Goal: Contribute content: Add original content to the website for others to see

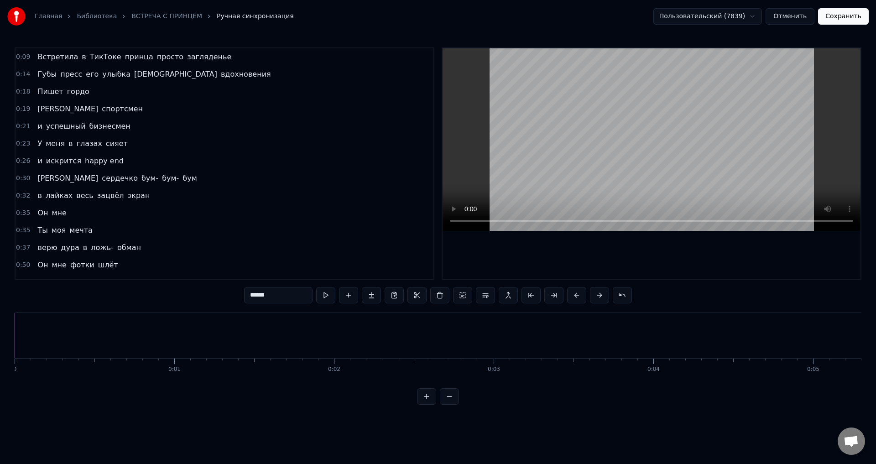
scroll to position [0, 10861]
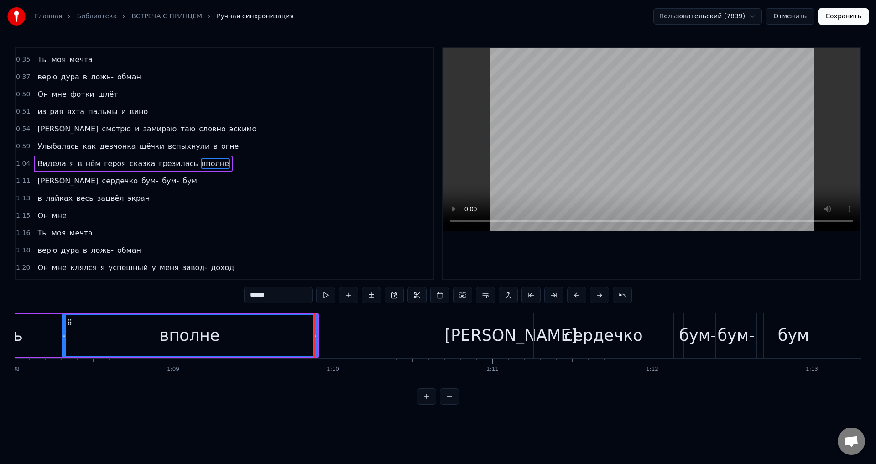
click at [41, 168] on span "Видела" at bounding box center [52, 163] width 30 height 10
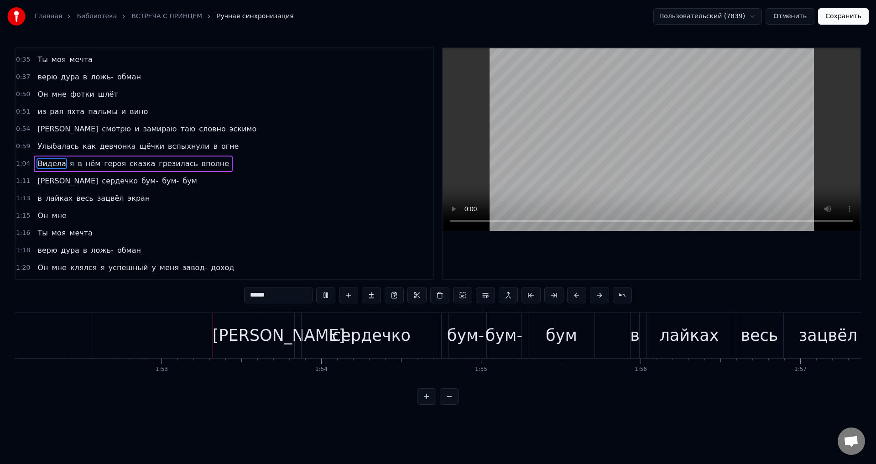
scroll to position [0, 17942]
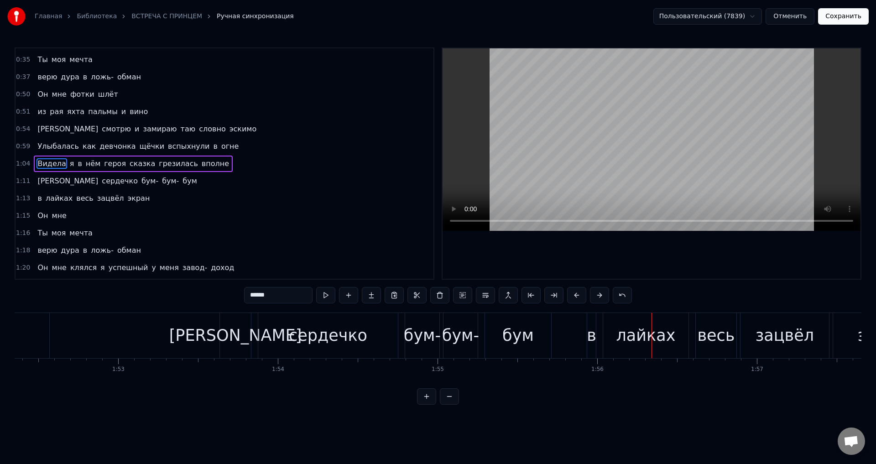
click at [594, 339] on div "в" at bounding box center [592, 335] width 10 height 24
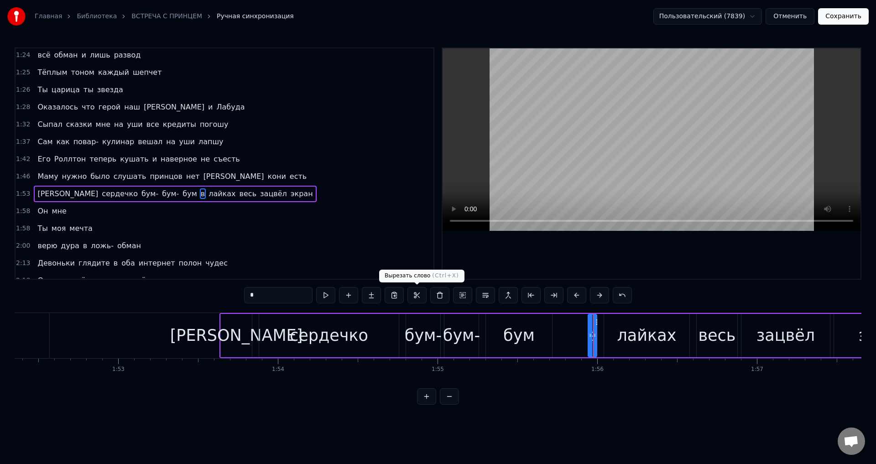
scroll to position [448, 0]
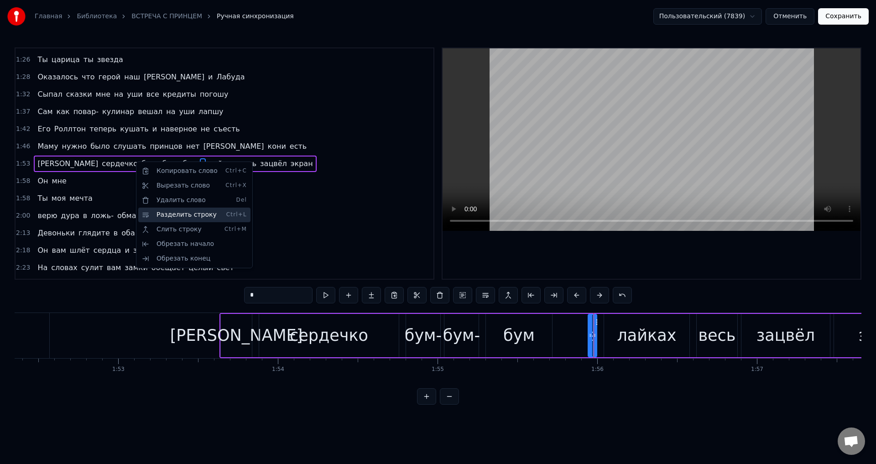
click at [167, 216] on div "Разделить строку Ctrl+L" at bounding box center [194, 215] width 112 height 15
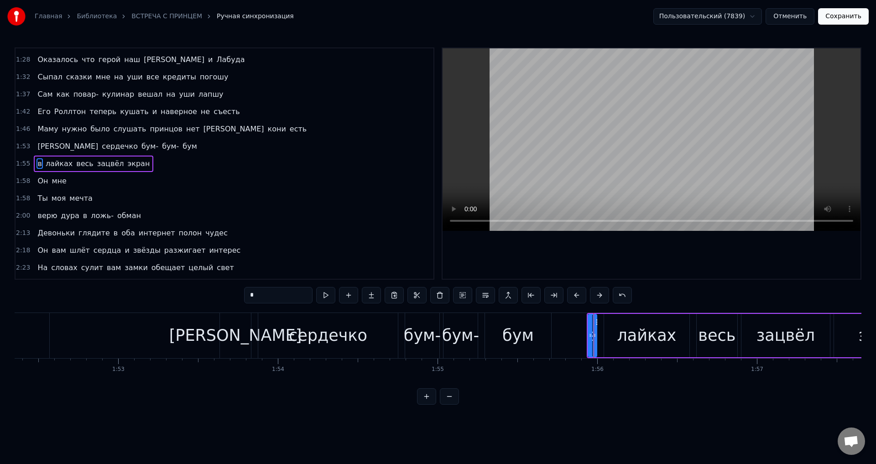
click at [532, 334] on div "бум" at bounding box center [518, 335] width 66 height 45
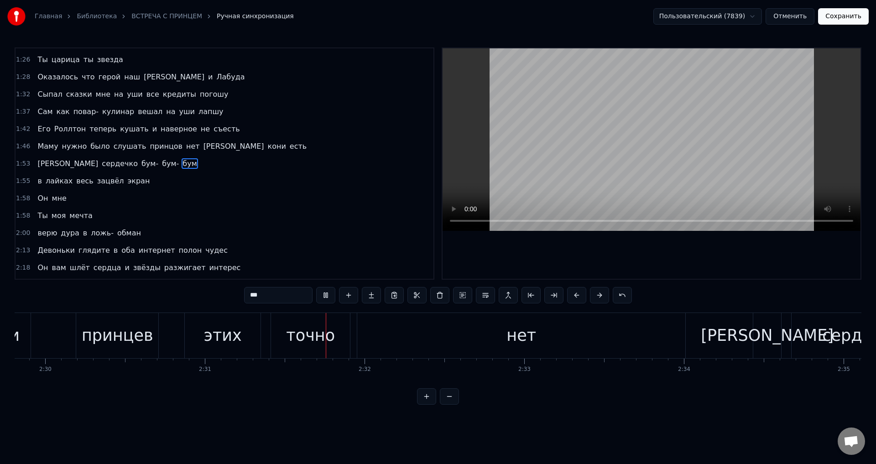
scroll to position [0, 24090]
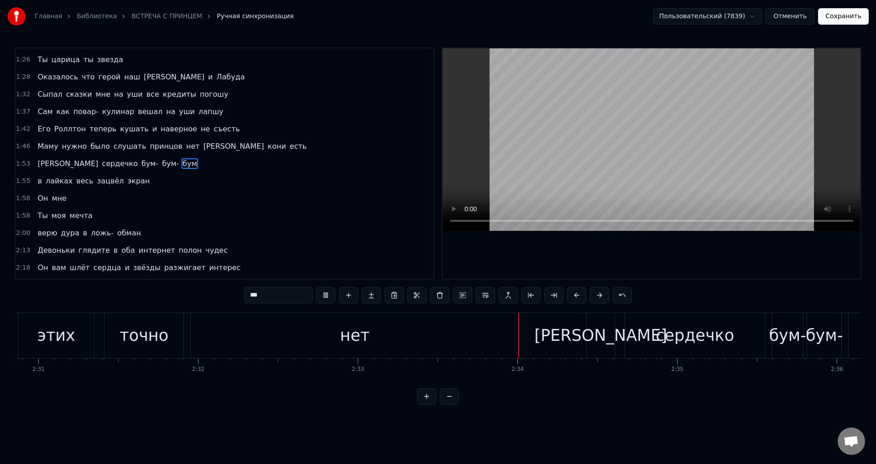
click at [353, 343] on div "нет" at bounding box center [355, 335] width 30 height 24
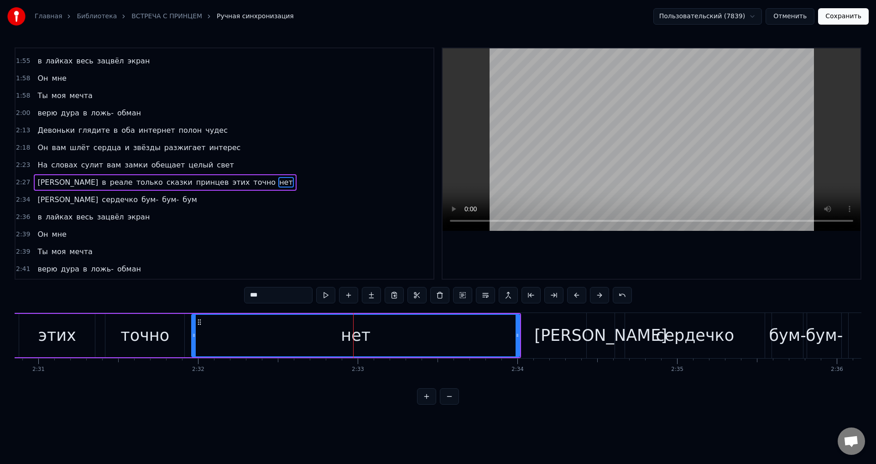
scroll to position [587, 0]
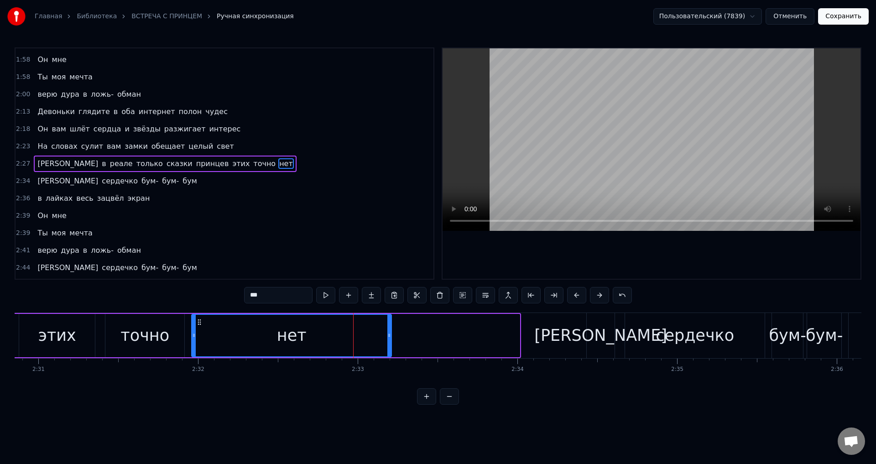
drag, startPoint x: 518, startPoint y: 340, endPoint x: 246, endPoint y: 334, distance: 272.0
click at [389, 334] on div at bounding box center [389, 336] width 4 height 42
click at [150, 342] on div "точно" at bounding box center [144, 335] width 49 height 24
type input "*****"
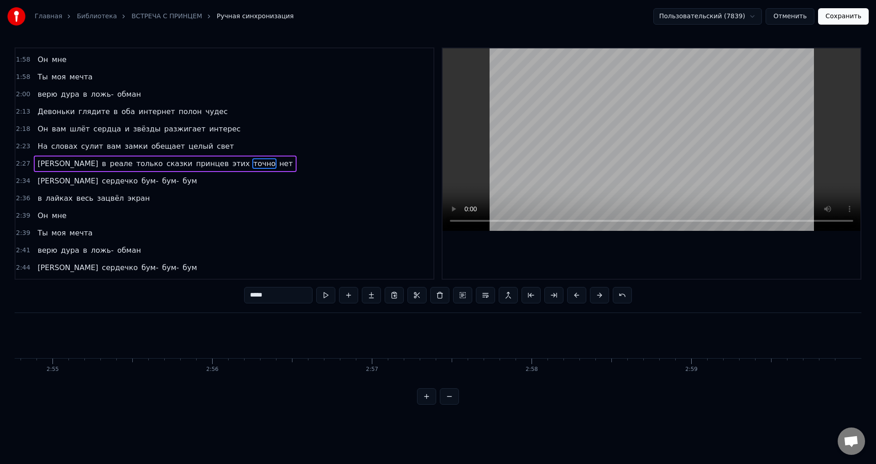
scroll to position [0, 27909]
click at [848, 20] on button "Сохранить" at bounding box center [843, 16] width 51 height 16
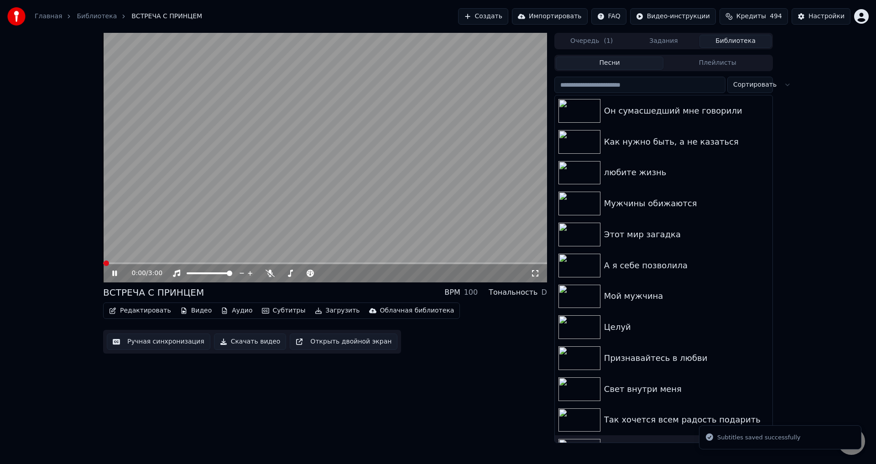
click at [534, 274] on icon at bounding box center [535, 273] width 9 height 7
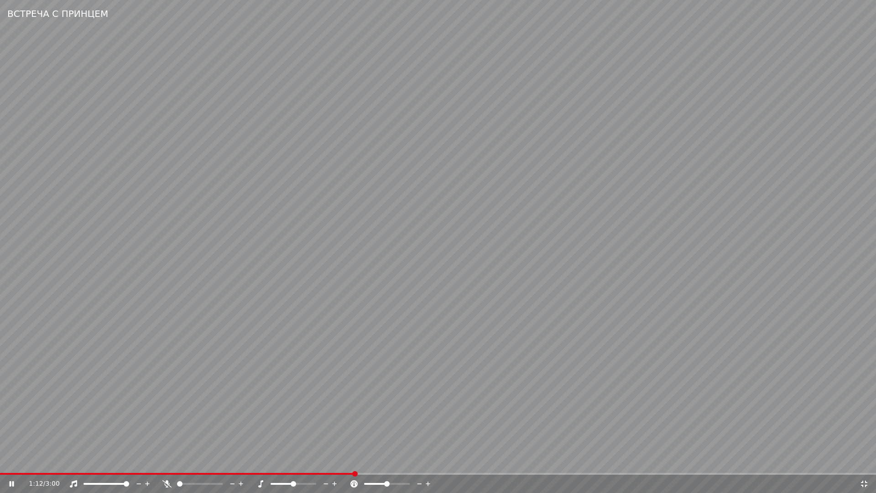
click at [389, 401] on video at bounding box center [438, 246] width 876 height 493
click at [862, 464] on icon at bounding box center [864, 483] width 6 height 6
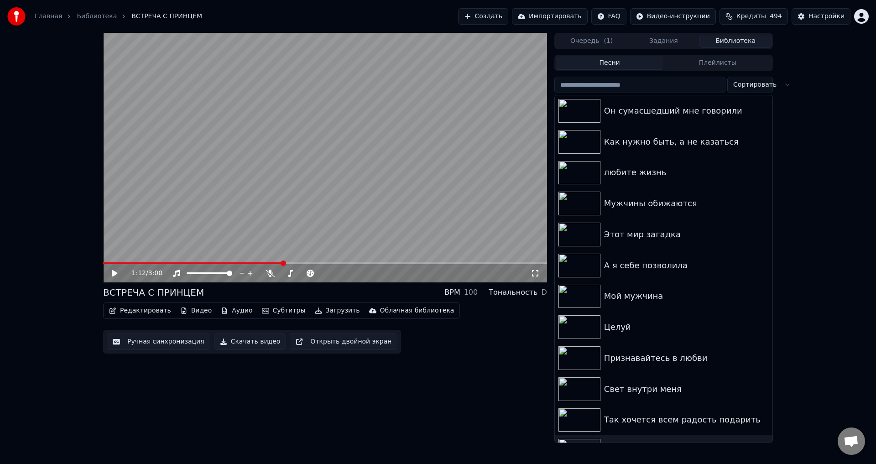
click at [139, 343] on button "Ручная синхронизация" at bounding box center [159, 342] width 104 height 16
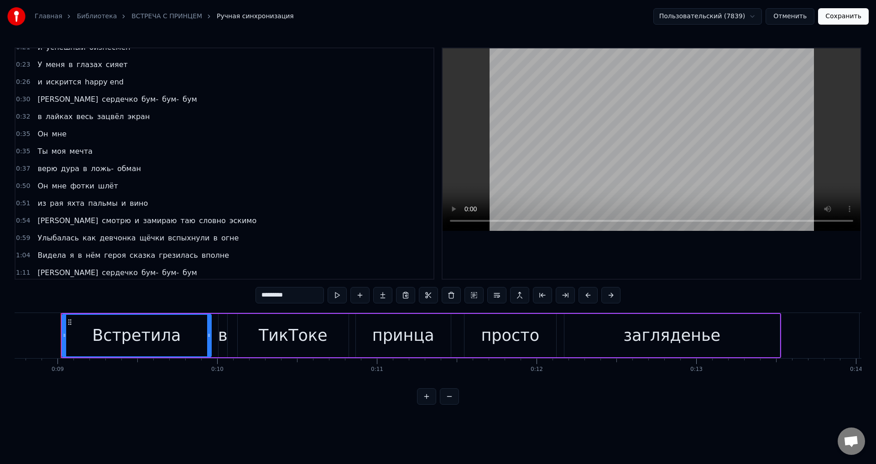
scroll to position [137, 0]
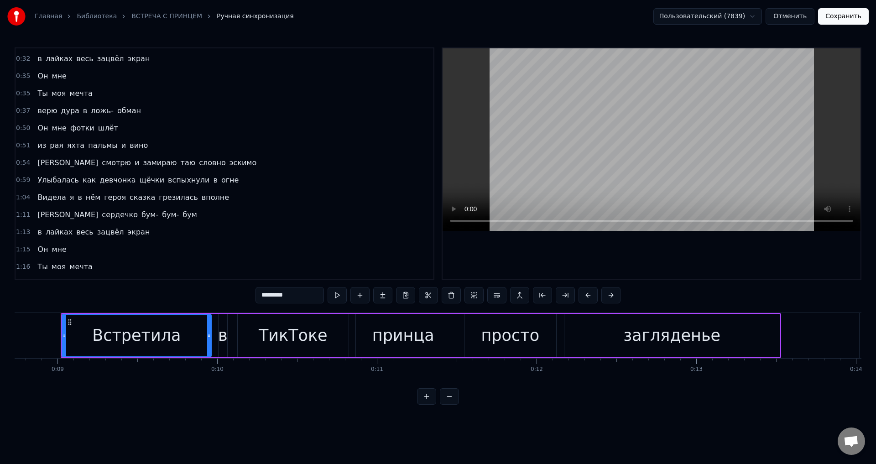
click at [37, 198] on span "Видела" at bounding box center [52, 197] width 30 height 10
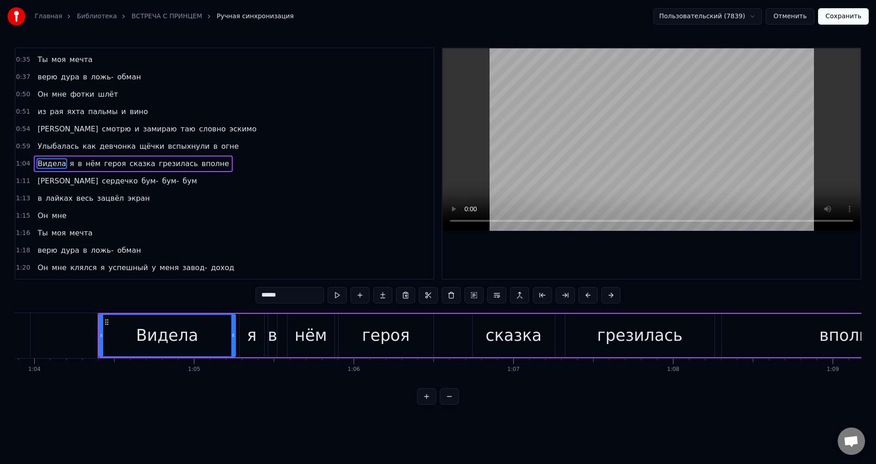
scroll to position [0, 10238]
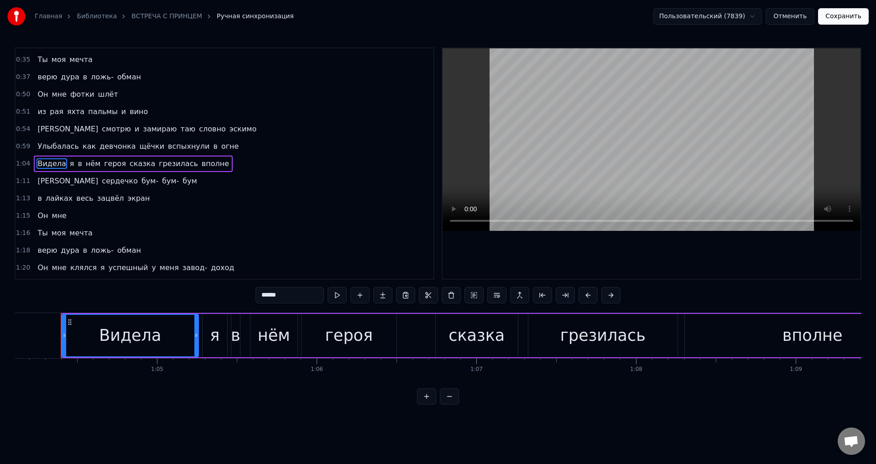
click at [812, 334] on div "вполне" at bounding box center [813, 335] width 60 height 24
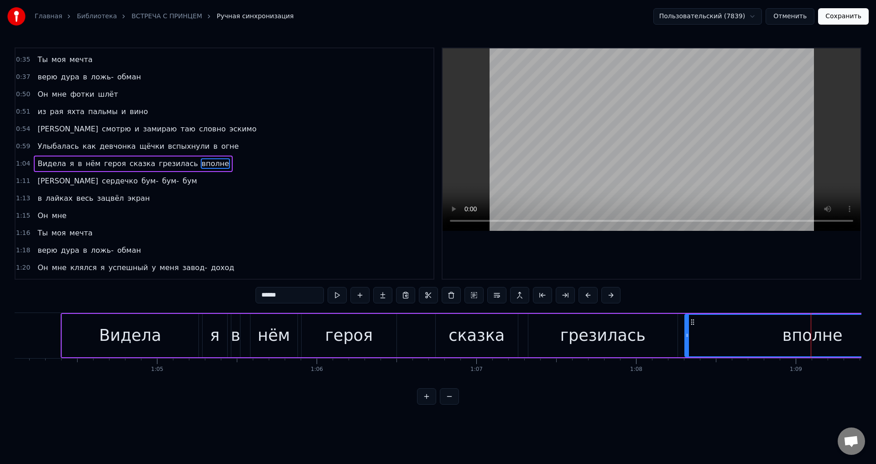
click at [201, 166] on span "вполне" at bounding box center [215, 163] width 29 height 10
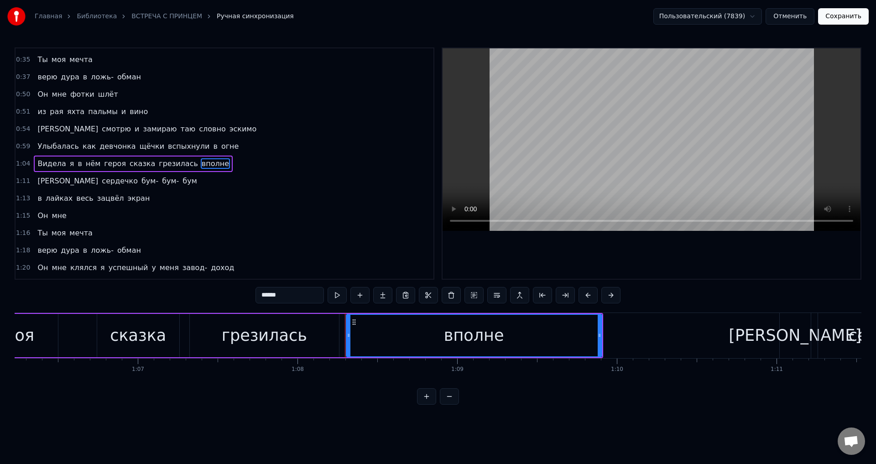
scroll to position [0, 10718]
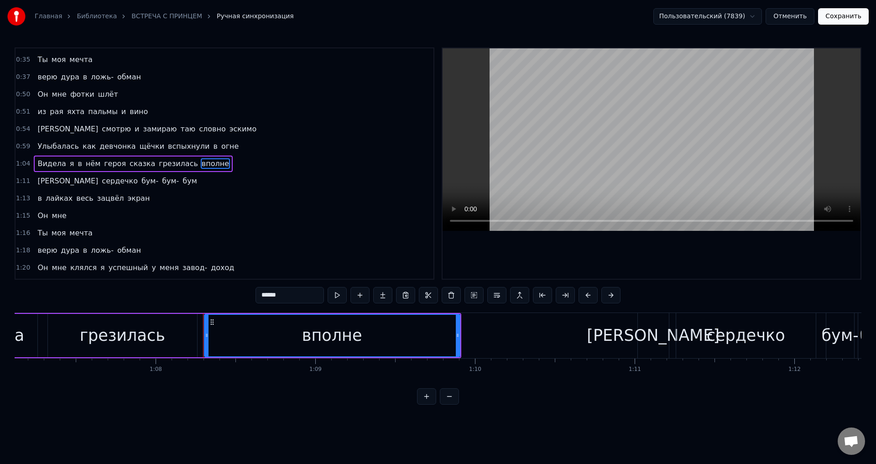
click at [422, 330] on div "вполне" at bounding box center [332, 336] width 255 height 42
drag, startPoint x: 457, startPoint y: 334, endPoint x: 507, endPoint y: 338, distance: 50.4
click at [509, 338] on icon at bounding box center [509, 335] width 4 height 7
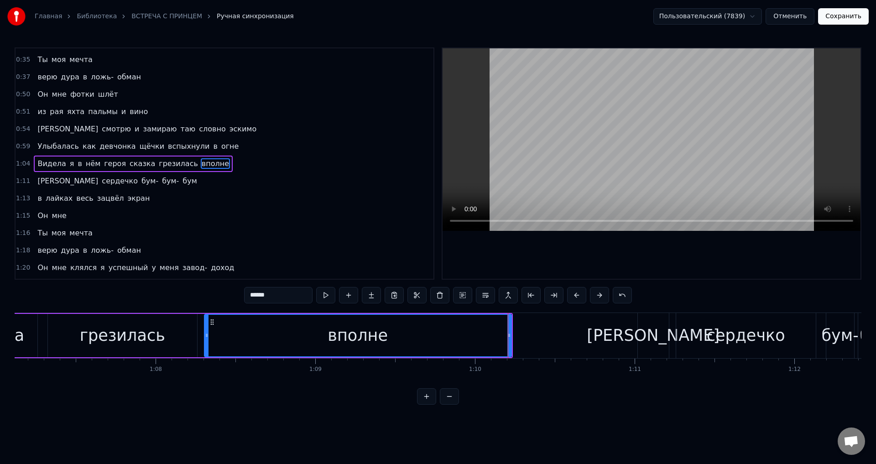
click at [163, 332] on div "грезилась" at bounding box center [122, 335] width 149 height 43
type input "*********"
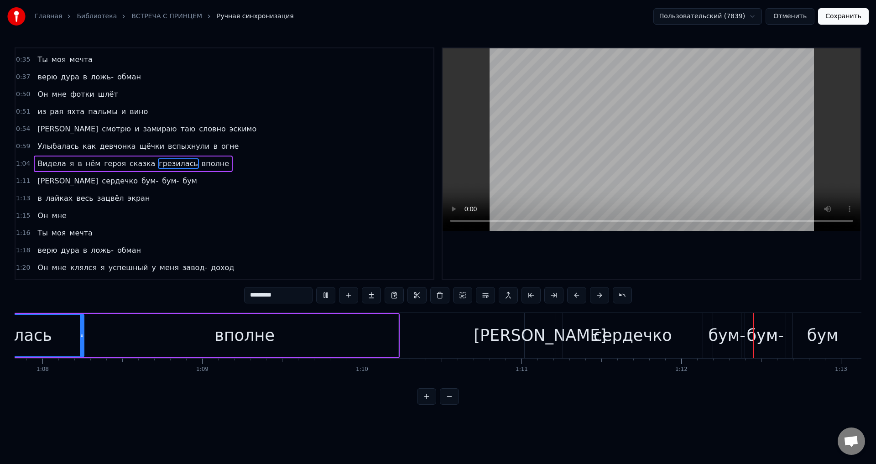
click at [850, 19] on button "Сохранить" at bounding box center [843, 16] width 51 height 16
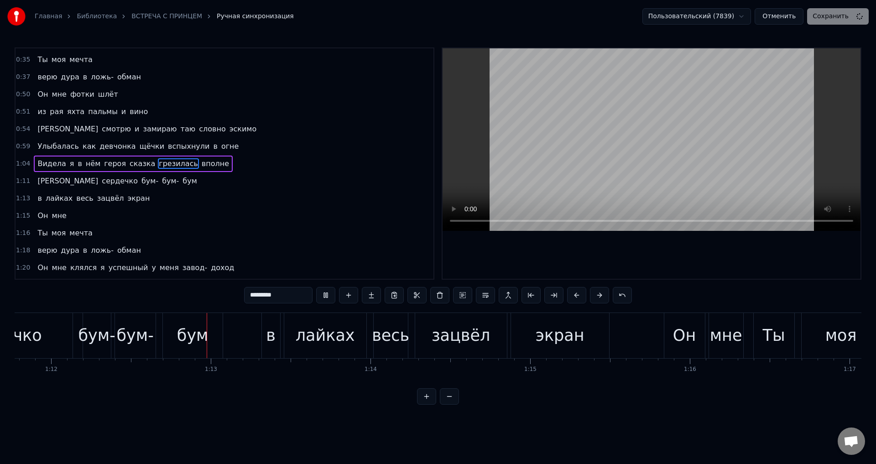
scroll to position [0, 11498]
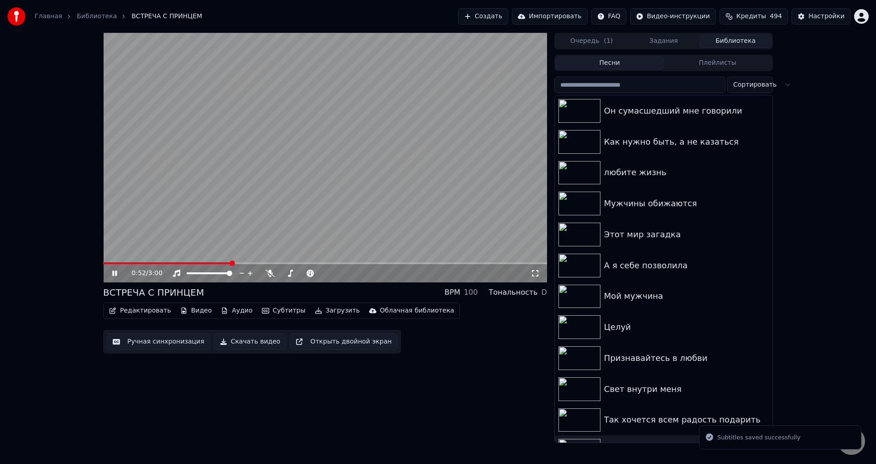
click at [231, 262] on span at bounding box center [325, 263] width 444 height 2
click at [254, 265] on div "0:52 / 3:00" at bounding box center [325, 273] width 444 height 18
click at [256, 264] on span at bounding box center [325, 263] width 444 height 2
click at [534, 274] on icon at bounding box center [535, 273] width 9 height 7
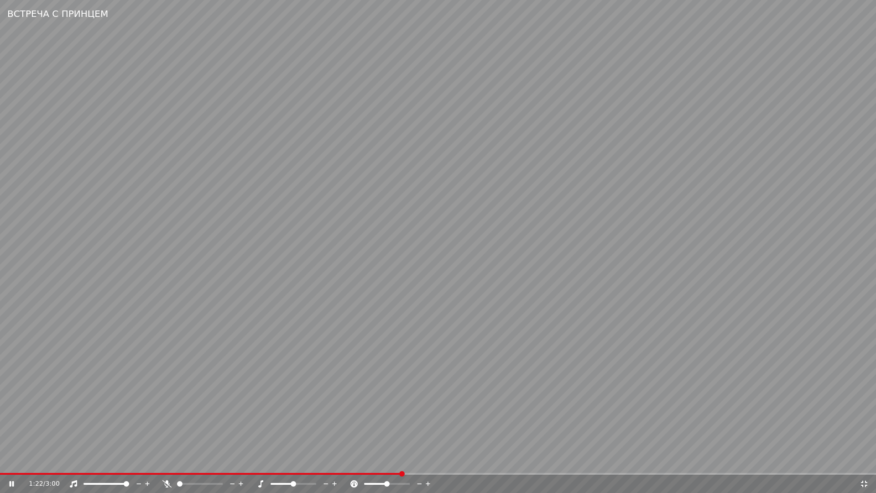
click at [438, 399] on video at bounding box center [438, 246] width 876 height 493
click at [866, 464] on icon at bounding box center [864, 483] width 6 height 6
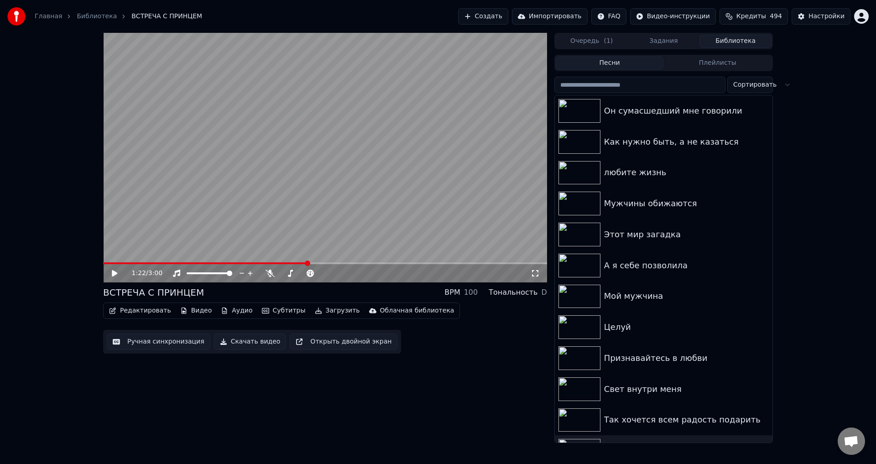
click at [149, 344] on button "Ручная синхронизация" at bounding box center [159, 342] width 104 height 16
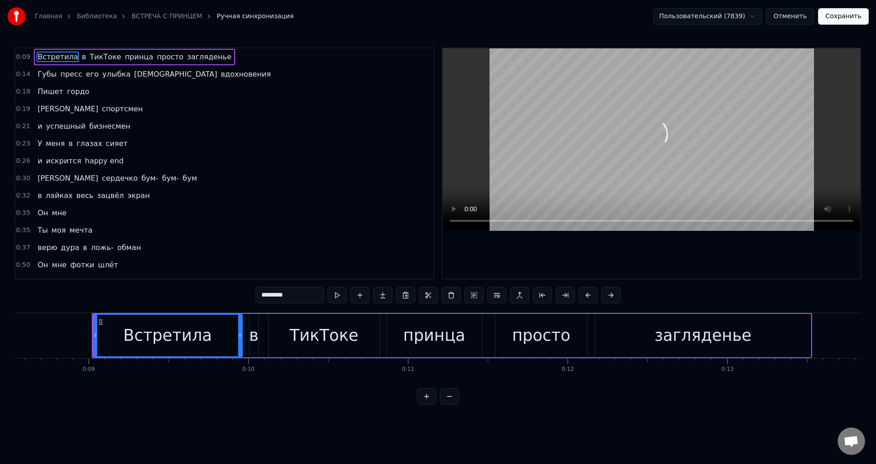
scroll to position [0, 1394]
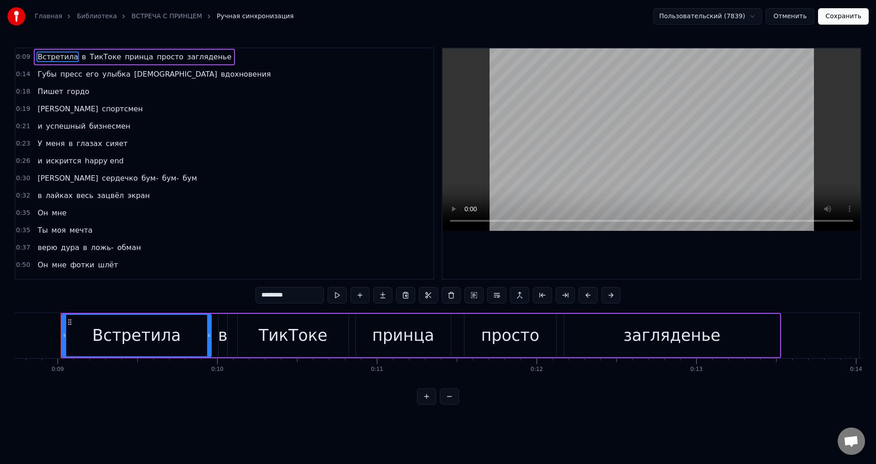
click at [37, 251] on span "верю" at bounding box center [47, 247] width 21 height 10
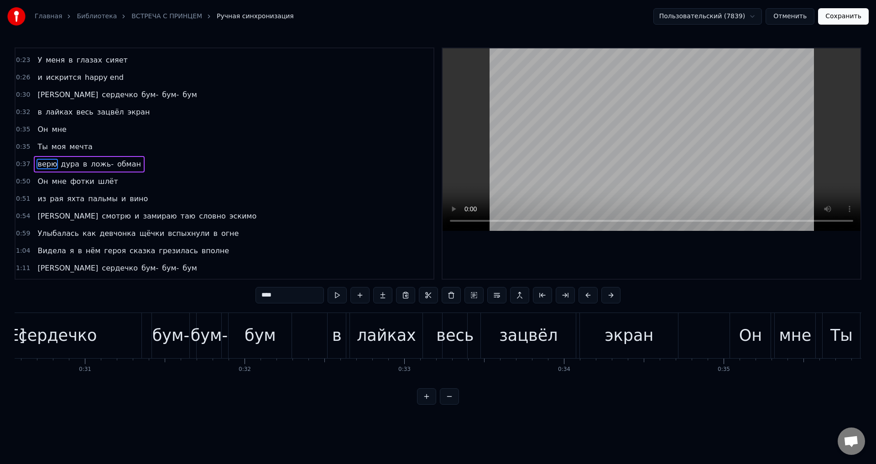
scroll to position [0, 5927]
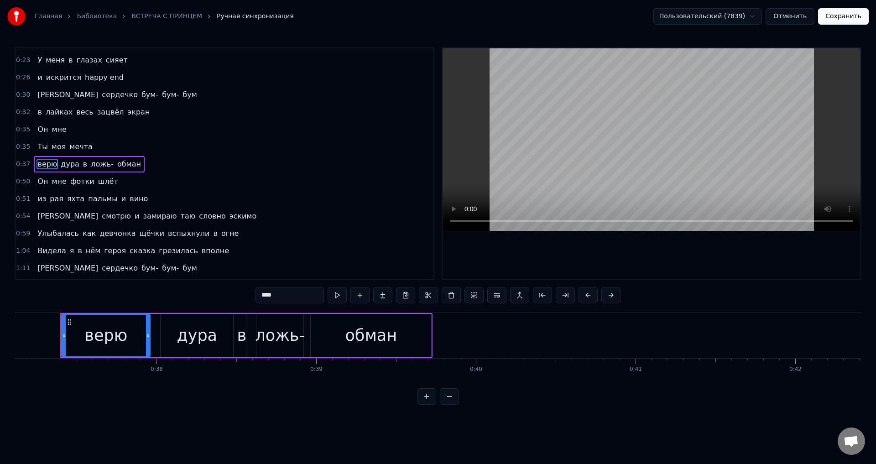
drag, startPoint x: 266, startPoint y: 296, endPoint x: 259, endPoint y: 297, distance: 6.9
click at [259, 297] on input "****" at bounding box center [290, 295] width 68 height 16
drag, startPoint x: 253, startPoint y: 294, endPoint x: 243, endPoint y: 295, distance: 10.1
click at [243, 295] on div "0:09 Встретила в ТикТоке принца просто загляденье 0:14 Губы пресс его улыбка ан…" at bounding box center [438, 225] width 847 height 357
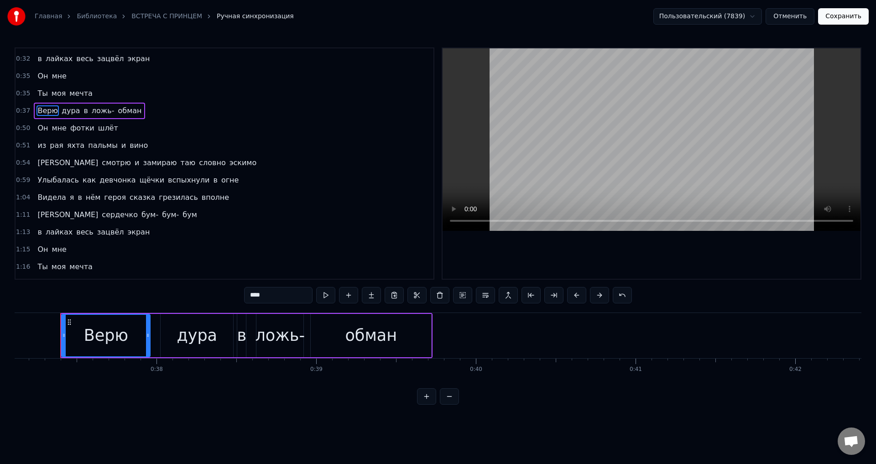
scroll to position [228, 0]
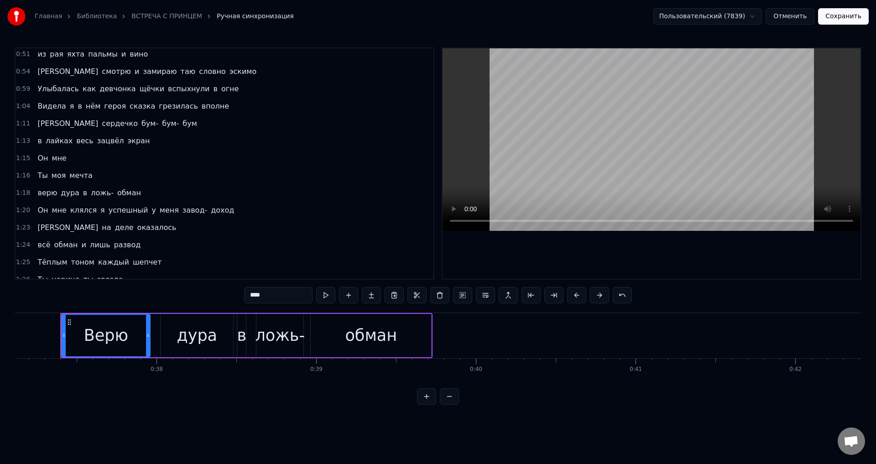
click at [37, 193] on span "верю" at bounding box center [47, 193] width 21 height 10
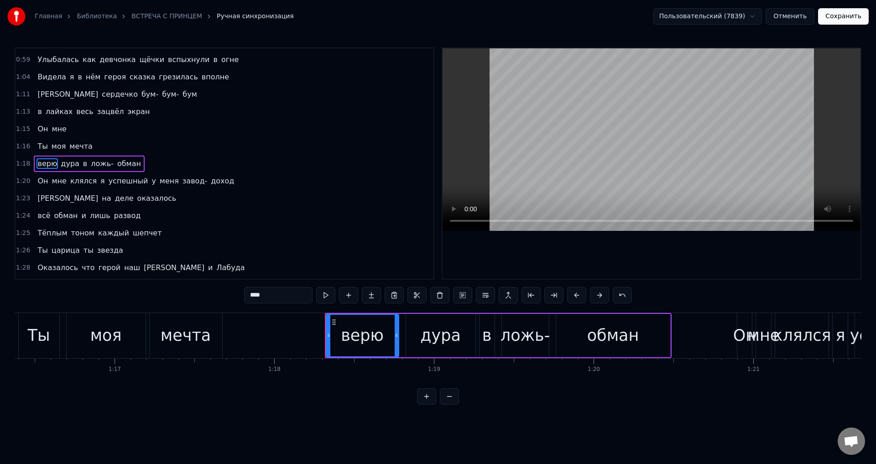
scroll to position [0, 12461]
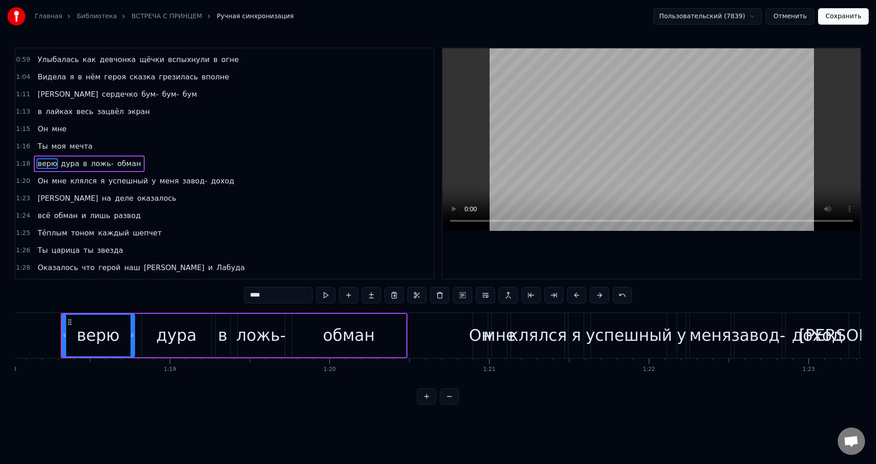
click at [248, 297] on input "****" at bounding box center [278, 295] width 68 height 16
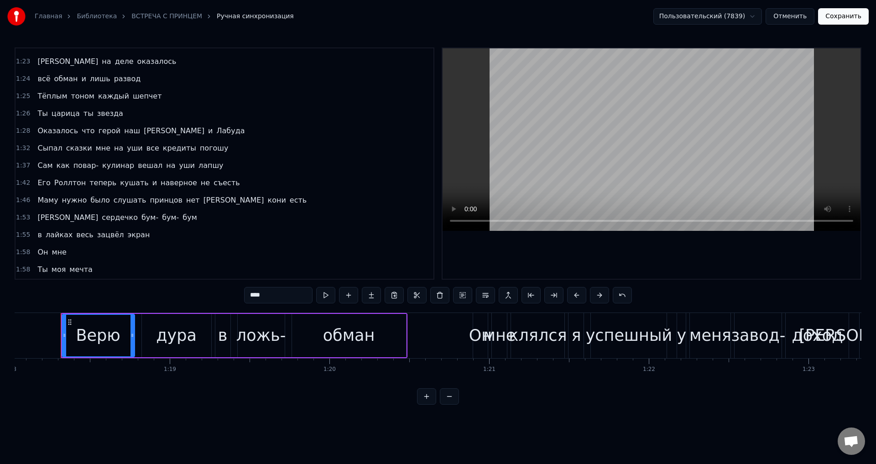
scroll to position [485, 0]
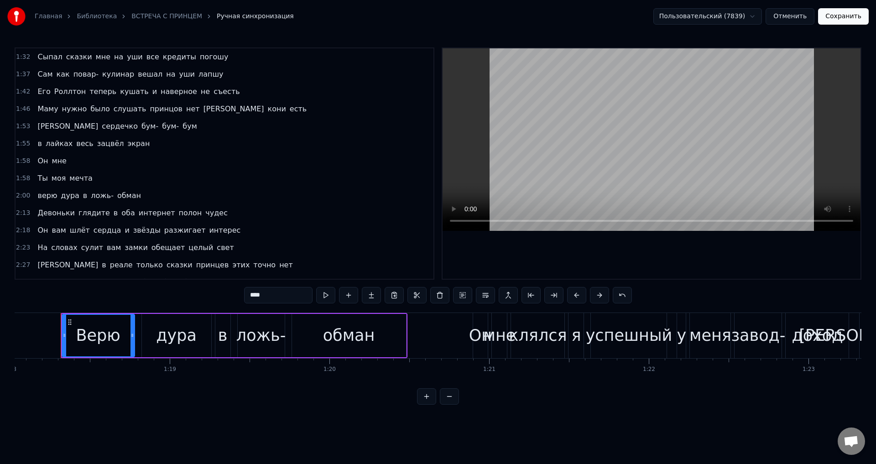
click at [37, 197] on span "верю" at bounding box center [47, 195] width 21 height 10
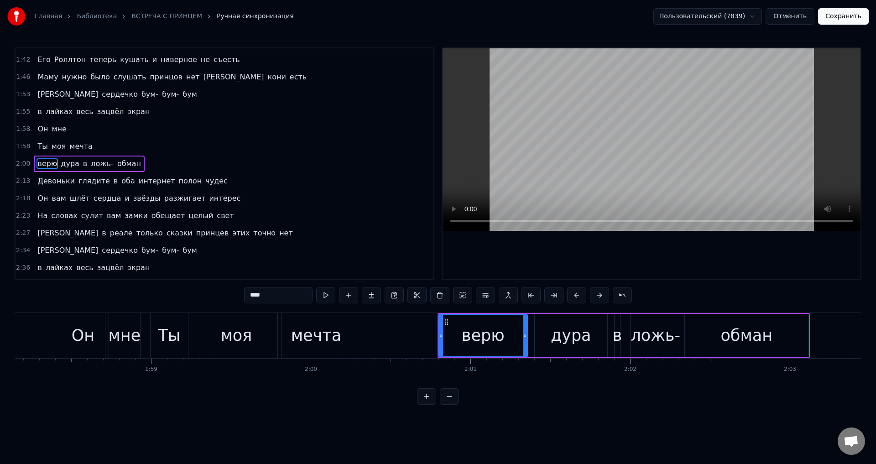
scroll to position [0, 19244]
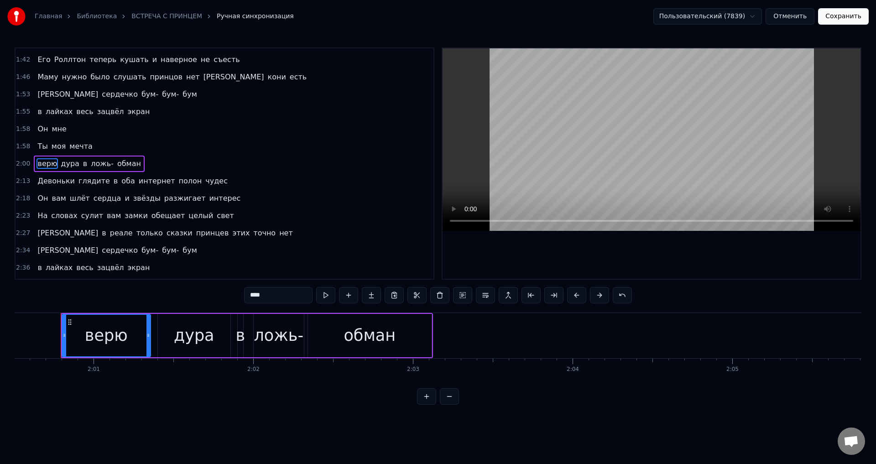
drag, startPoint x: 252, startPoint y: 294, endPoint x: 244, endPoint y: 295, distance: 8.2
click at [244, 295] on div "0:09 Встретила в ТикТоке принца просто загляденье 0:14 Губы пресс его улыбка ан…" at bounding box center [438, 225] width 847 height 357
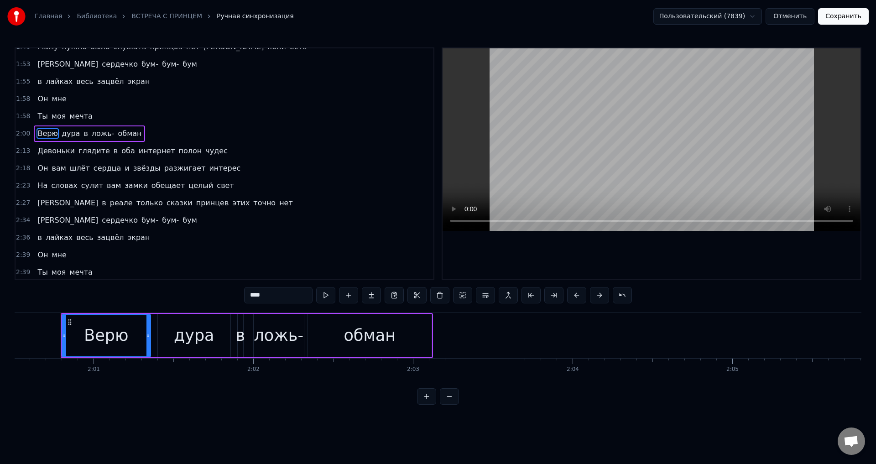
scroll to position [609, 0]
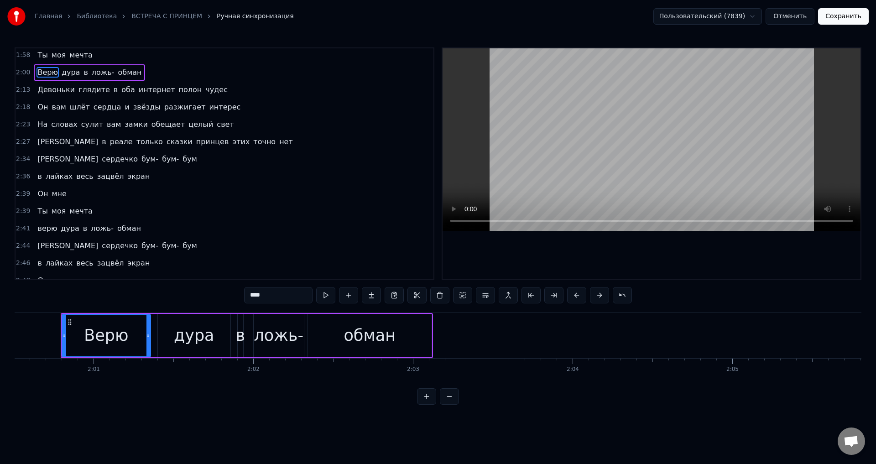
click at [39, 228] on span "верю" at bounding box center [47, 228] width 21 height 10
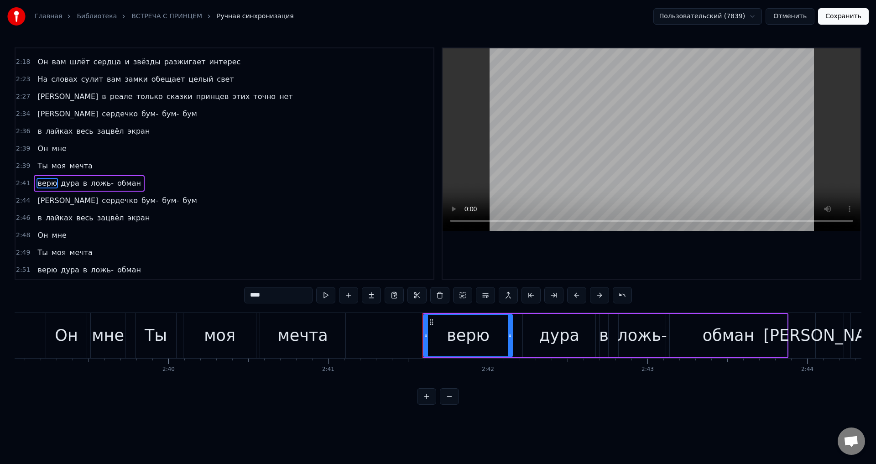
scroll to position [0, 25760]
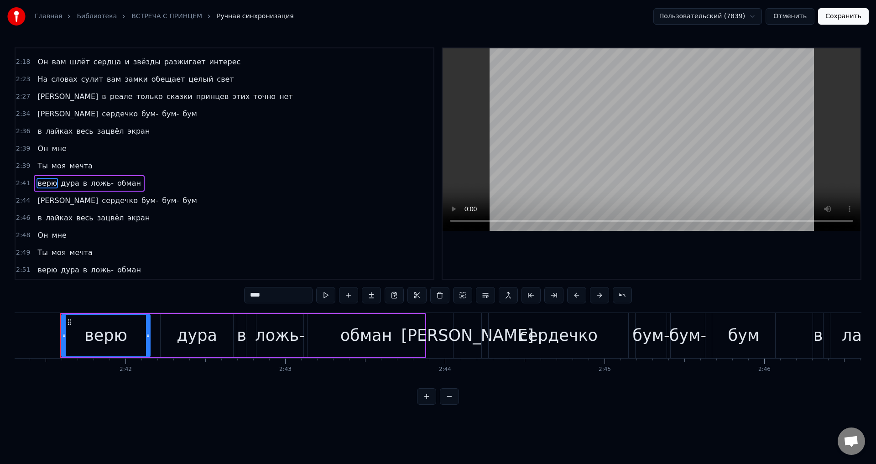
drag, startPoint x: 252, startPoint y: 294, endPoint x: 244, endPoint y: 295, distance: 8.7
click at [247, 295] on input "****" at bounding box center [278, 295] width 68 height 16
click at [39, 269] on span "верю" at bounding box center [47, 270] width 21 height 10
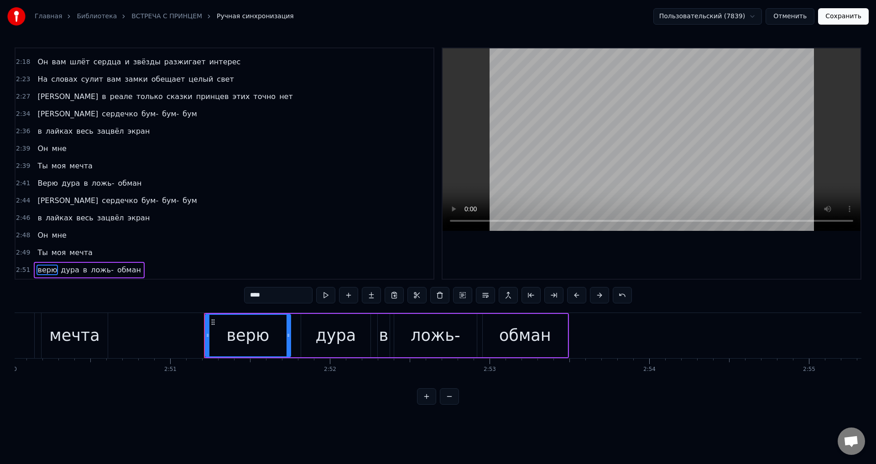
scroll to position [0, 27296]
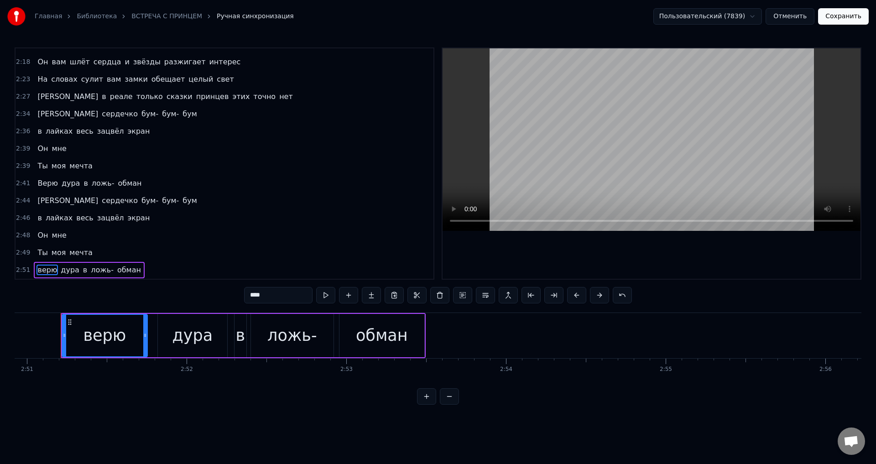
drag, startPoint x: 252, startPoint y: 294, endPoint x: 233, endPoint y: 290, distance: 19.6
click at [241, 295] on div "0:09 Встретила в ТикТоке принца просто загляденье 0:14 Губы пресс его улыбка ан…" at bounding box center [438, 225] width 847 height 357
type input "****"
click at [850, 19] on button "Сохранить" at bounding box center [843, 16] width 51 height 16
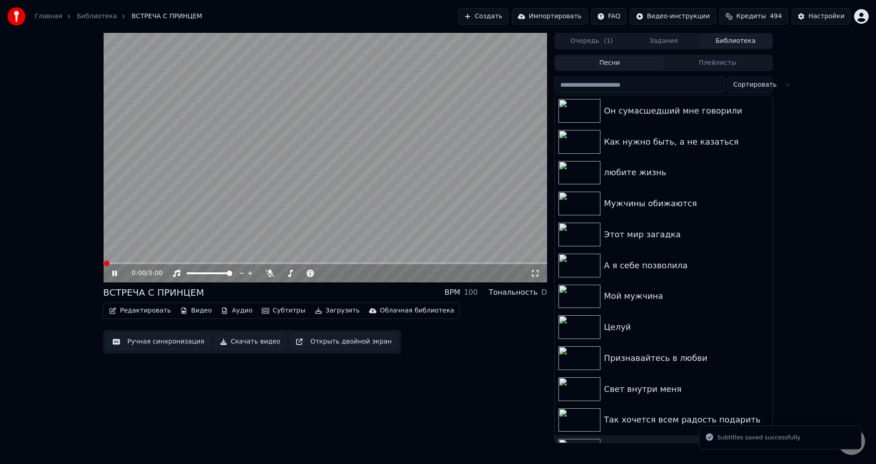
click at [534, 272] on icon at bounding box center [535, 273] width 9 height 7
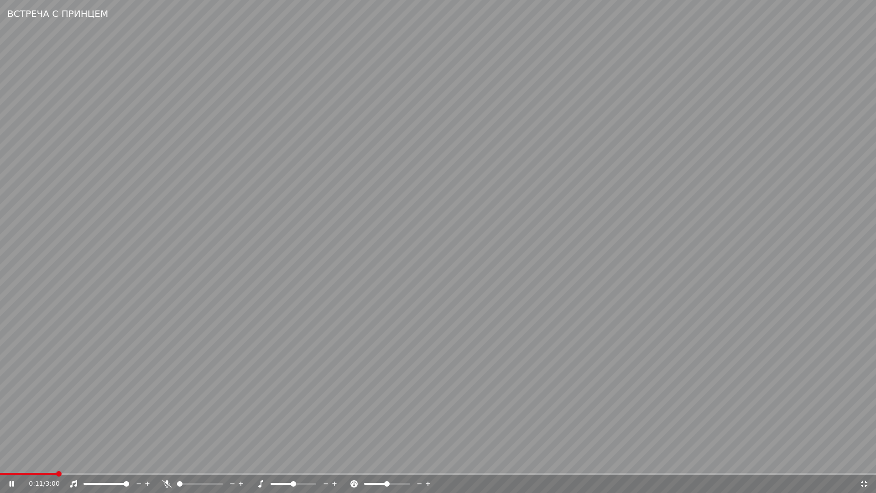
drag, startPoint x: 470, startPoint y: 440, endPoint x: 671, endPoint y: 451, distance: 201.0
click at [471, 440] on video at bounding box center [438, 246] width 876 height 493
click at [865, 464] on icon at bounding box center [864, 483] width 6 height 6
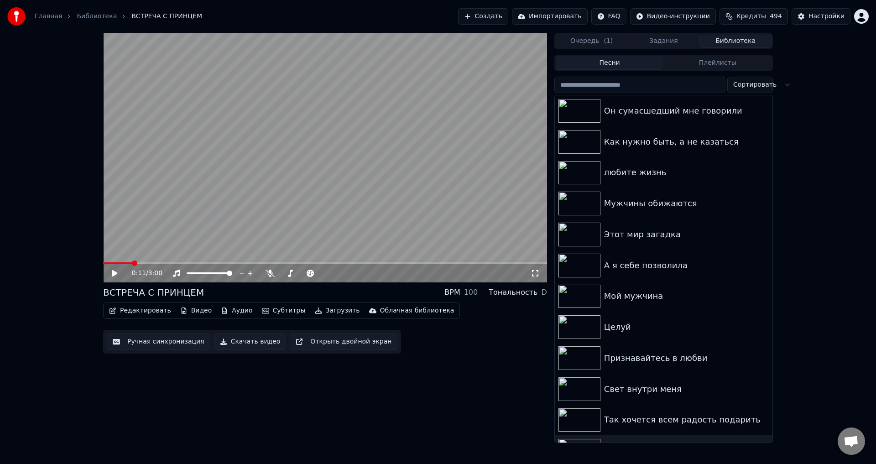
click at [141, 343] on button "Ручная синхронизация" at bounding box center [159, 342] width 104 height 16
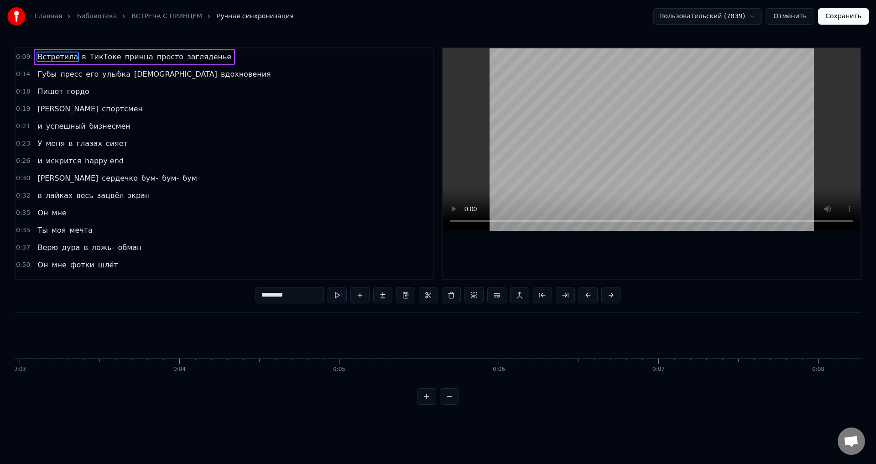
click at [41, 57] on span "Встретила" at bounding box center [58, 57] width 42 height 10
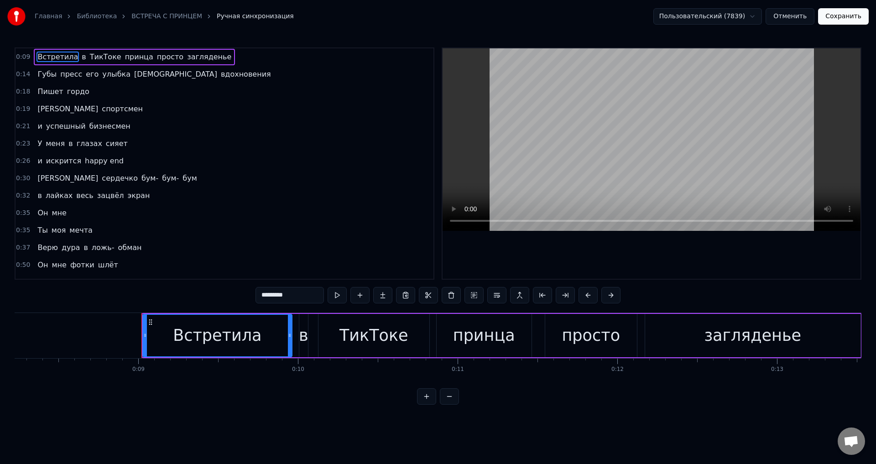
scroll to position [0, 1394]
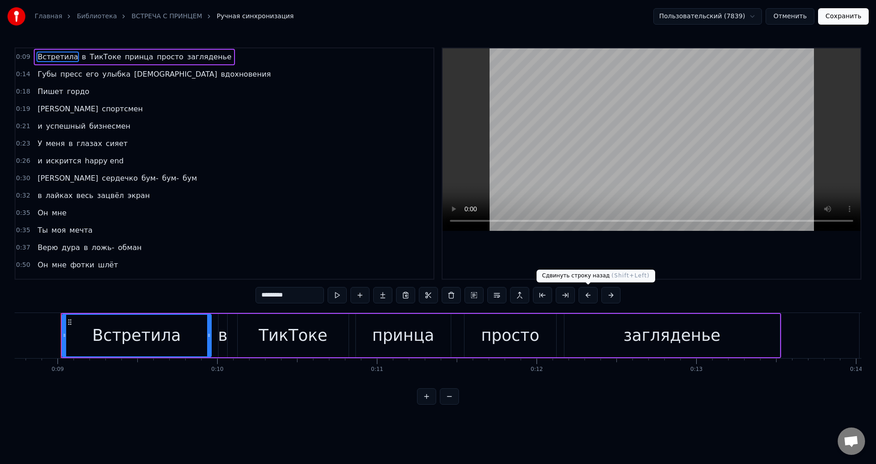
click at [587, 296] on button at bounding box center [588, 295] width 19 height 16
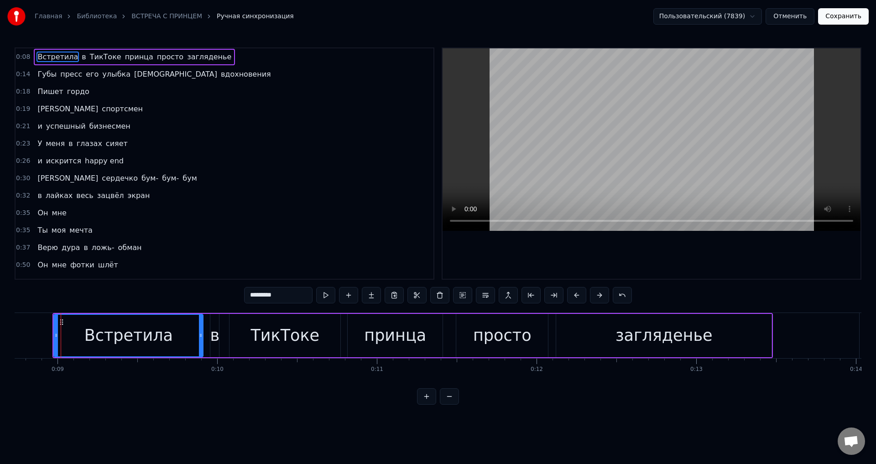
click at [37, 74] on span "Губы" at bounding box center [47, 74] width 21 height 10
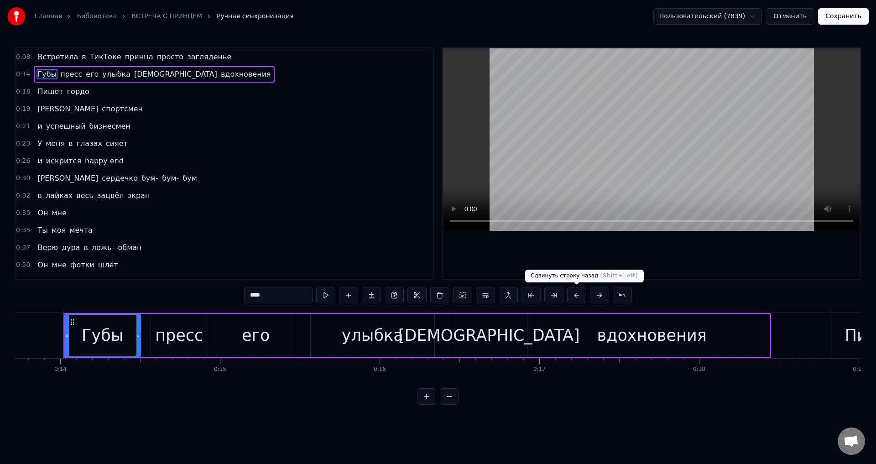
scroll to position [0, 2193]
click at [575, 297] on button at bounding box center [576, 295] width 19 height 16
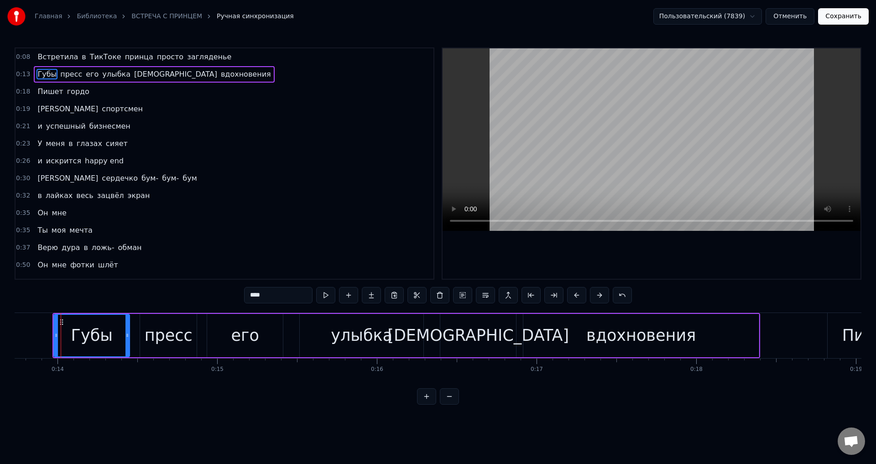
click at [37, 91] on span "Пишет" at bounding box center [50, 91] width 27 height 10
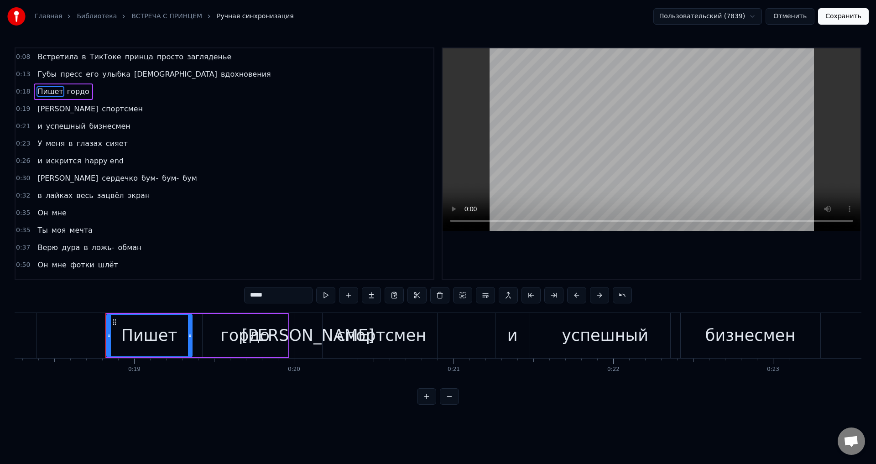
scroll to position [0, 2959]
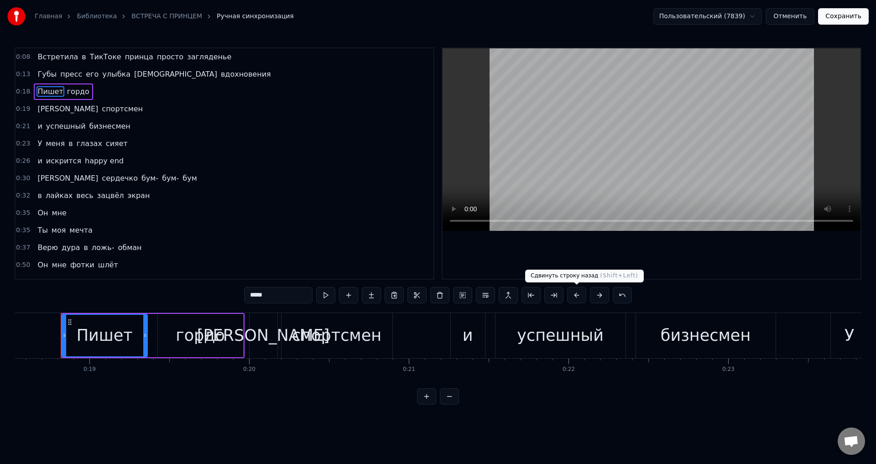
click at [578, 296] on button at bounding box center [576, 295] width 19 height 16
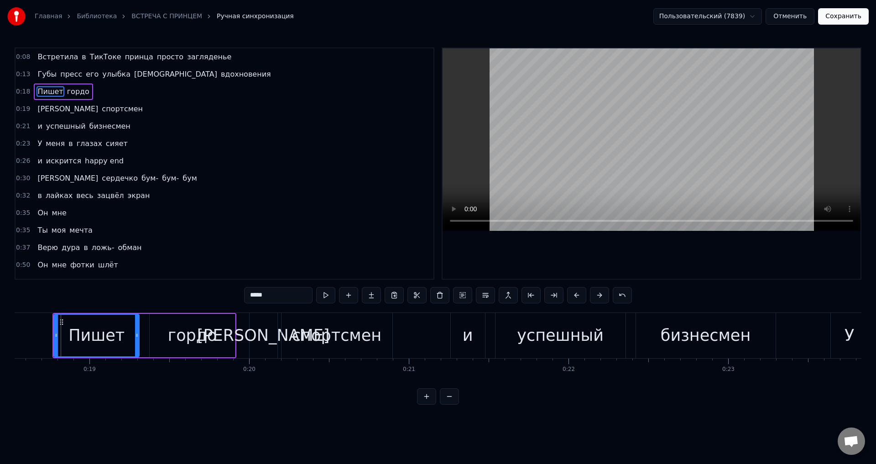
click at [37, 109] on span "[PERSON_NAME]" at bounding box center [68, 109] width 63 height 10
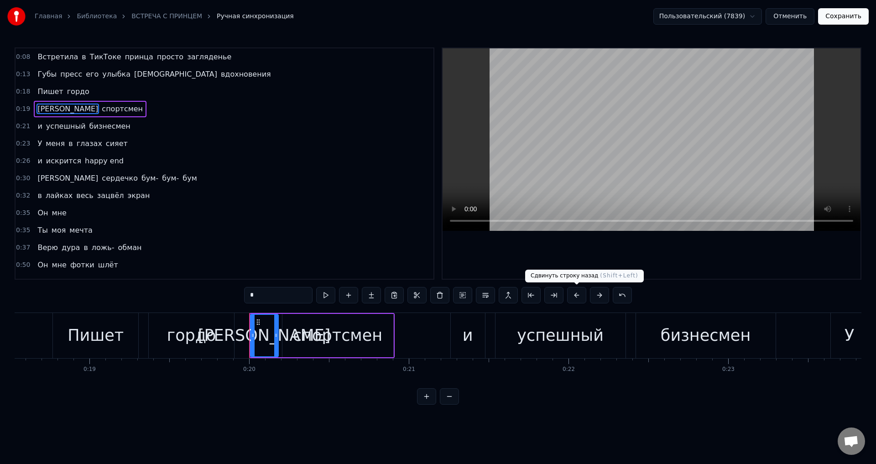
click at [577, 294] on button at bounding box center [576, 295] width 19 height 16
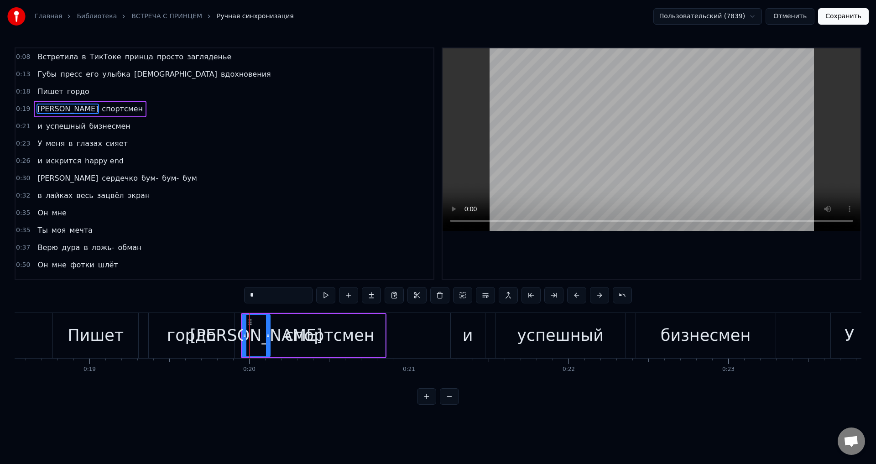
click at [37, 128] on span "и" at bounding box center [40, 126] width 6 height 10
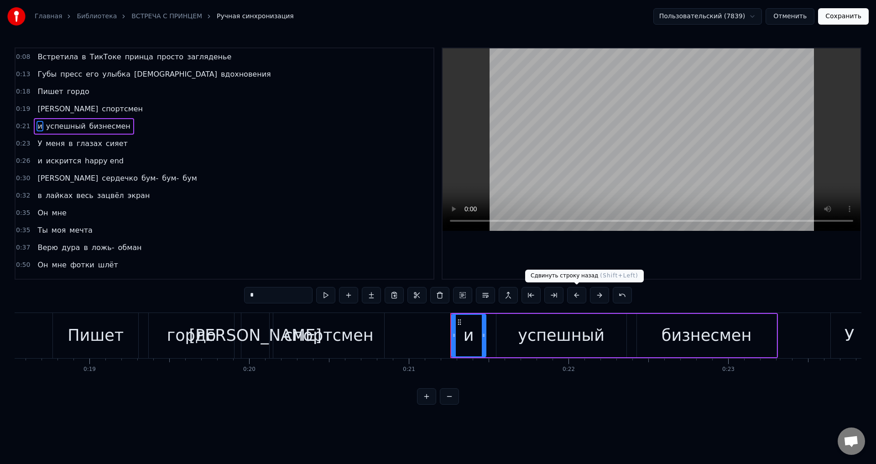
click at [574, 296] on button at bounding box center [576, 295] width 19 height 16
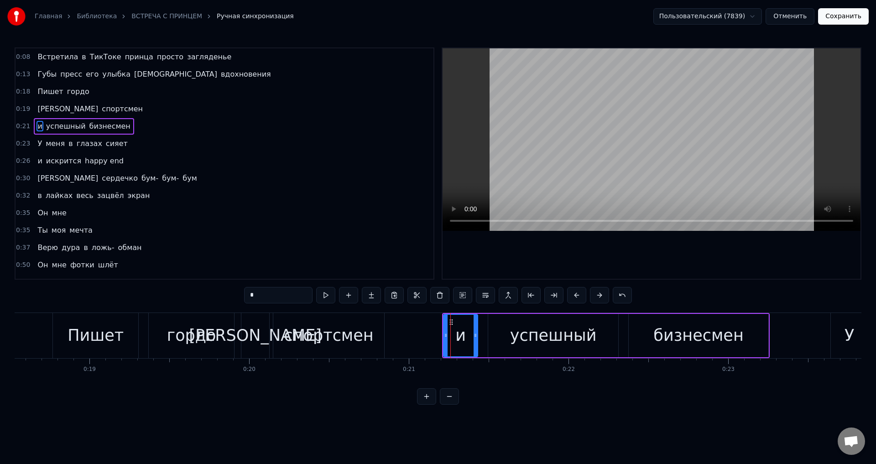
click at [37, 143] on span "У" at bounding box center [40, 143] width 6 height 10
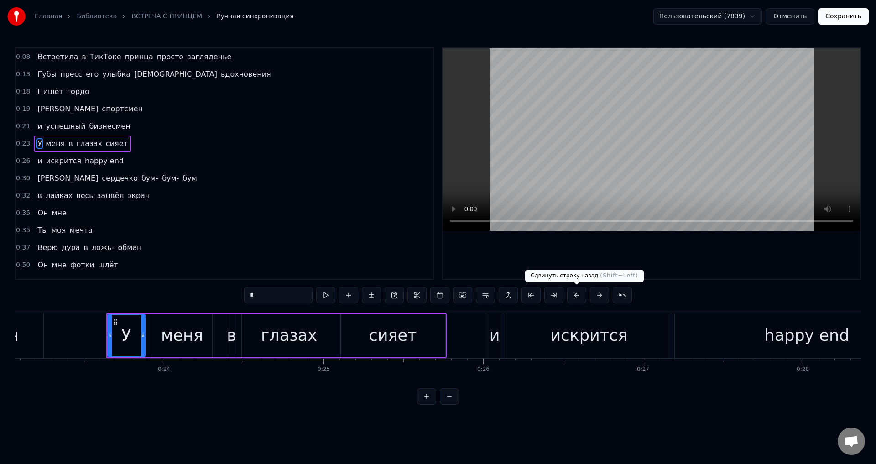
click at [575, 296] on button at bounding box center [576, 295] width 19 height 16
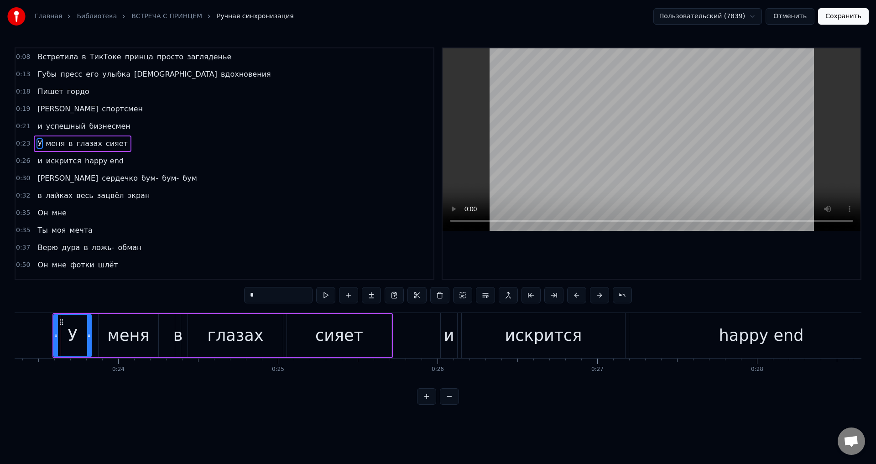
click at [39, 161] on span "и" at bounding box center [40, 161] width 6 height 10
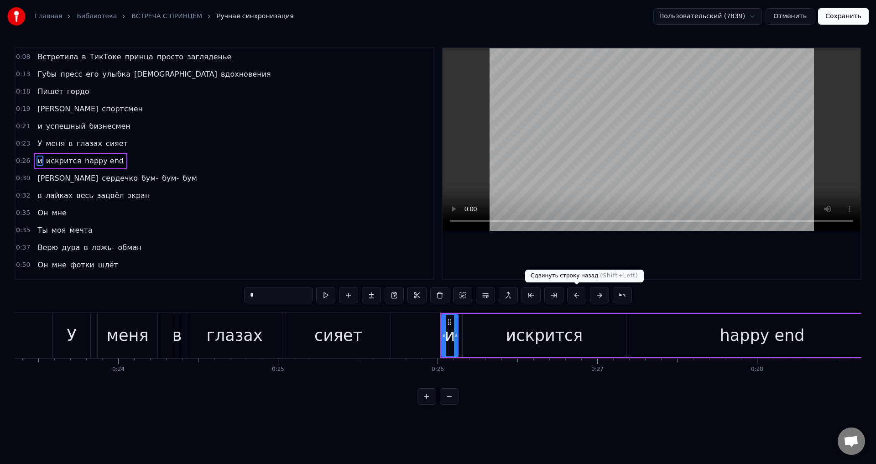
click at [575, 295] on button at bounding box center [576, 295] width 19 height 16
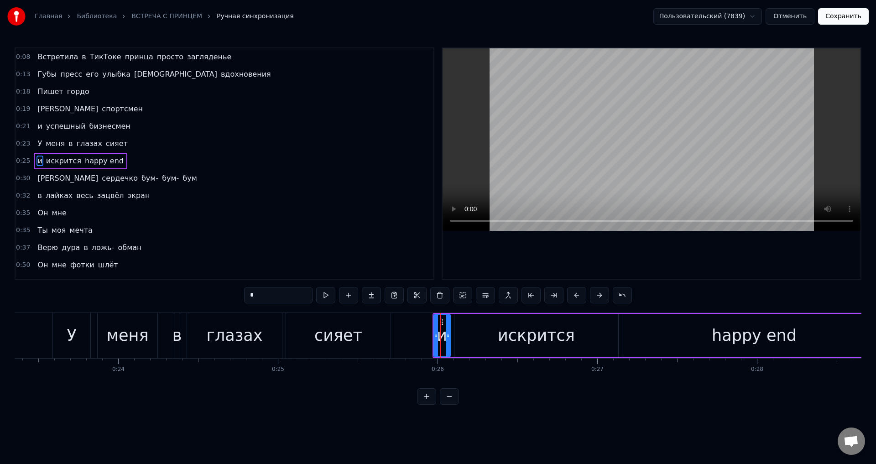
click at [37, 177] on span "[PERSON_NAME]" at bounding box center [68, 178] width 63 height 10
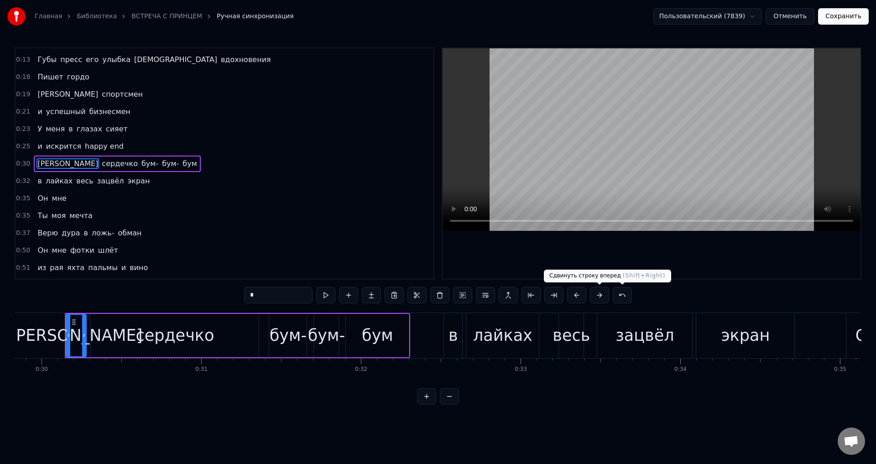
scroll to position [0, 4769]
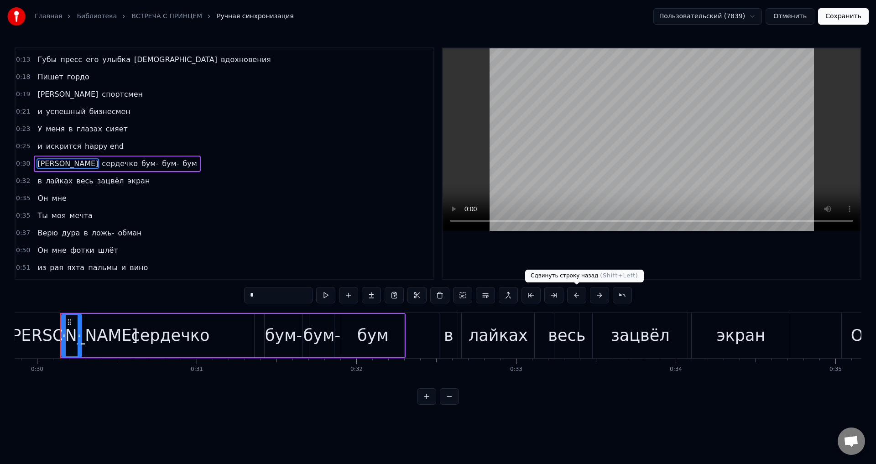
click at [574, 298] on button at bounding box center [576, 295] width 19 height 16
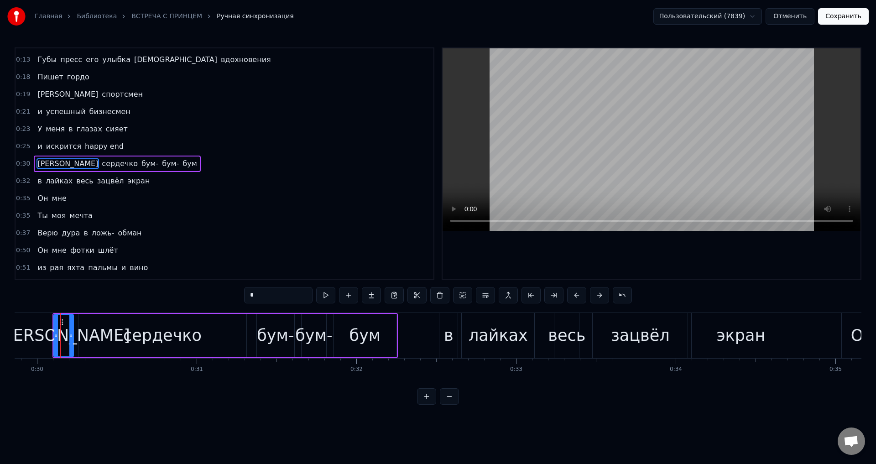
click at [37, 181] on span "в" at bounding box center [40, 181] width 6 height 10
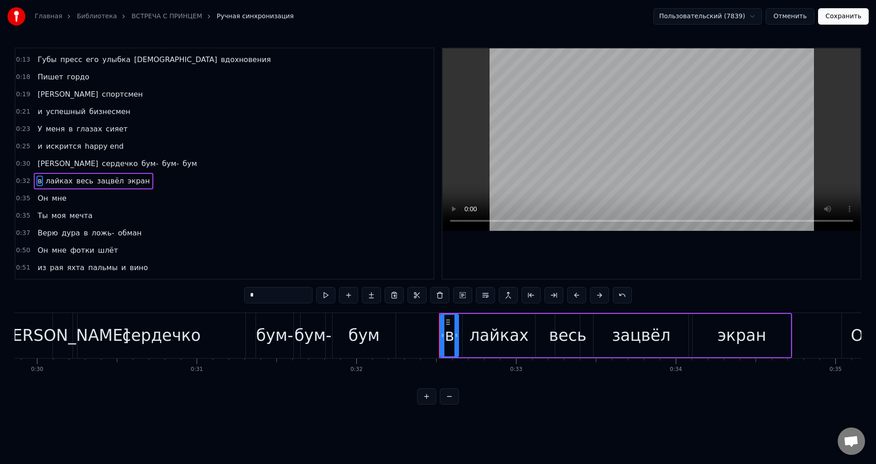
scroll to position [32, 0]
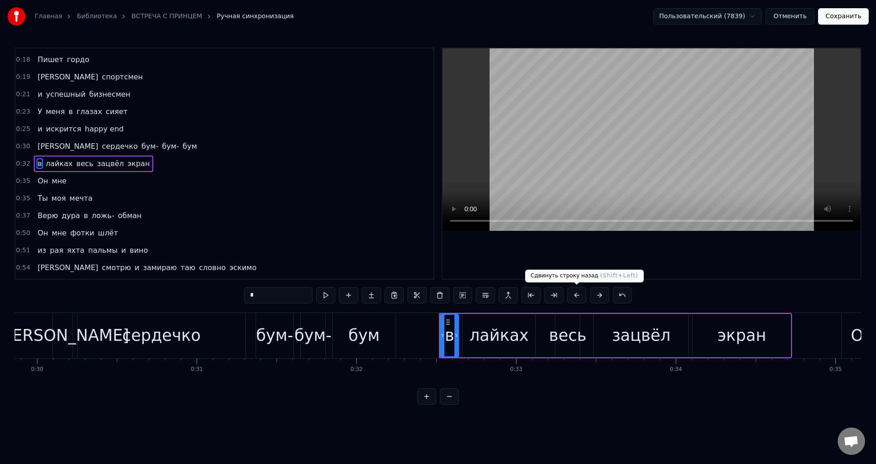
click at [577, 292] on button at bounding box center [576, 295] width 19 height 16
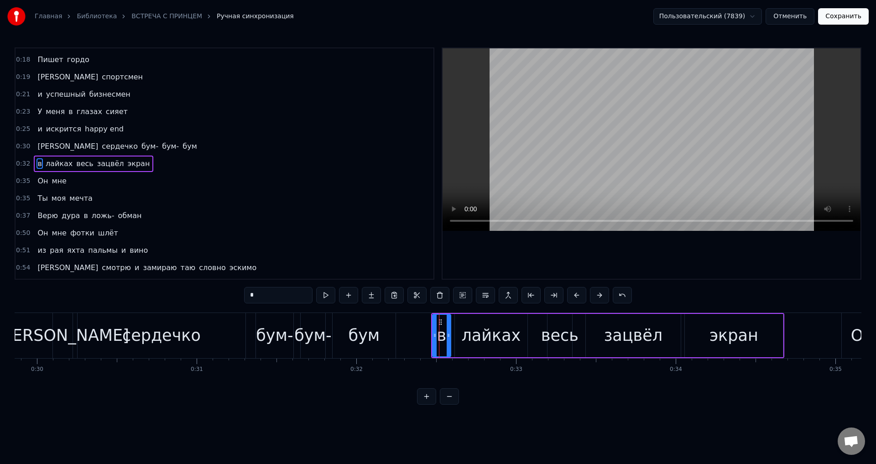
click at [38, 179] on span "Он" at bounding box center [43, 181] width 12 height 10
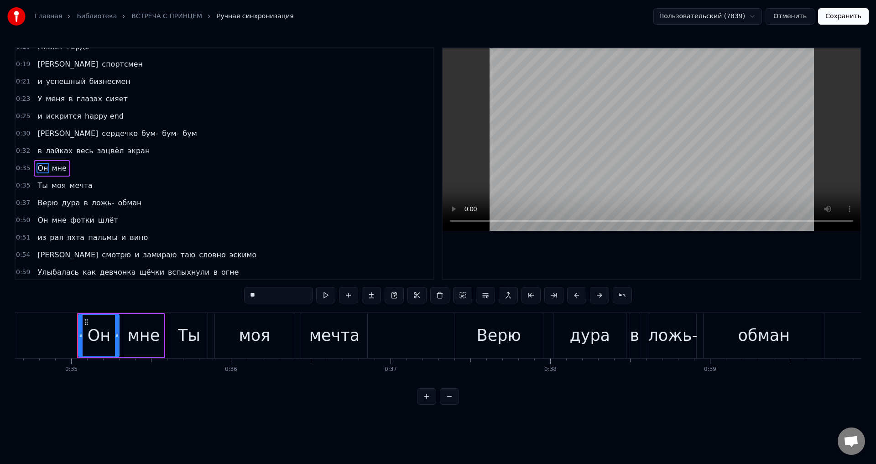
scroll to position [0, 5550]
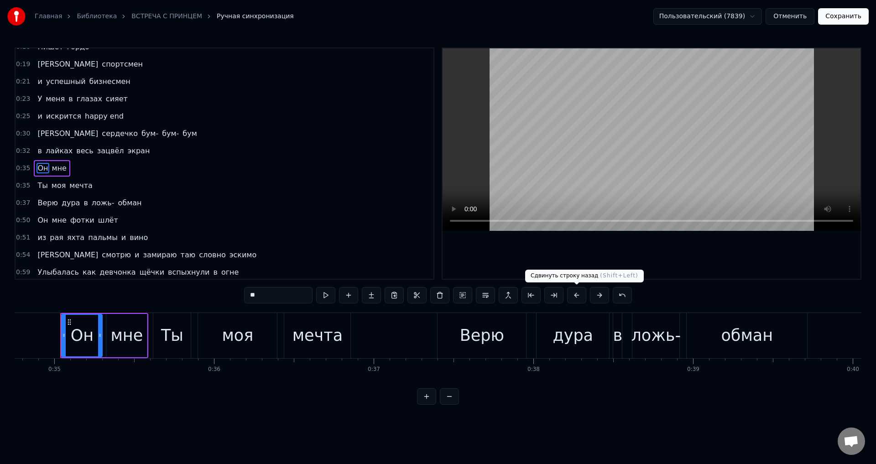
click at [579, 294] on button at bounding box center [576, 295] width 19 height 16
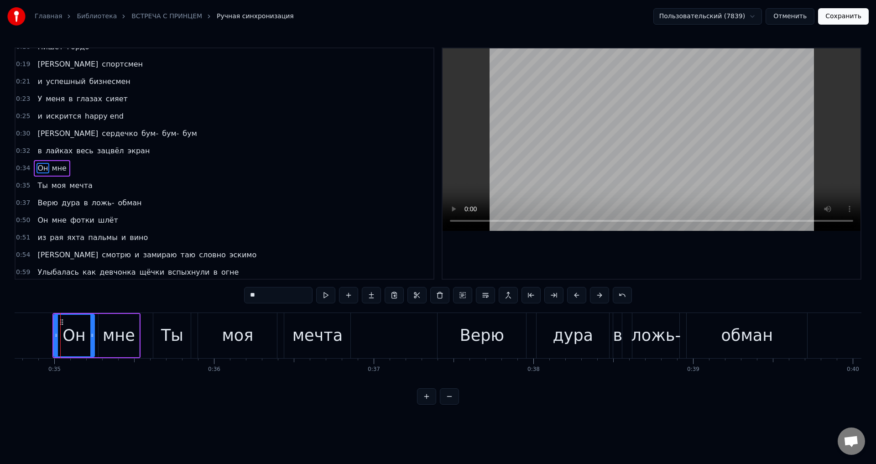
click at [40, 185] on span "Ты" at bounding box center [43, 185] width 12 height 10
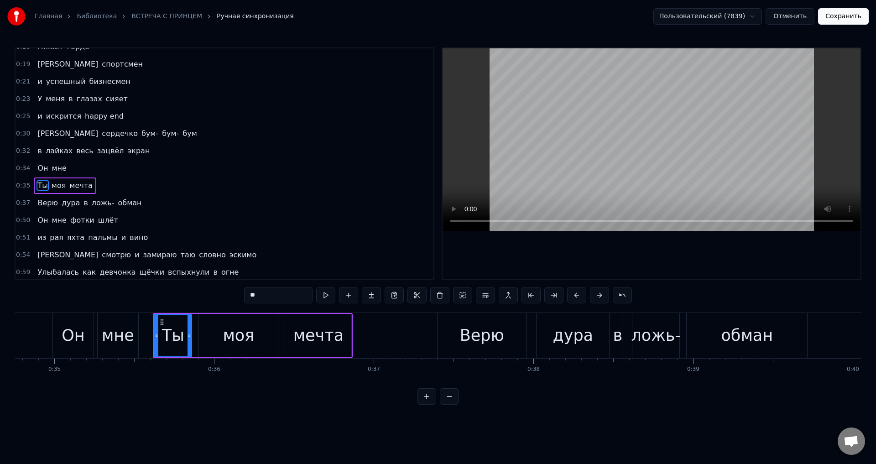
scroll to position [67, 0]
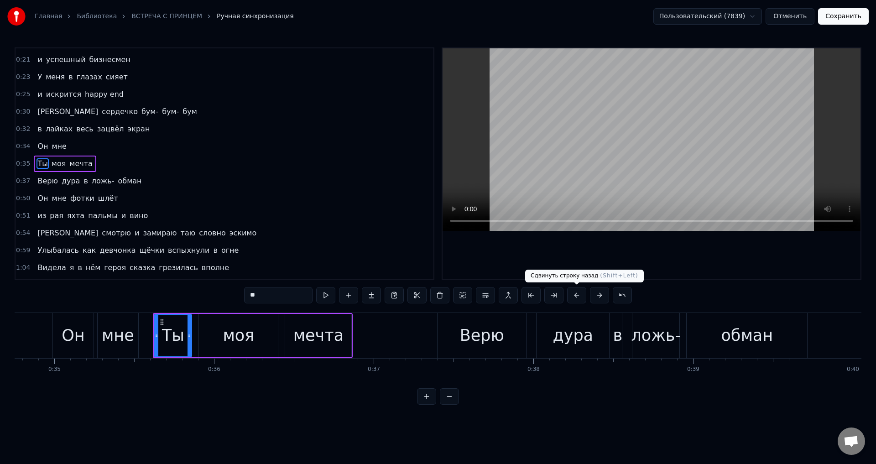
click at [578, 294] on button at bounding box center [576, 295] width 19 height 16
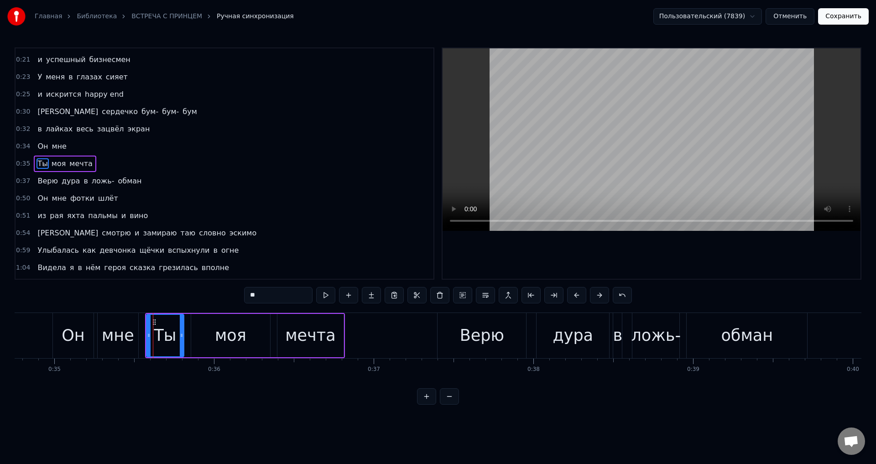
click at [38, 183] on span "Верю" at bounding box center [48, 181] width 22 height 10
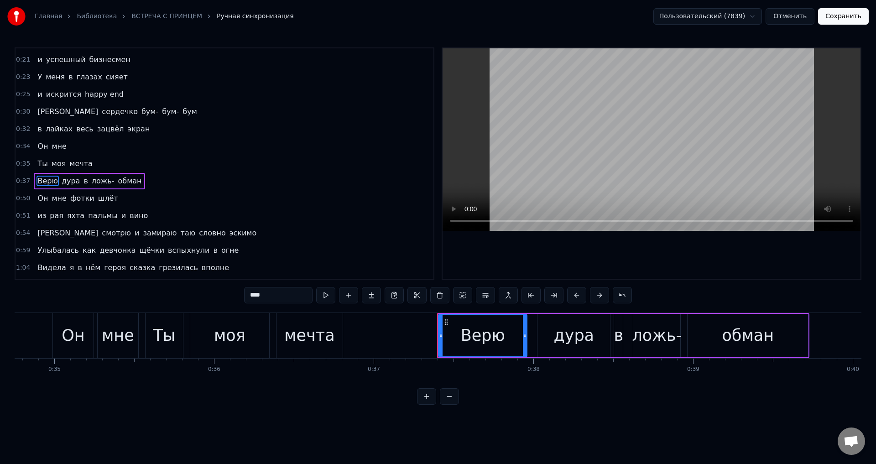
scroll to position [84, 0]
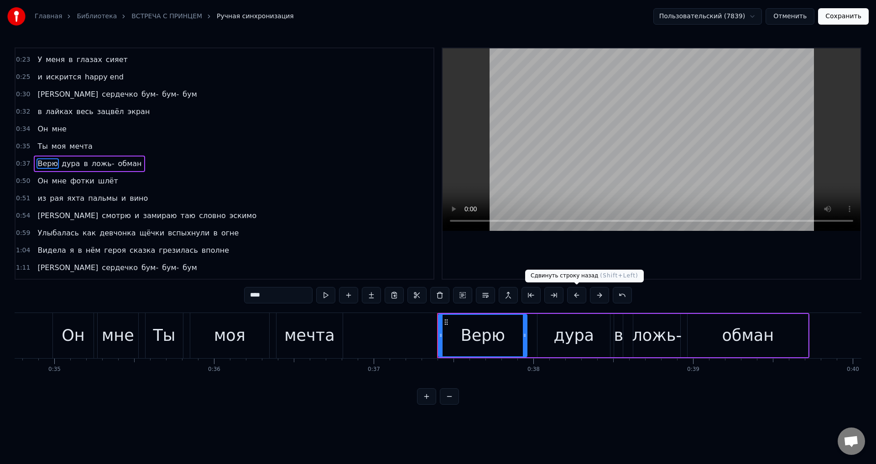
click at [577, 296] on button at bounding box center [576, 295] width 19 height 16
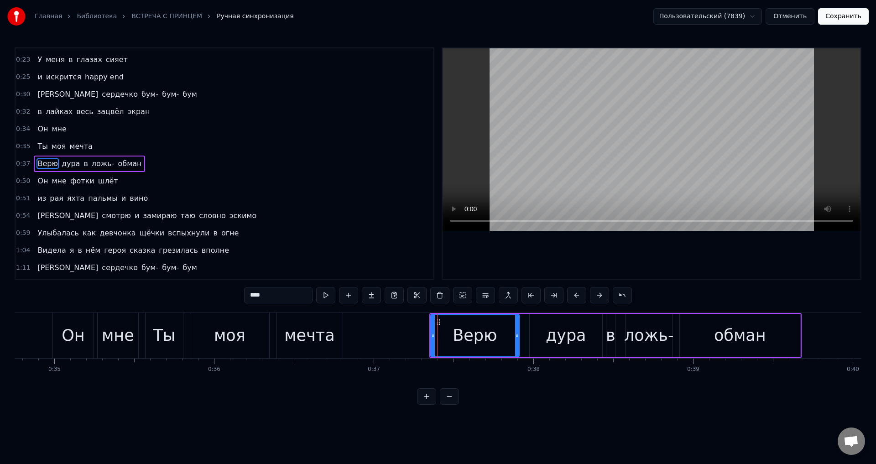
click at [40, 182] on span "Он" at bounding box center [43, 181] width 12 height 10
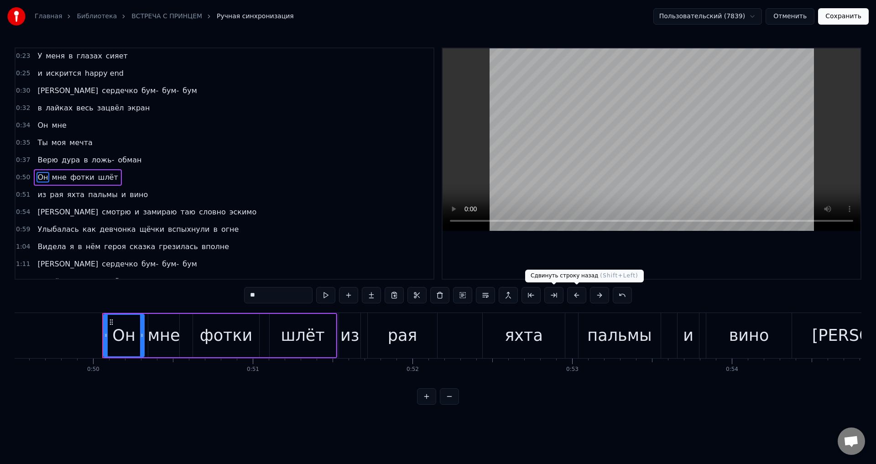
scroll to position [0, 7948]
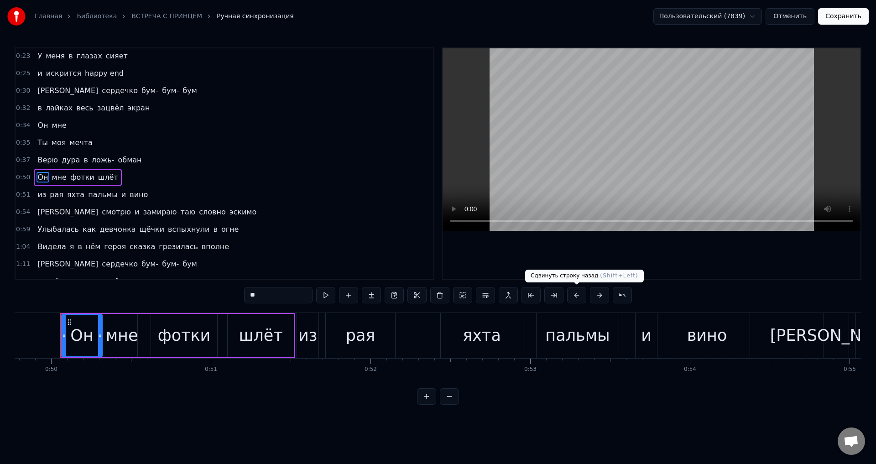
click at [576, 297] on button at bounding box center [576, 295] width 19 height 16
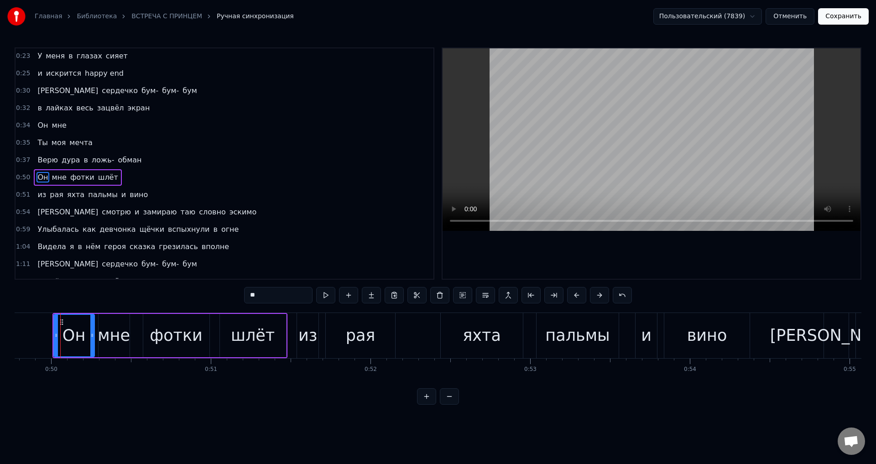
click at [38, 196] on span "из" at bounding box center [42, 194] width 10 height 10
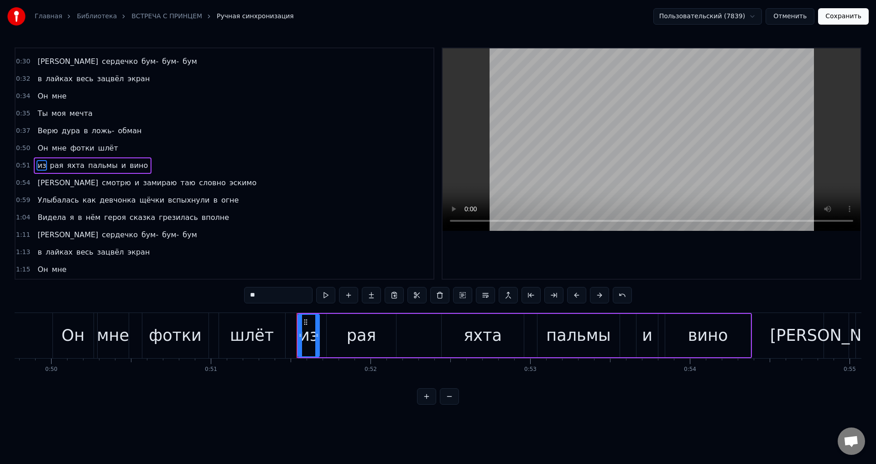
scroll to position [119, 0]
click at [576, 295] on button at bounding box center [576, 295] width 19 height 16
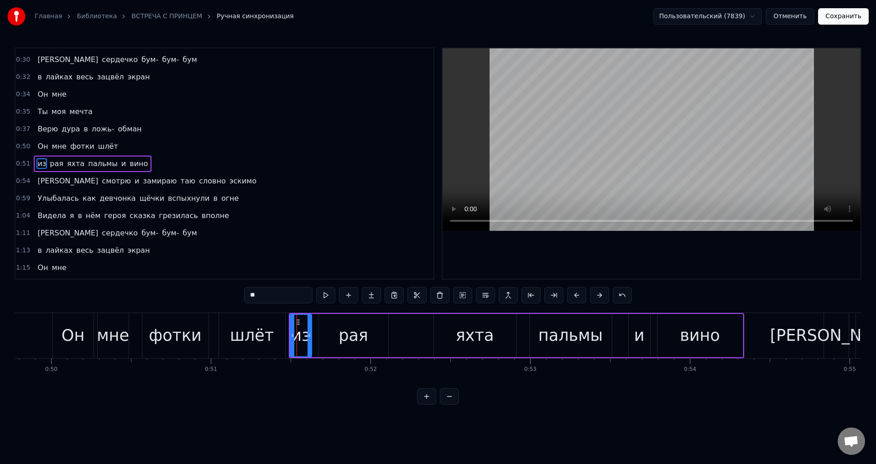
click at [37, 177] on span "[PERSON_NAME]" at bounding box center [68, 181] width 63 height 10
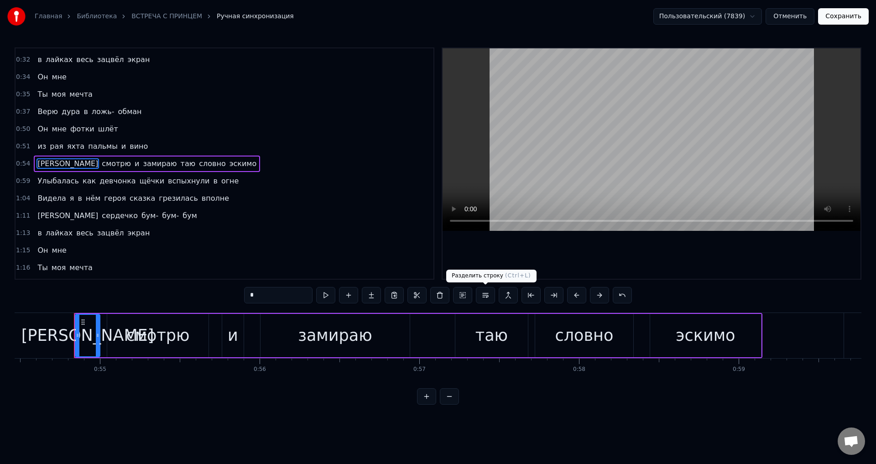
scroll to position [0, 8712]
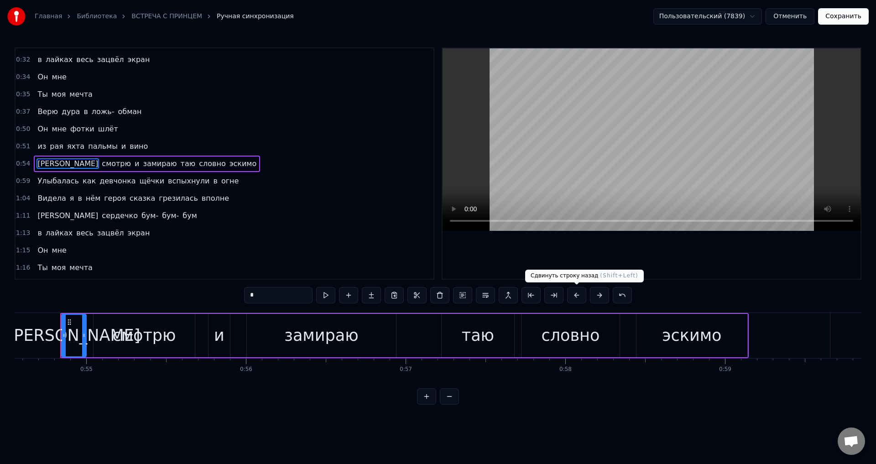
click at [574, 292] on button at bounding box center [576, 295] width 19 height 16
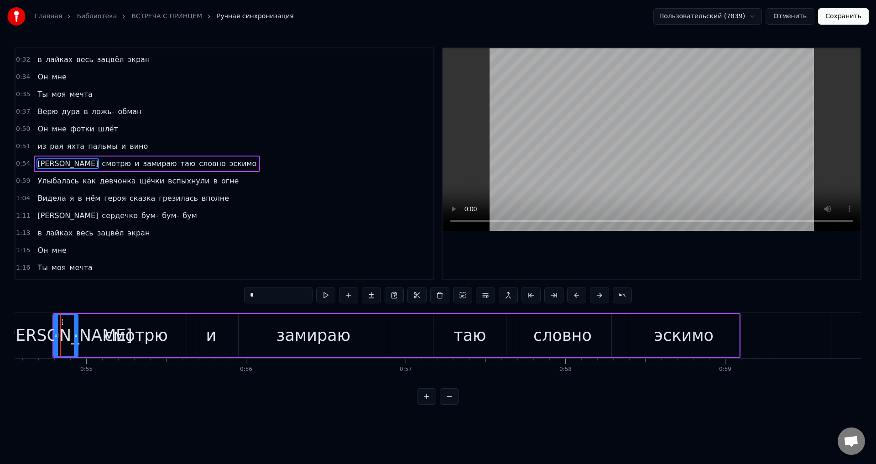
click at [40, 182] on span "Улыбалась" at bounding box center [58, 181] width 43 height 10
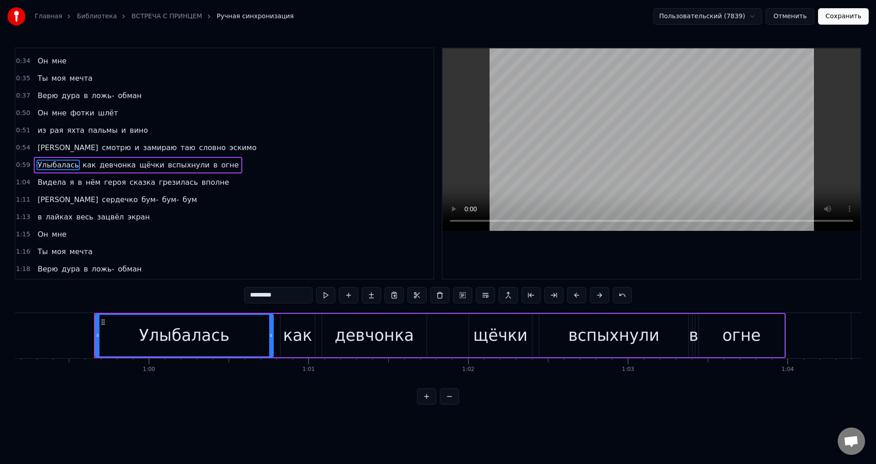
scroll to position [0, 9481]
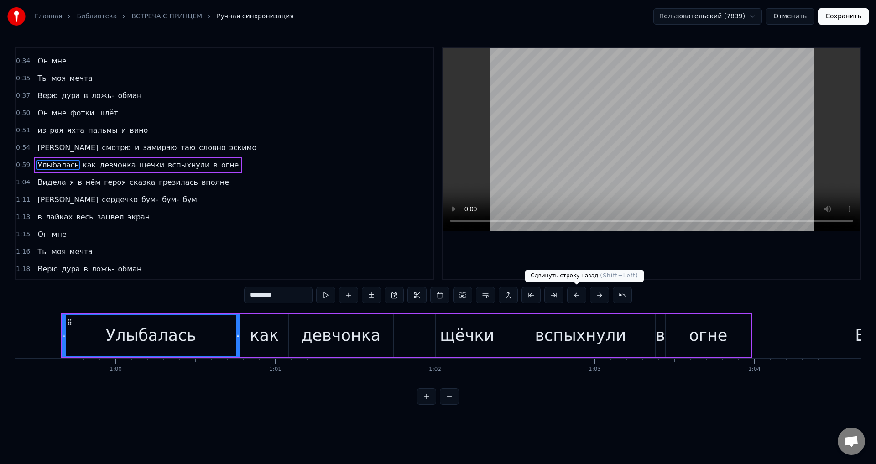
click at [576, 295] on button at bounding box center [576, 295] width 19 height 16
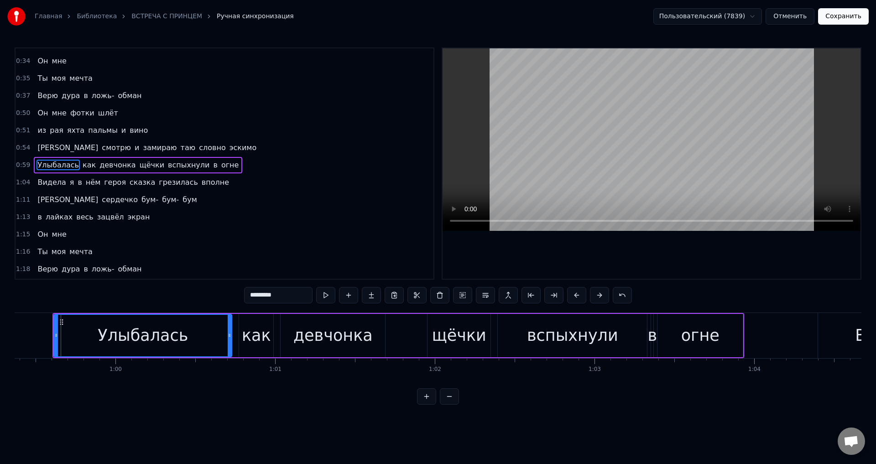
click at [37, 184] on span "Видела" at bounding box center [52, 182] width 30 height 10
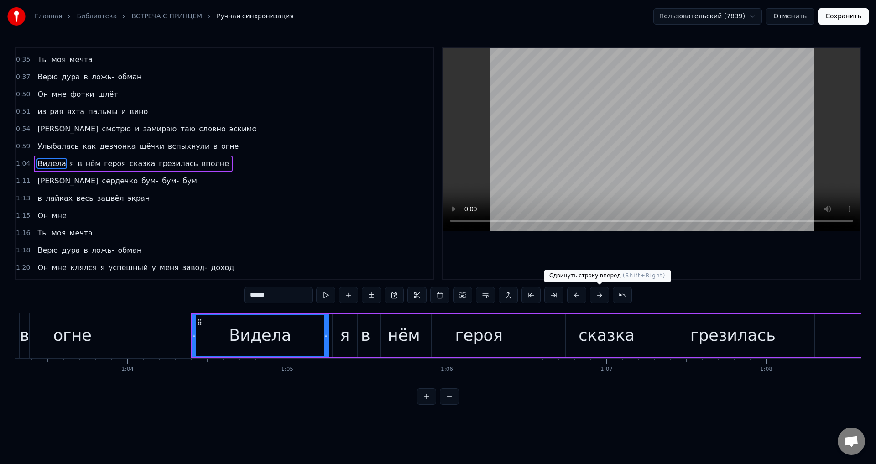
scroll to position [0, 10238]
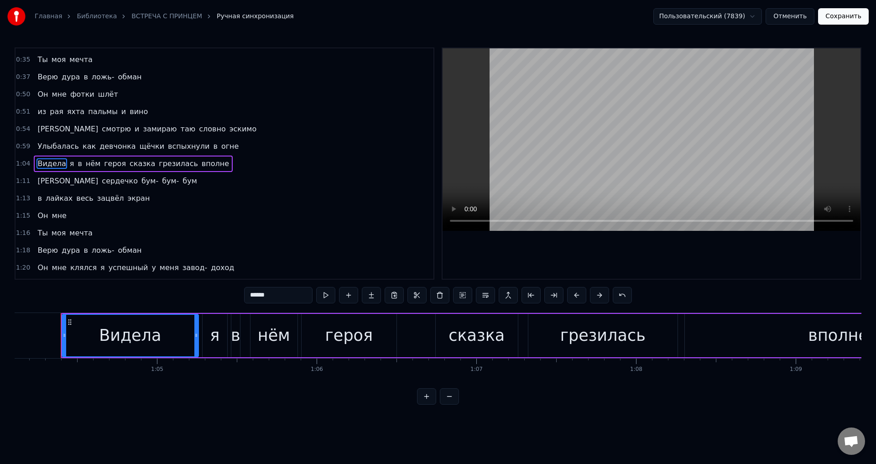
click at [576, 298] on button at bounding box center [576, 295] width 19 height 16
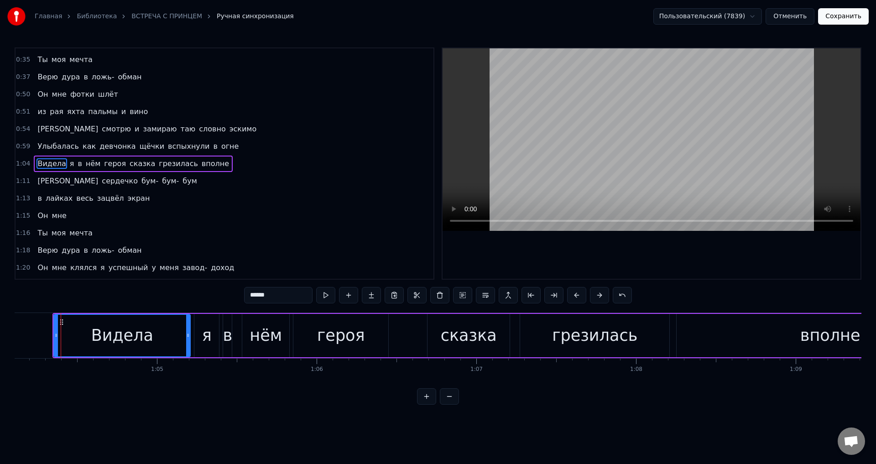
click at [37, 182] on span "[PERSON_NAME]" at bounding box center [68, 181] width 63 height 10
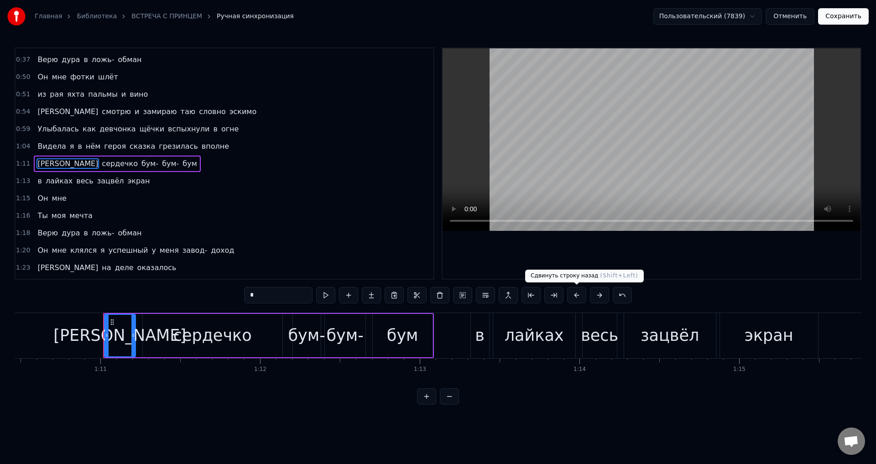
scroll to position [0, 11295]
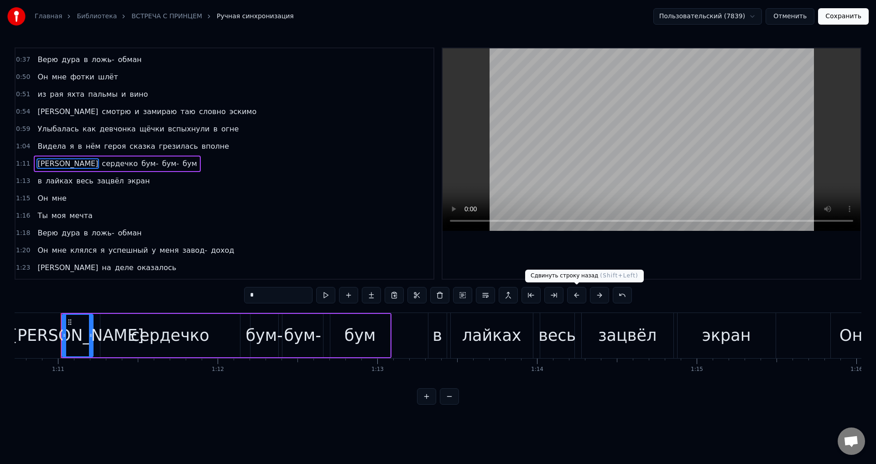
click at [575, 296] on button at bounding box center [576, 295] width 19 height 16
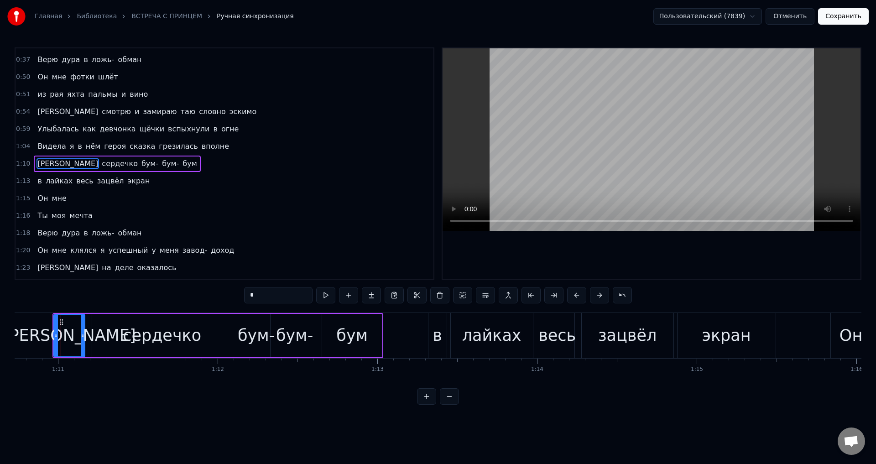
click at [38, 182] on span "в" at bounding box center [40, 181] width 6 height 10
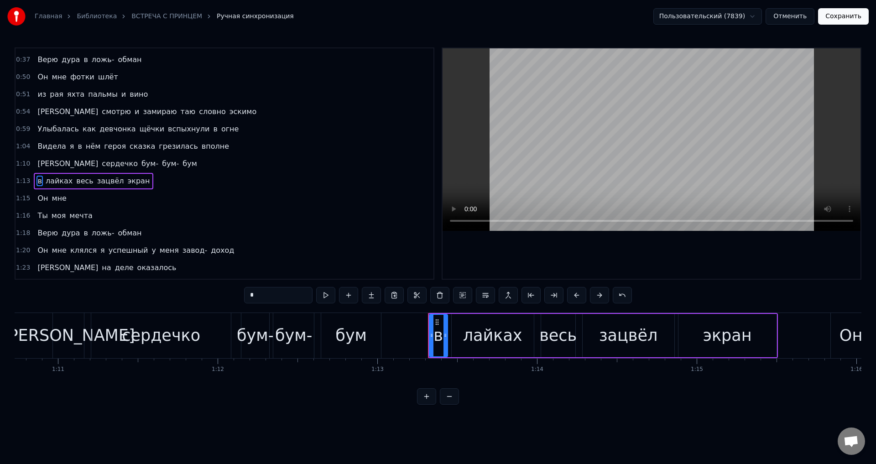
scroll to position [205, 0]
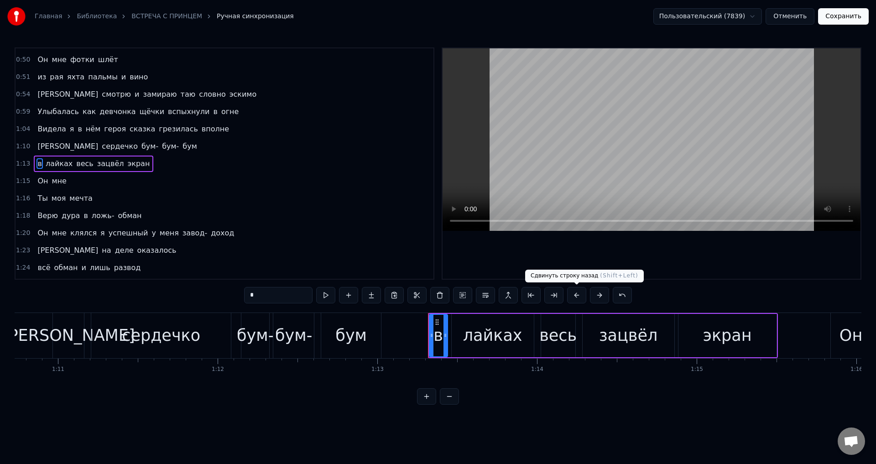
click at [577, 295] on button at bounding box center [576, 295] width 19 height 16
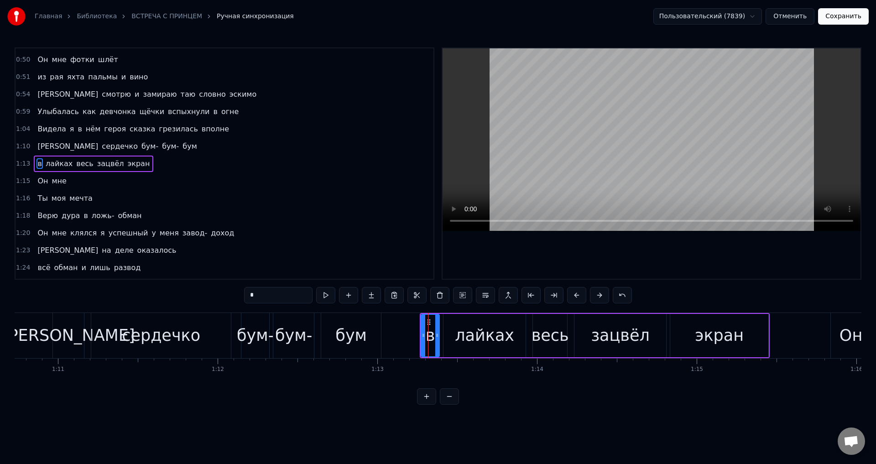
click at [37, 182] on span "Он" at bounding box center [43, 181] width 12 height 10
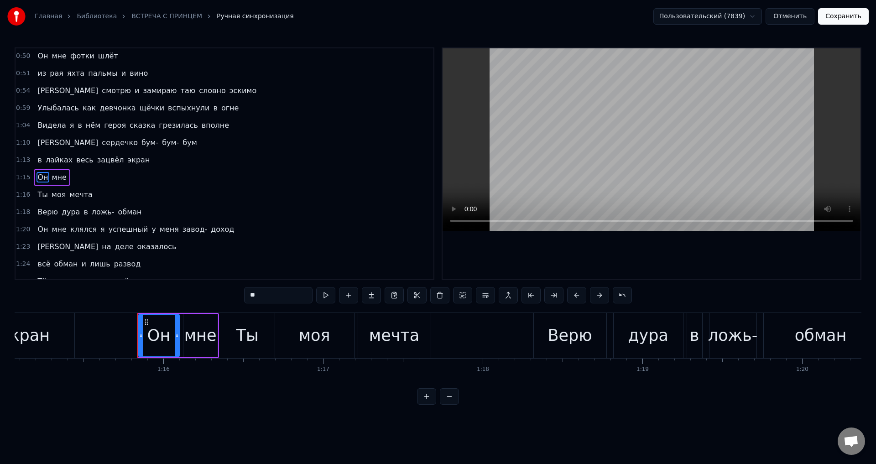
scroll to position [0, 12065]
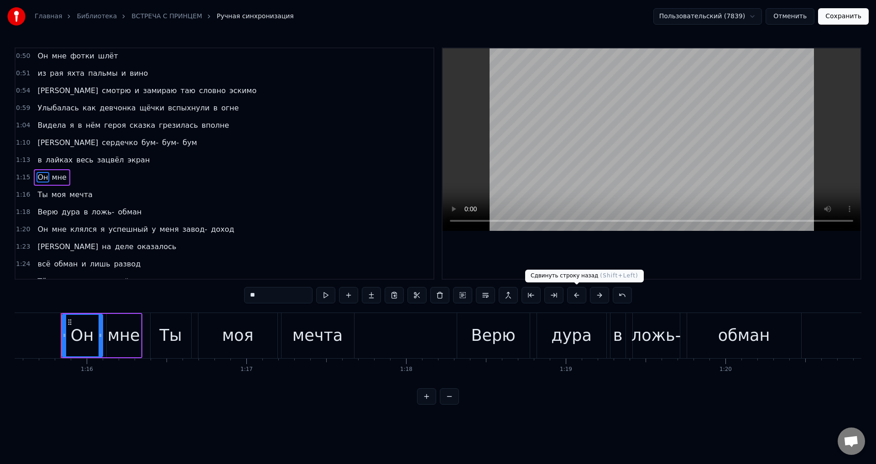
click at [578, 298] on button at bounding box center [576, 295] width 19 height 16
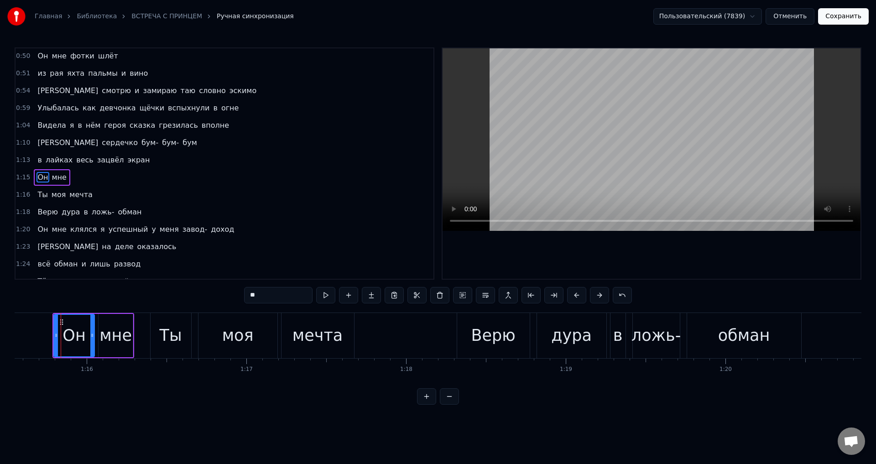
click at [38, 197] on span "Ты" at bounding box center [43, 194] width 12 height 10
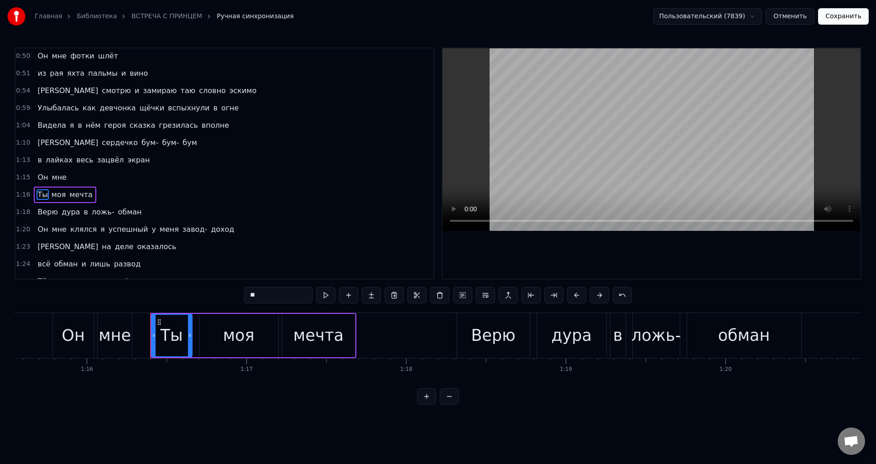
scroll to position [240, 0]
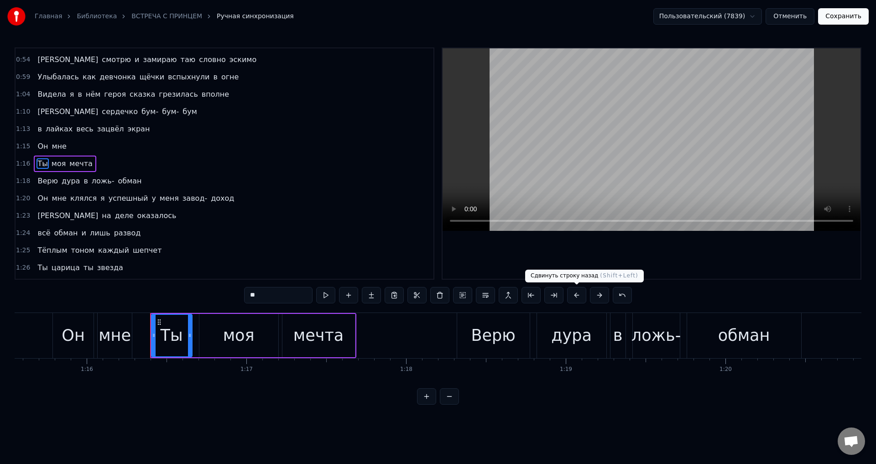
click at [575, 297] on button at bounding box center [576, 295] width 19 height 16
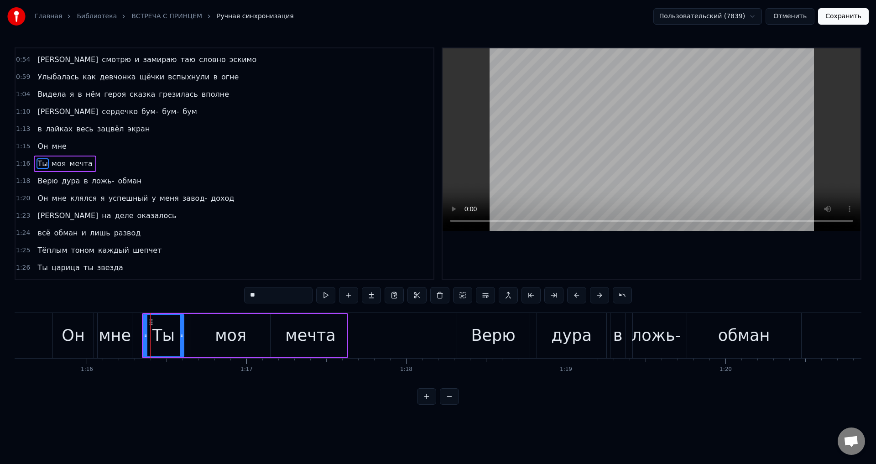
click at [37, 186] on span "Верю" at bounding box center [48, 181] width 22 height 10
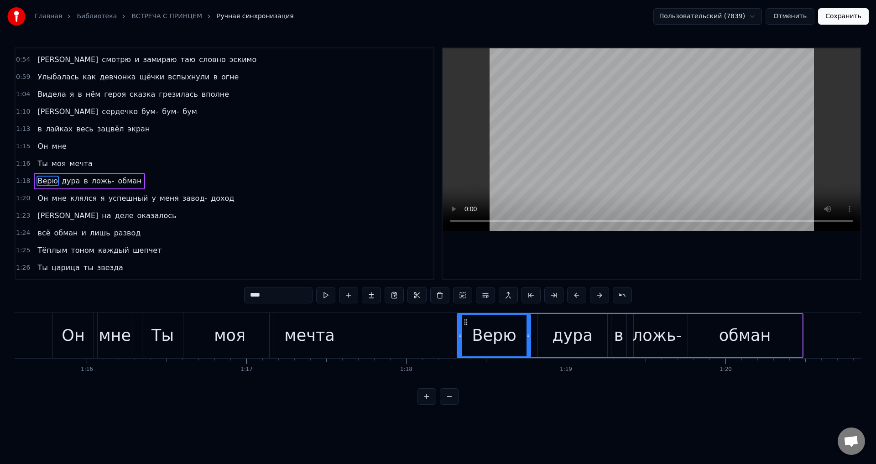
scroll to position [257, 0]
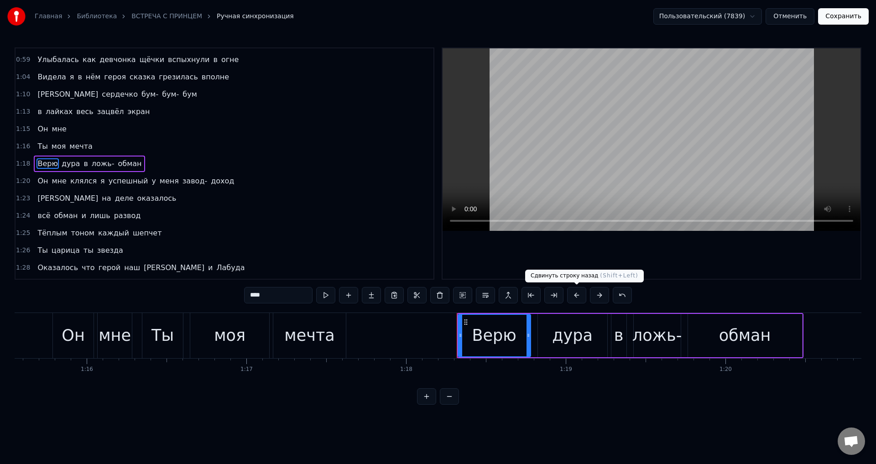
click at [575, 297] on button at bounding box center [576, 295] width 19 height 16
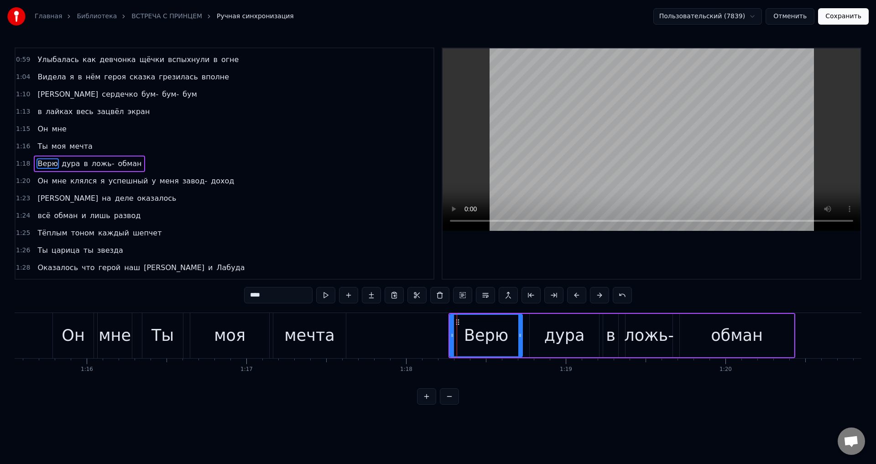
click at [41, 179] on span "Он" at bounding box center [43, 181] width 12 height 10
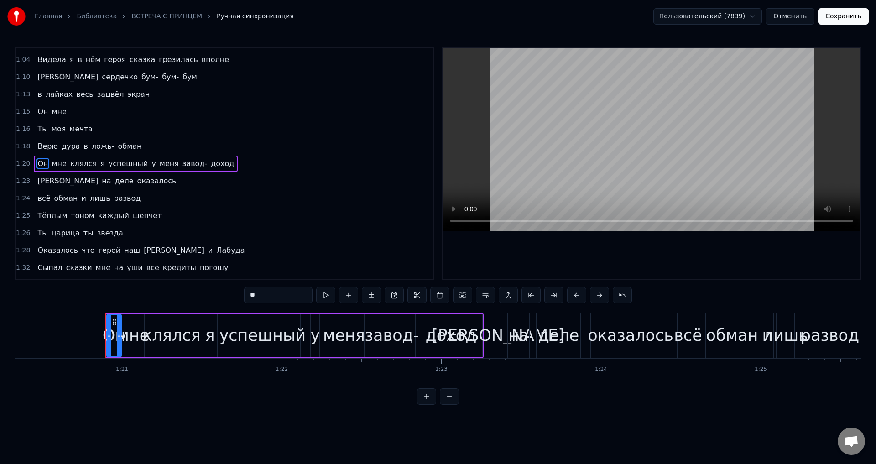
scroll to position [0, 12873]
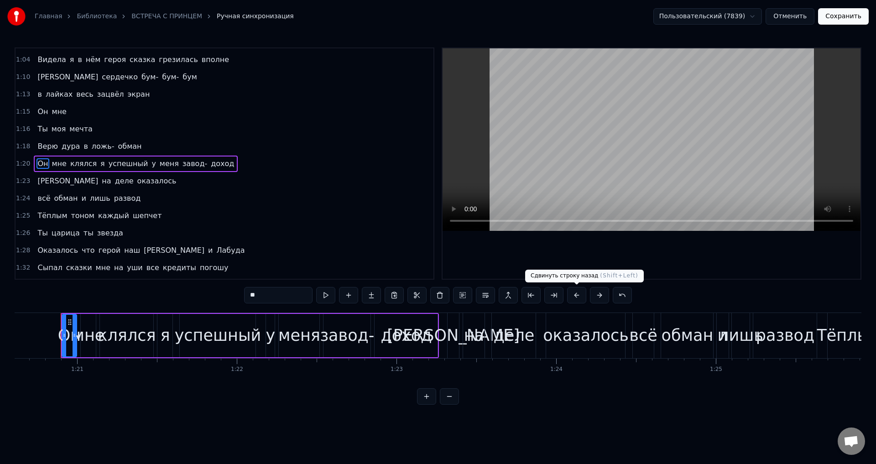
click at [575, 298] on button at bounding box center [576, 295] width 19 height 16
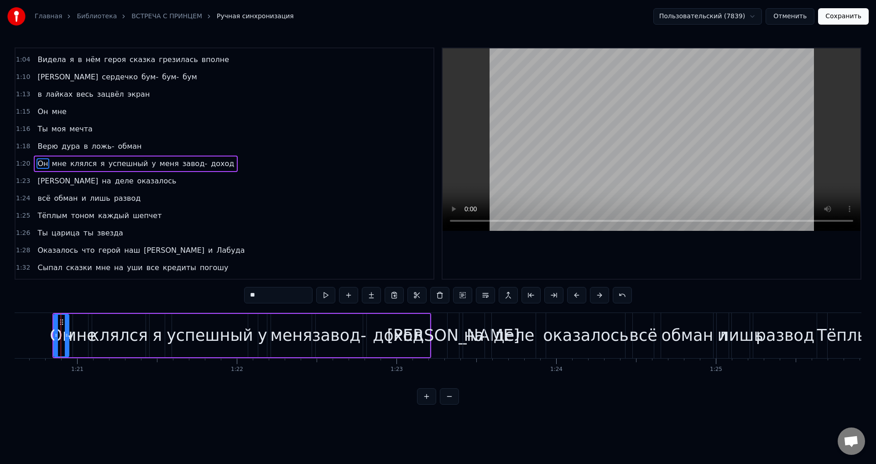
click at [39, 182] on span "[PERSON_NAME]" at bounding box center [68, 181] width 63 height 10
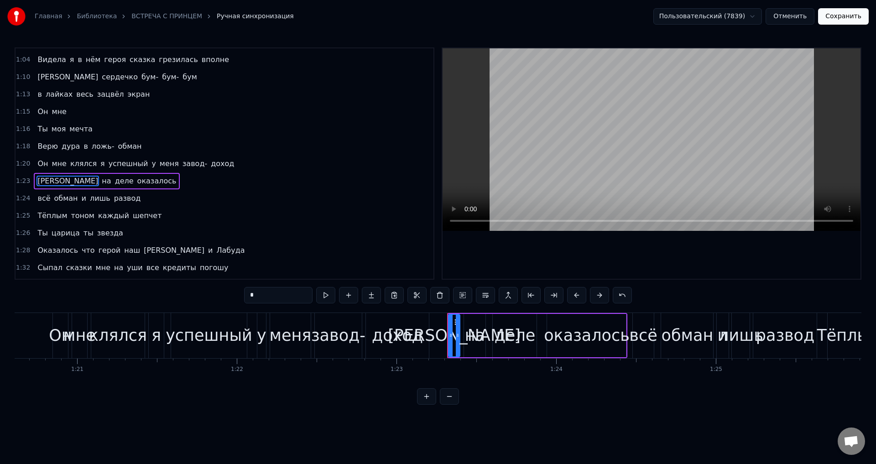
scroll to position [292, 0]
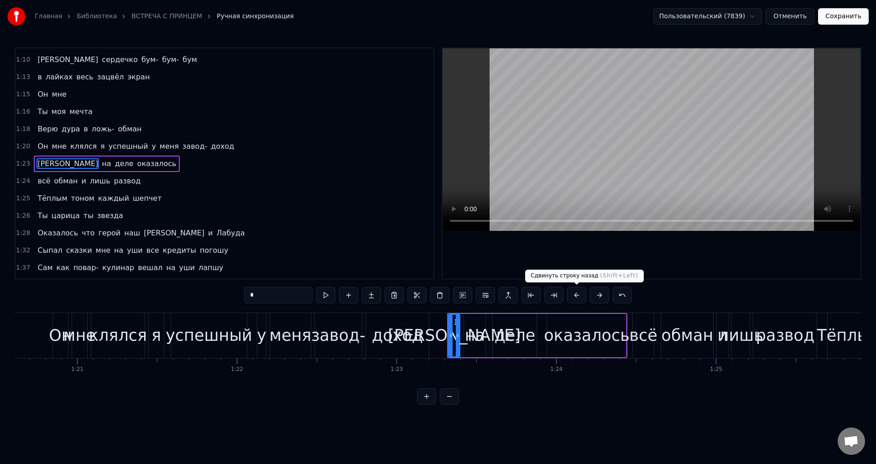
click at [576, 294] on button at bounding box center [576, 295] width 19 height 16
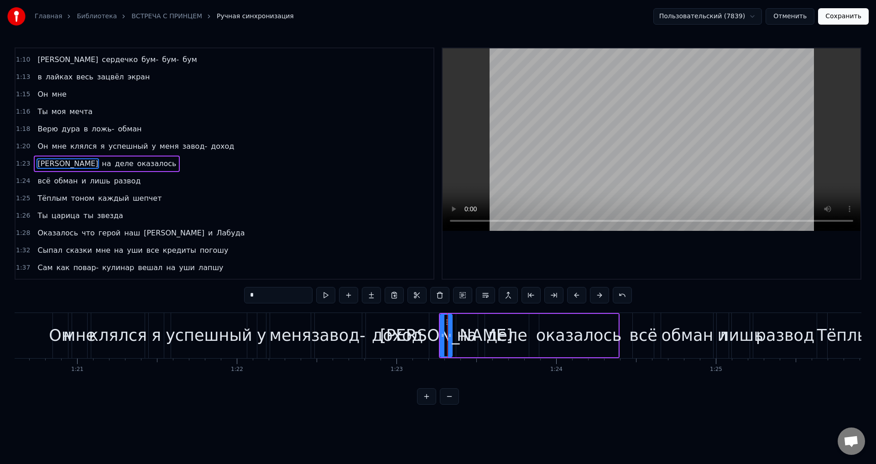
click at [40, 182] on span "всё" at bounding box center [44, 181] width 15 height 10
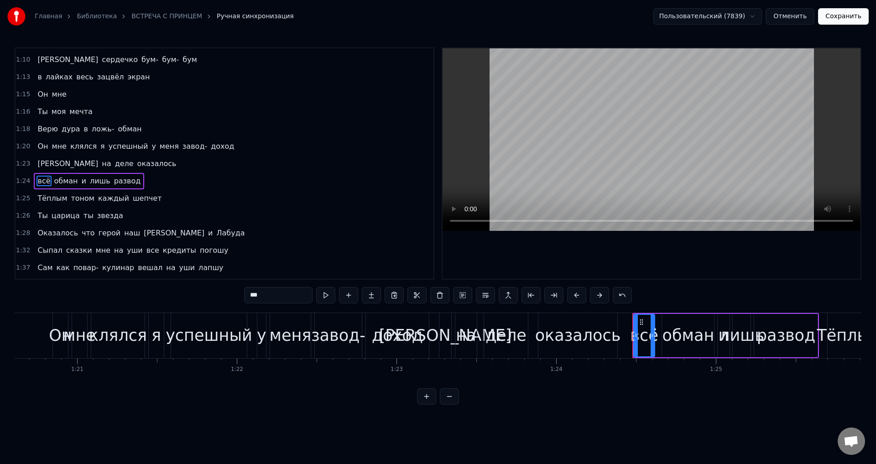
scroll to position [309, 0]
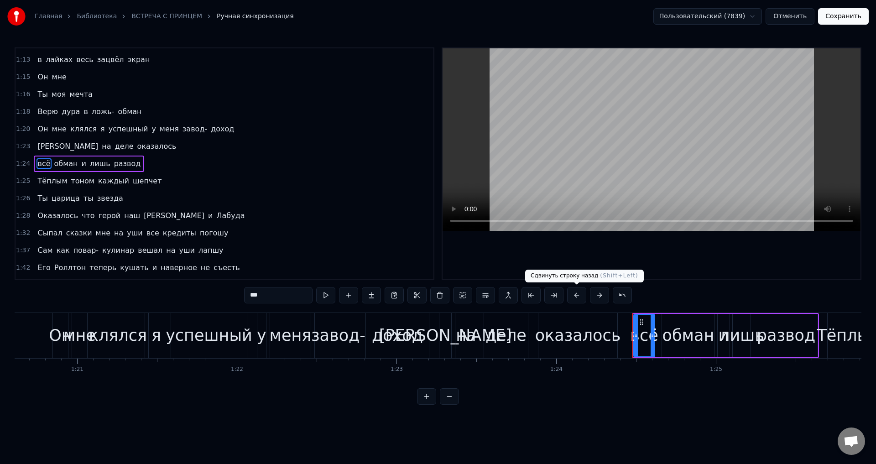
drag, startPoint x: 576, startPoint y: 297, endPoint x: 430, endPoint y: 320, distance: 147.5
click at [575, 297] on button at bounding box center [576, 295] width 19 height 16
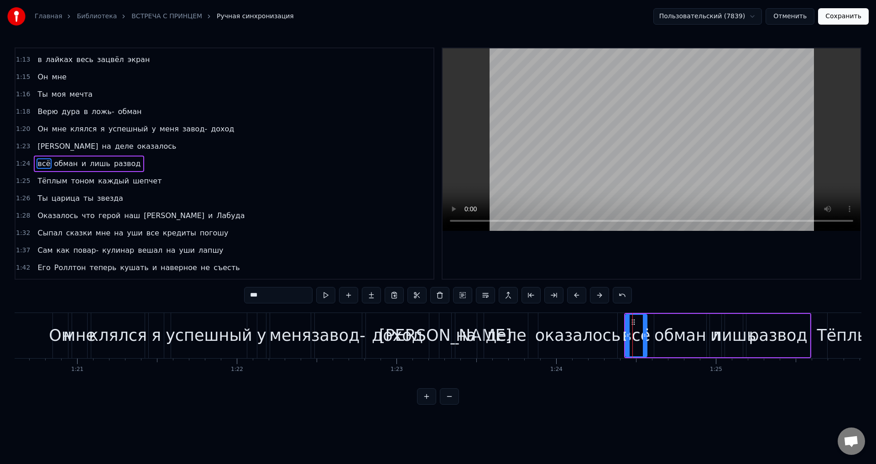
click at [37, 184] on span "Тёплым" at bounding box center [52, 181] width 31 height 10
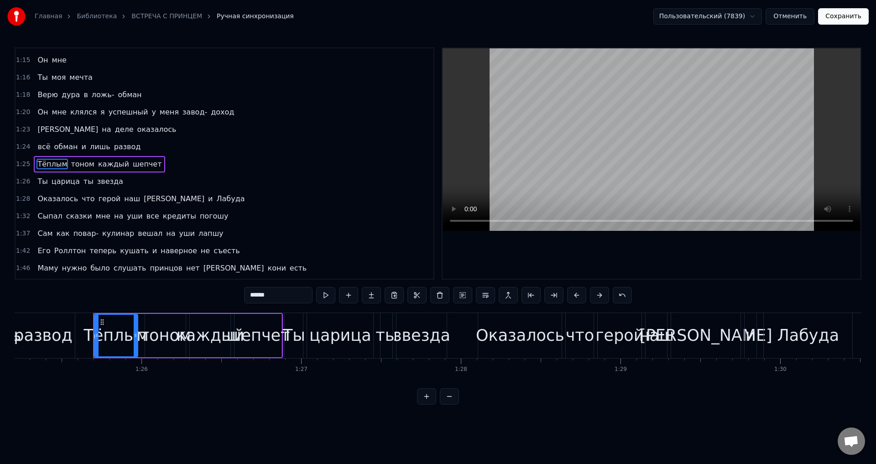
scroll to position [0, 13639]
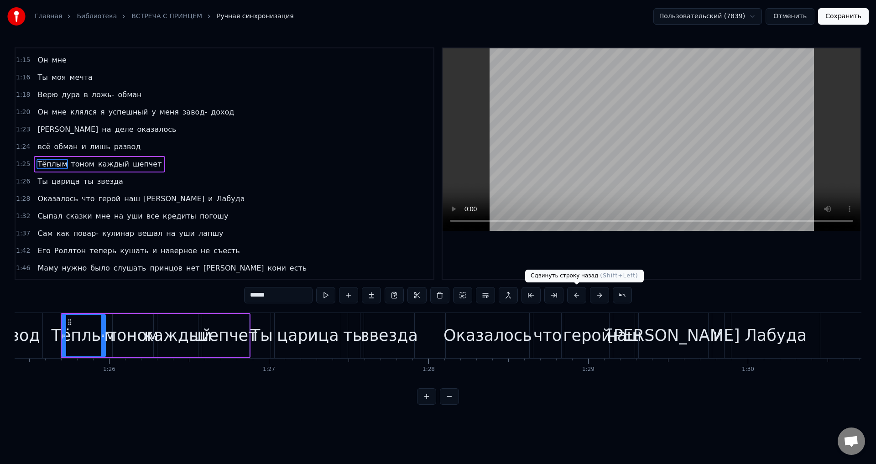
click at [576, 296] on button at bounding box center [576, 295] width 19 height 16
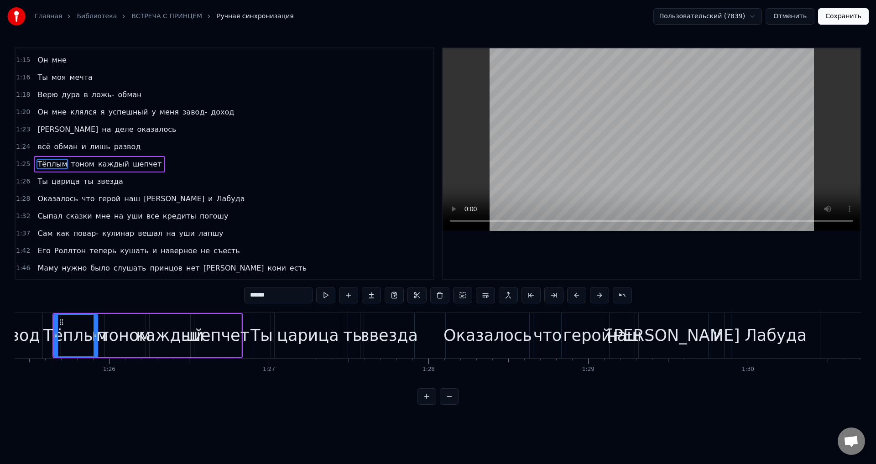
click at [41, 183] on span "Ты" at bounding box center [43, 181] width 12 height 10
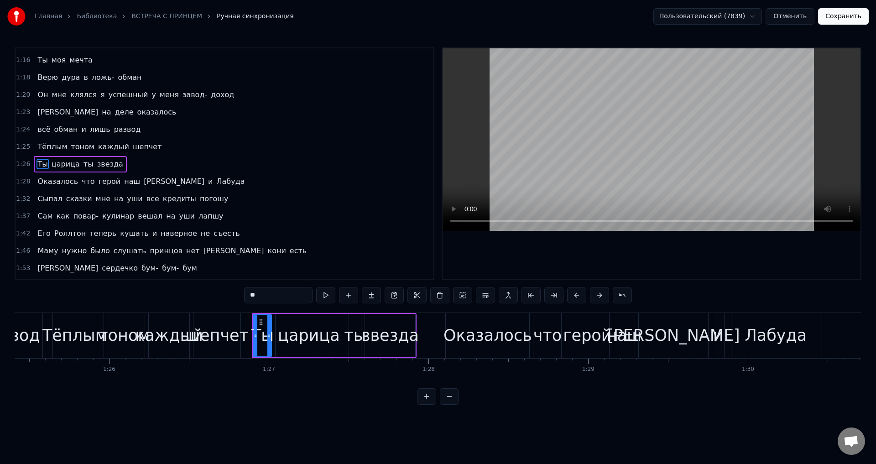
scroll to position [344, 0]
click at [575, 296] on button at bounding box center [576, 295] width 19 height 16
click at [41, 183] on span "Оказалось" at bounding box center [58, 181] width 42 height 10
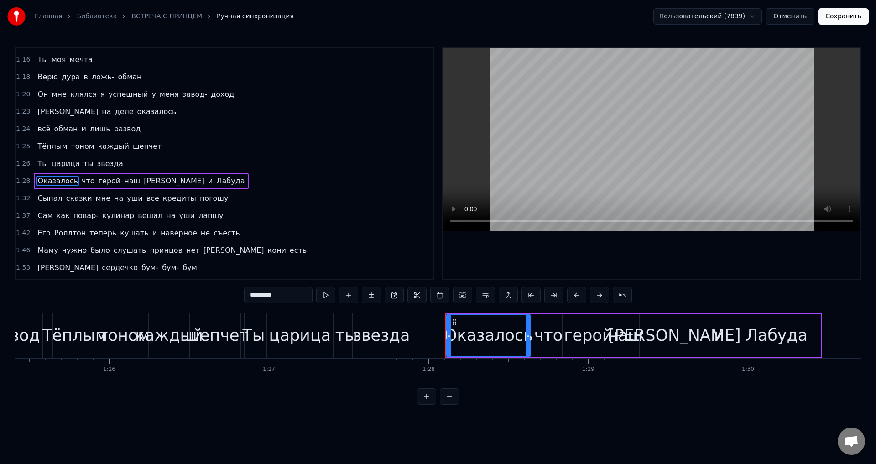
scroll to position [361, 0]
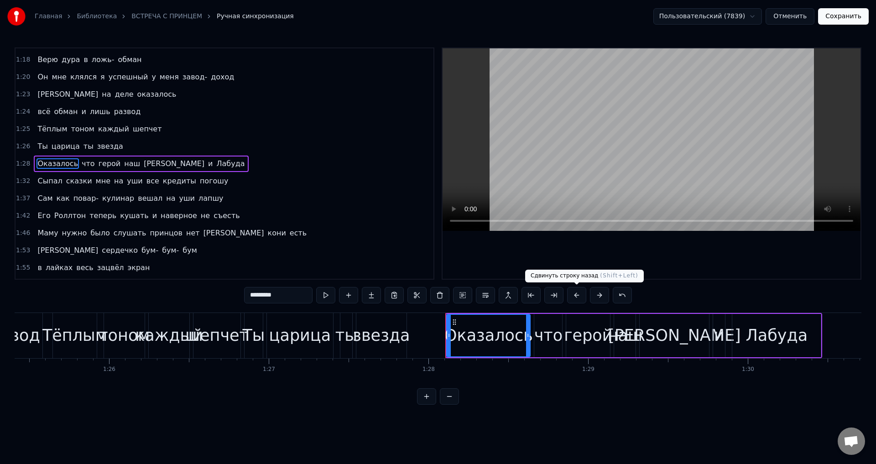
click at [581, 296] on button at bounding box center [576, 295] width 19 height 16
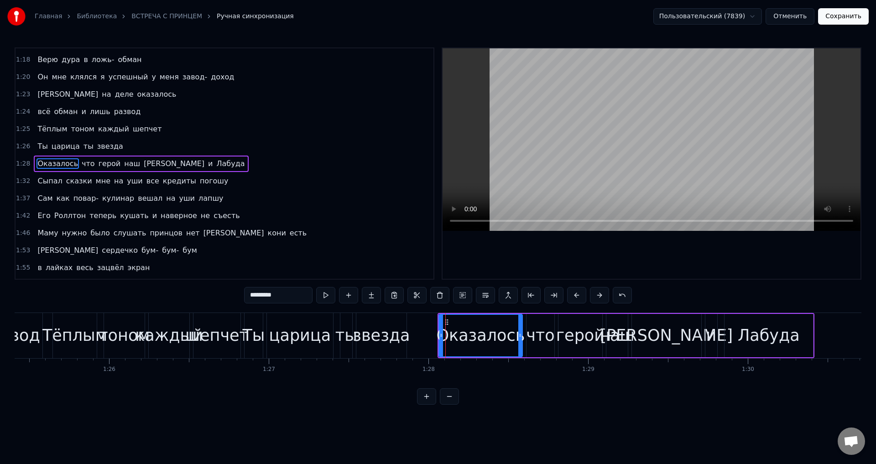
click at [38, 181] on span "Сыпал" at bounding box center [50, 181] width 26 height 10
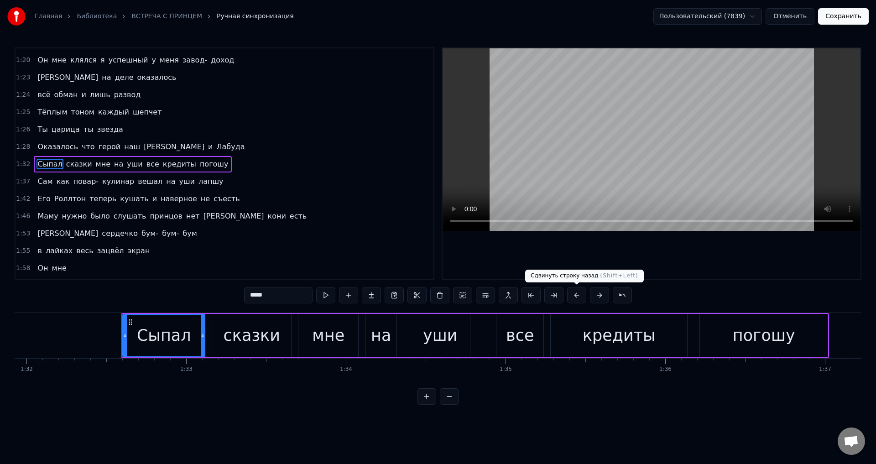
scroll to position [0, 14741]
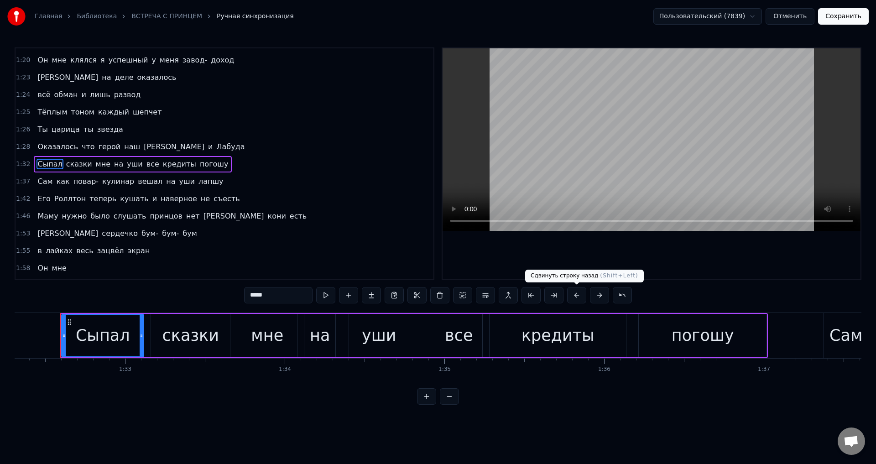
click at [579, 292] on button at bounding box center [576, 295] width 19 height 16
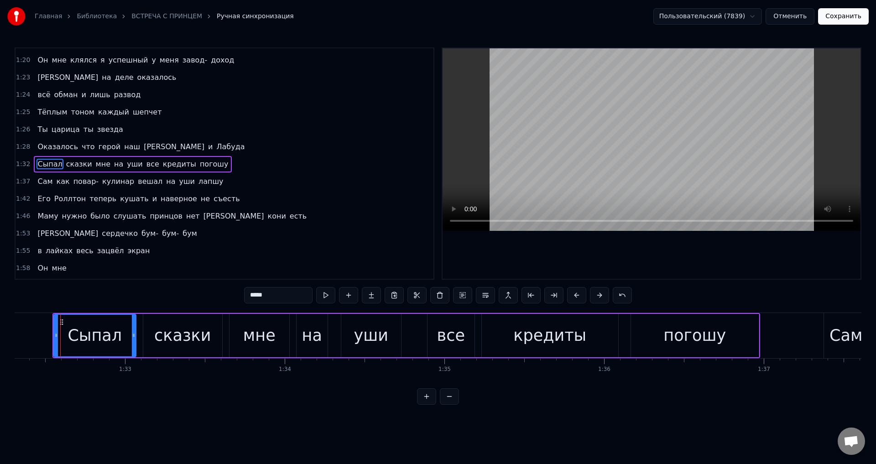
drag, startPoint x: 42, startPoint y: 180, endPoint x: 45, endPoint y: 189, distance: 9.4
click at [42, 181] on span "Сам" at bounding box center [45, 181] width 17 height 10
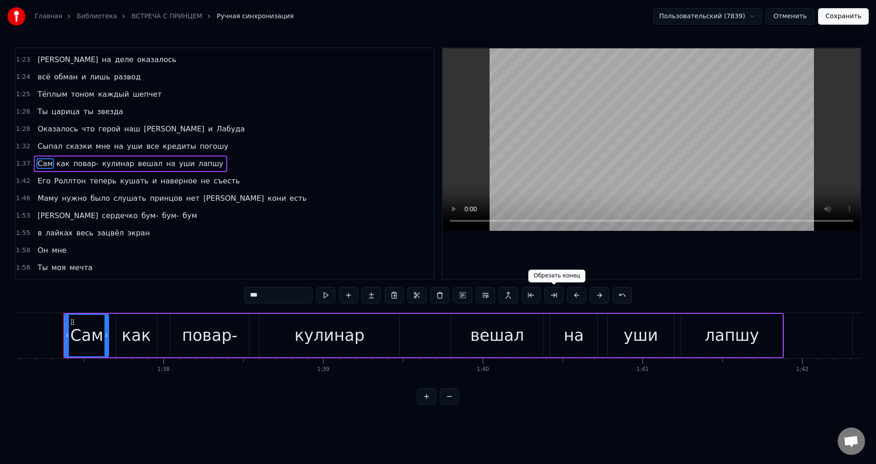
scroll to position [0, 15505]
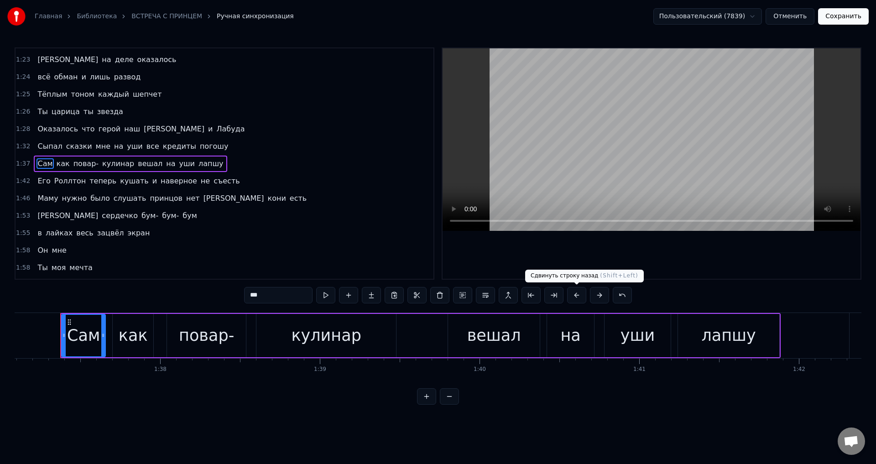
click at [577, 297] on button at bounding box center [576, 295] width 19 height 16
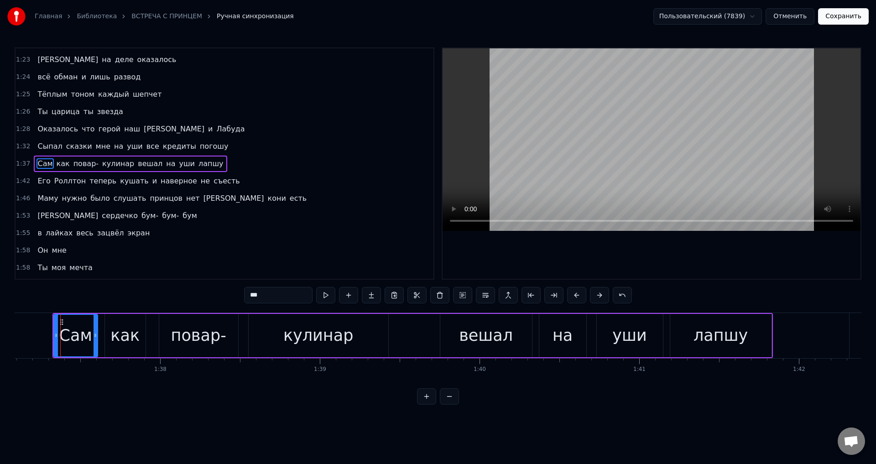
click at [42, 182] on span "Его" at bounding box center [44, 181] width 15 height 10
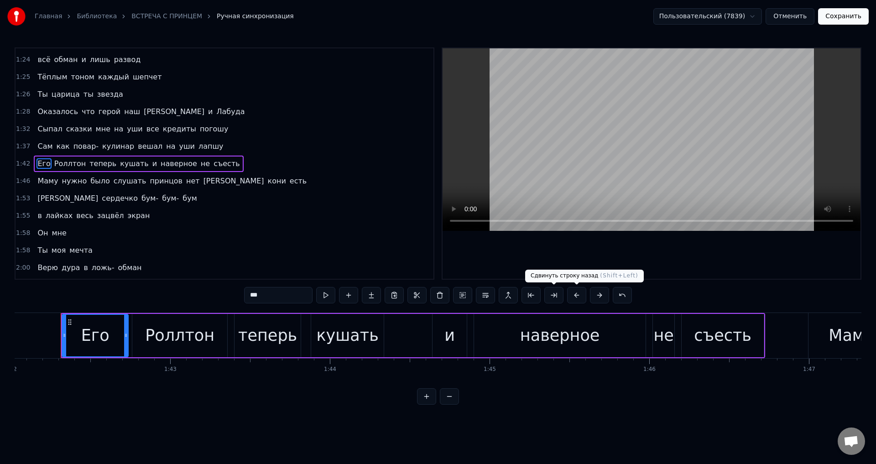
scroll to position [0, 16294]
click at [579, 296] on button at bounding box center [576, 295] width 19 height 16
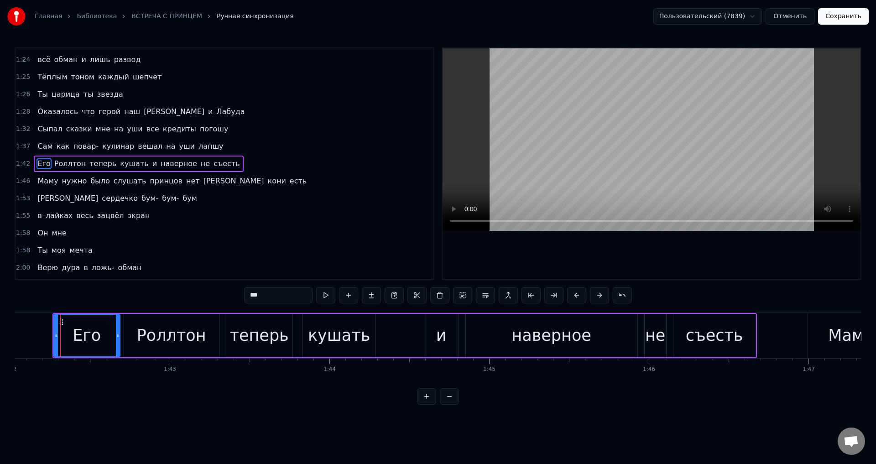
click at [42, 185] on span "Маму" at bounding box center [48, 181] width 22 height 10
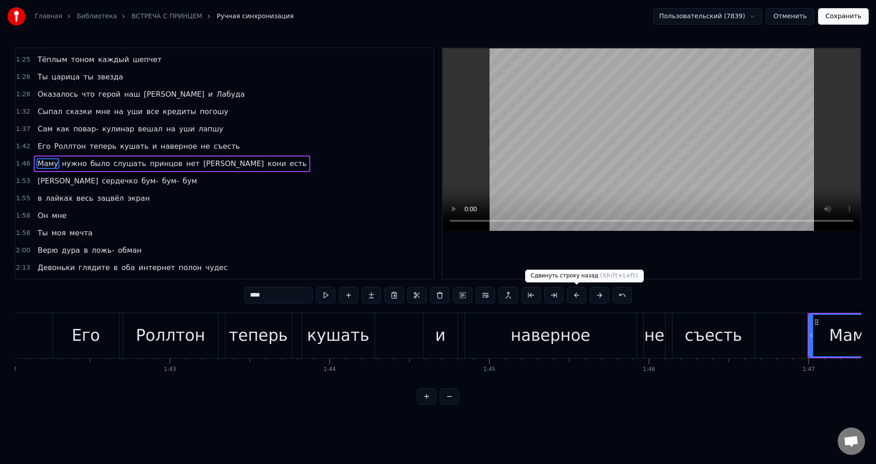
click at [576, 293] on button at bounding box center [576, 295] width 19 height 16
click at [37, 180] on span "[PERSON_NAME]" at bounding box center [68, 181] width 63 height 10
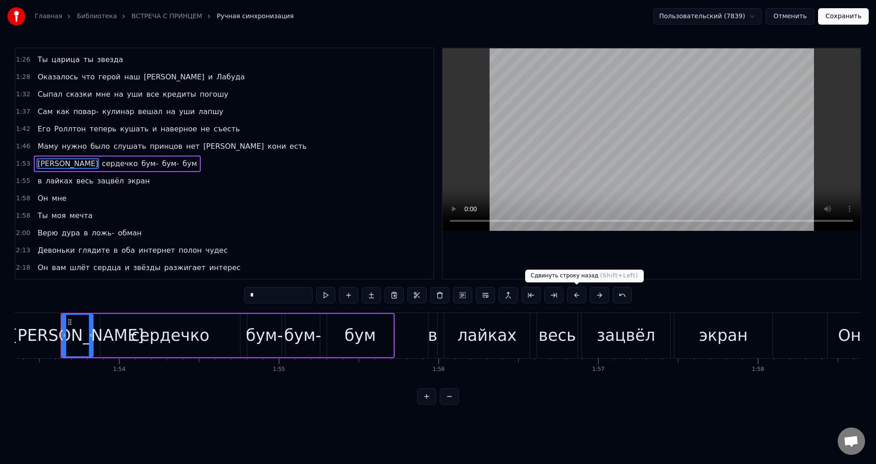
click at [577, 295] on button at bounding box center [576, 295] width 19 height 16
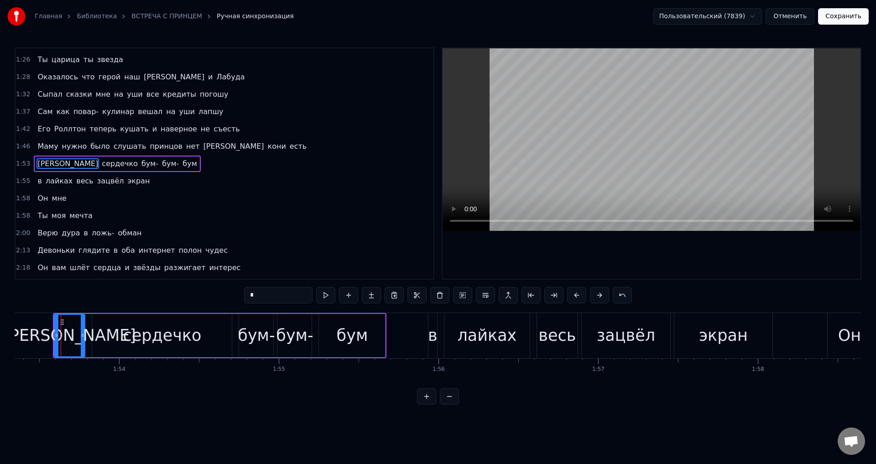
click at [37, 181] on span "в" at bounding box center [40, 181] width 6 height 10
type input "*"
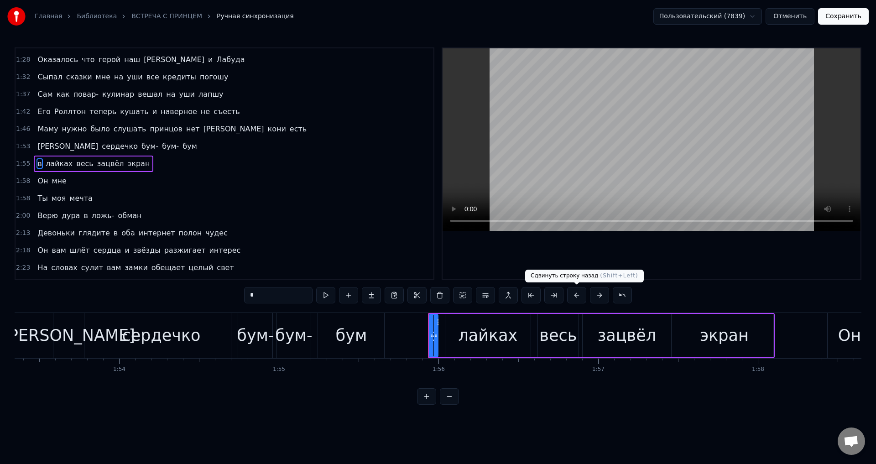
click at [577, 296] on button at bounding box center [576, 295] width 19 height 16
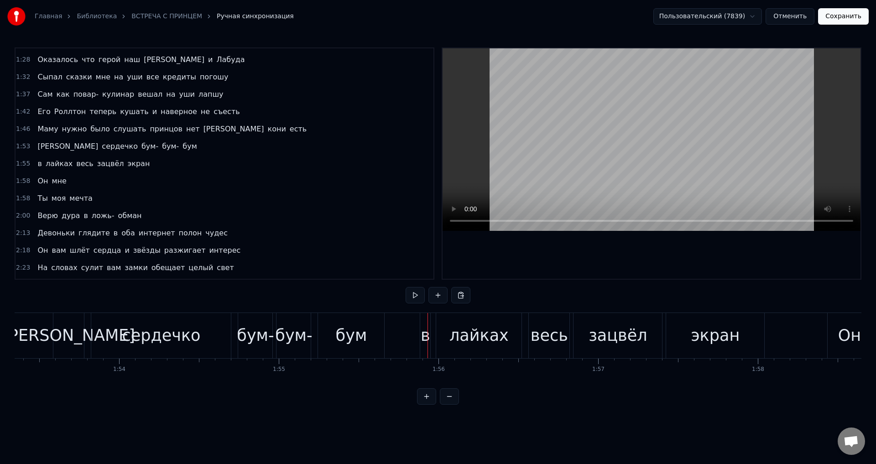
click at [37, 181] on span "Он" at bounding box center [43, 181] width 12 height 10
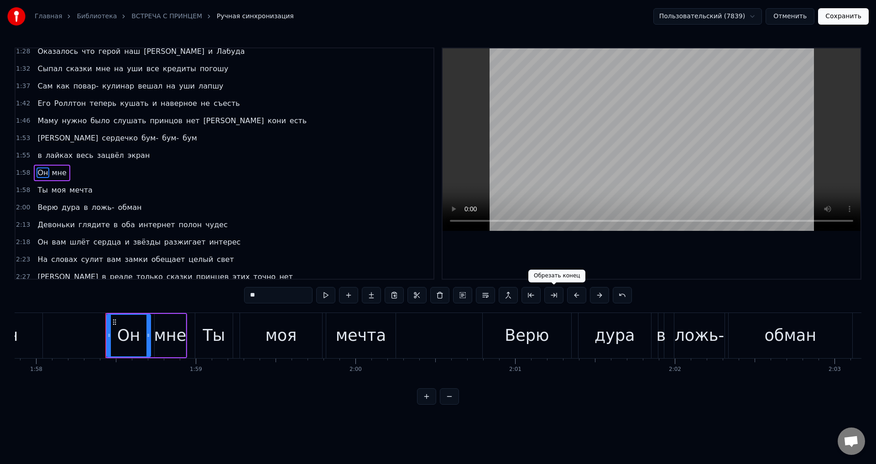
scroll to position [0, 18867]
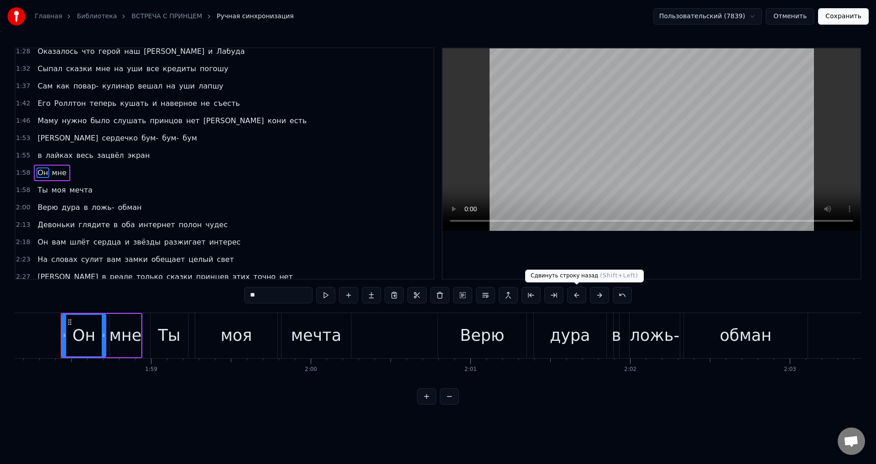
click at [578, 293] on button at bounding box center [576, 295] width 19 height 16
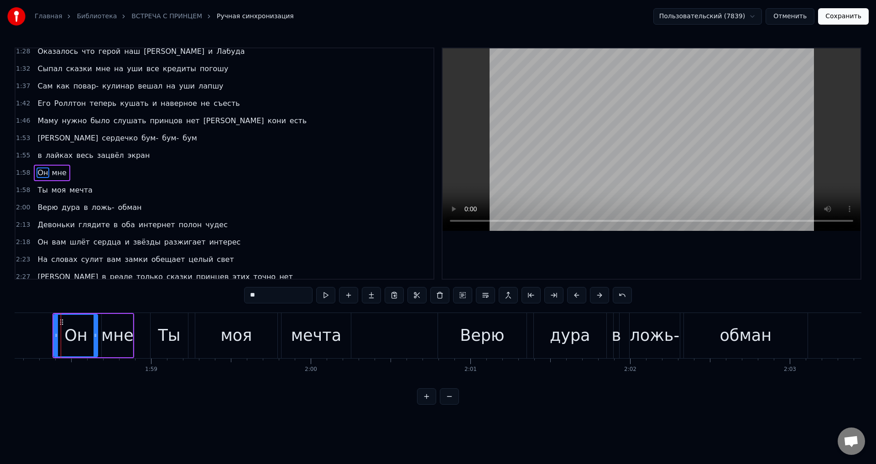
click at [38, 194] on span "Ты" at bounding box center [43, 190] width 12 height 10
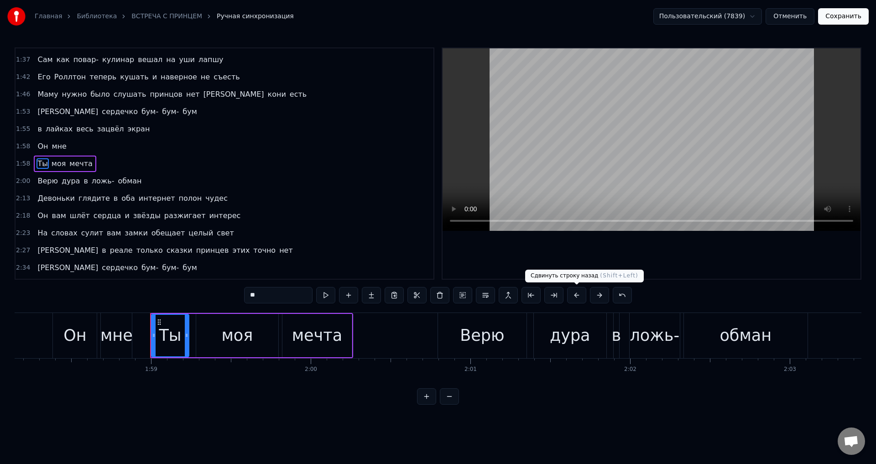
click at [576, 295] on button at bounding box center [576, 295] width 19 height 16
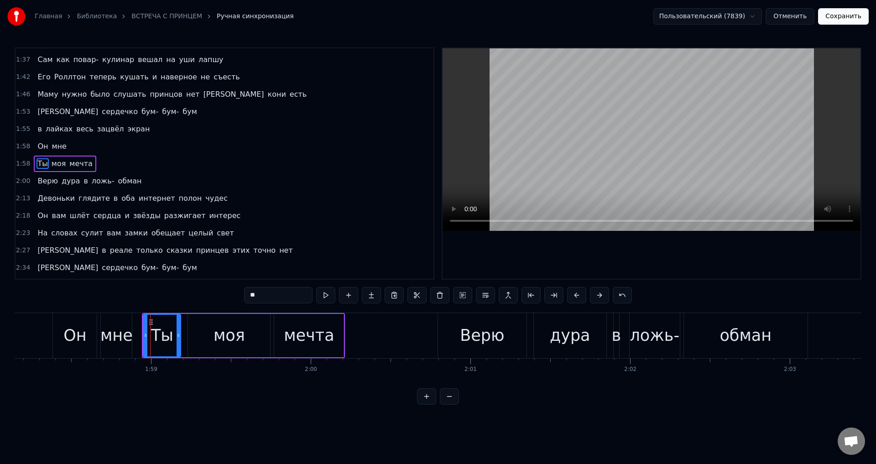
click at [40, 184] on span "Верю" at bounding box center [48, 181] width 22 height 10
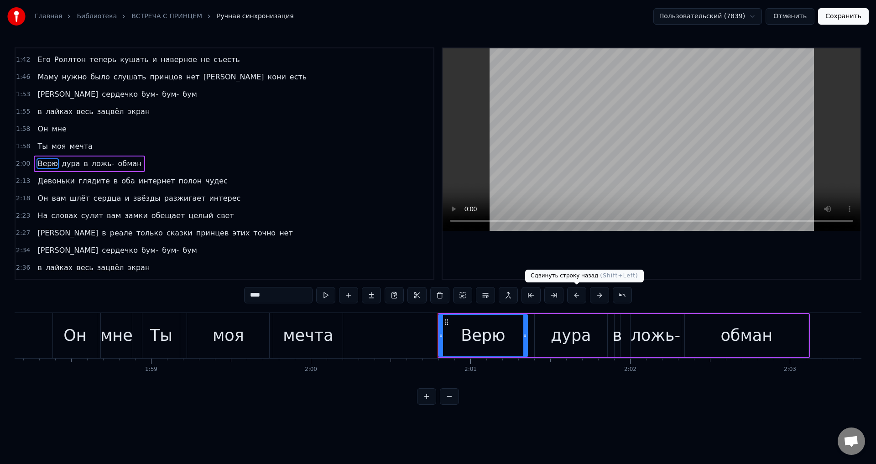
drag, startPoint x: 579, startPoint y: 297, endPoint x: 526, endPoint y: 289, distance: 53.1
click at [579, 298] on button at bounding box center [576, 295] width 19 height 16
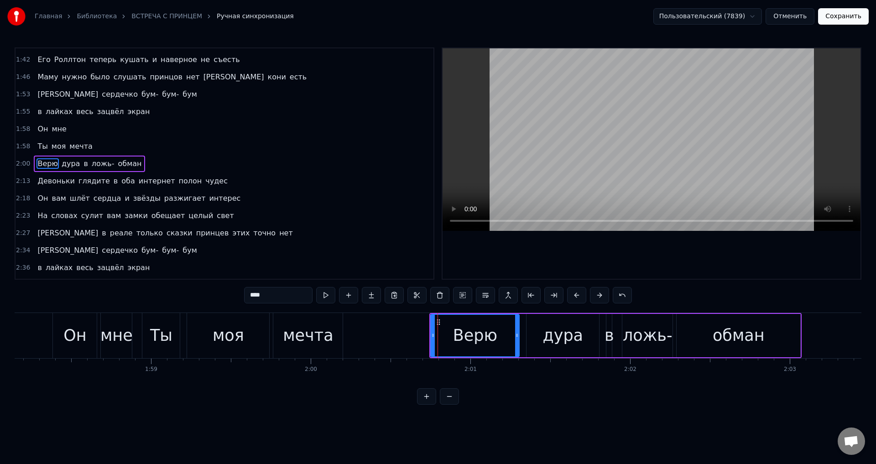
click at [50, 184] on span "Девоньки" at bounding box center [56, 181] width 39 height 10
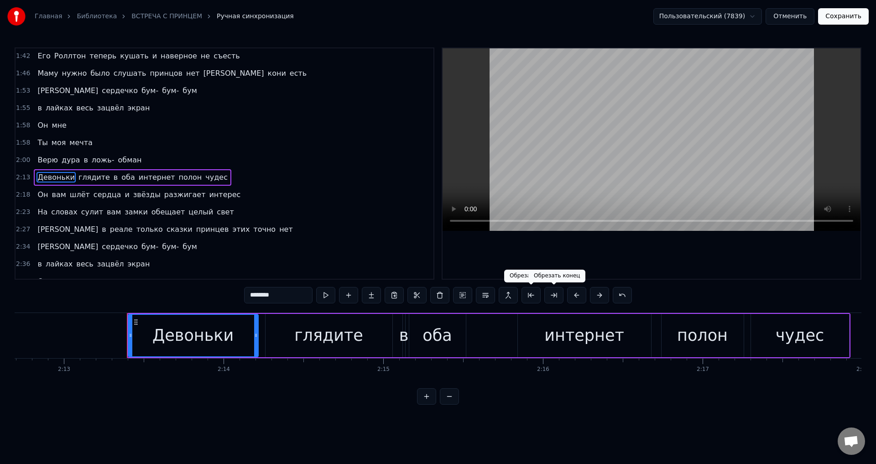
scroll to position [0, 21256]
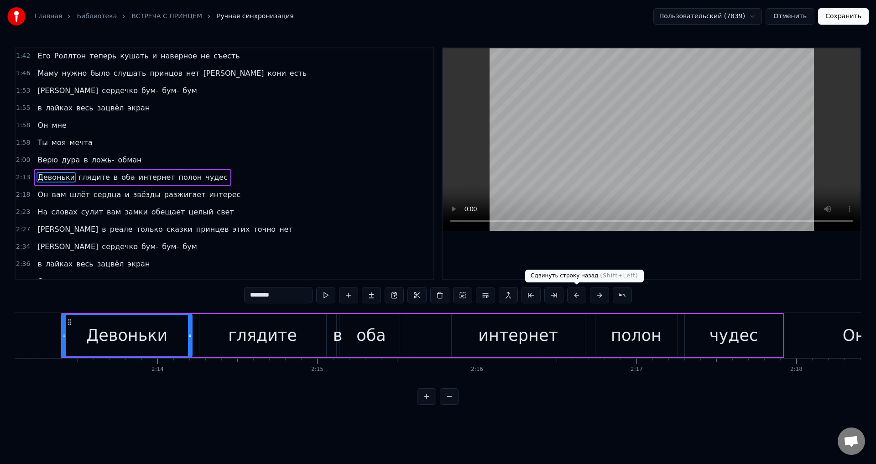
click at [578, 297] on button at bounding box center [576, 295] width 19 height 16
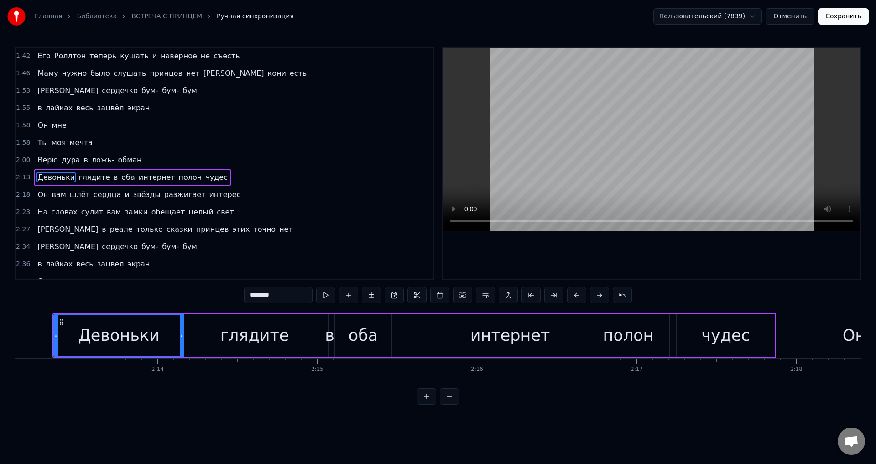
click at [38, 195] on span "Он" at bounding box center [43, 194] width 12 height 10
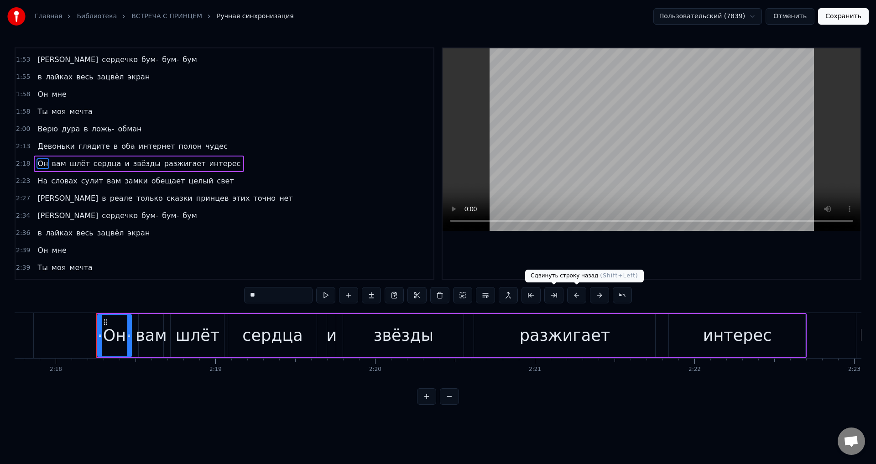
scroll to position [0, 22033]
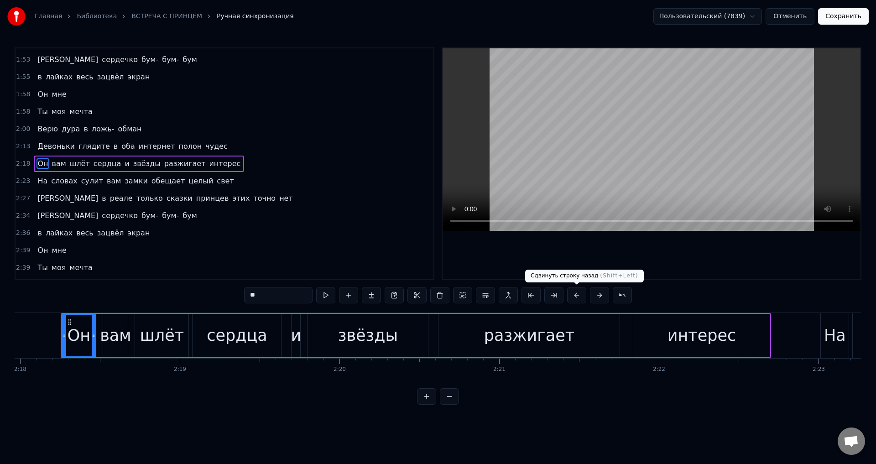
click at [574, 298] on button at bounding box center [576, 295] width 19 height 16
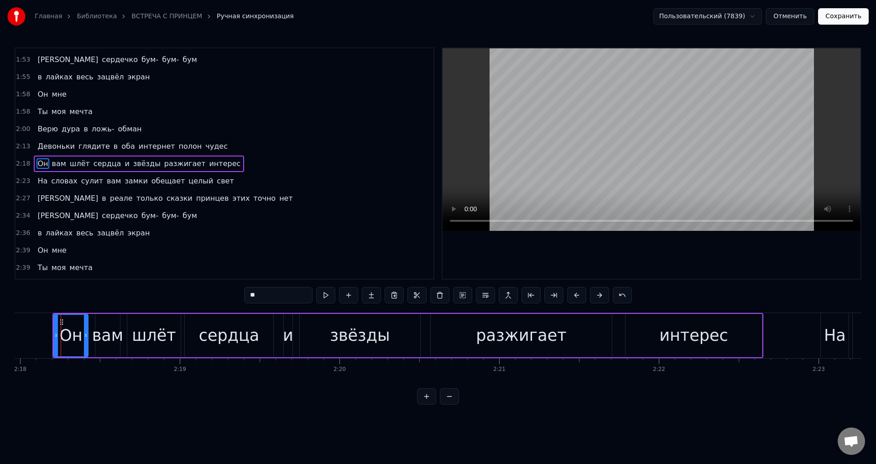
click at [42, 183] on span "На" at bounding box center [43, 181] width 12 height 10
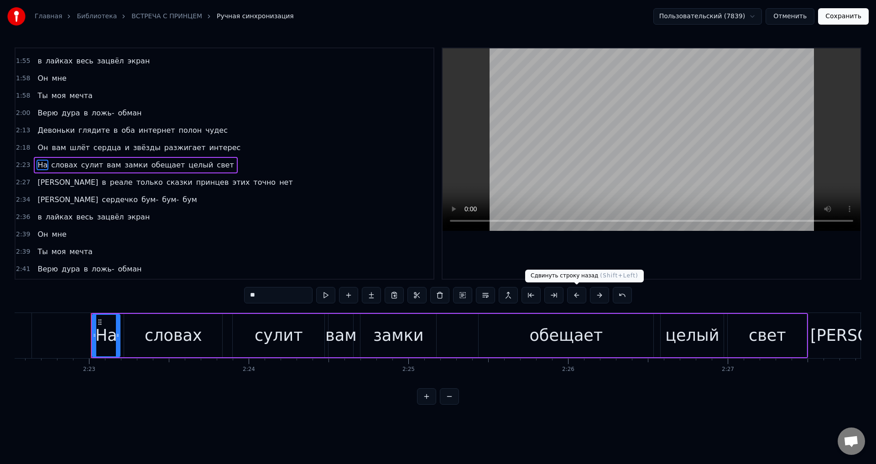
scroll to position [0, 22793]
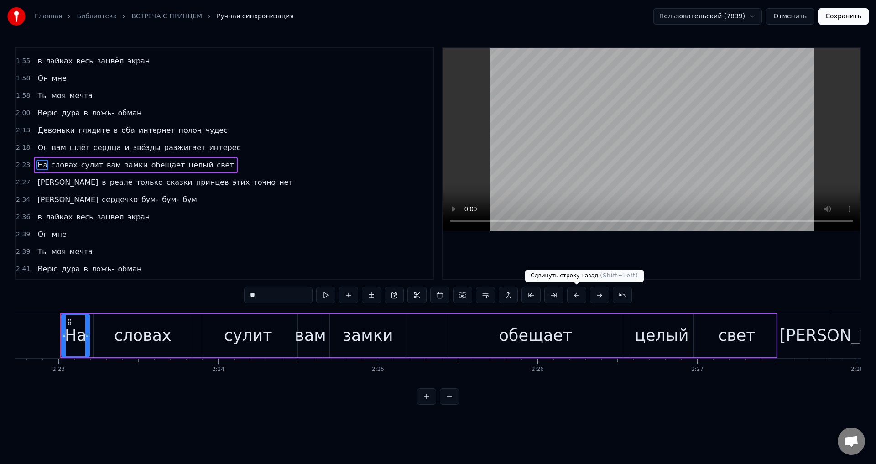
drag, startPoint x: 580, startPoint y: 296, endPoint x: 366, endPoint y: 249, distance: 219.0
click at [579, 296] on button at bounding box center [576, 295] width 19 height 16
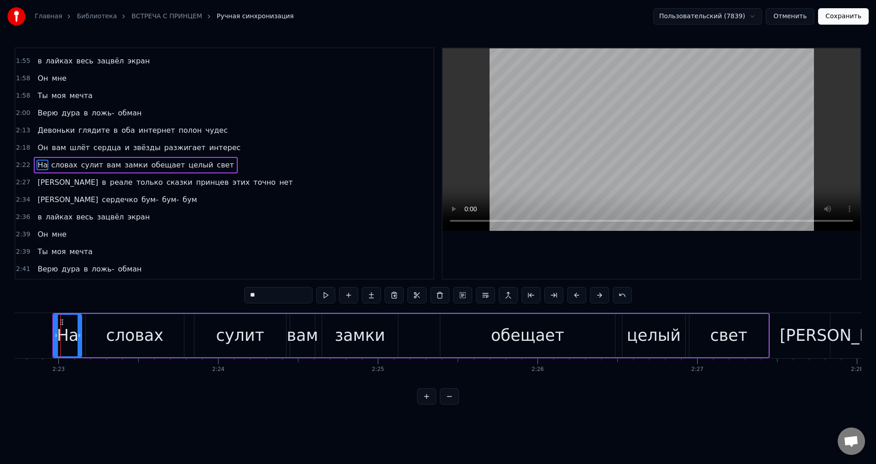
click at [37, 184] on span "[PERSON_NAME]" at bounding box center [68, 182] width 63 height 10
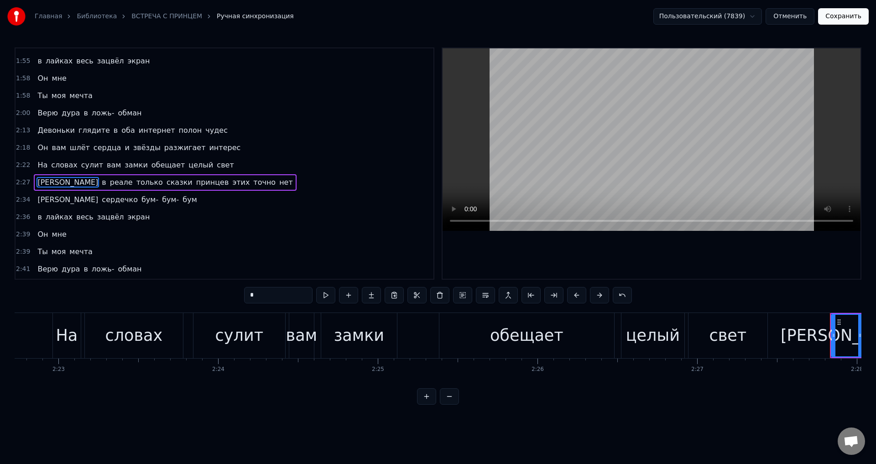
scroll to position [587, 0]
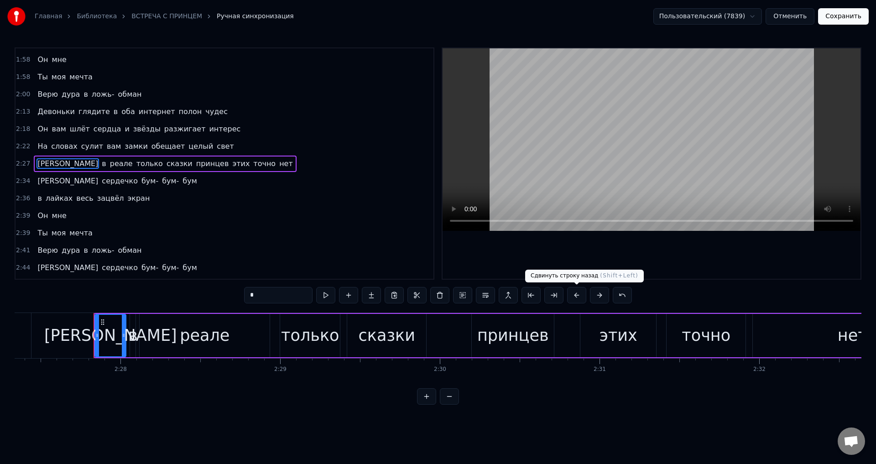
click at [574, 294] on button at bounding box center [576, 295] width 19 height 16
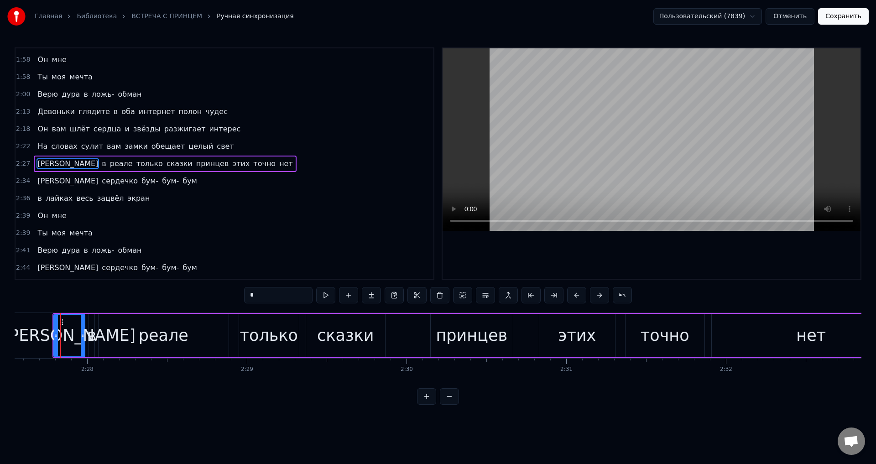
click at [37, 182] on span "[PERSON_NAME]" at bounding box center [68, 181] width 63 height 10
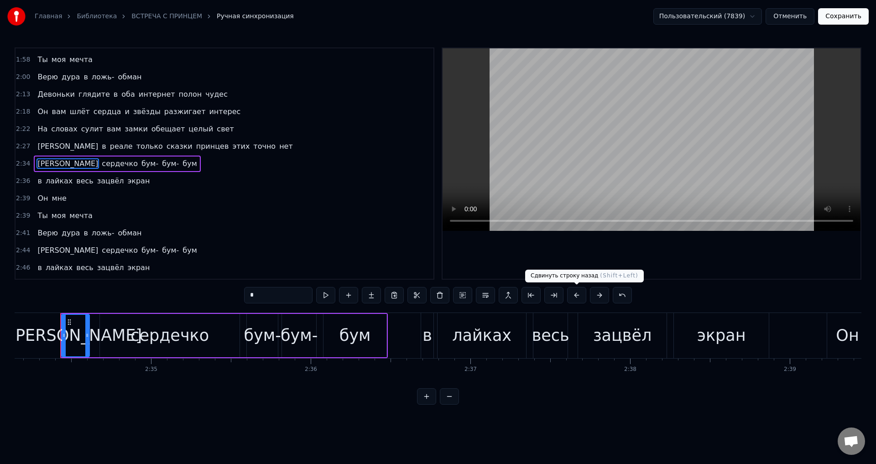
click at [577, 291] on button at bounding box center [576, 295] width 19 height 16
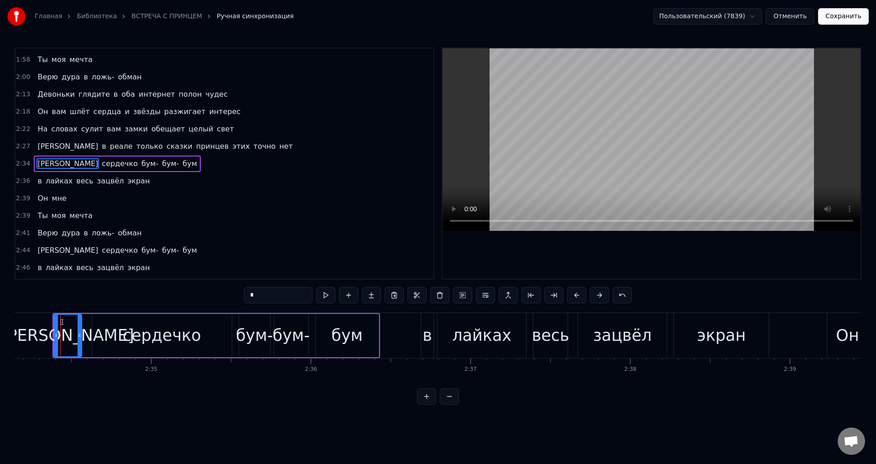
click at [37, 181] on span "в" at bounding box center [40, 181] width 6 height 10
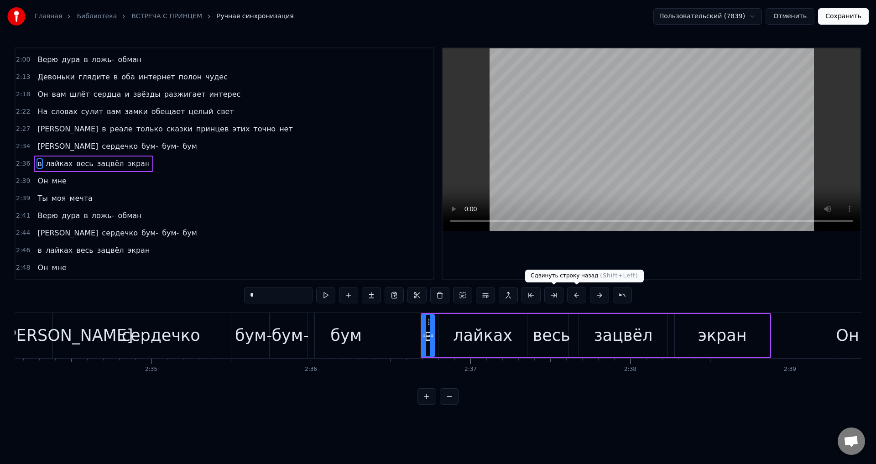
click at [576, 297] on button at bounding box center [576, 295] width 19 height 16
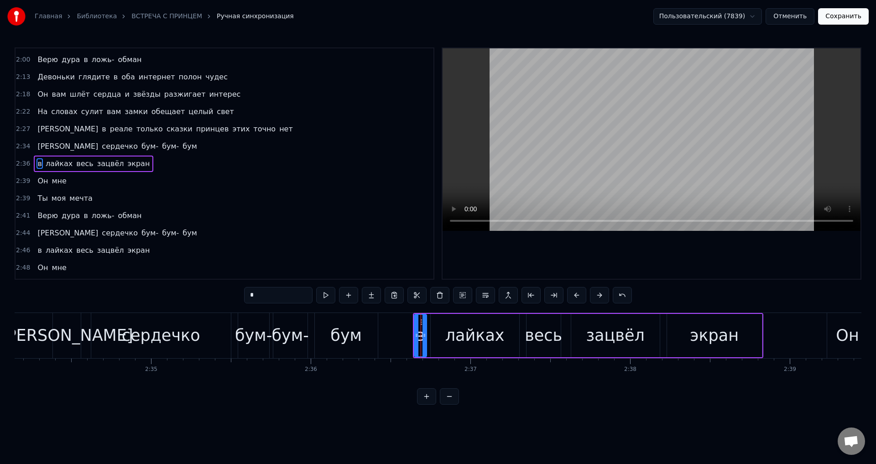
click at [39, 179] on span "Он" at bounding box center [43, 181] width 12 height 10
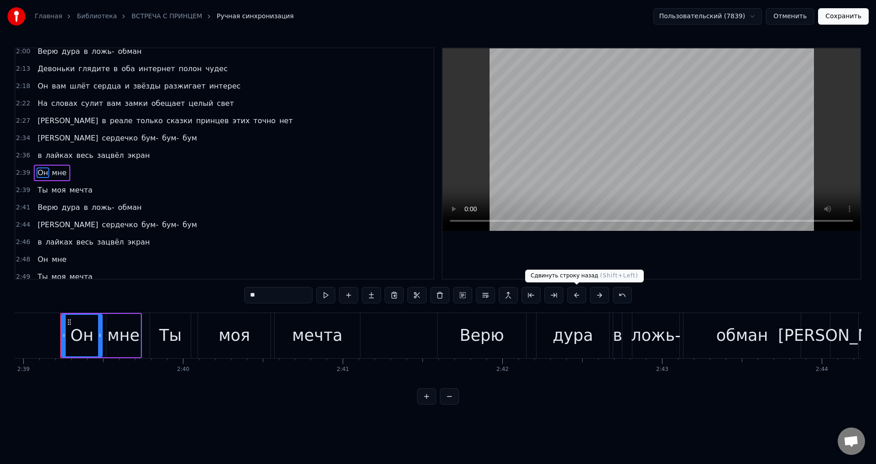
click at [576, 295] on button at bounding box center [576, 295] width 19 height 16
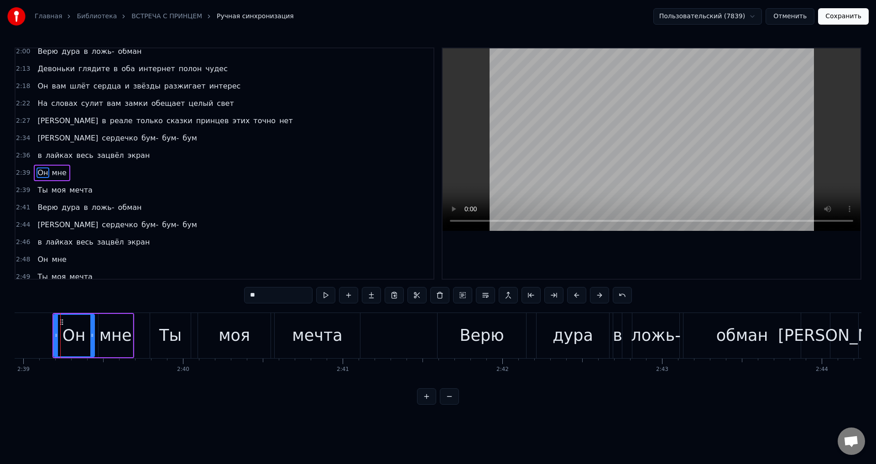
click at [42, 190] on span "Ты" at bounding box center [43, 190] width 12 height 10
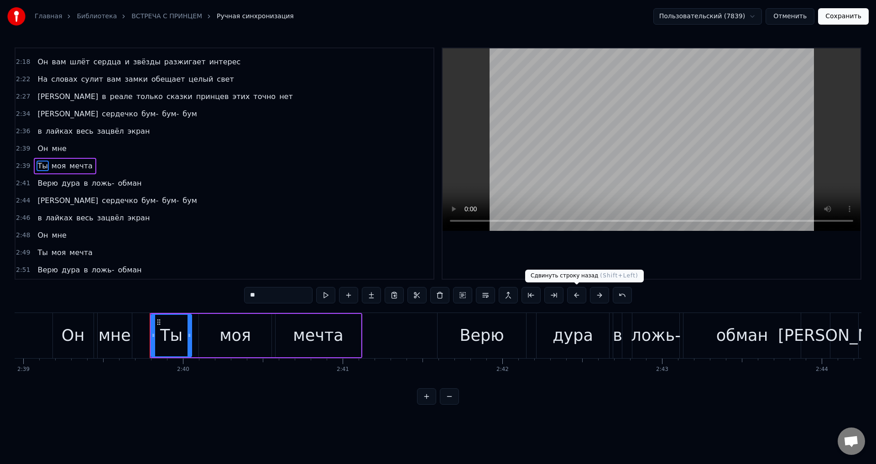
click at [579, 294] on button at bounding box center [576, 295] width 19 height 16
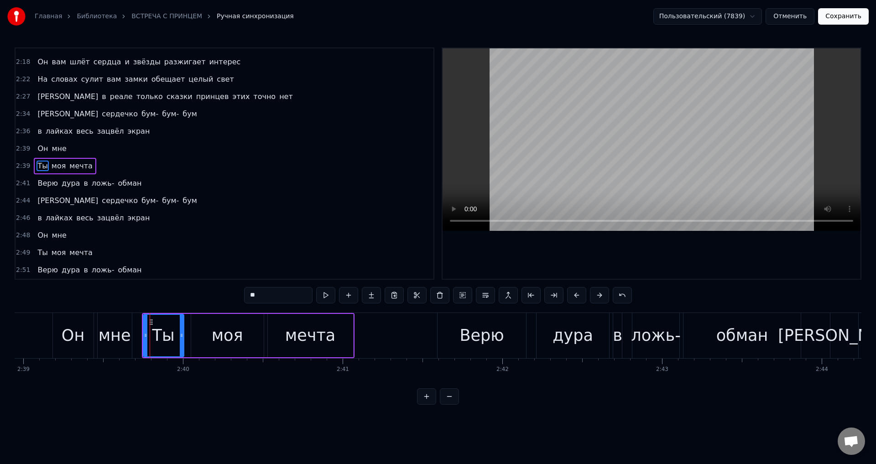
click at [47, 184] on span "Верю" at bounding box center [48, 183] width 22 height 10
type input "****"
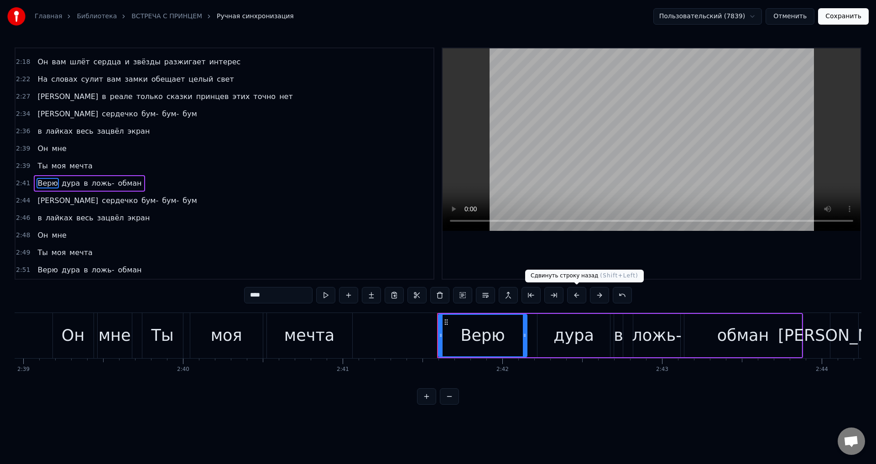
click at [579, 293] on button at bounding box center [576, 295] width 19 height 16
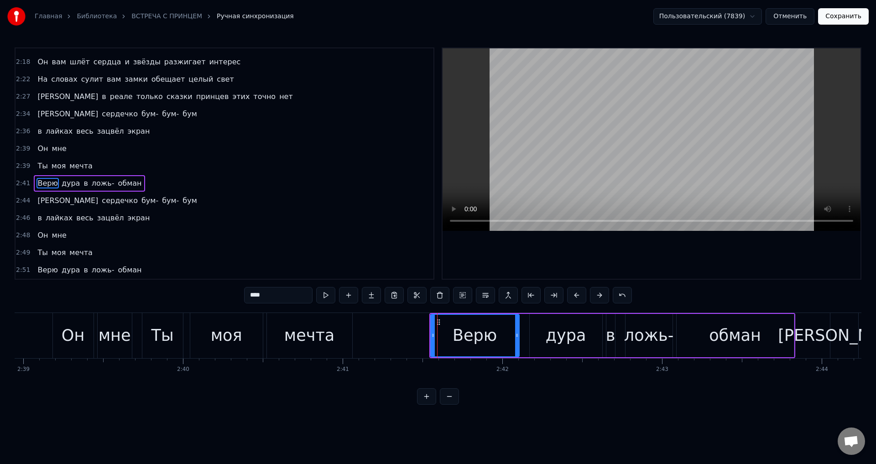
click at [34, 202] on div "А сердечко бум- бум- бум" at bounding box center [117, 201] width 167 height 16
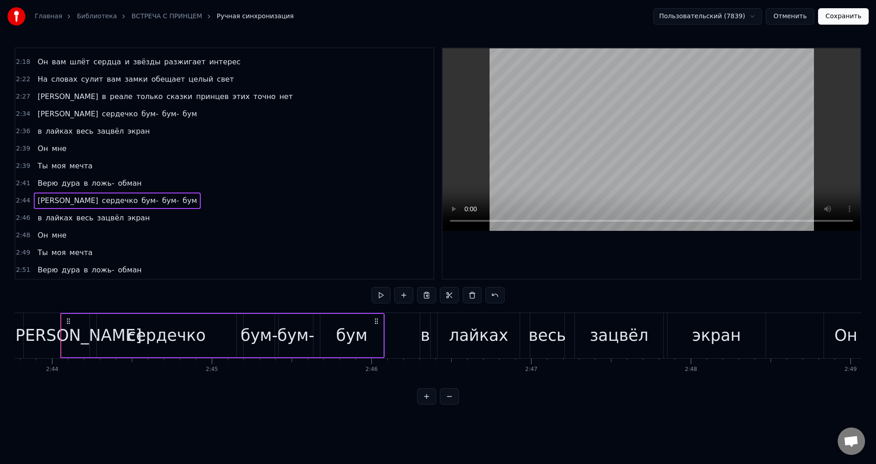
click at [37, 201] on span "[PERSON_NAME]" at bounding box center [68, 200] width 63 height 10
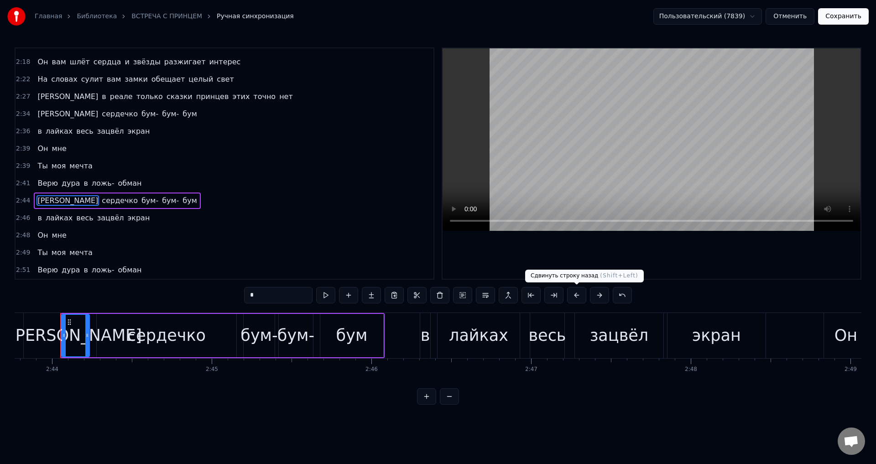
click at [579, 294] on button at bounding box center [576, 295] width 19 height 16
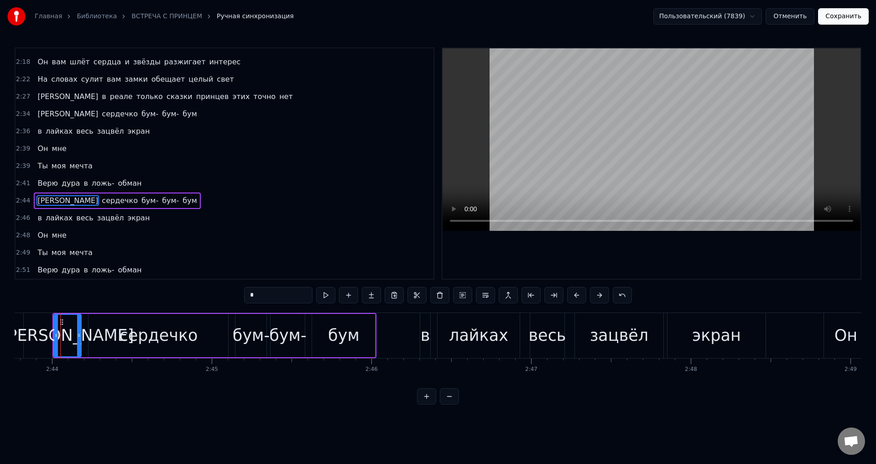
click at [37, 221] on span "в" at bounding box center [40, 218] width 6 height 10
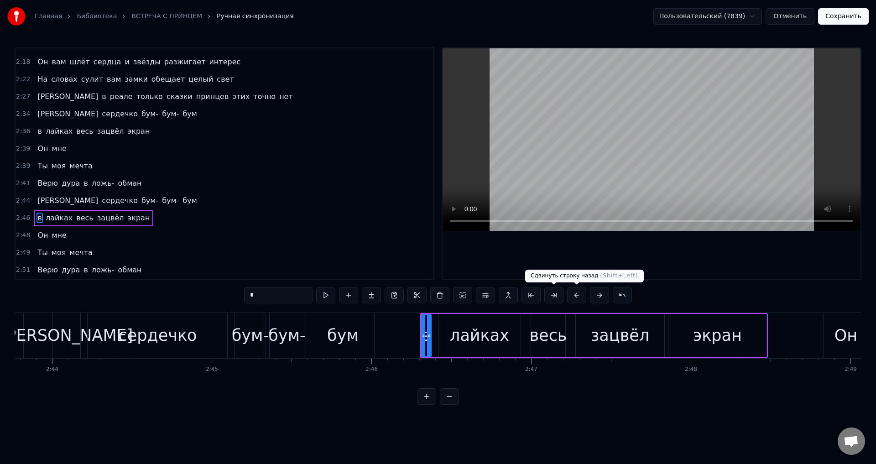
drag, startPoint x: 579, startPoint y: 298, endPoint x: 574, endPoint y: 301, distance: 5.7
click at [579, 298] on button at bounding box center [576, 295] width 19 height 16
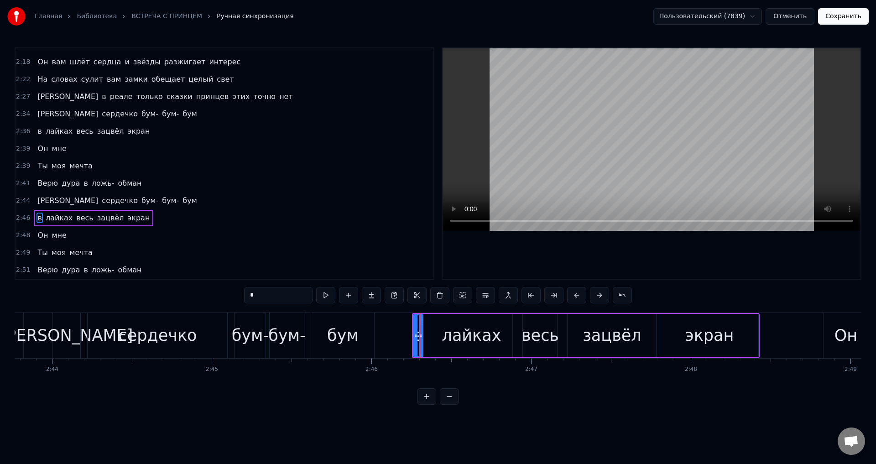
click at [40, 235] on span "Он" at bounding box center [43, 235] width 12 height 10
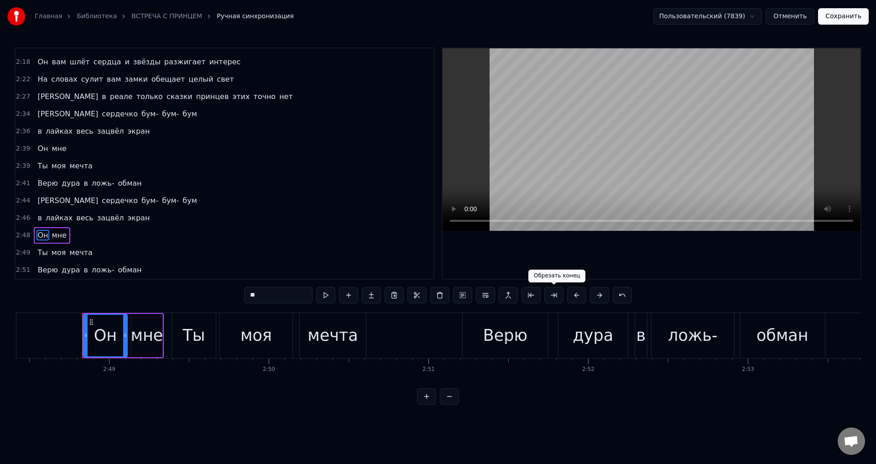
scroll to position [0, 26916]
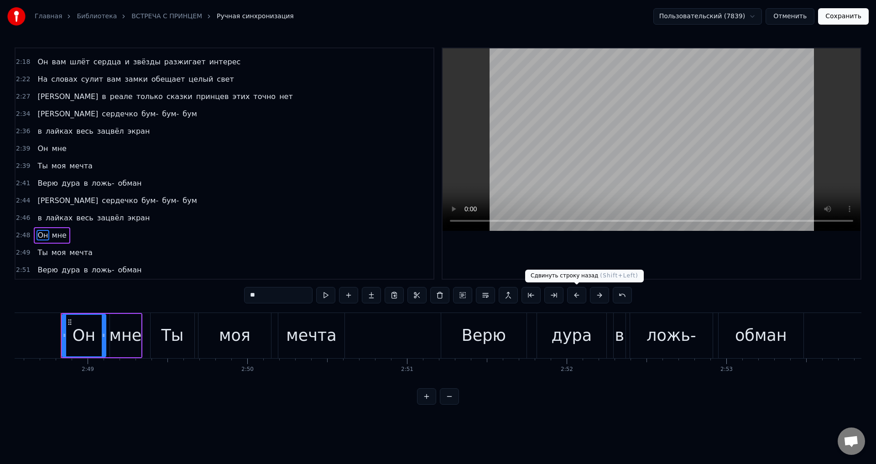
click at [573, 297] on button at bounding box center [576, 295] width 19 height 16
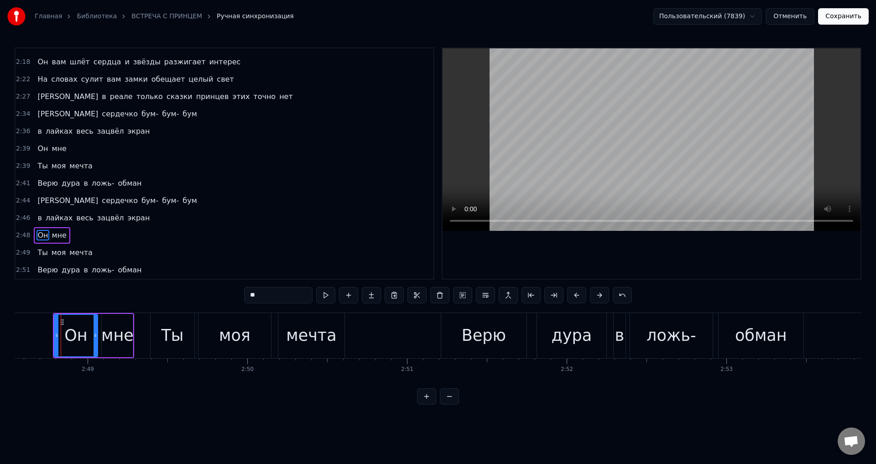
click at [42, 252] on span "Ты" at bounding box center [43, 252] width 12 height 10
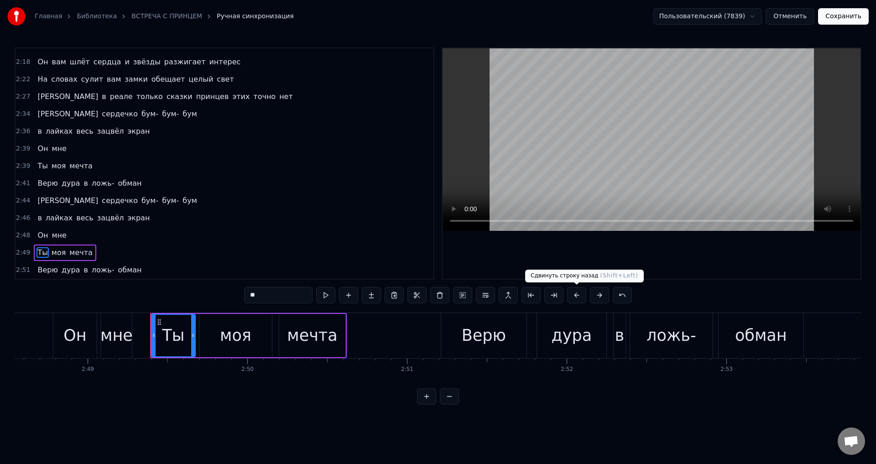
click at [576, 295] on button at bounding box center [576, 295] width 19 height 16
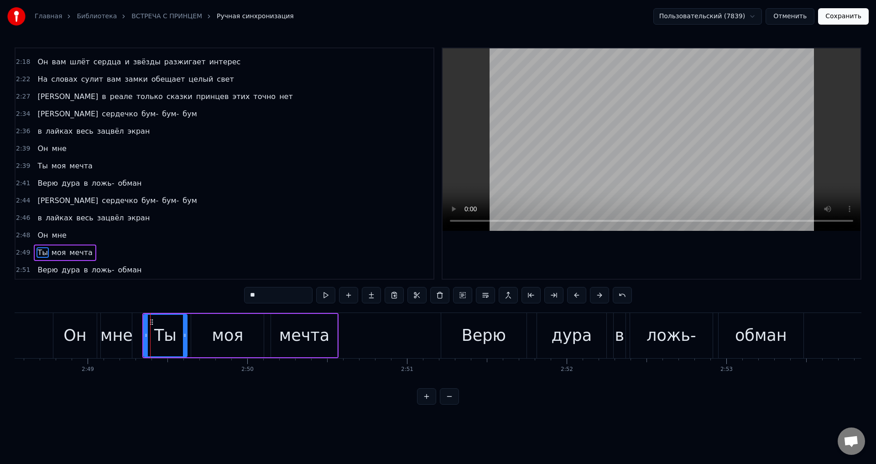
click at [44, 274] on span "Верю" at bounding box center [48, 270] width 22 height 10
type input "****"
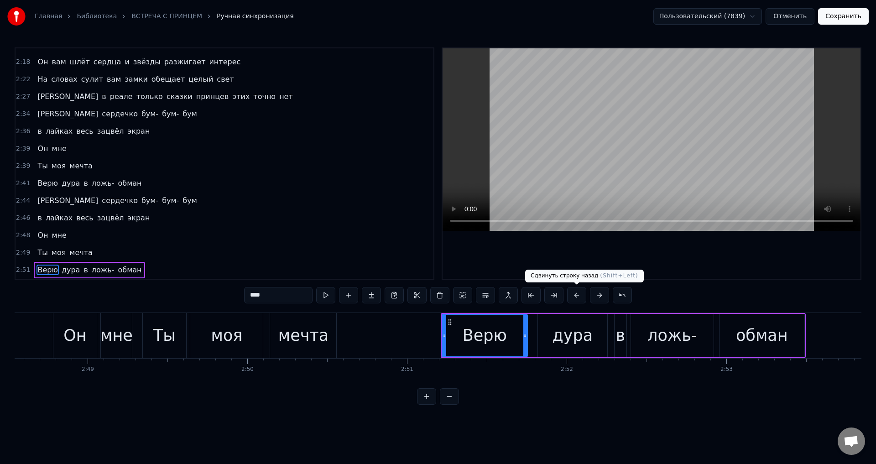
click at [574, 295] on button at bounding box center [576, 295] width 19 height 16
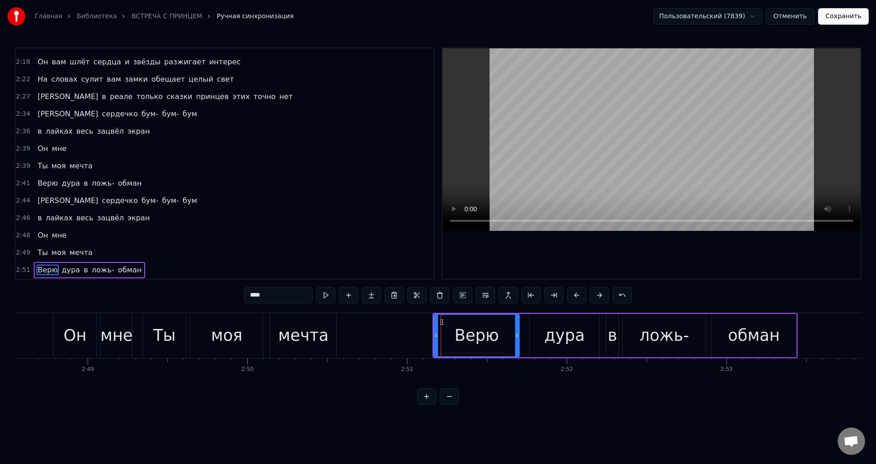
click at [850, 17] on button "Сохранить" at bounding box center [843, 16] width 51 height 16
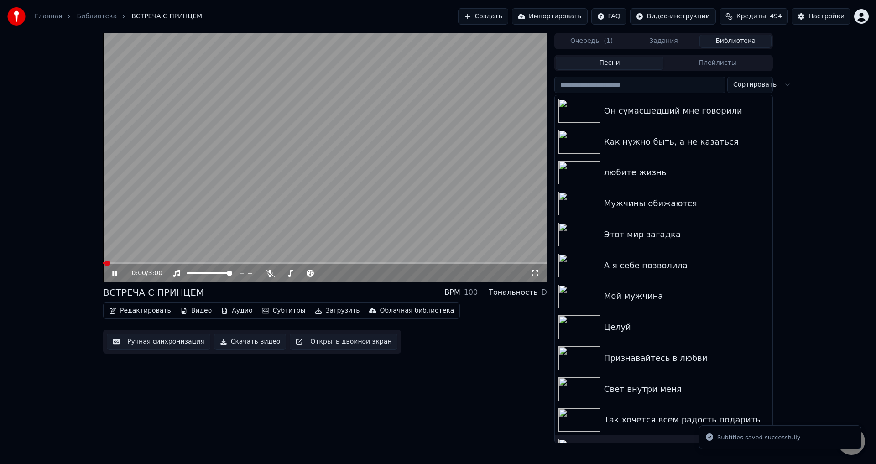
click at [534, 273] on icon at bounding box center [535, 273] width 9 height 7
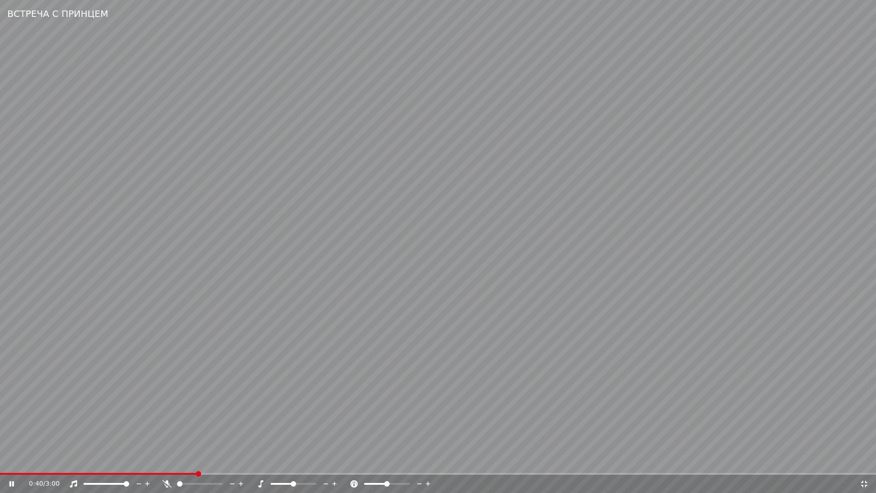
click at [215, 401] on video at bounding box center [438, 246] width 876 height 493
drag, startPoint x: 864, startPoint y: 486, endPoint x: 216, endPoint y: 405, distance: 653.0
click at [864, 464] on icon at bounding box center [864, 483] width 9 height 7
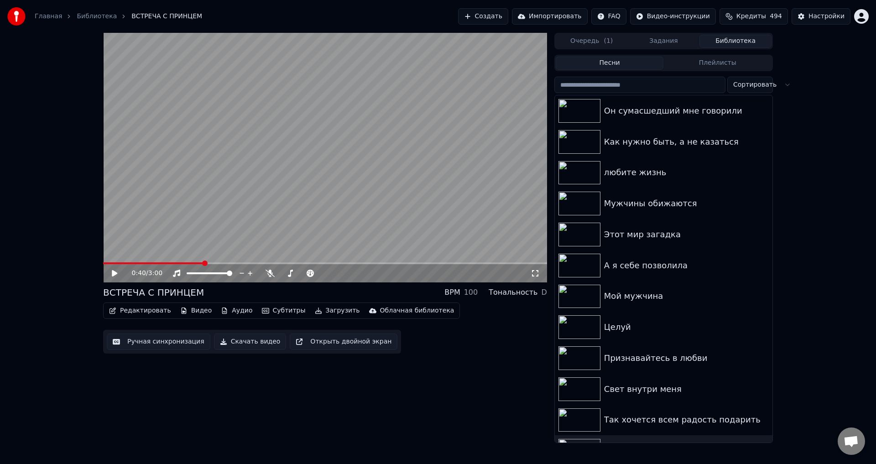
click at [155, 348] on button "Ручная синхронизация" at bounding box center [159, 342] width 104 height 16
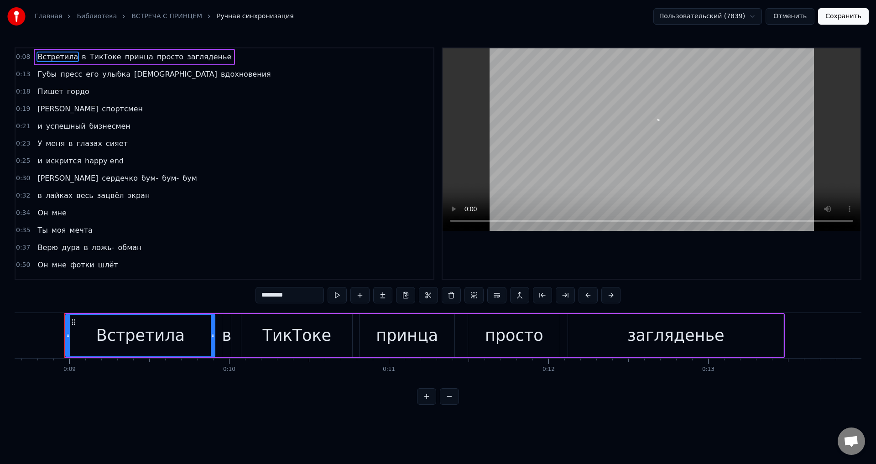
scroll to position [0, 1387]
click at [38, 234] on span "Ты" at bounding box center [43, 230] width 12 height 10
type input "**"
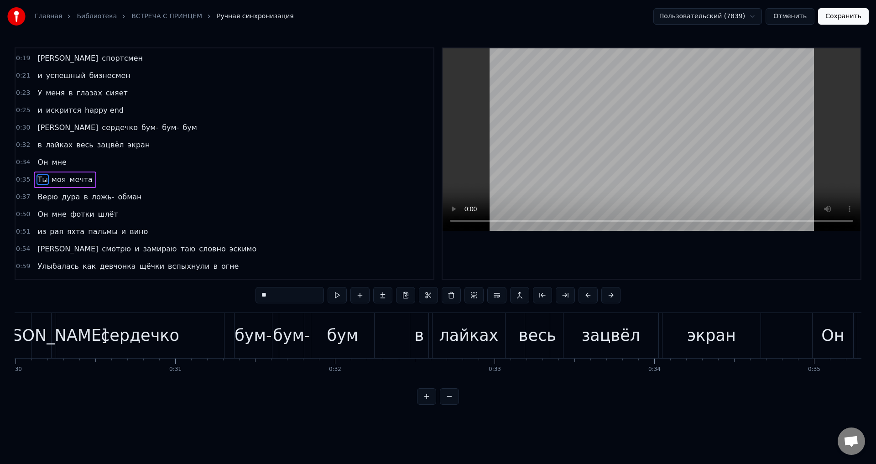
scroll to position [0, 5634]
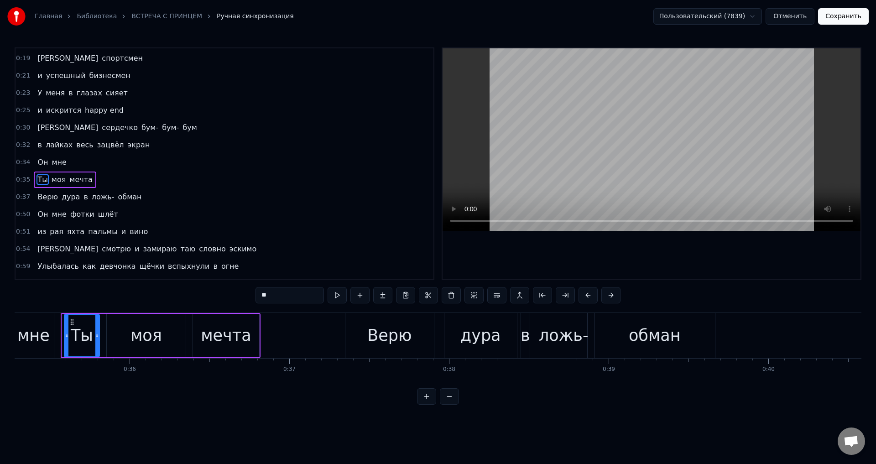
click at [65, 342] on div at bounding box center [67, 336] width 4 height 42
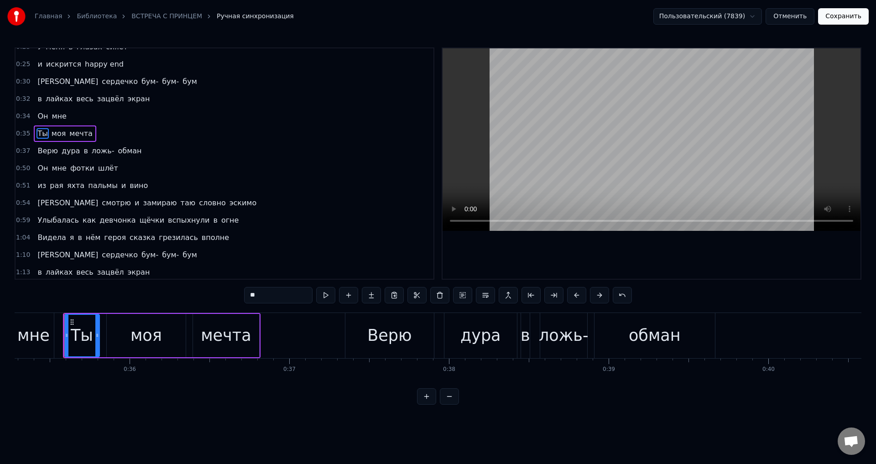
scroll to position [158, 0]
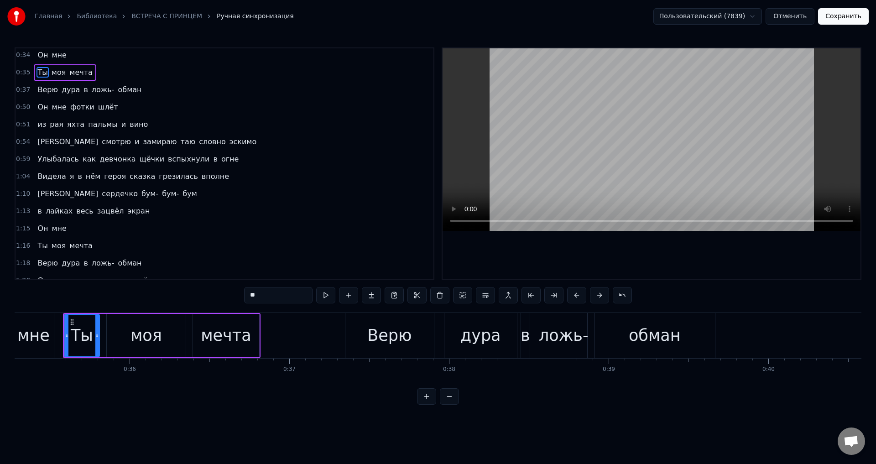
click at [38, 248] on span "Ты" at bounding box center [43, 245] width 12 height 10
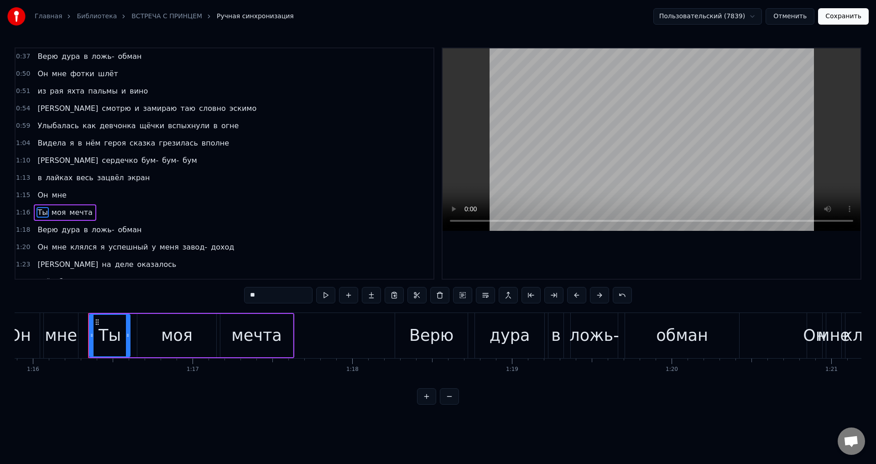
scroll to position [0, 12146]
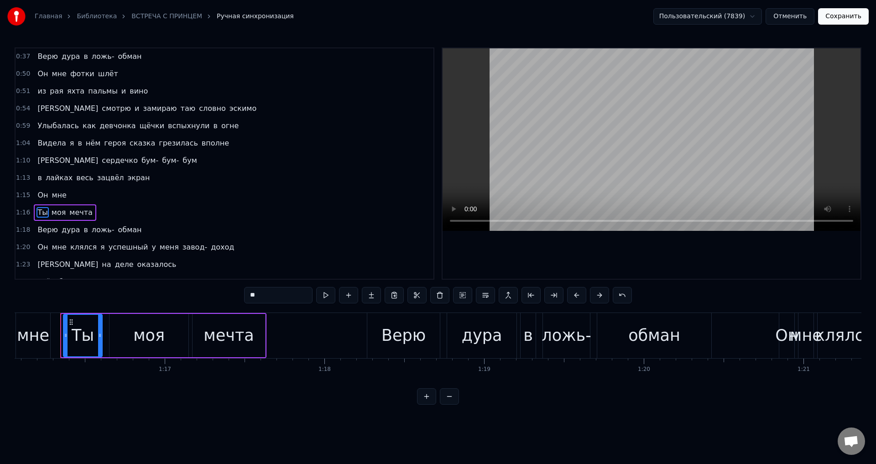
click at [65, 351] on div at bounding box center [66, 336] width 4 height 42
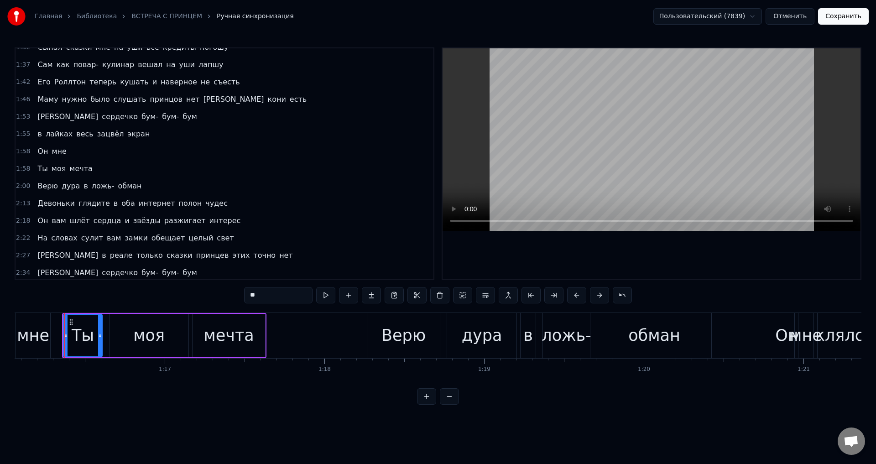
scroll to position [514, 0]
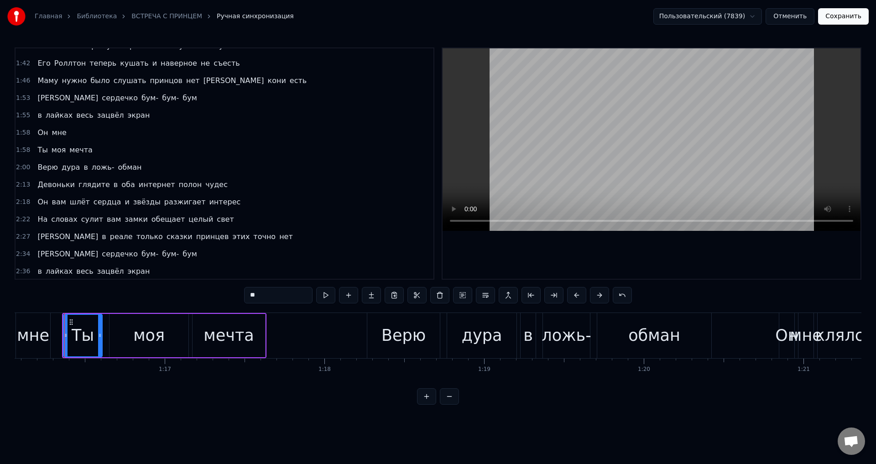
click at [37, 151] on span "Ты" at bounding box center [43, 150] width 12 height 10
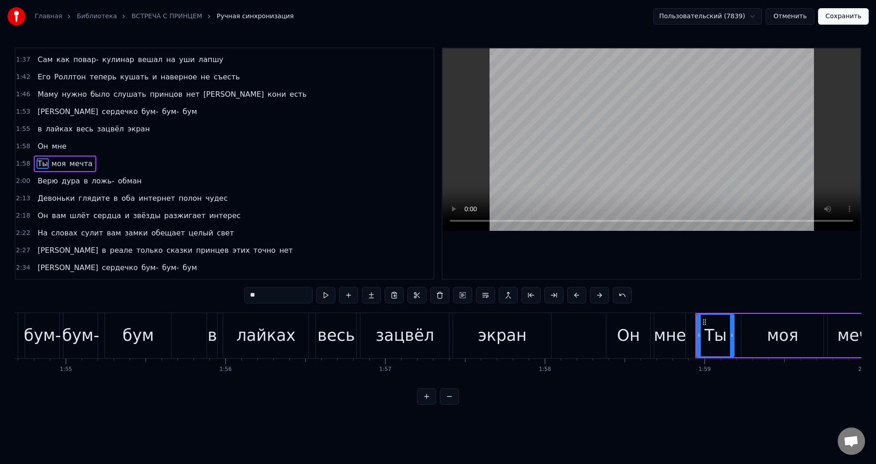
scroll to position [0, 18949]
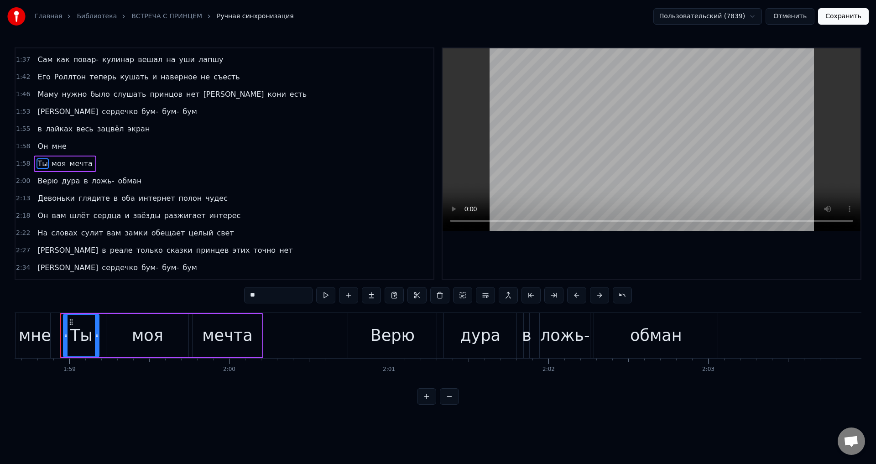
click at [64, 336] on icon at bounding box center [66, 335] width 4 height 7
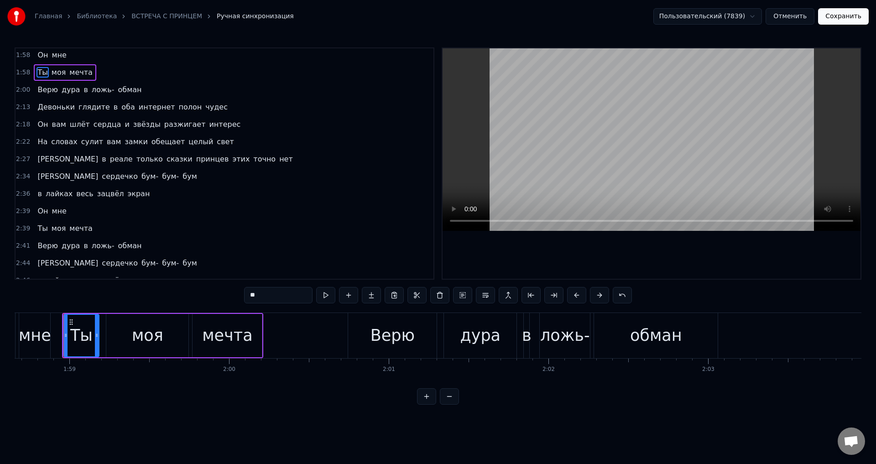
click at [41, 228] on span "Ты" at bounding box center [43, 228] width 12 height 10
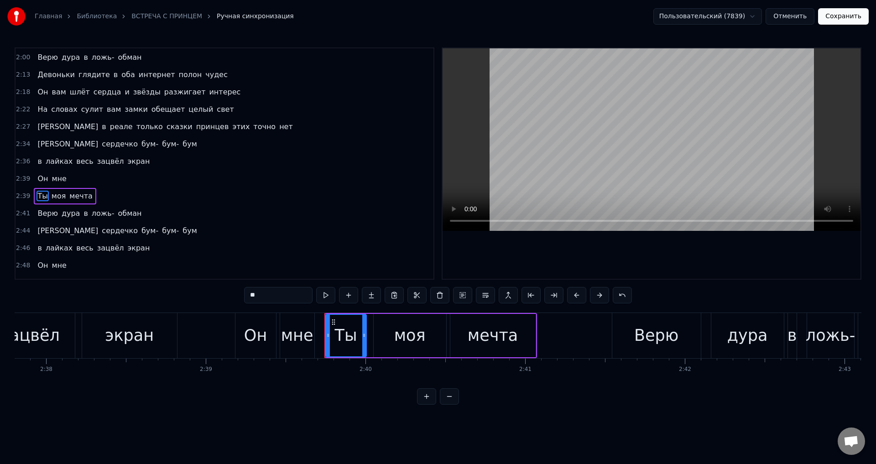
scroll to position [0, 25464]
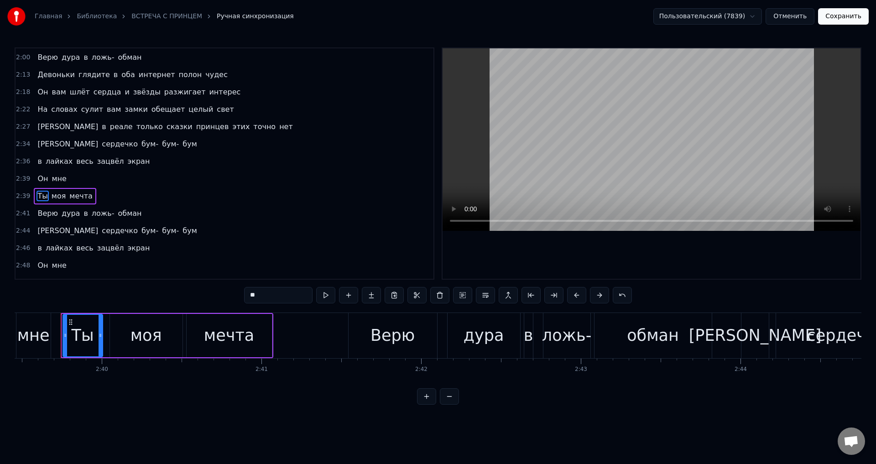
click at [65, 336] on icon at bounding box center [65, 335] width 4 height 7
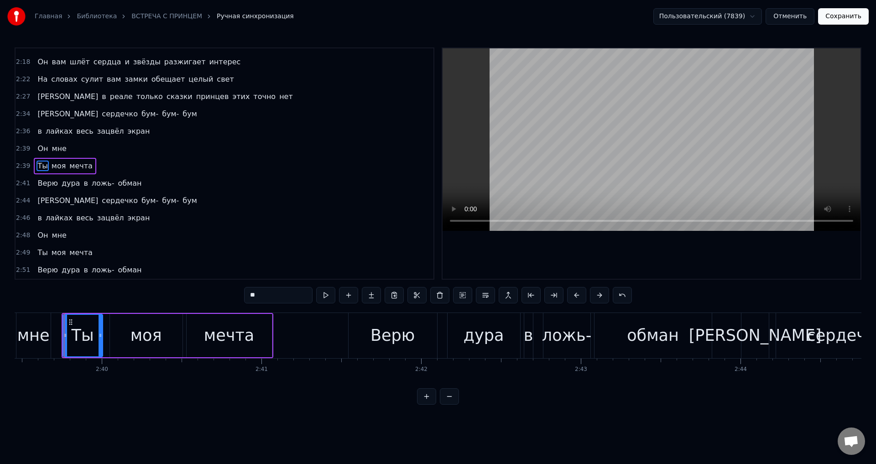
click at [37, 251] on span "Ты" at bounding box center [43, 252] width 12 height 10
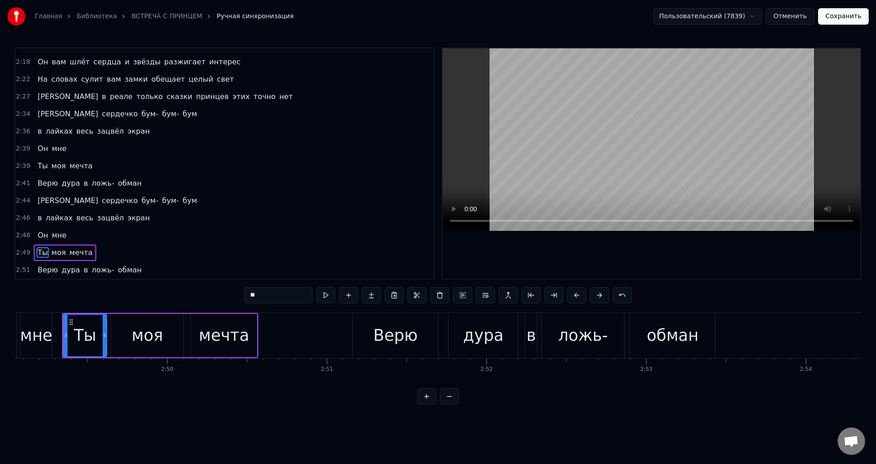
scroll to position [0, 26997]
click at [67, 340] on div at bounding box center [68, 336] width 4 height 42
click at [843, 16] on button "Сохранить" at bounding box center [843, 16] width 51 height 16
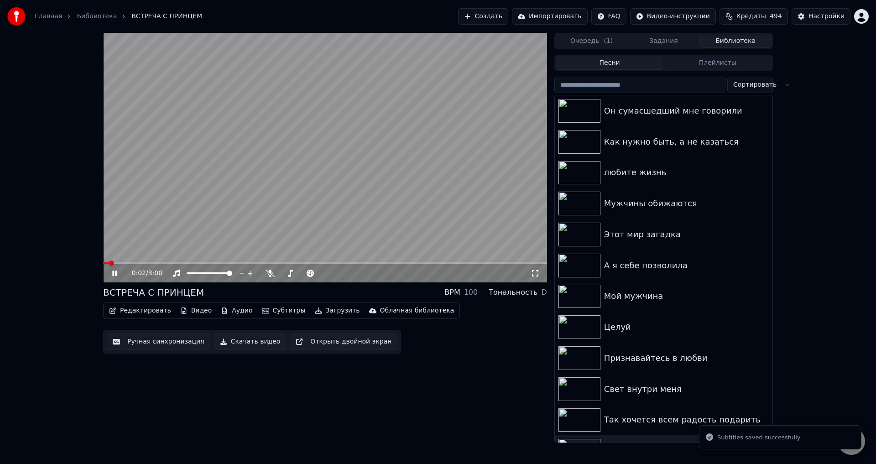
click at [362, 215] on video at bounding box center [325, 158] width 444 height 250
click at [535, 274] on icon at bounding box center [535, 273] width 9 height 7
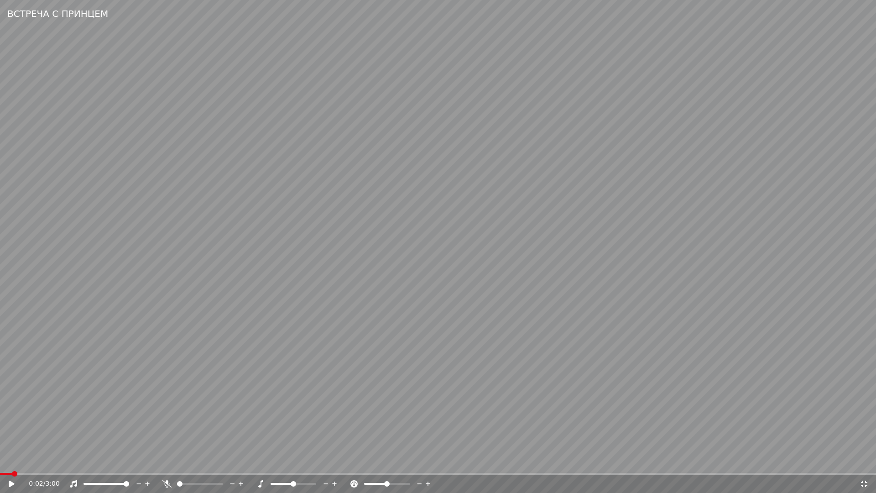
drag, startPoint x: 10, startPoint y: 484, endPoint x: 124, endPoint y: 477, distance: 114.8
click at [10, 464] on icon at bounding box center [11, 483] width 5 height 6
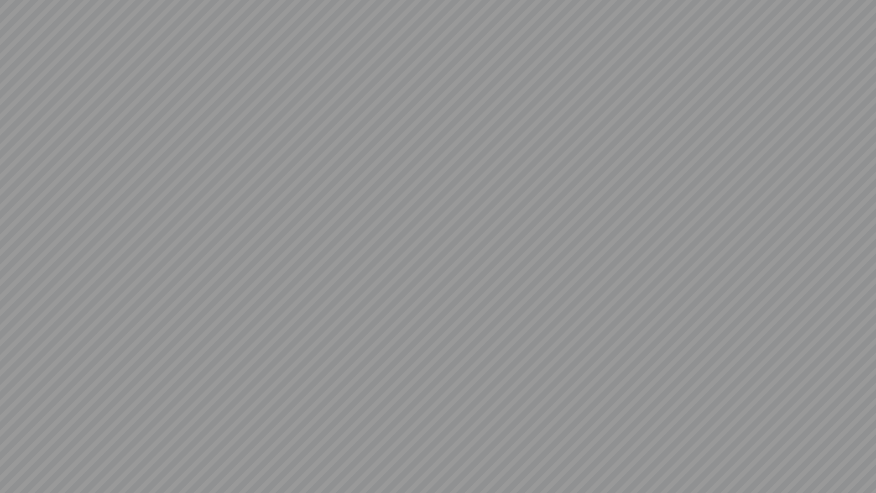
click at [865, 464] on video at bounding box center [438, 246] width 876 height 493
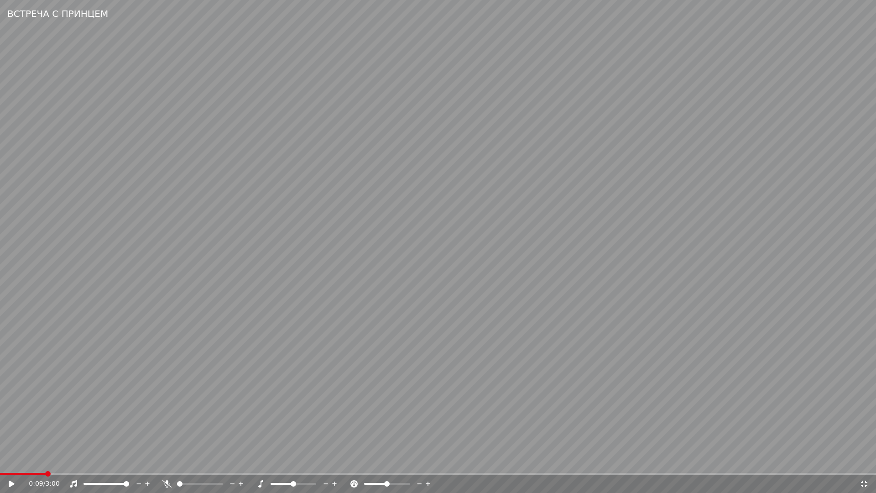
click at [865, 464] on icon at bounding box center [864, 483] width 9 height 7
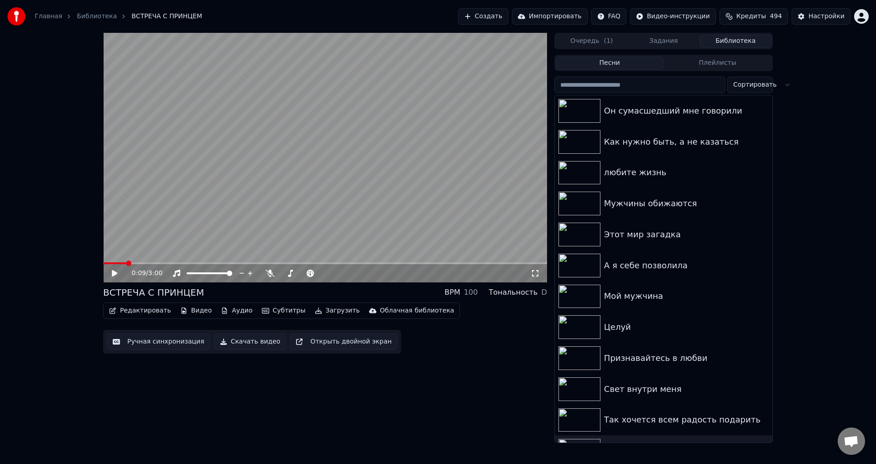
click at [145, 345] on button "Ручная синхронизация" at bounding box center [159, 342] width 104 height 16
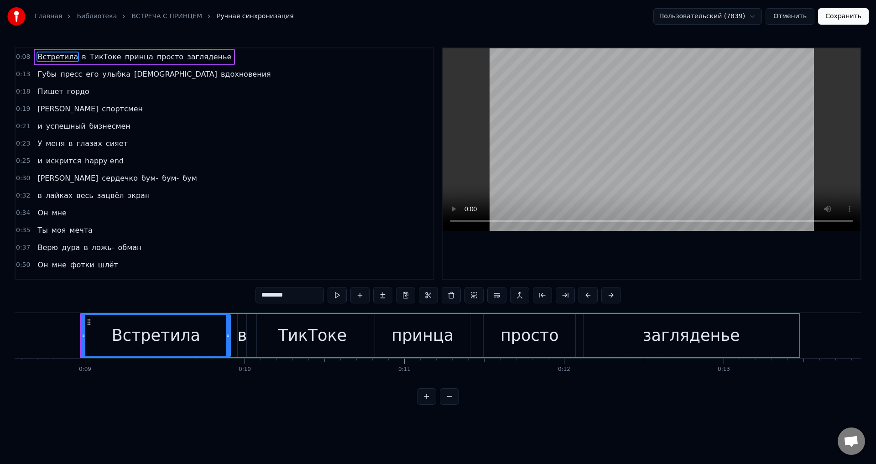
click at [52, 60] on span "Встретила" at bounding box center [58, 57] width 42 height 10
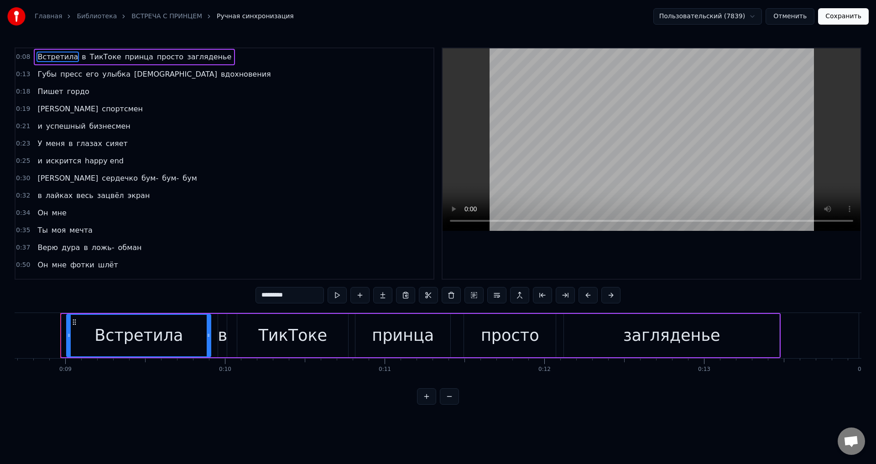
drag, startPoint x: 62, startPoint y: 340, endPoint x: 67, endPoint y: 339, distance: 5.1
click at [67, 339] on div at bounding box center [69, 336] width 4 height 42
click at [847, 13] on button "Сохранить" at bounding box center [843, 16] width 51 height 16
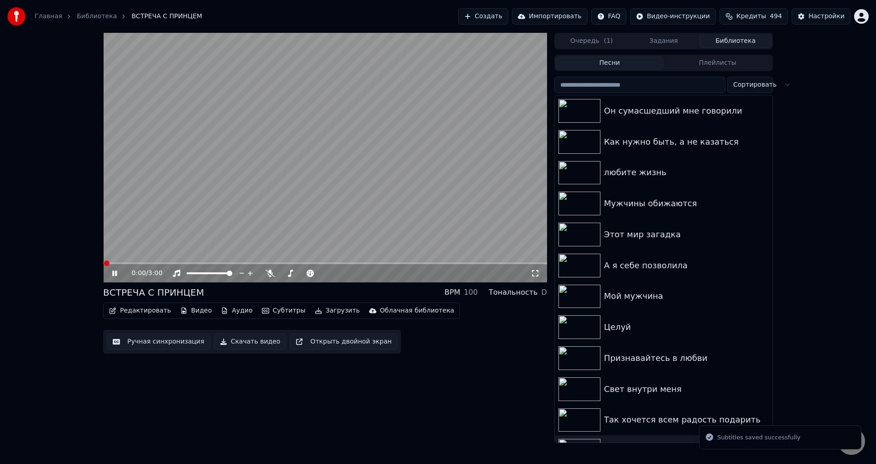
click at [536, 273] on icon at bounding box center [535, 273] width 9 height 7
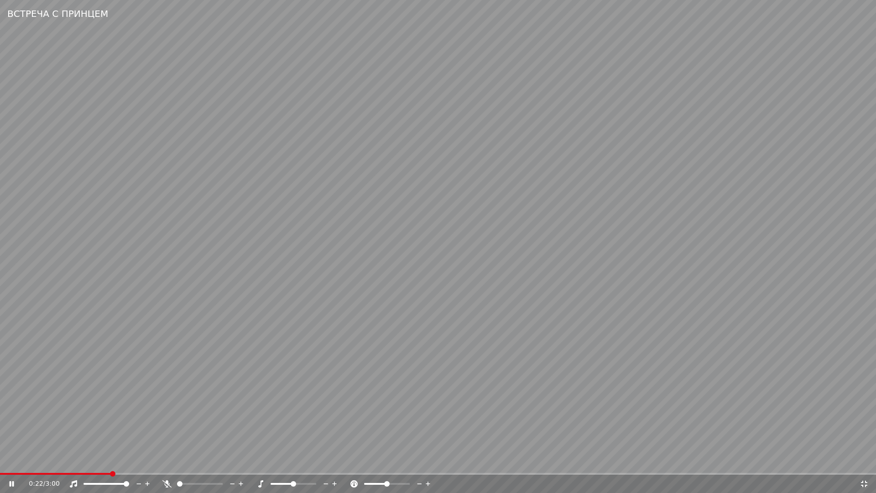
click at [53, 393] on video at bounding box center [438, 246] width 876 height 493
drag, startPoint x: 863, startPoint y: 485, endPoint x: 595, endPoint y: 453, distance: 270.2
click at [863, 464] on icon at bounding box center [864, 483] width 9 height 7
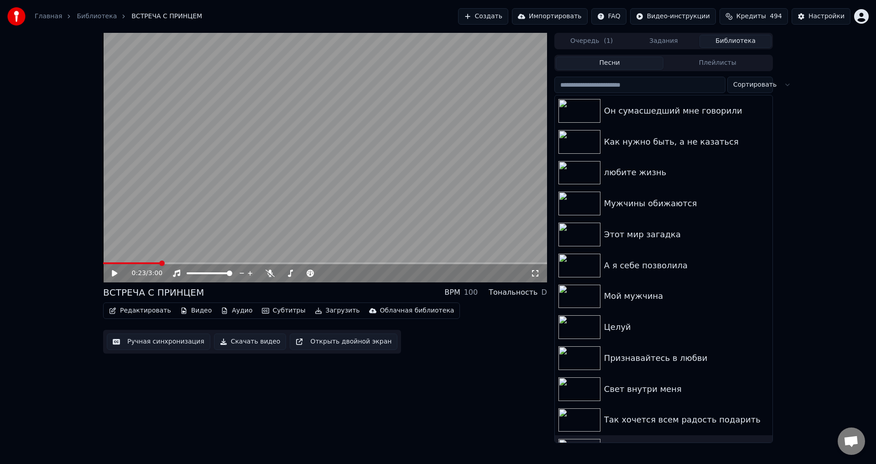
click at [147, 343] on button "Ручная синхронизация" at bounding box center [159, 342] width 104 height 16
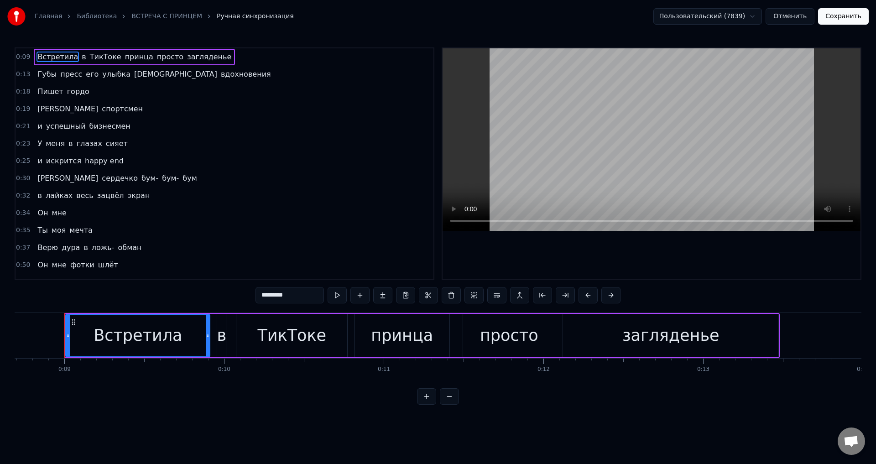
click at [37, 109] on span "[PERSON_NAME]" at bounding box center [68, 109] width 63 height 10
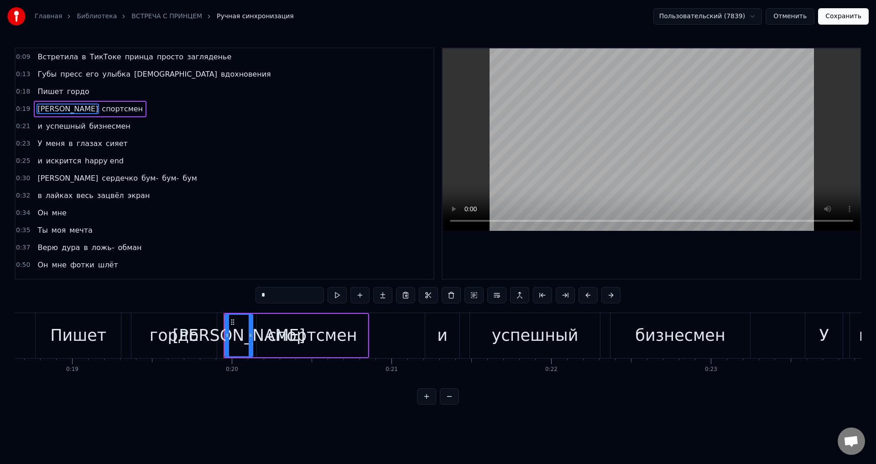
scroll to position [0, 3140]
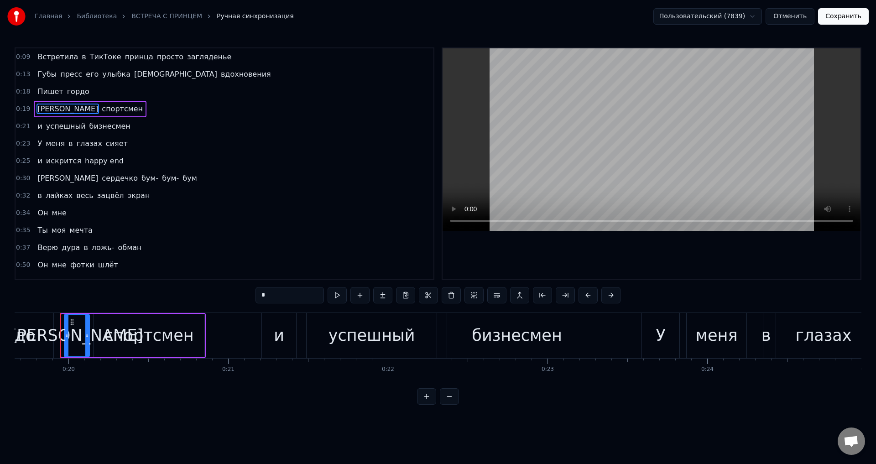
click at [65, 339] on div at bounding box center [67, 336] width 4 height 42
click at [23, 339] on div "гордо" at bounding box center [10, 335] width 49 height 24
type input "*****"
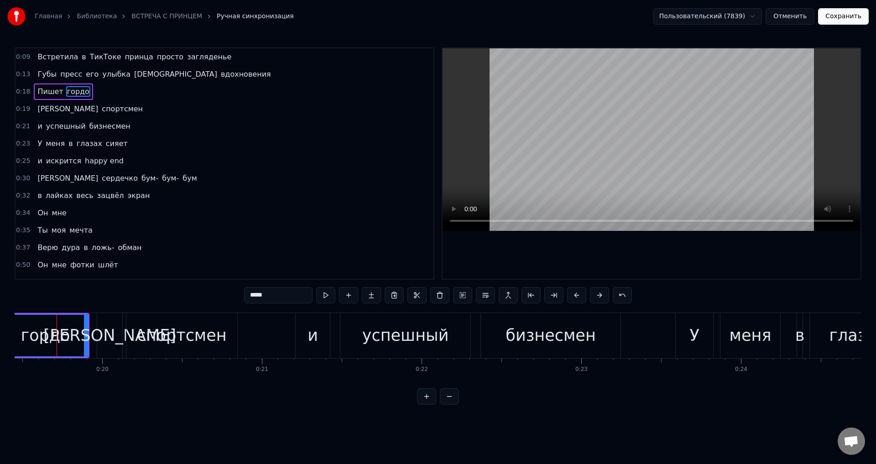
scroll to position [0, 3103]
click at [848, 19] on button "Сохранить" at bounding box center [843, 16] width 51 height 16
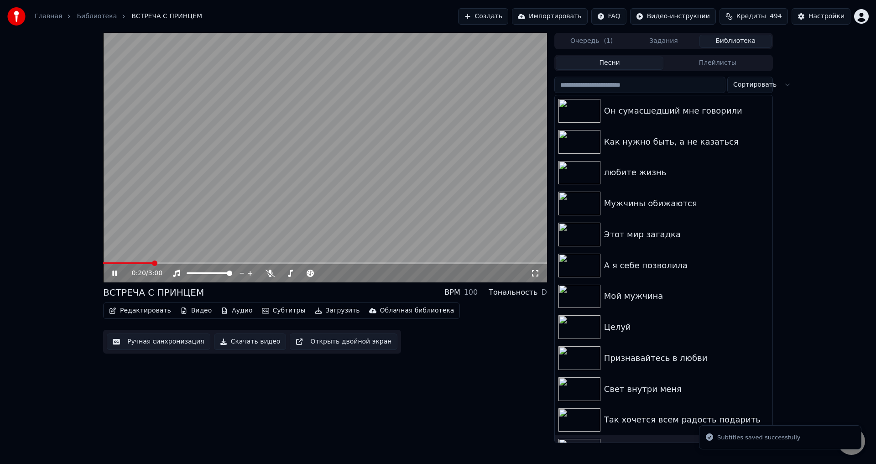
click at [153, 263] on span at bounding box center [325, 263] width 444 height 2
click at [138, 263] on span at bounding box center [120, 263] width 35 height 2
click at [530, 275] on div "0:14 / 3:00" at bounding box center [331, 273] width 399 height 9
click at [536, 274] on icon at bounding box center [535, 273] width 9 height 7
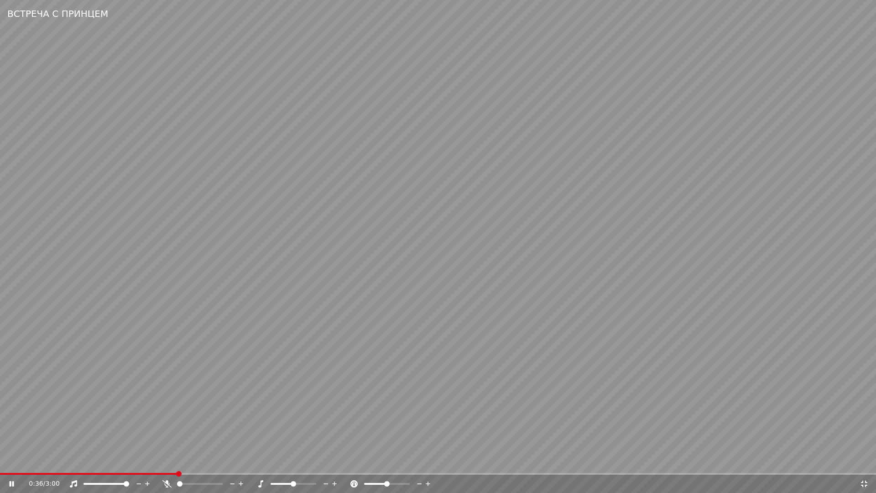
click at [496, 365] on video at bounding box center [438, 246] width 876 height 493
click at [862, 464] on icon at bounding box center [864, 483] width 9 height 7
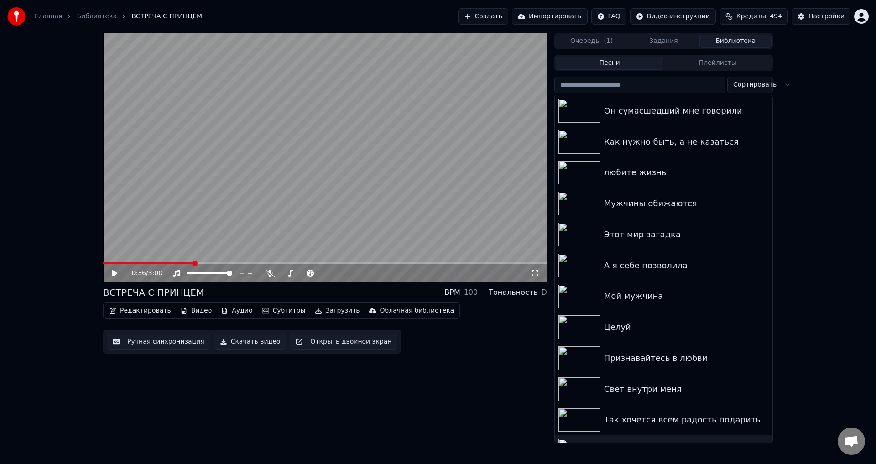
click at [152, 341] on button "Ручная синхронизация" at bounding box center [159, 342] width 104 height 16
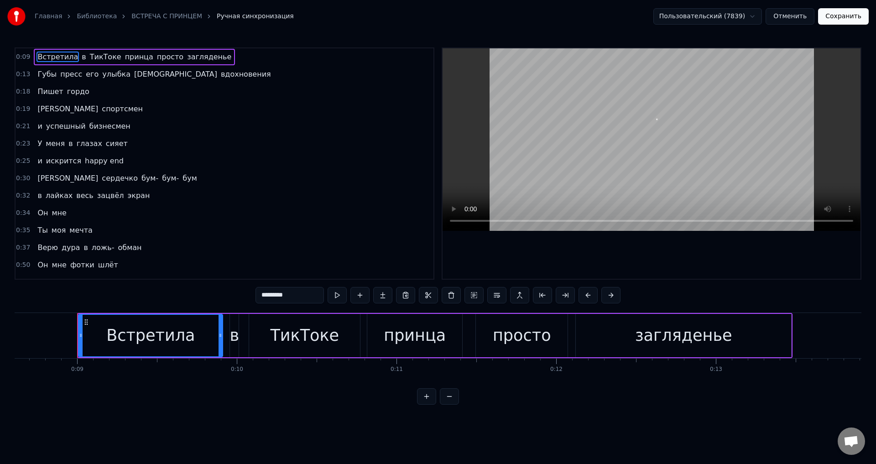
scroll to position [0, 1392]
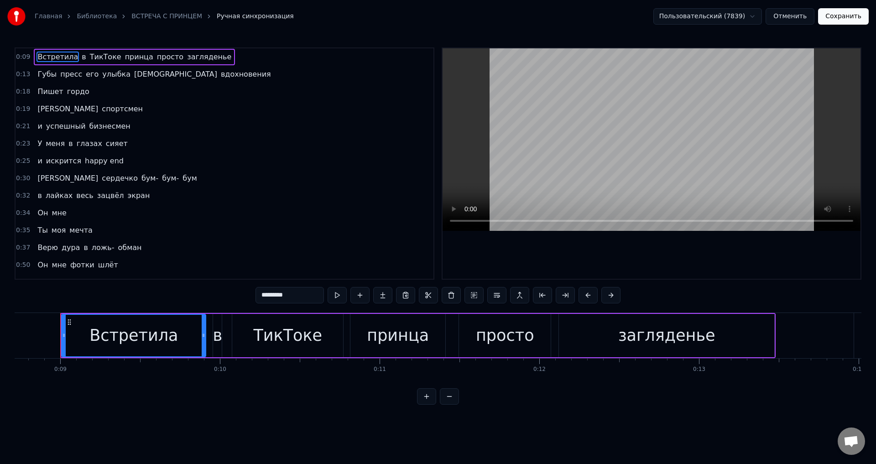
click at [37, 209] on span "Он" at bounding box center [43, 213] width 12 height 10
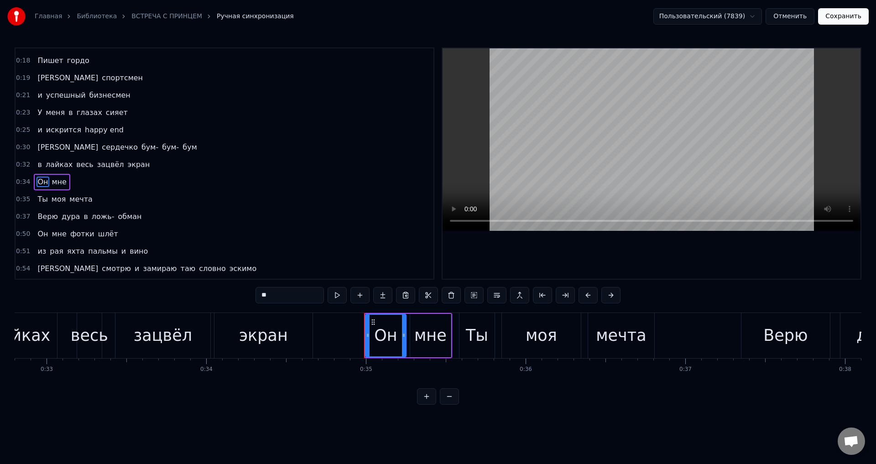
scroll to position [0, 5541]
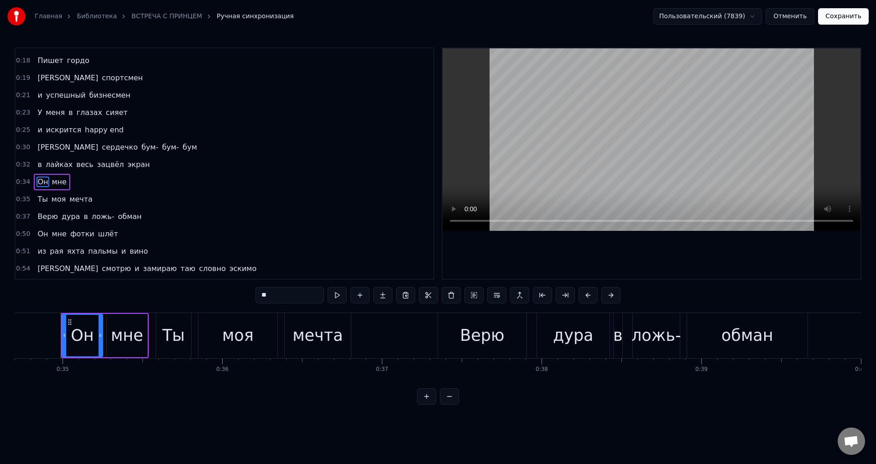
click at [159, 345] on div "Ты" at bounding box center [173, 335] width 35 height 45
type input "**"
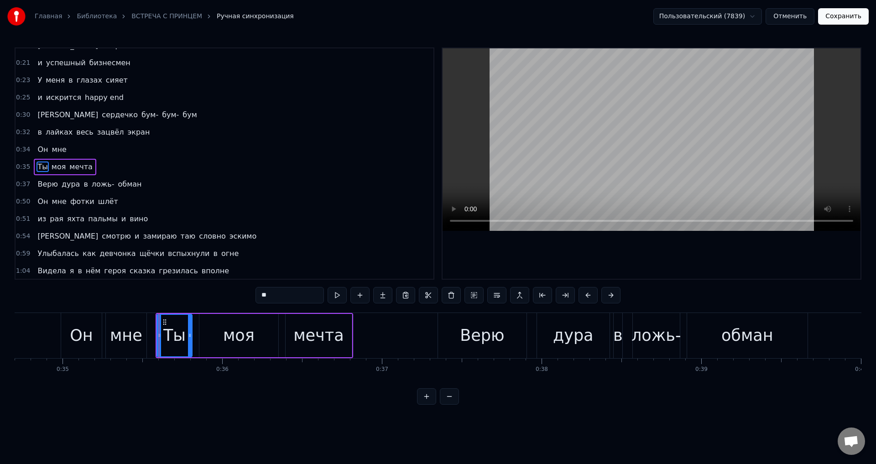
scroll to position [67, 0]
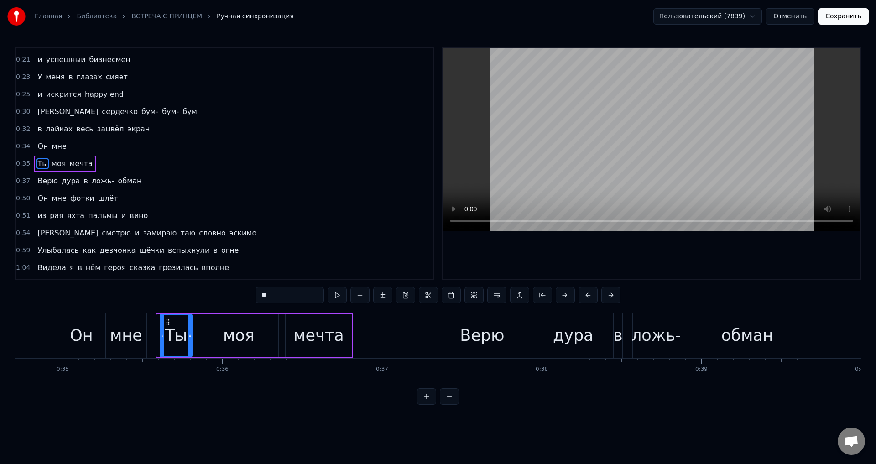
click at [161, 342] on div at bounding box center [163, 336] width 4 height 42
click at [160, 341] on div at bounding box center [162, 336] width 4 height 42
click at [847, 20] on button "Сохранить" at bounding box center [843, 16] width 51 height 16
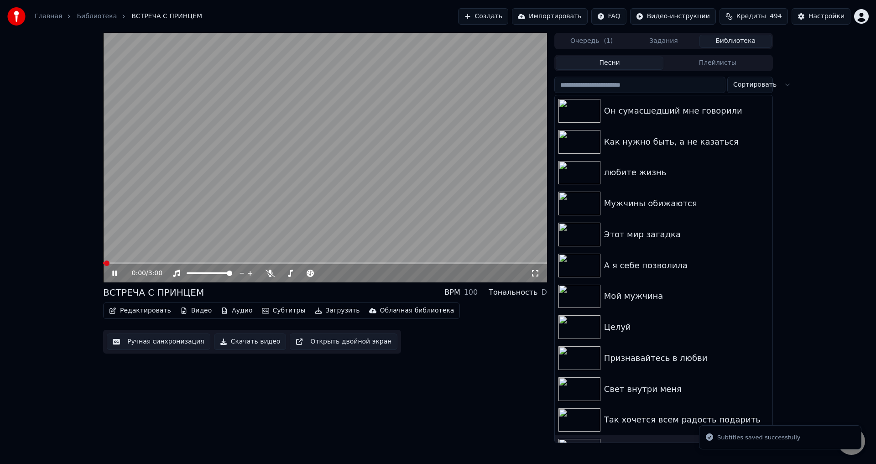
click at [185, 263] on span at bounding box center [325, 263] width 444 height 2
click at [169, 263] on span at bounding box center [144, 263] width 83 height 2
click at [534, 271] on icon at bounding box center [535, 273] width 9 height 7
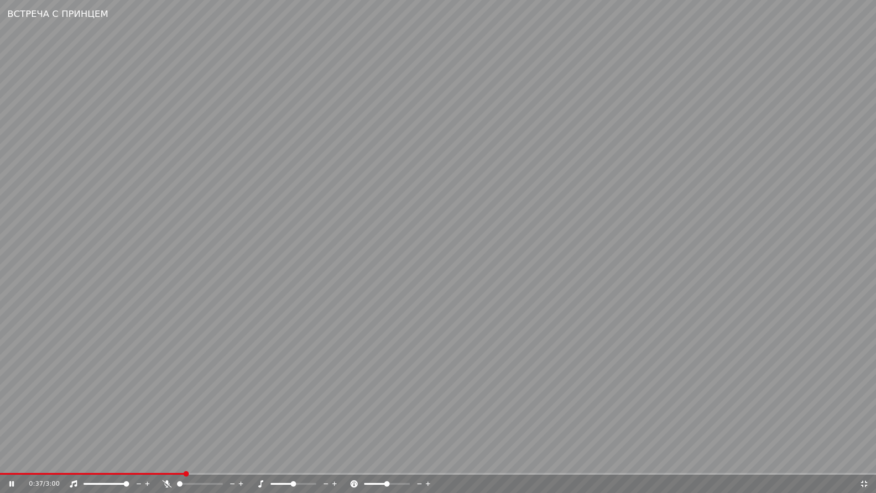
click at [150, 464] on video at bounding box center [438, 246] width 876 height 493
click at [151, 464] on span at bounding box center [75, 474] width 151 height 2
click at [410, 442] on video at bounding box center [438, 246] width 876 height 493
click at [399, 433] on video at bounding box center [438, 246] width 876 height 493
click at [866, 464] on icon at bounding box center [864, 483] width 6 height 6
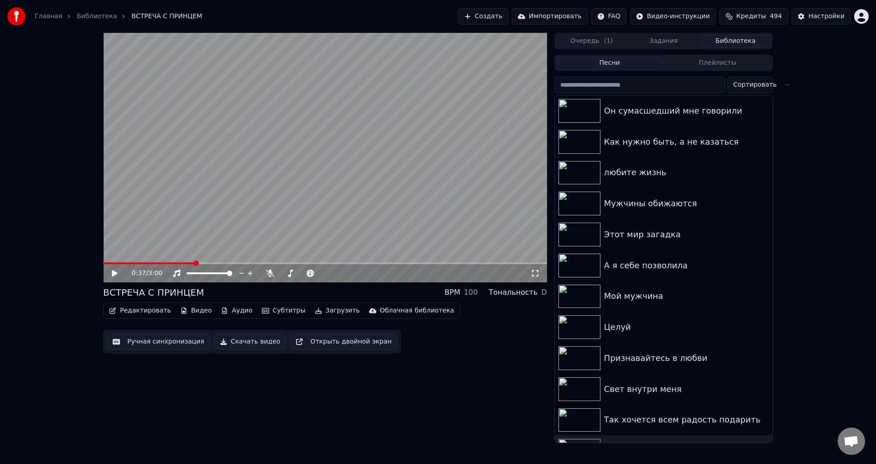
click at [154, 348] on button "Ручная синхронизация" at bounding box center [159, 342] width 104 height 16
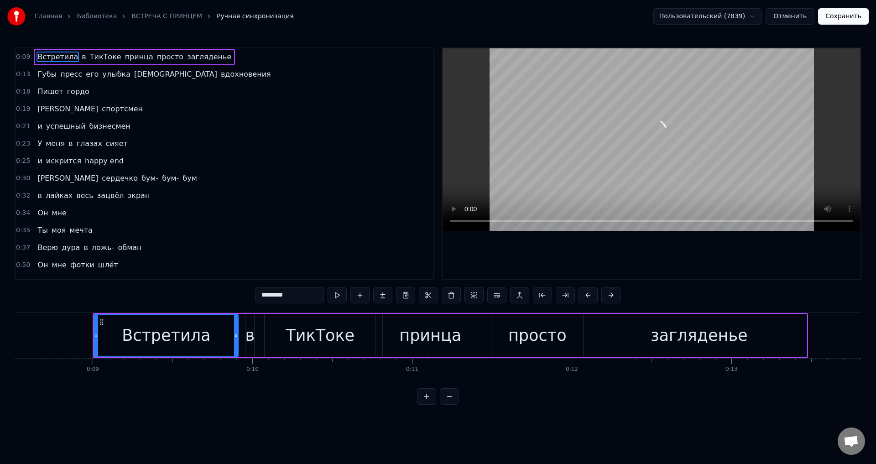
scroll to position [0, 1392]
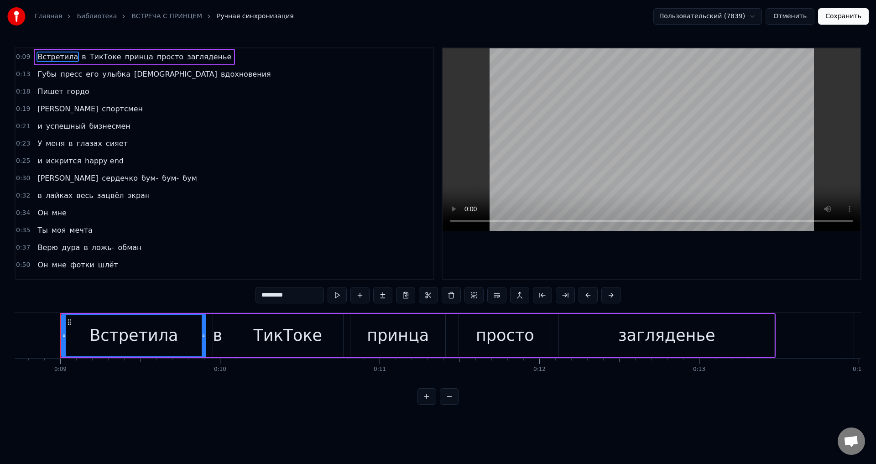
click at [41, 234] on span "Ты" at bounding box center [43, 230] width 12 height 10
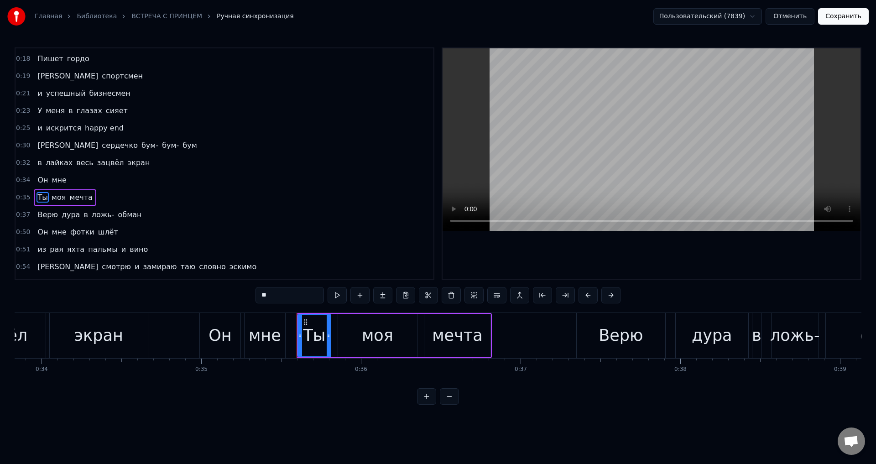
scroll to position [0, 5639]
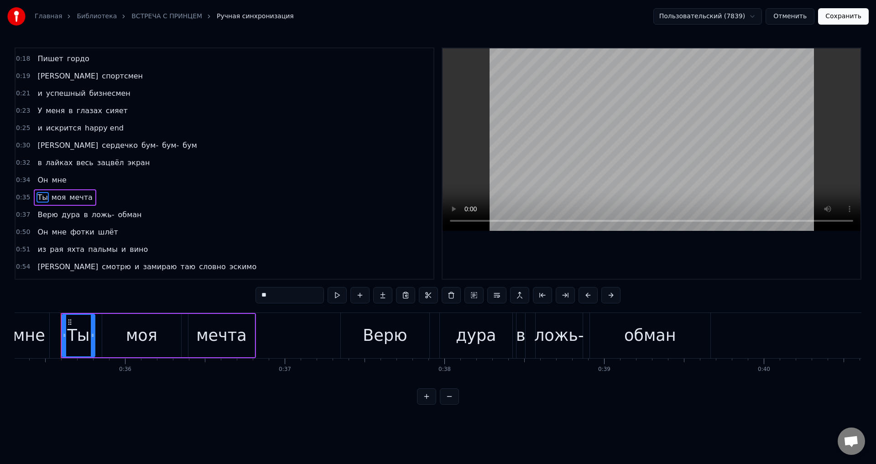
click at [108, 337] on div "моя" at bounding box center [141, 335] width 79 height 43
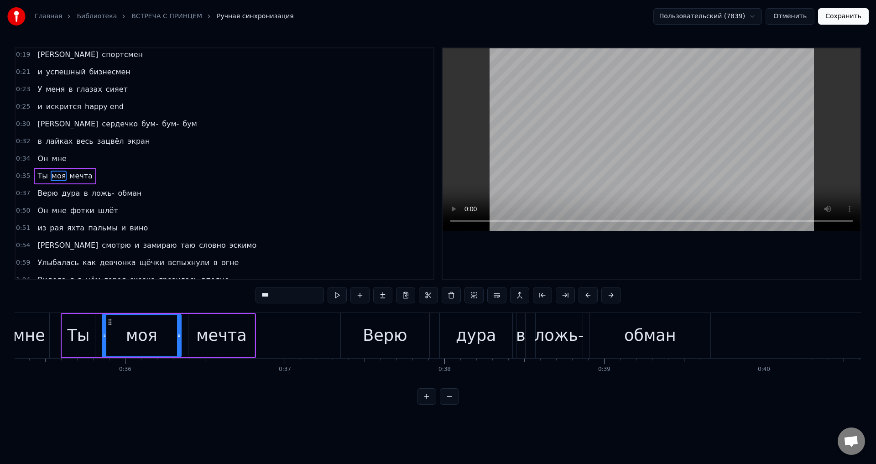
scroll to position [67, 0]
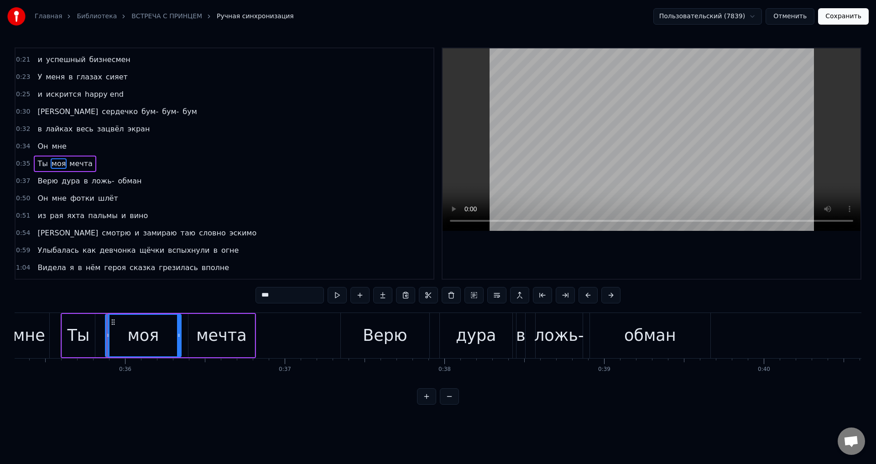
click at [108, 337] on icon at bounding box center [108, 335] width 4 height 7
click at [79, 335] on div "Ты" at bounding box center [78, 335] width 22 height 24
type input "**"
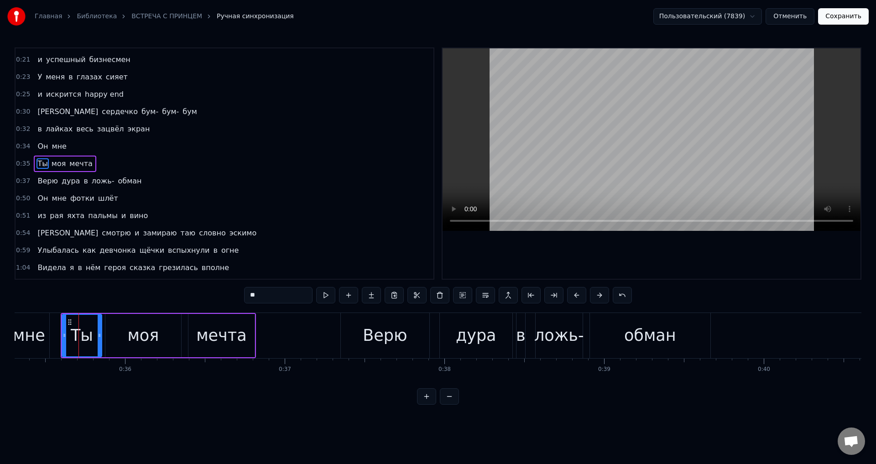
drag, startPoint x: 94, startPoint y: 337, endPoint x: 101, endPoint y: 338, distance: 7.0
click at [101, 338] on icon at bounding box center [100, 335] width 4 height 7
click at [65, 337] on icon at bounding box center [65, 335] width 4 height 7
click at [844, 18] on button "Сохранить" at bounding box center [843, 16] width 51 height 16
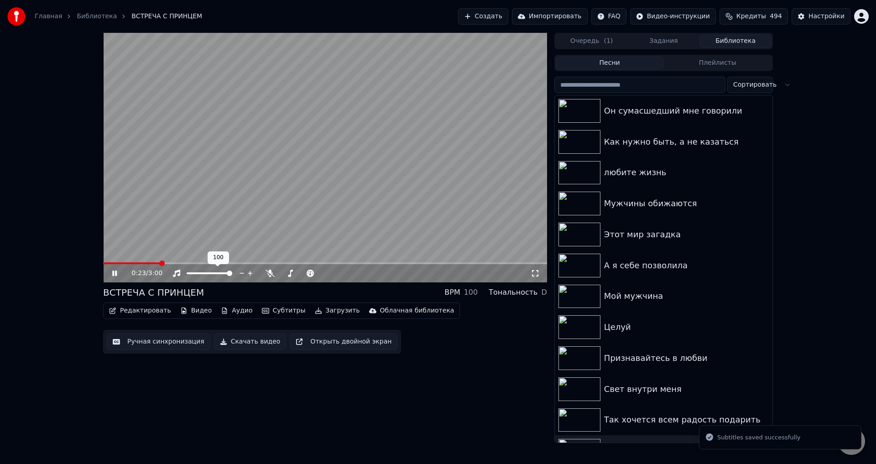
click at [159, 262] on span at bounding box center [325, 263] width 444 height 2
click at [532, 274] on icon at bounding box center [535, 273] width 9 height 7
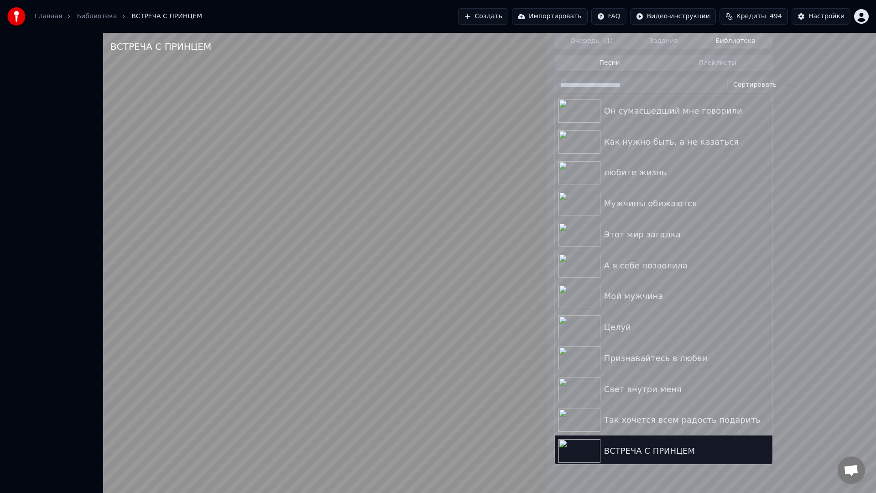
click at [457, 411] on video at bounding box center [325, 279] width 444 height 493
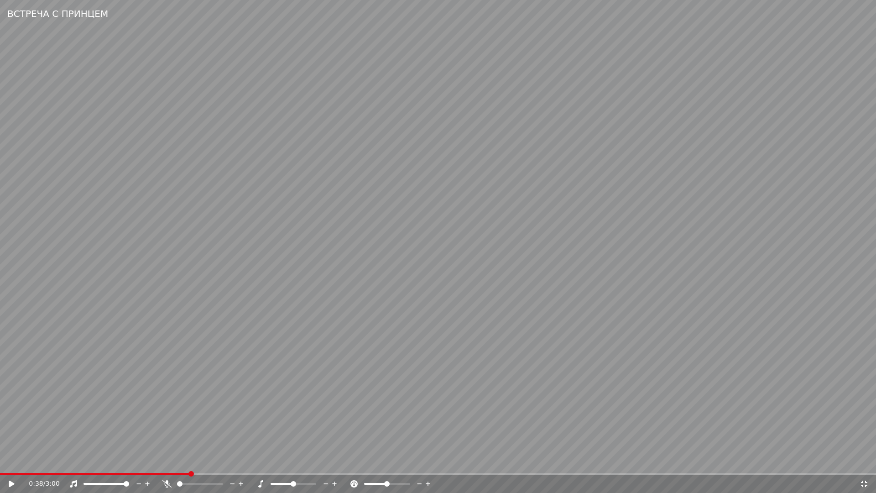
click at [165, 464] on span at bounding box center [95, 474] width 190 height 2
click at [342, 449] on video at bounding box center [438, 246] width 876 height 493
click at [157, 464] on span at bounding box center [89, 474] width 179 height 2
click at [207, 445] on video at bounding box center [438, 246] width 876 height 493
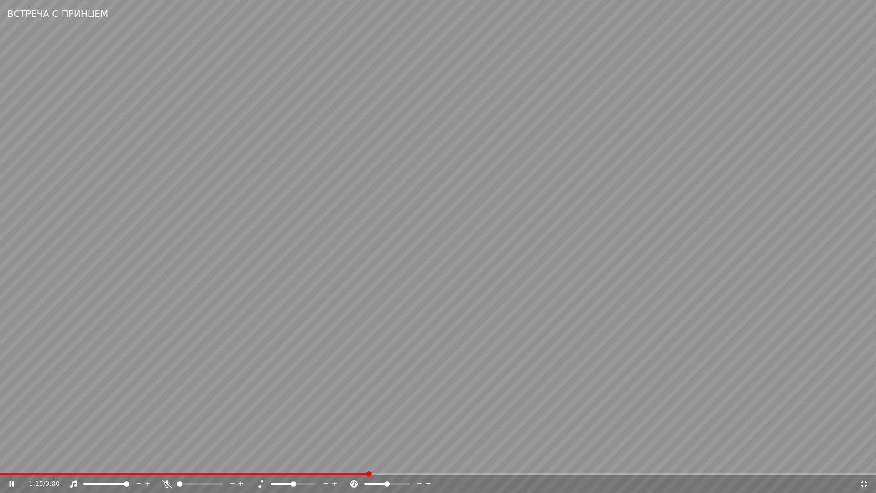
click at [443, 363] on video at bounding box center [438, 246] width 876 height 493
click at [155, 408] on video at bounding box center [438, 246] width 876 height 493
click at [357, 464] on span at bounding box center [190, 474] width 380 height 2
click at [505, 427] on video at bounding box center [438, 246] width 876 height 493
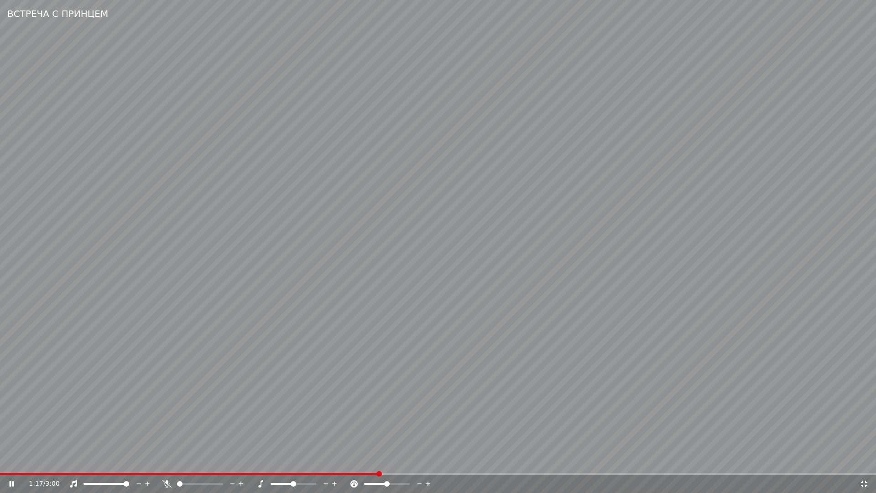
click at [418, 434] on video at bounding box center [438, 246] width 876 height 493
click at [866, 464] on icon at bounding box center [864, 483] width 6 height 6
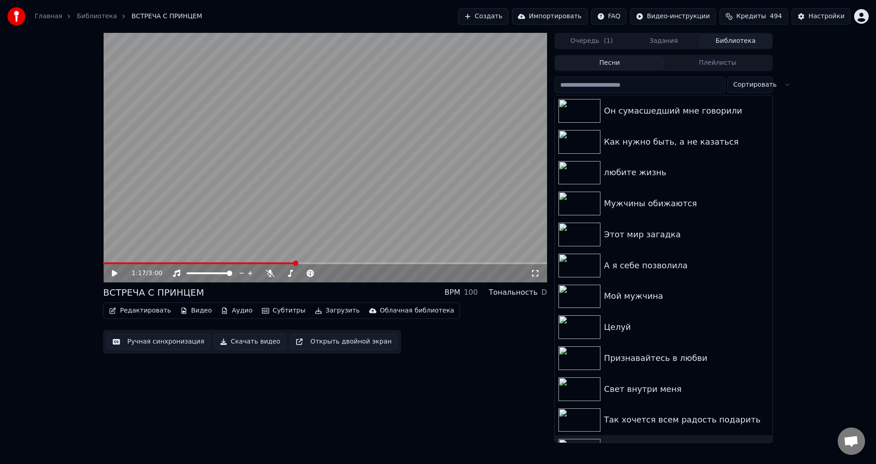
click at [152, 346] on button "Ручная синхронизация" at bounding box center [159, 342] width 104 height 16
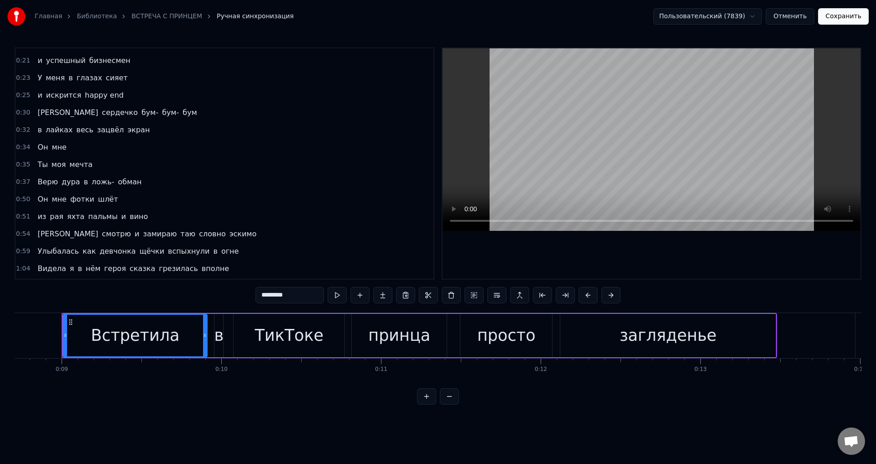
scroll to position [0, 1392]
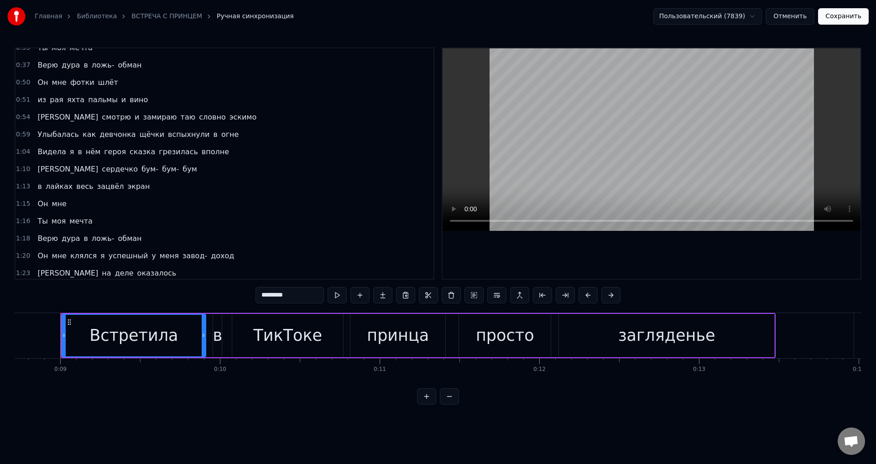
click at [37, 221] on span "Ты" at bounding box center [43, 221] width 12 height 10
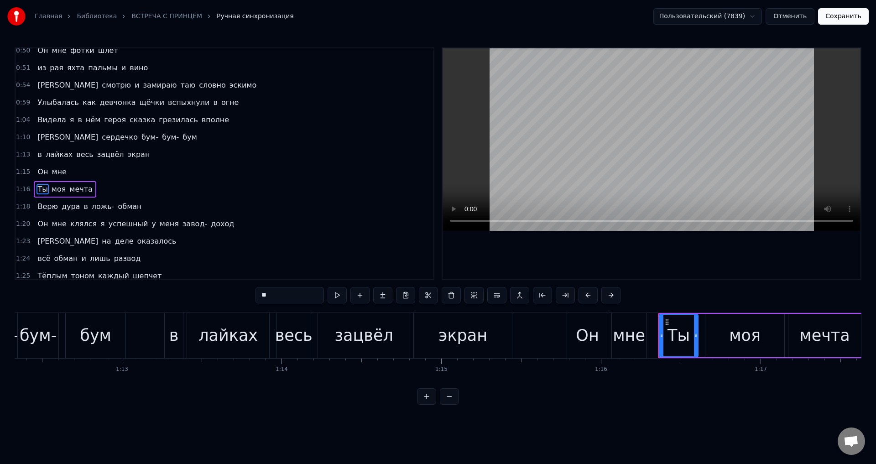
scroll to position [0, 12148]
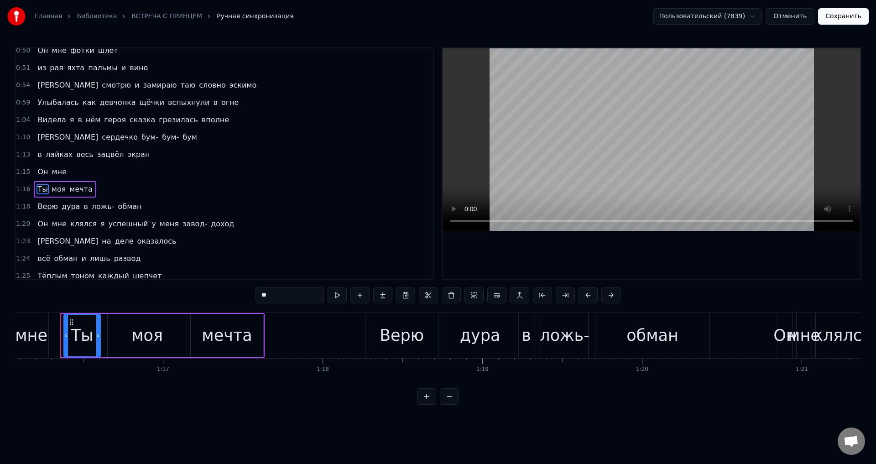
click at [65, 331] on div at bounding box center [66, 336] width 4 height 42
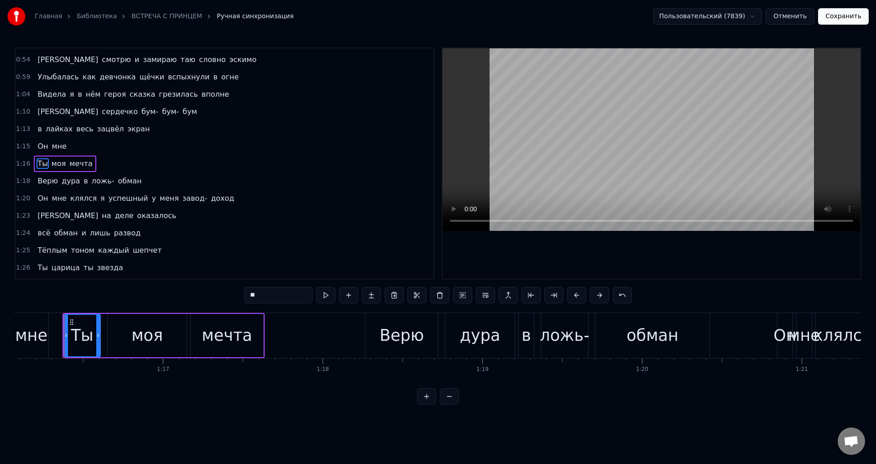
drag, startPoint x: 119, startPoint y: 337, endPoint x: 113, endPoint y: 337, distance: 5.9
click at [118, 337] on div "моя" at bounding box center [147, 335] width 79 height 43
drag, startPoint x: 111, startPoint y: 338, endPoint x: 103, endPoint y: 337, distance: 8.3
click at [114, 338] on icon at bounding box center [113, 335] width 4 height 7
click at [92, 337] on div "Ты" at bounding box center [82, 335] width 22 height 24
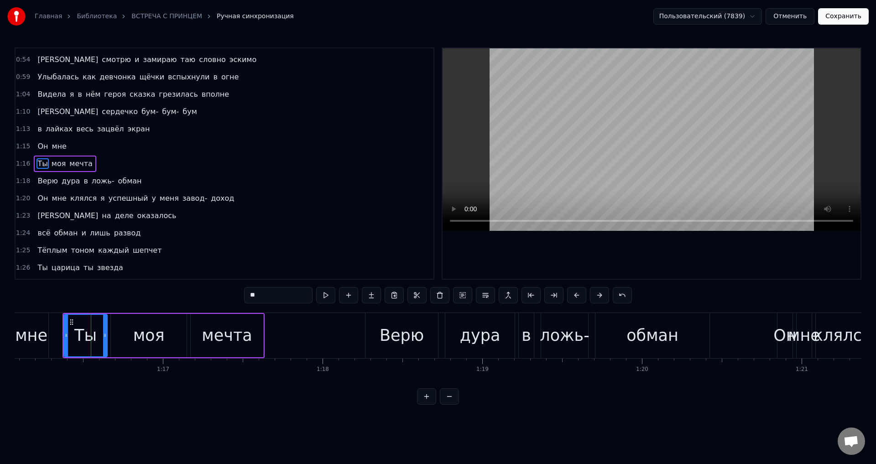
drag, startPoint x: 95, startPoint y: 337, endPoint x: 104, endPoint y: 339, distance: 9.0
click at [104, 339] on div at bounding box center [105, 336] width 4 height 42
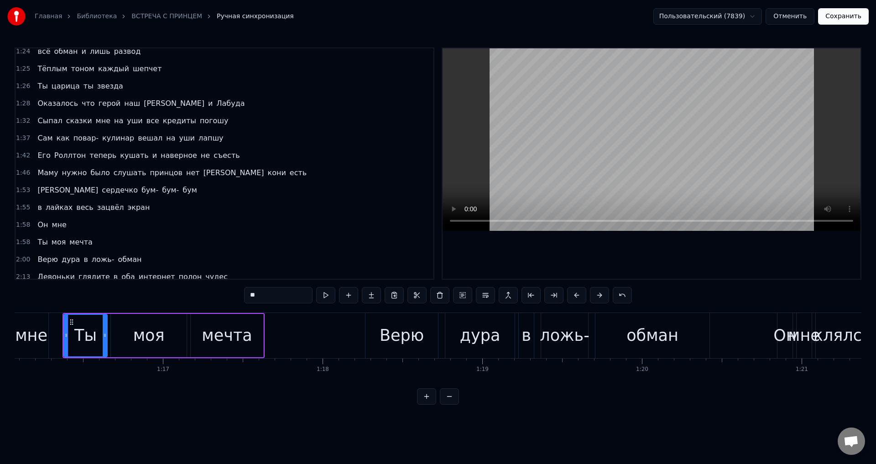
scroll to position [423, 0]
click at [41, 241] on span "Ты" at bounding box center [43, 241] width 12 height 10
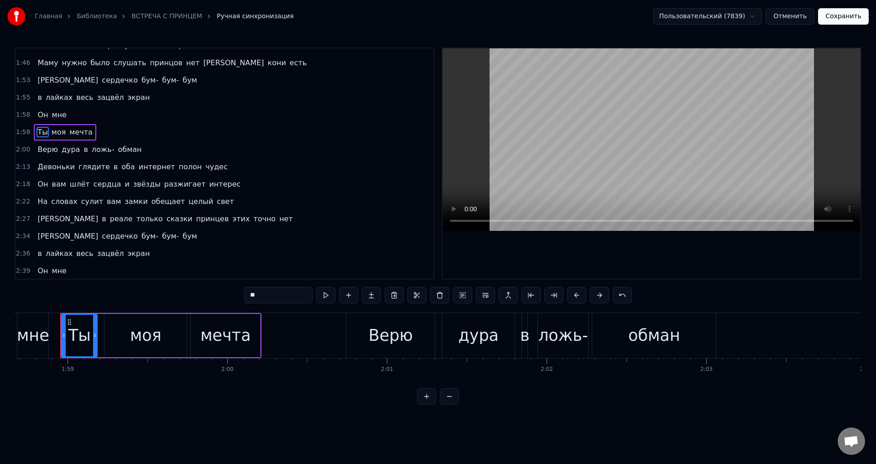
scroll to position [576, 0]
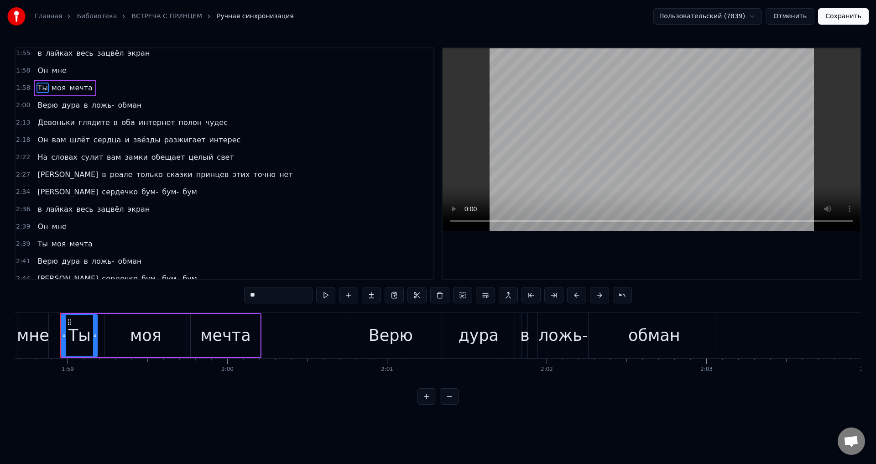
click at [80, 334] on div "Ты" at bounding box center [79, 335] width 22 height 24
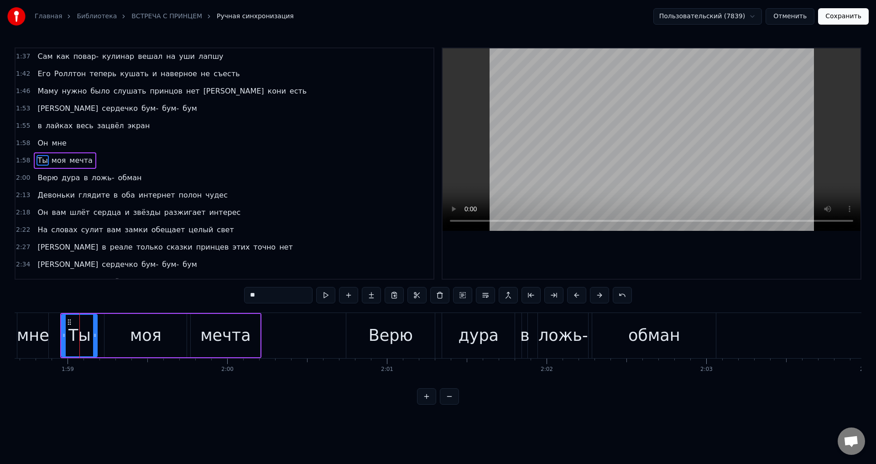
scroll to position [500, 0]
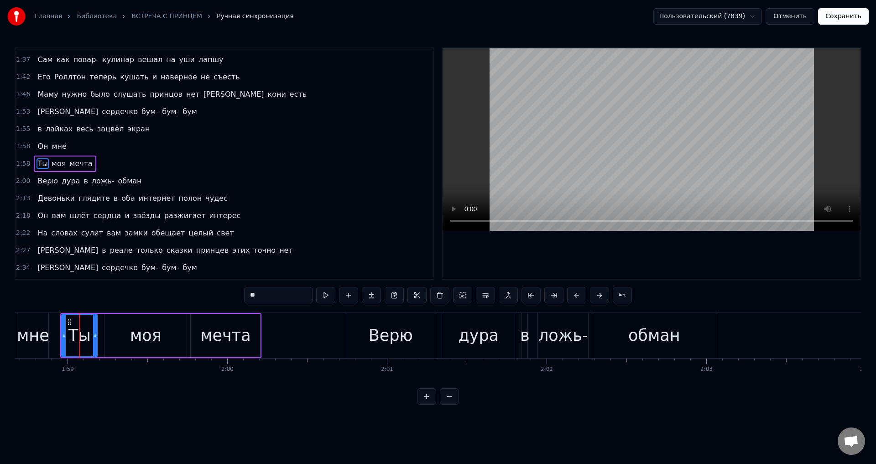
click at [106, 336] on div "моя" at bounding box center [145, 335] width 82 height 43
type input "***"
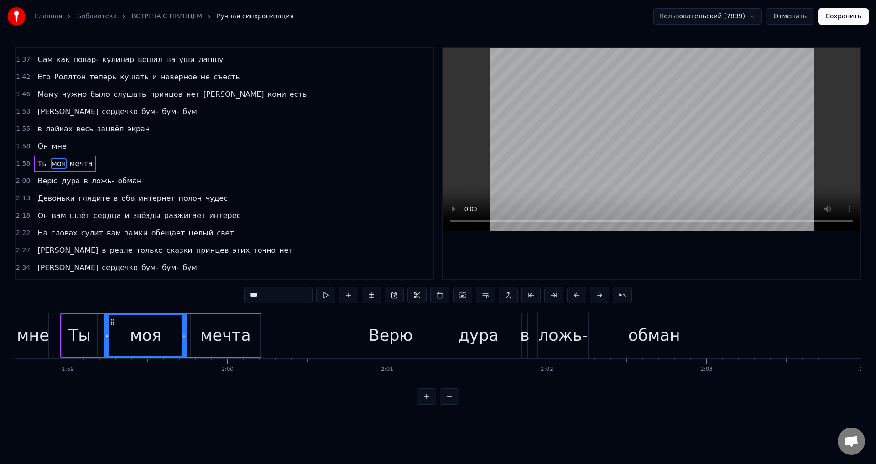
click at [105, 337] on div at bounding box center [105, 335] width 0 height 45
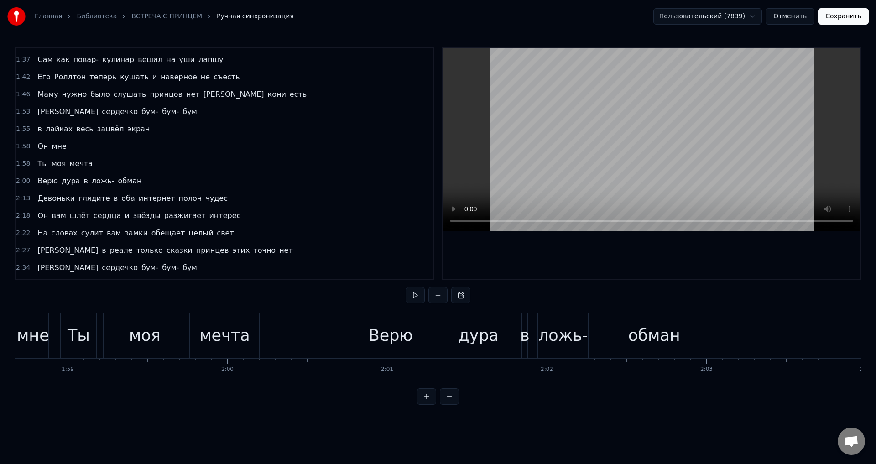
click at [115, 335] on div "моя" at bounding box center [145, 335] width 82 height 45
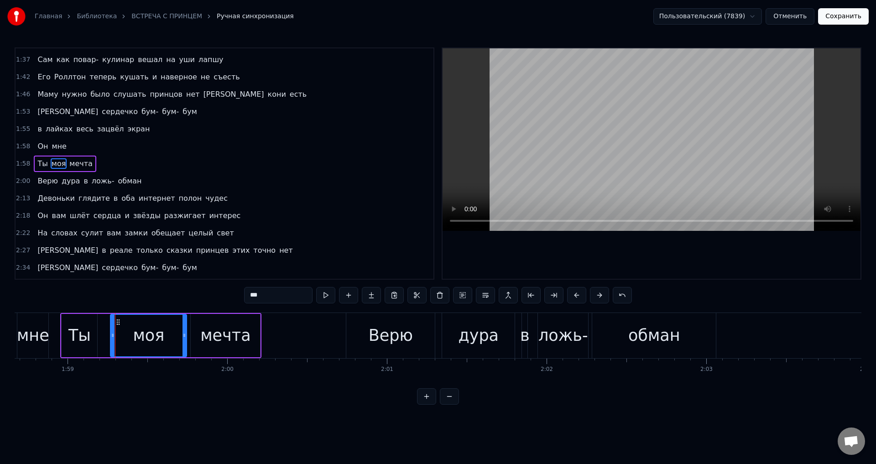
drag, startPoint x: 107, startPoint y: 336, endPoint x: 113, endPoint y: 336, distance: 5.9
click at [113, 336] on circle at bounding box center [113, 336] width 0 height 0
click at [87, 335] on div "Ты" at bounding box center [79, 335] width 22 height 24
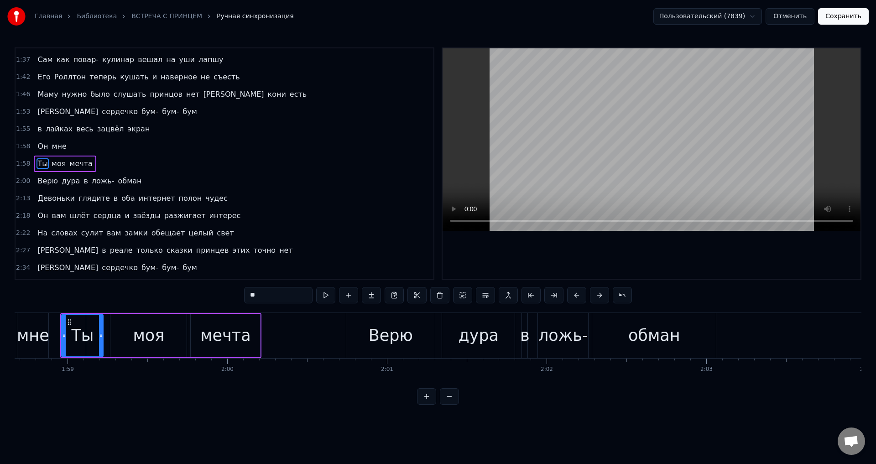
drag, startPoint x: 94, startPoint y: 337, endPoint x: 99, endPoint y: 338, distance: 6.0
click at [99, 338] on icon at bounding box center [101, 335] width 4 height 7
click at [68, 335] on icon at bounding box center [67, 335] width 4 height 7
click at [104, 338] on icon at bounding box center [102, 335] width 4 height 7
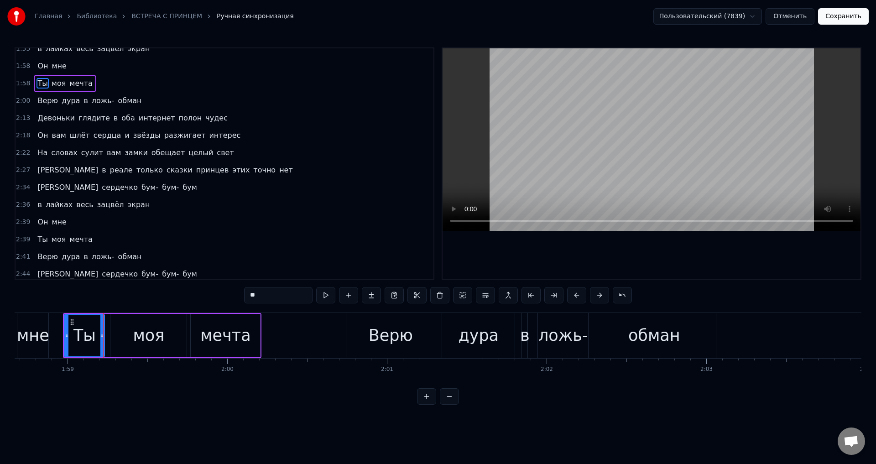
scroll to position [591, 0]
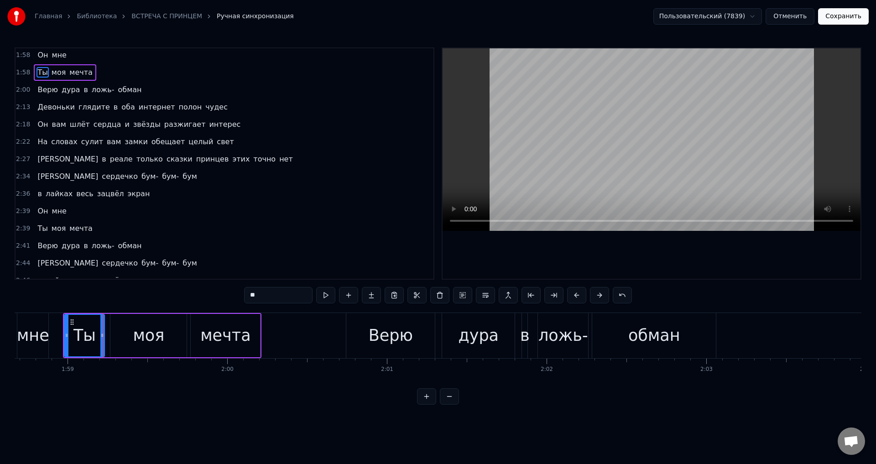
click at [40, 228] on span "Ты" at bounding box center [43, 228] width 12 height 10
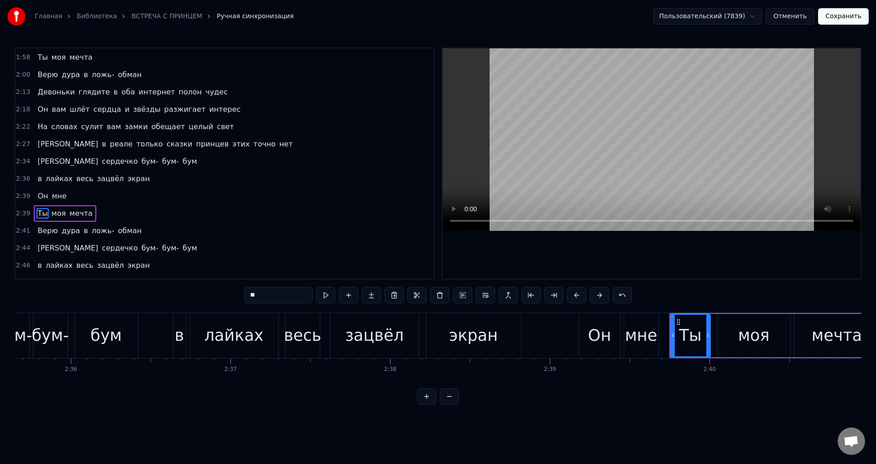
scroll to position [0, 25465]
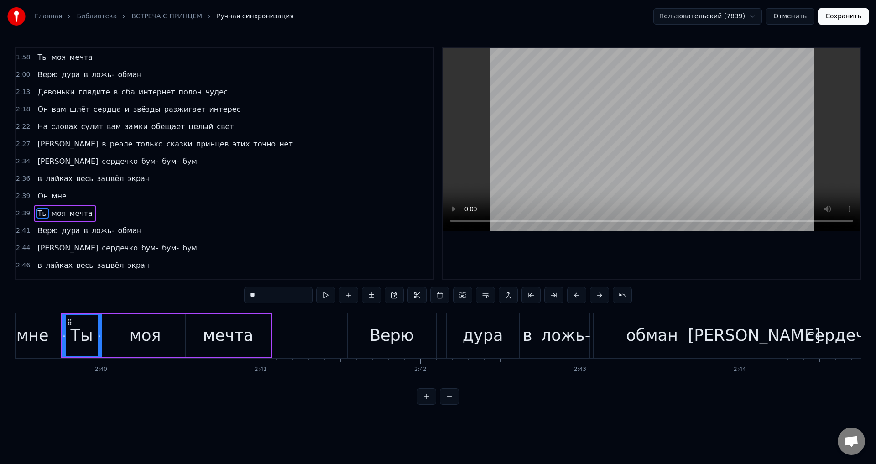
click at [113, 338] on div "моя" at bounding box center [145, 335] width 73 height 43
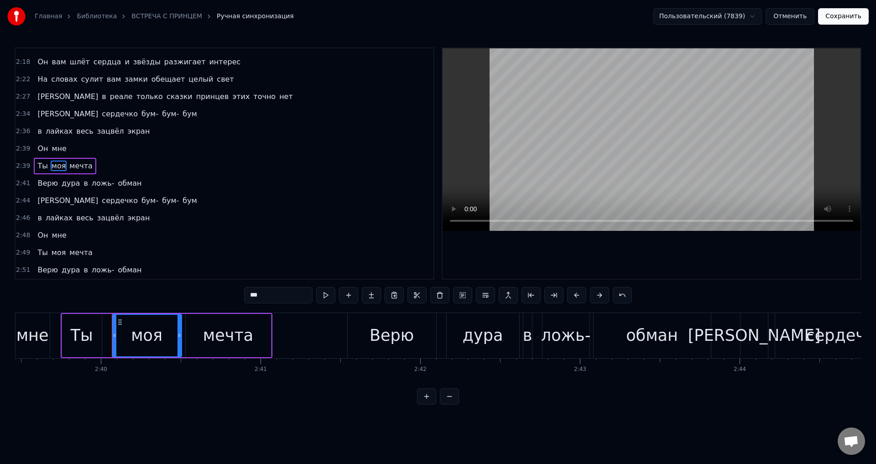
click at [114, 338] on icon at bounding box center [115, 335] width 4 height 7
click at [90, 338] on div "Ты" at bounding box center [82, 335] width 22 height 24
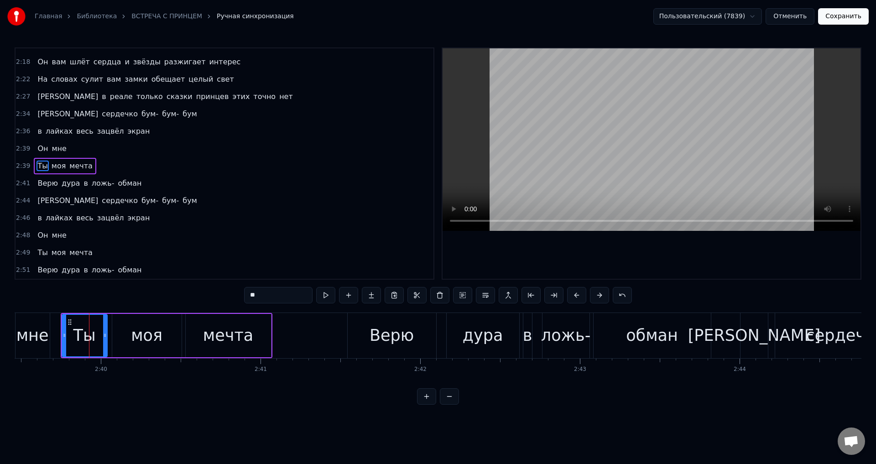
drag, startPoint x: 99, startPoint y: 338, endPoint x: 104, endPoint y: 338, distance: 5.5
click at [104, 338] on icon at bounding box center [105, 335] width 4 height 7
click at [70, 335] on icon at bounding box center [69, 335] width 4 height 7
click at [41, 252] on span "Ты" at bounding box center [43, 252] width 12 height 10
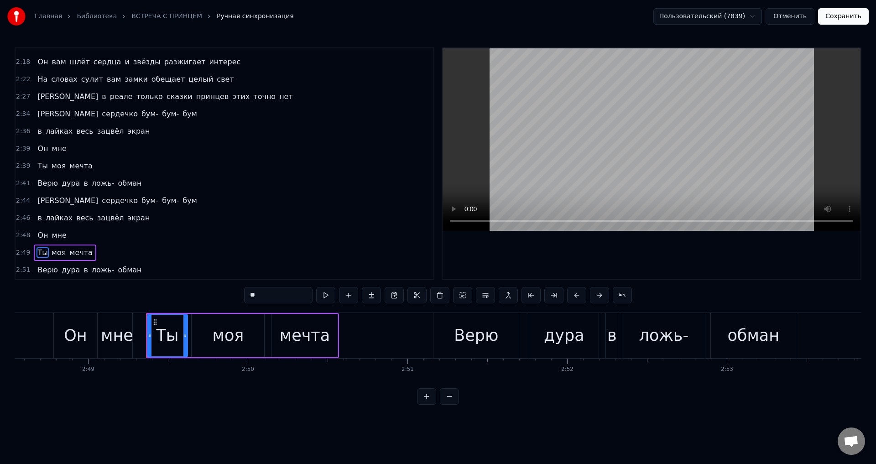
scroll to position [0, 27001]
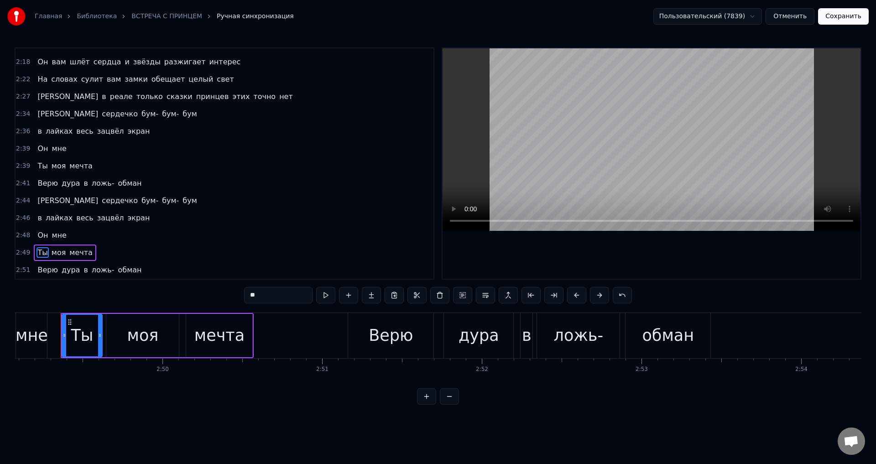
click at [118, 338] on div "моя" at bounding box center [142, 335] width 73 height 43
click at [112, 339] on icon at bounding box center [112, 335] width 4 height 7
click at [92, 337] on div "Ты" at bounding box center [82, 335] width 22 height 24
type input "**"
drag, startPoint x: 99, startPoint y: 338, endPoint x: 104, endPoint y: 339, distance: 4.7
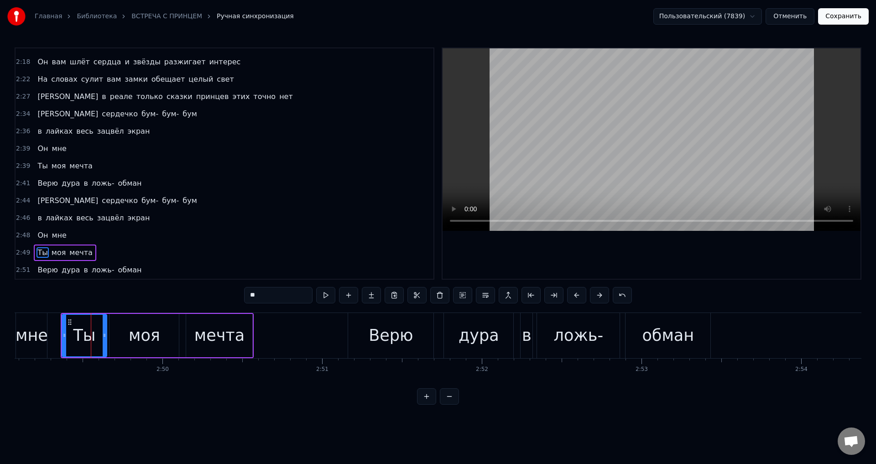
click at [104, 339] on icon at bounding box center [105, 335] width 4 height 7
drag, startPoint x: 64, startPoint y: 335, endPoint x: 68, endPoint y: 336, distance: 4.7
click at [68, 336] on icon at bounding box center [69, 335] width 4 height 7
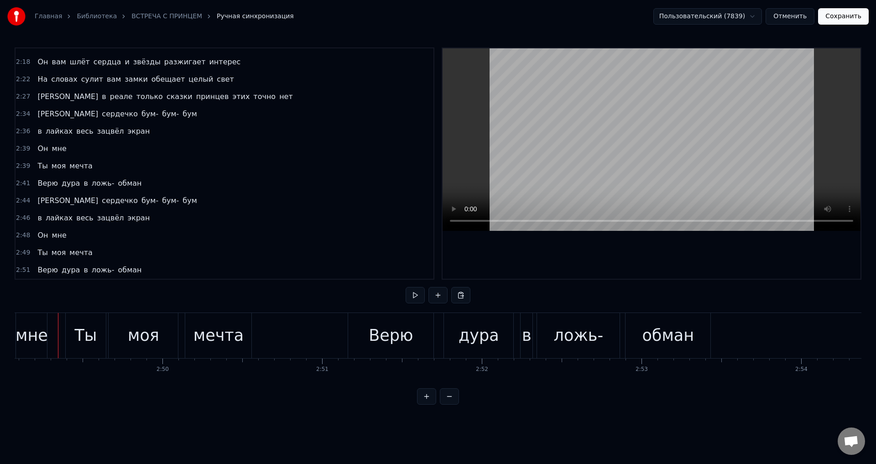
scroll to position [0, 26998]
drag, startPoint x: 846, startPoint y: 20, endPoint x: 841, endPoint y: 21, distance: 5.0
click at [846, 20] on button "Сохранить" at bounding box center [843, 16] width 51 height 16
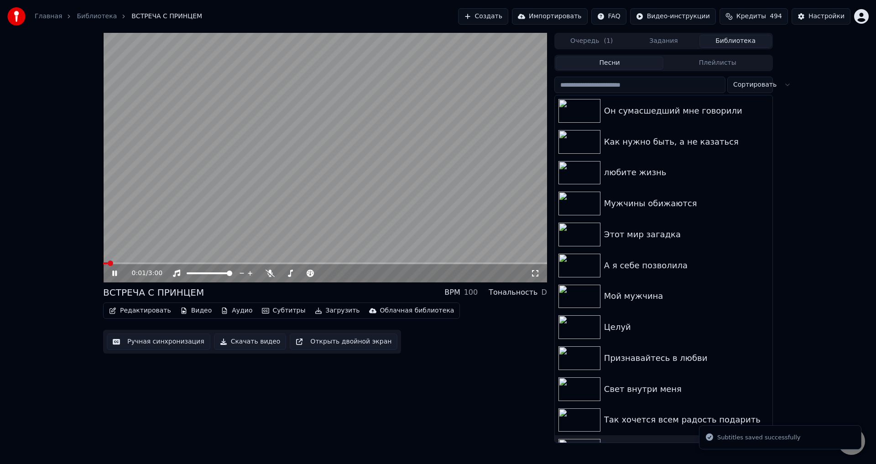
click at [116, 274] on icon at bounding box center [114, 273] width 5 height 5
click at [191, 261] on video at bounding box center [325, 158] width 444 height 250
click at [192, 261] on video at bounding box center [325, 158] width 444 height 250
click at [193, 263] on span at bounding box center [325, 263] width 444 height 2
click at [211, 264] on span at bounding box center [325, 263] width 444 height 2
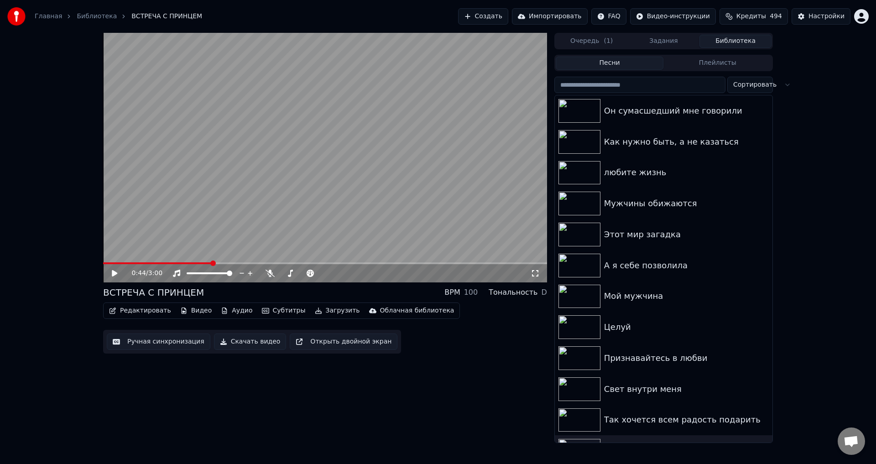
click at [237, 264] on span at bounding box center [325, 263] width 444 height 2
click at [532, 277] on icon at bounding box center [535, 273] width 9 height 7
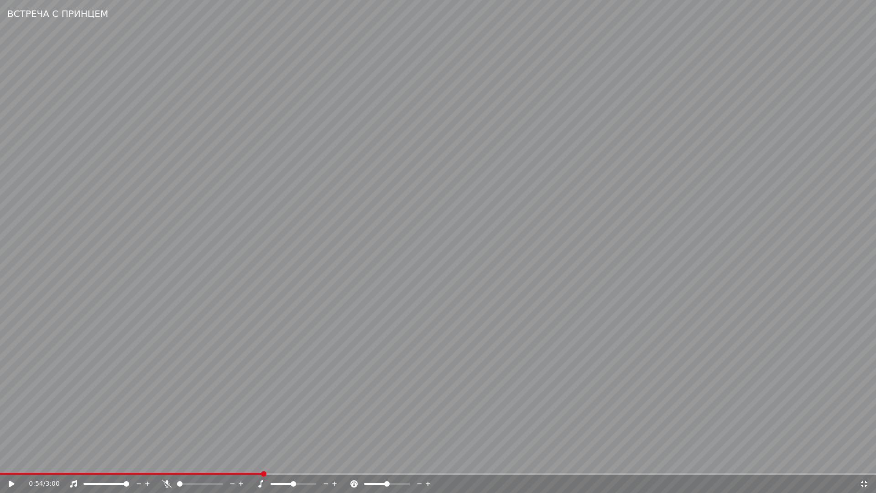
click at [330, 377] on video at bounding box center [438, 246] width 876 height 493
click at [396, 398] on video at bounding box center [438, 246] width 876 height 493
click at [864, 464] on icon at bounding box center [864, 483] width 9 height 7
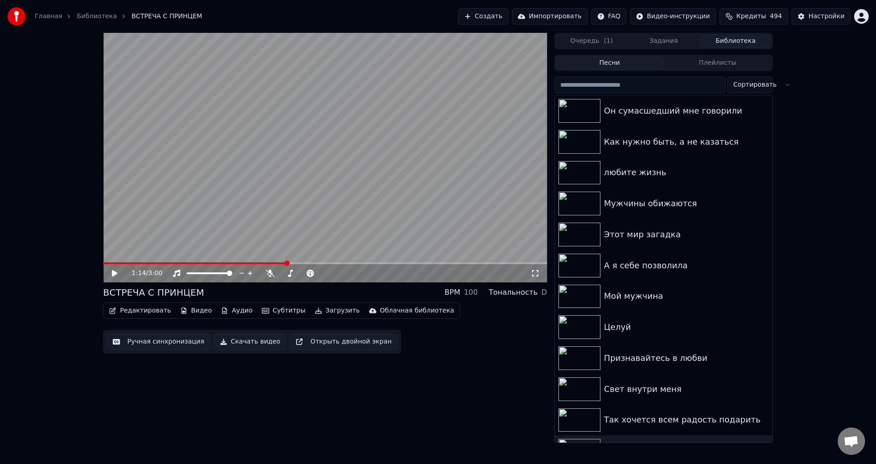
click at [535, 272] on icon at bounding box center [535, 273] width 9 height 7
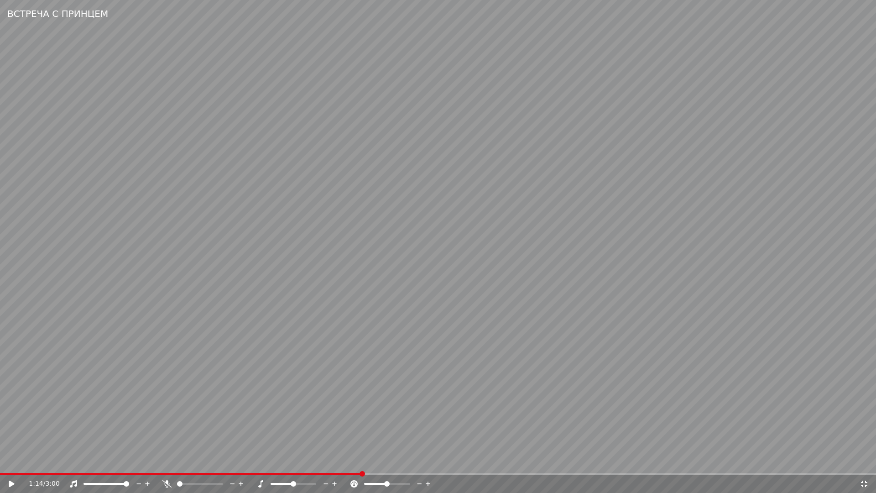
click at [790, 421] on video at bounding box center [438, 246] width 876 height 493
click at [378, 464] on video at bounding box center [438, 246] width 876 height 493
click at [377, 464] on span at bounding box center [206, 474] width 412 height 2
click at [594, 425] on video at bounding box center [438, 246] width 876 height 493
click at [460, 414] on video at bounding box center [438, 246] width 876 height 493
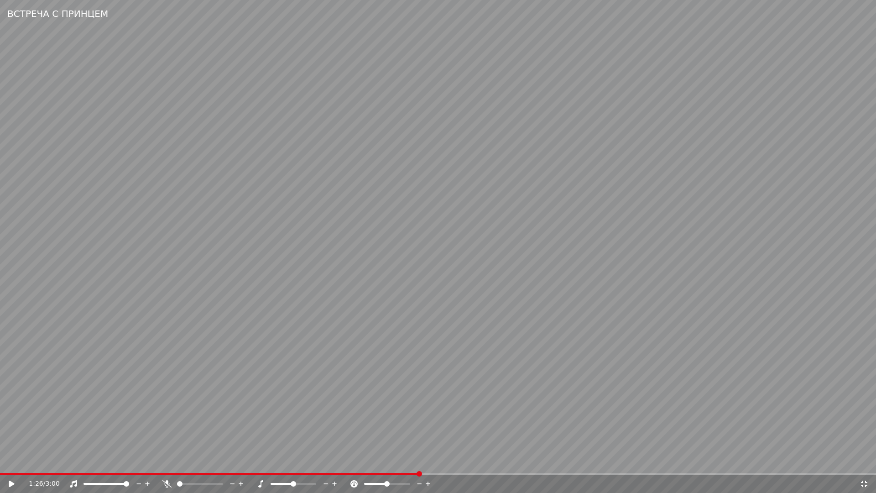
click at [384, 464] on span at bounding box center [209, 474] width 419 height 2
click at [360, 464] on span at bounding box center [180, 474] width 360 height 2
click at [862, 464] on icon at bounding box center [864, 483] width 6 height 6
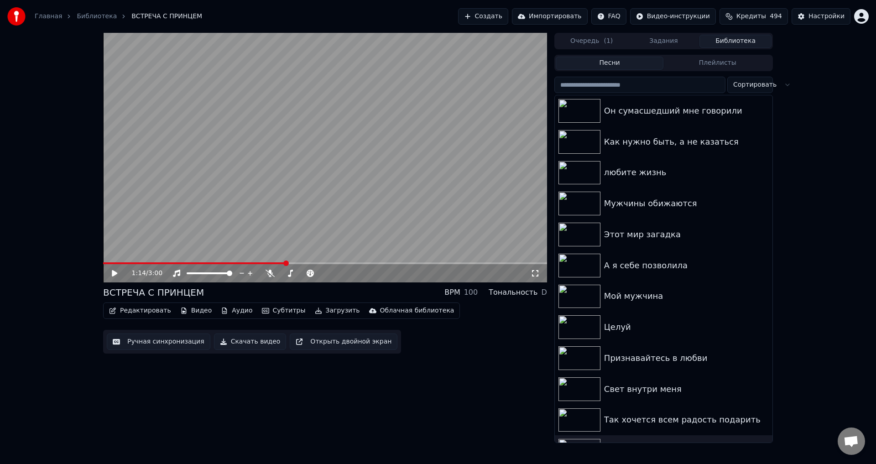
click at [135, 340] on button "Ручная синхронизация" at bounding box center [159, 342] width 104 height 16
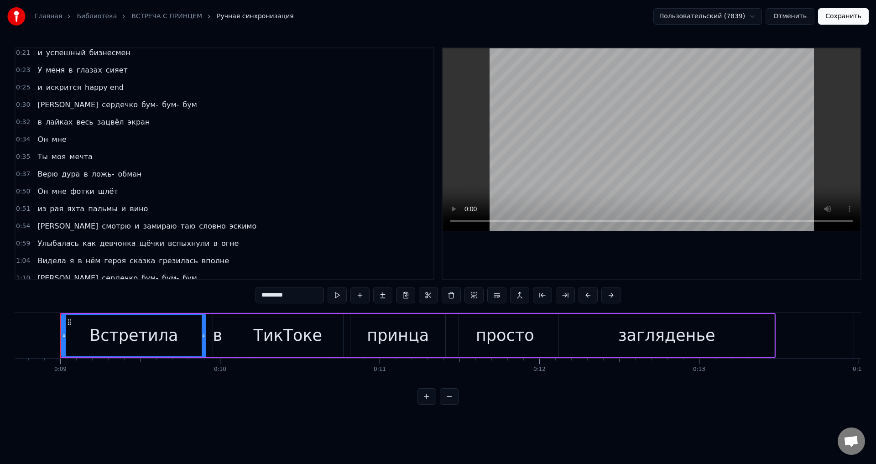
scroll to position [137, 0]
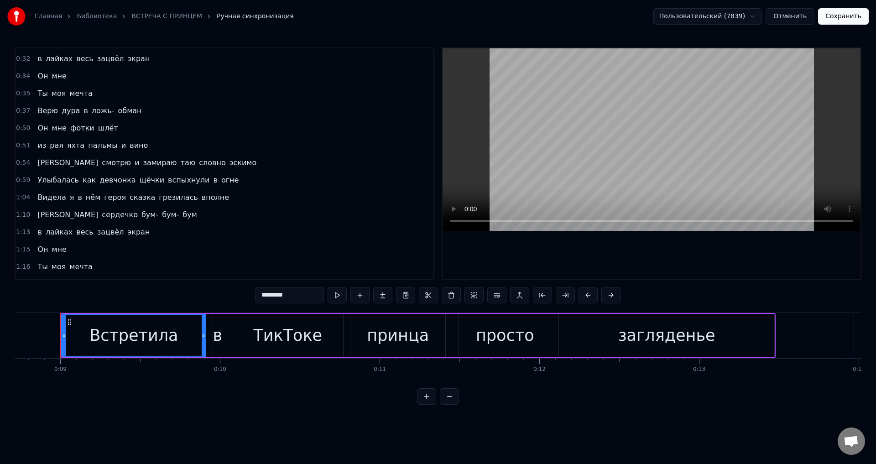
click at [40, 217] on span "[PERSON_NAME]" at bounding box center [68, 214] width 63 height 10
type input "*"
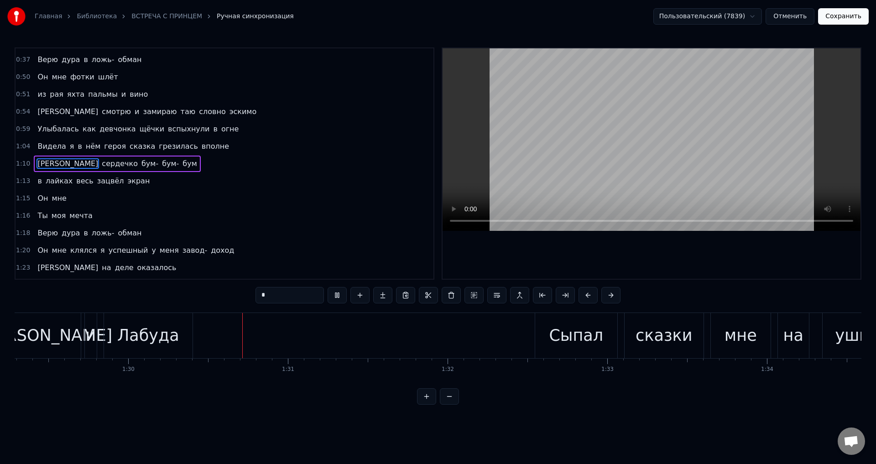
scroll to position [0, 14336]
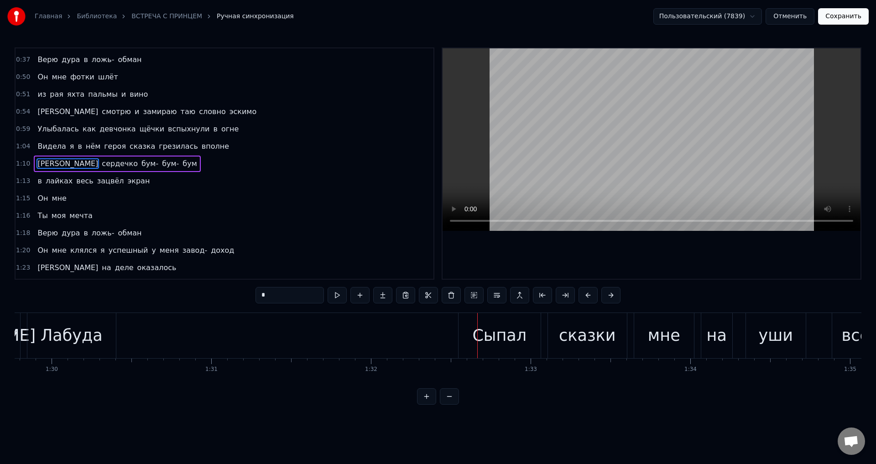
click at [798, 18] on button "Отменить" at bounding box center [790, 16] width 49 height 16
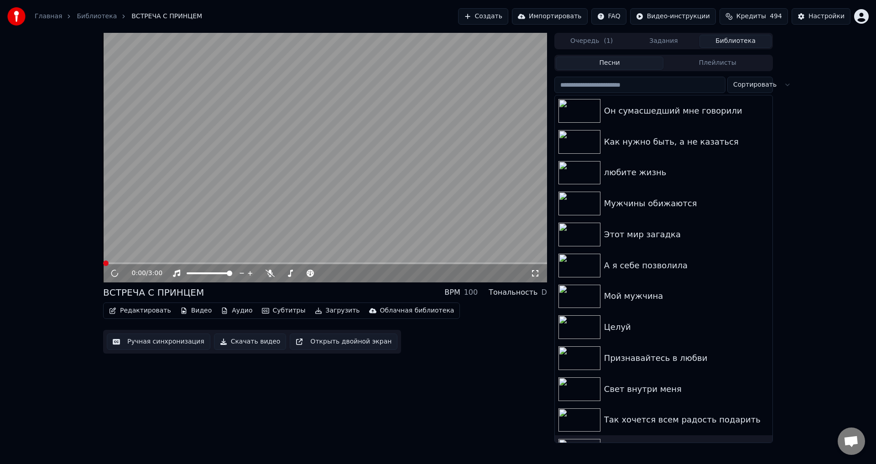
click at [194, 262] on span at bounding box center [325, 263] width 444 height 2
click at [211, 264] on span at bounding box center [325, 263] width 444 height 2
click at [219, 264] on span at bounding box center [325, 263] width 444 height 2
click at [238, 261] on video at bounding box center [325, 158] width 444 height 250
click at [241, 262] on video at bounding box center [325, 158] width 444 height 250
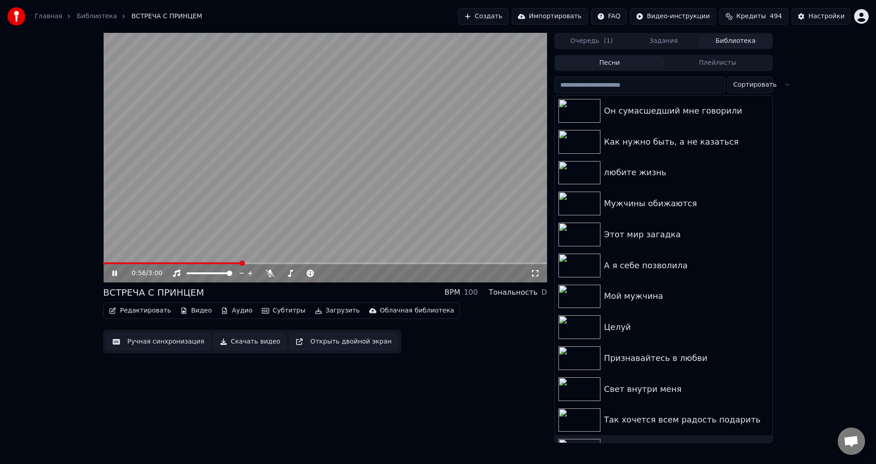
click at [242, 263] on span at bounding box center [325, 263] width 444 height 2
click at [258, 265] on div "0:56 / 3:00" at bounding box center [325, 273] width 444 height 18
click at [266, 263] on span at bounding box center [325, 263] width 444 height 2
click at [535, 274] on icon at bounding box center [535, 273] width 9 height 7
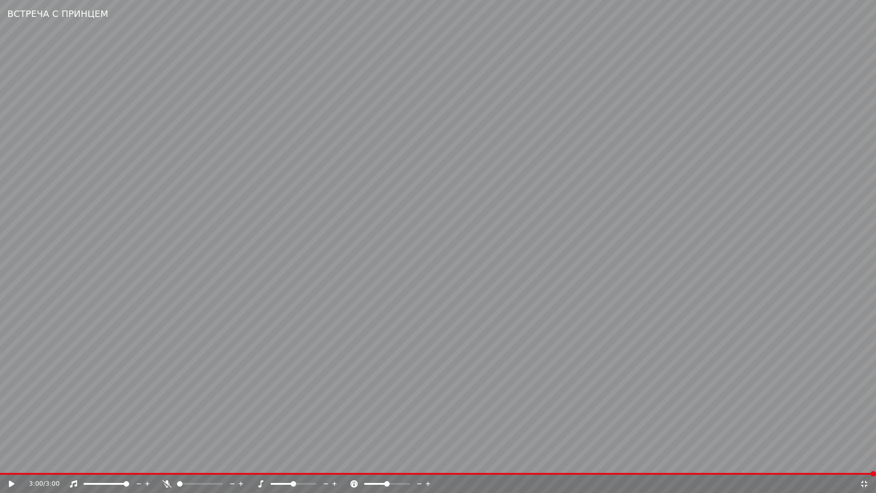
click at [863, 464] on icon at bounding box center [864, 483] width 9 height 7
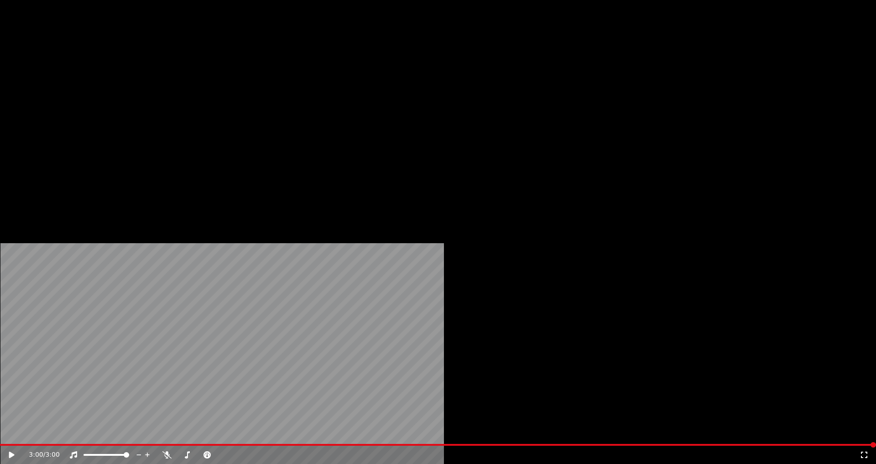
scroll to position [137, 0]
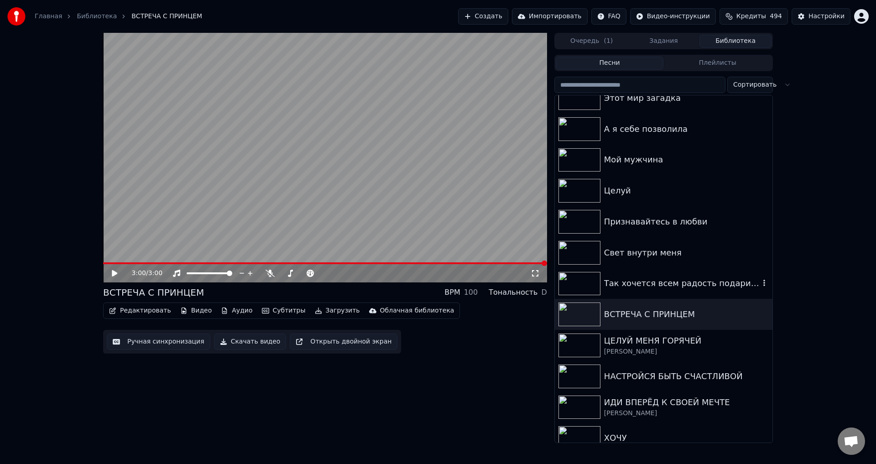
click at [614, 282] on div "Так хочется всем радость подарить" at bounding box center [682, 283] width 156 height 13
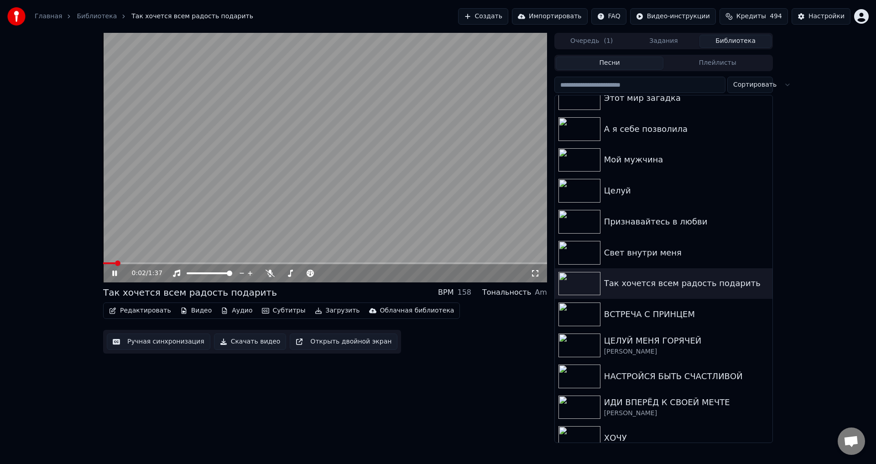
click at [536, 274] on icon at bounding box center [535, 273] width 9 height 7
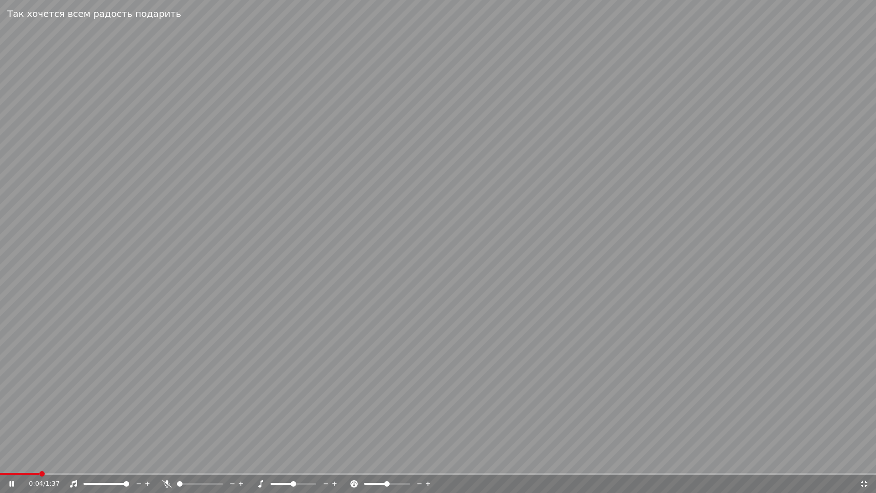
click at [868, 464] on icon at bounding box center [864, 483] width 9 height 7
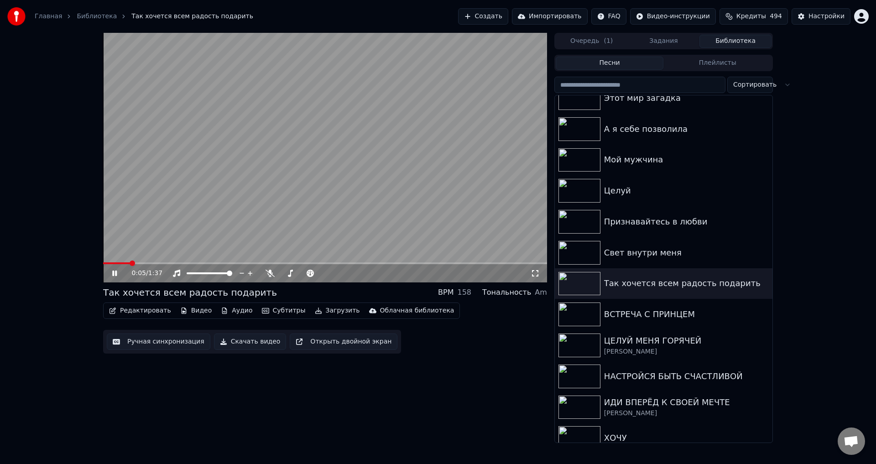
click at [292, 227] on video at bounding box center [325, 158] width 444 height 250
click at [127, 312] on button "Редактировать" at bounding box center [139, 310] width 69 height 13
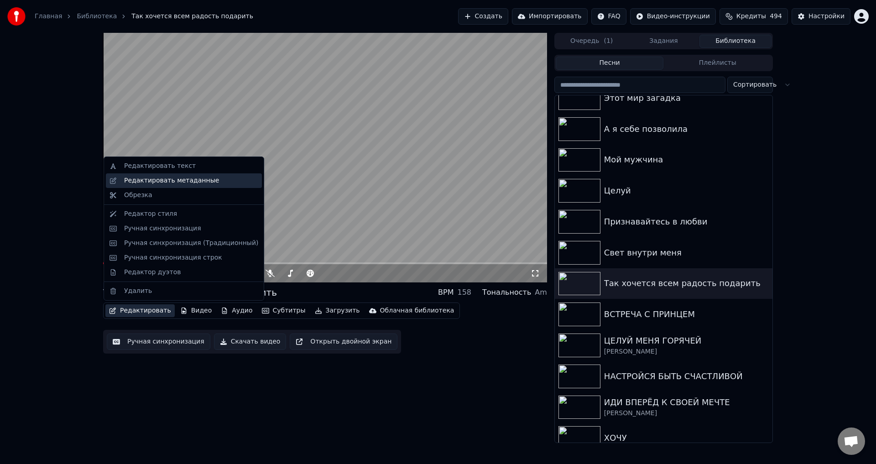
click at [190, 175] on div "Редактировать метаданные" at bounding box center [184, 180] width 156 height 15
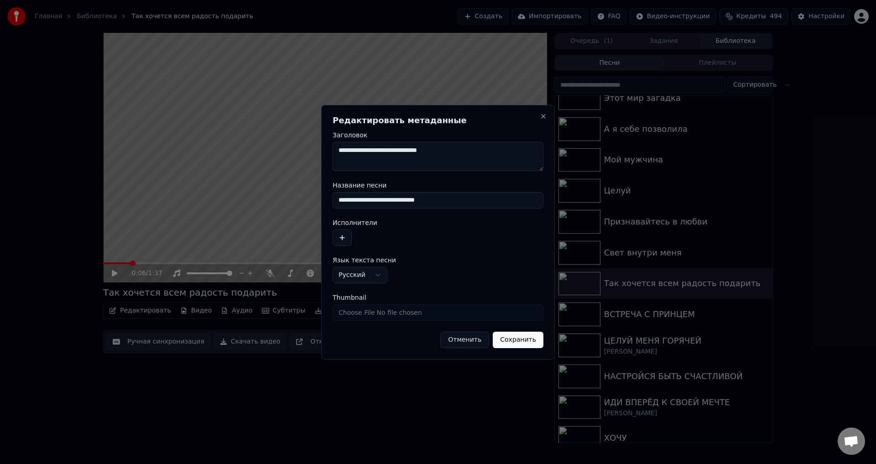
drag, startPoint x: 453, startPoint y: 201, endPoint x: 299, endPoint y: 202, distance: 153.8
click at [299, 202] on body "Главная Библиотека Так хочется всем радость подарить Создать Импортировать FAQ …" at bounding box center [438, 232] width 876 height 464
paste input
click at [427, 200] on input "**********" at bounding box center [438, 200] width 211 height 16
drag, startPoint x: 470, startPoint y: 197, endPoint x: 319, endPoint y: 193, distance: 151.1
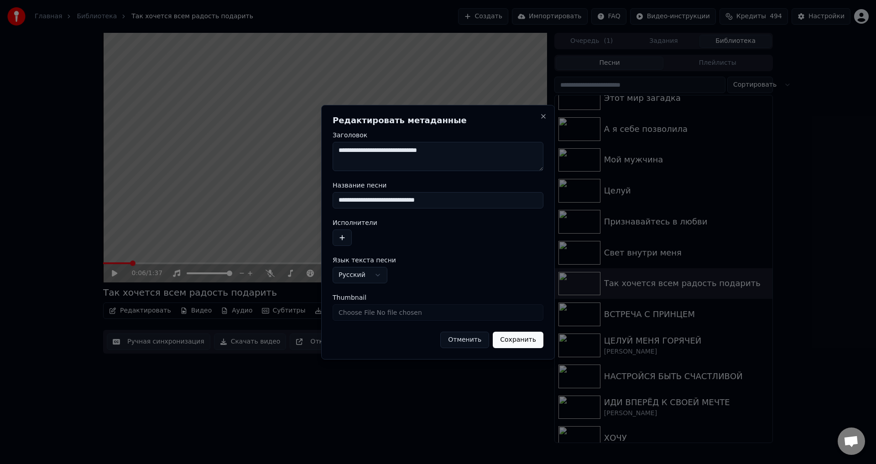
click at [319, 193] on body "Главная Библиотека Так хочется всем радость подарить Создать Импортировать FAQ …" at bounding box center [438, 232] width 876 height 464
click at [377, 199] on input "**********" at bounding box center [438, 200] width 211 height 16
click at [399, 200] on input "**********" at bounding box center [438, 200] width 211 height 16
drag, startPoint x: 379, startPoint y: 202, endPoint x: 402, endPoint y: 210, distance: 24.4
click at [379, 202] on input "**********" at bounding box center [438, 200] width 211 height 16
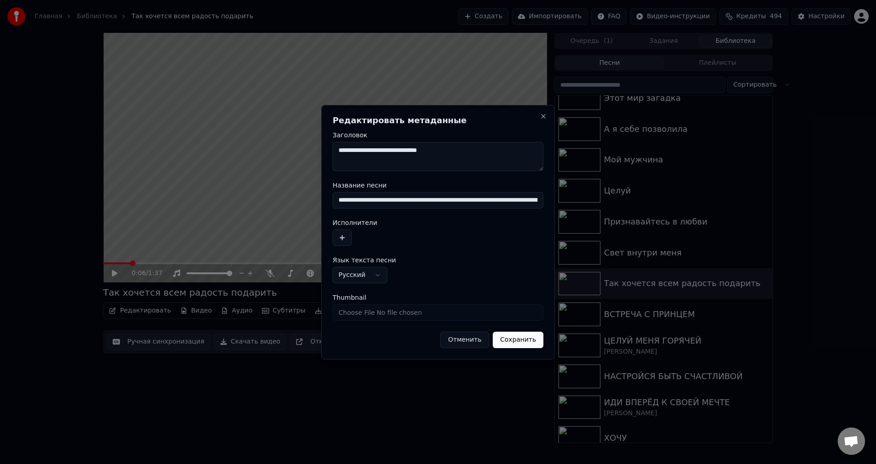
type input "**********"
click at [524, 337] on button "Сохранить" at bounding box center [518, 340] width 51 height 16
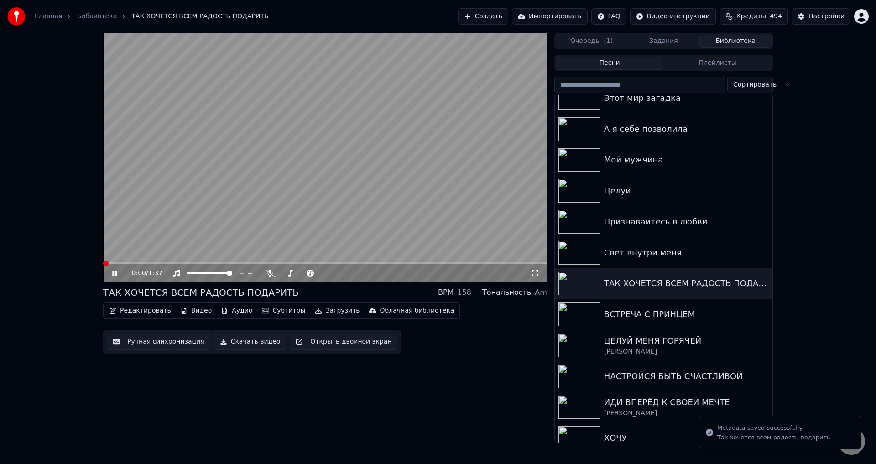
click at [536, 275] on icon at bounding box center [535, 273] width 9 height 7
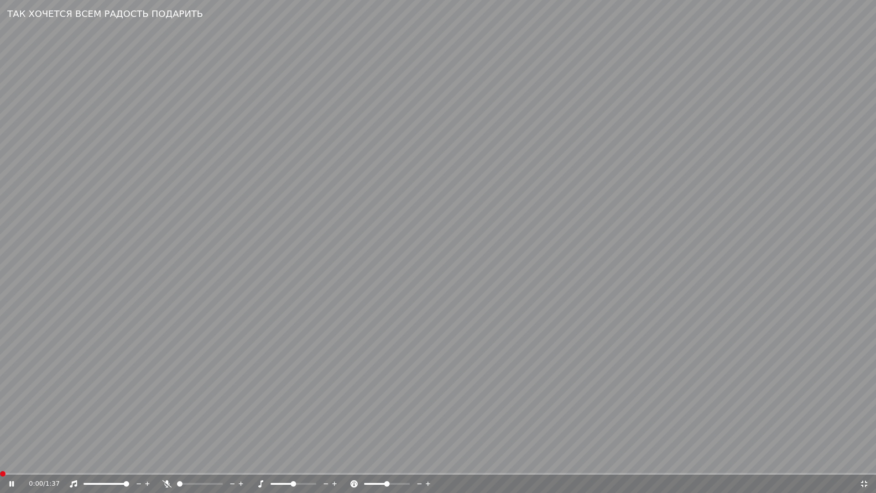
click at [0, 464] on span at bounding box center [2, 473] width 5 height 5
click at [863, 464] on icon at bounding box center [864, 483] width 9 height 7
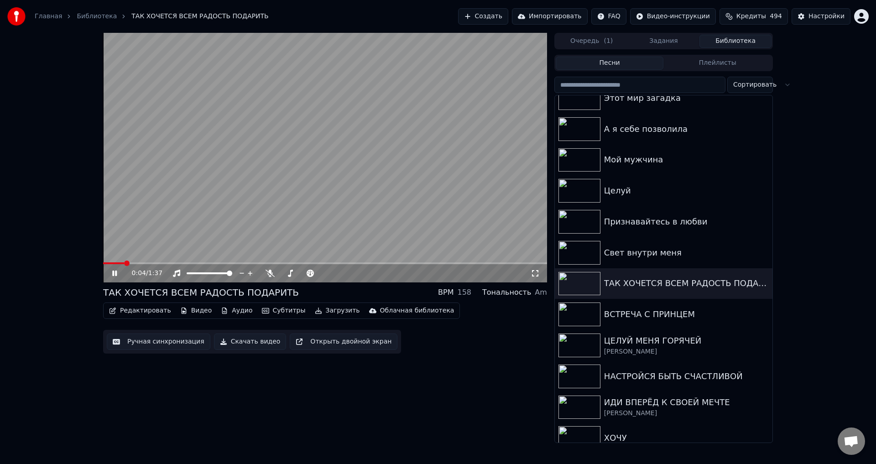
click at [158, 345] on button "Ручная синхронизация" at bounding box center [159, 342] width 104 height 16
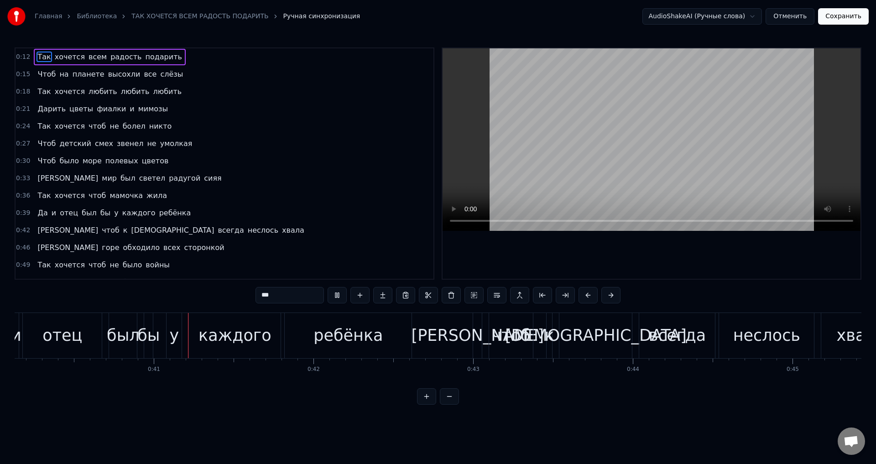
scroll to position [0, 6433]
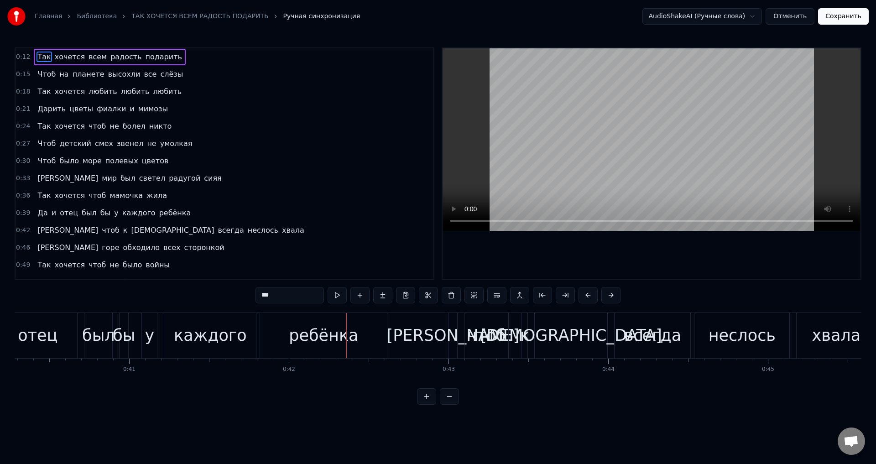
click at [113, 214] on span "у" at bounding box center [116, 213] width 6 height 10
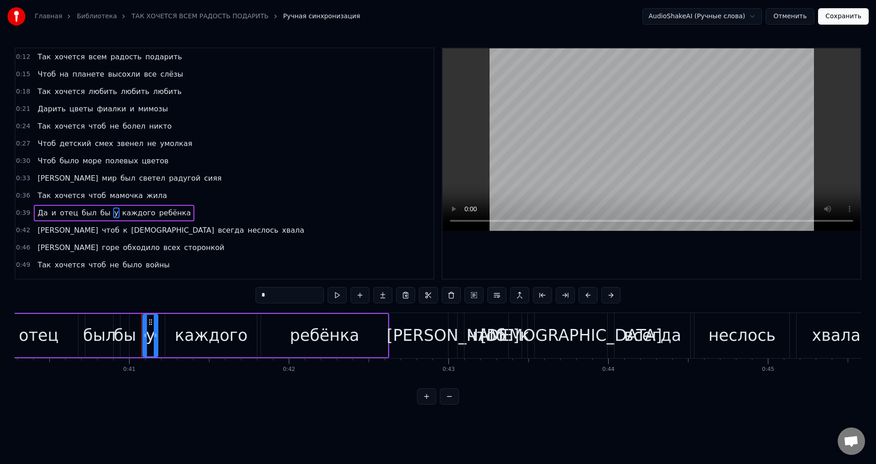
scroll to position [49, 0]
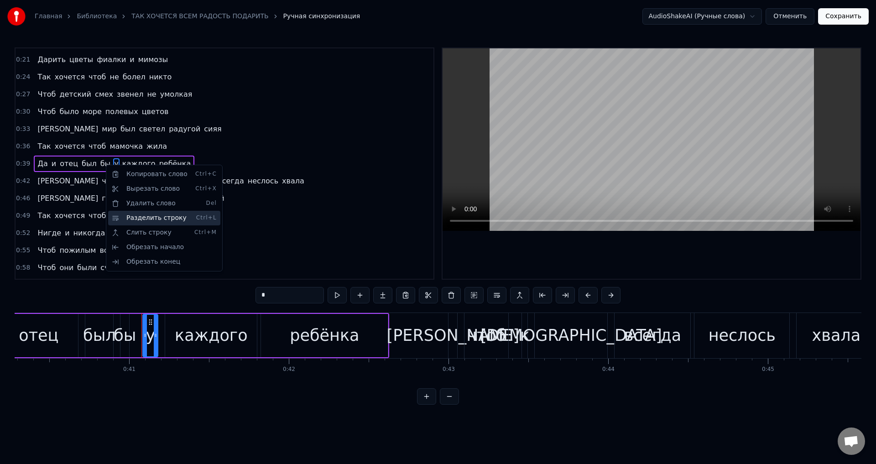
click at [145, 220] on div "Разделить строку Ctrl+L" at bounding box center [164, 218] width 112 height 15
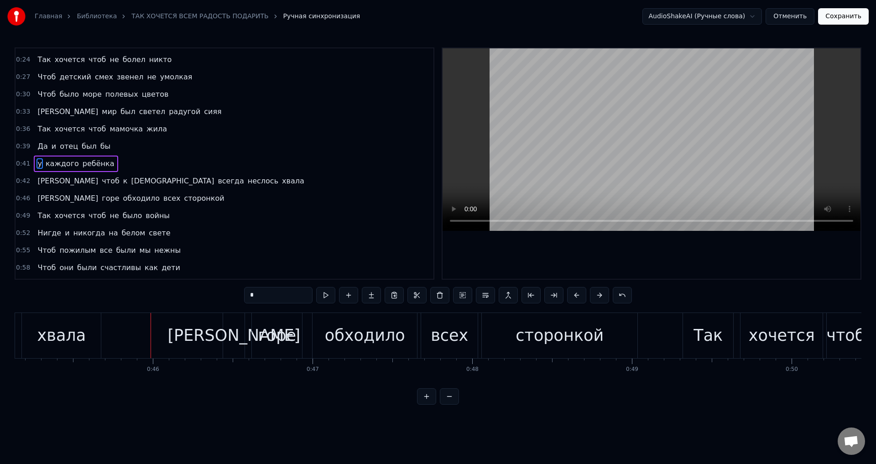
scroll to position [0, 7228]
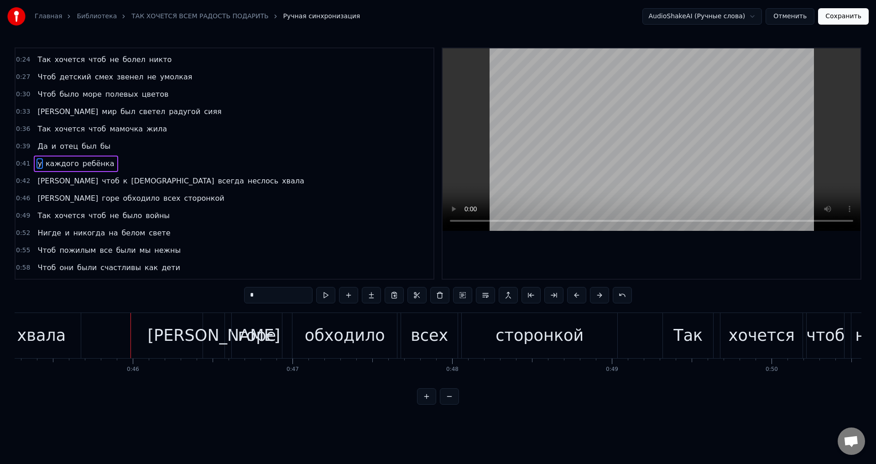
click at [247, 183] on span "неслось" at bounding box center [263, 181] width 32 height 10
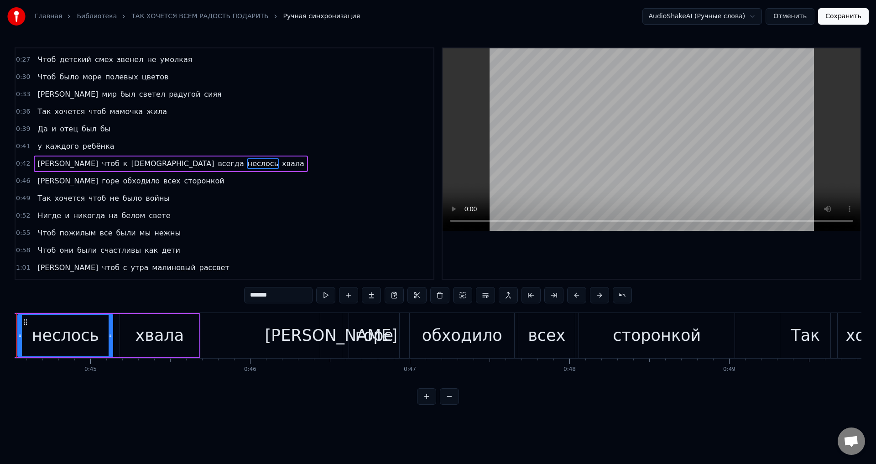
scroll to position [0, 7067]
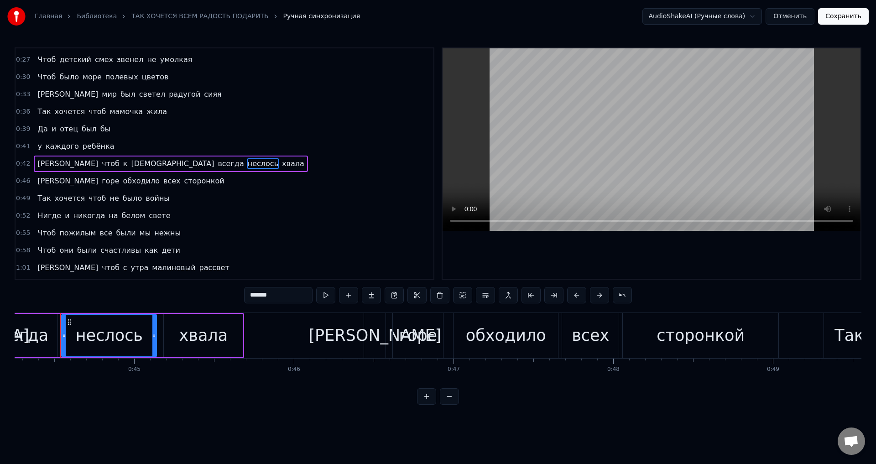
click at [269, 295] on input "*******" at bounding box center [278, 295] width 68 height 16
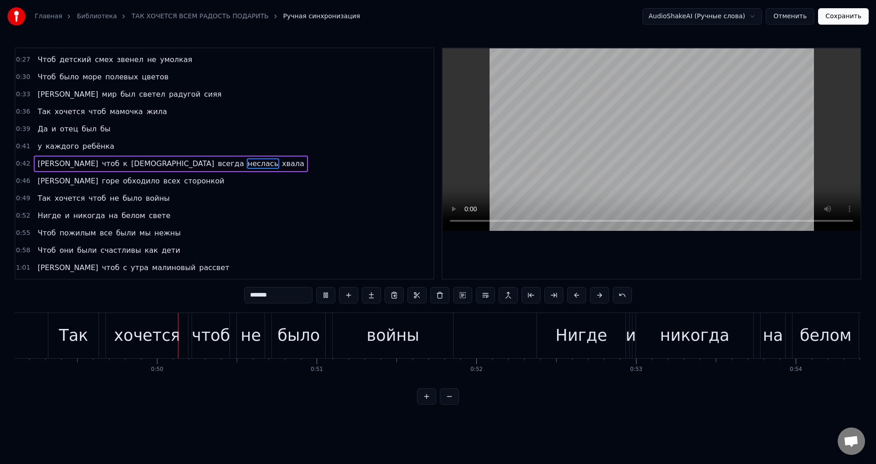
scroll to position [0, 7853]
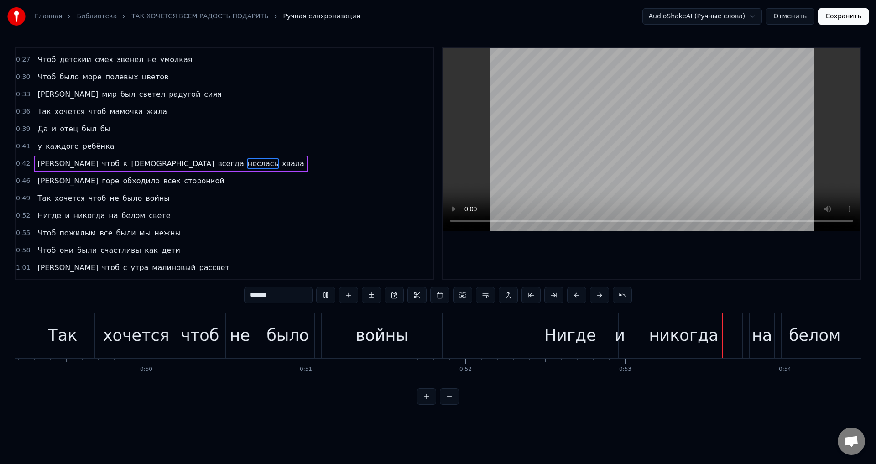
click at [696, 193] on video at bounding box center [652, 139] width 418 height 183
click at [621, 342] on div "и" at bounding box center [620, 335] width 10 height 24
type input "*"
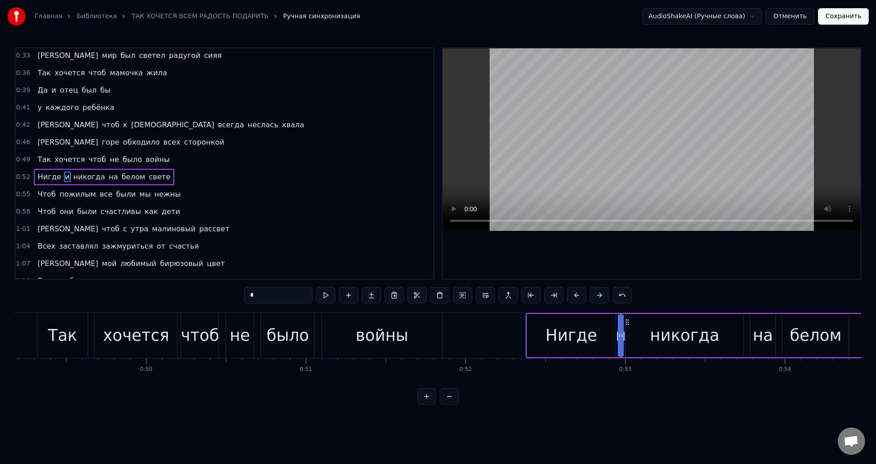
scroll to position [136, 0]
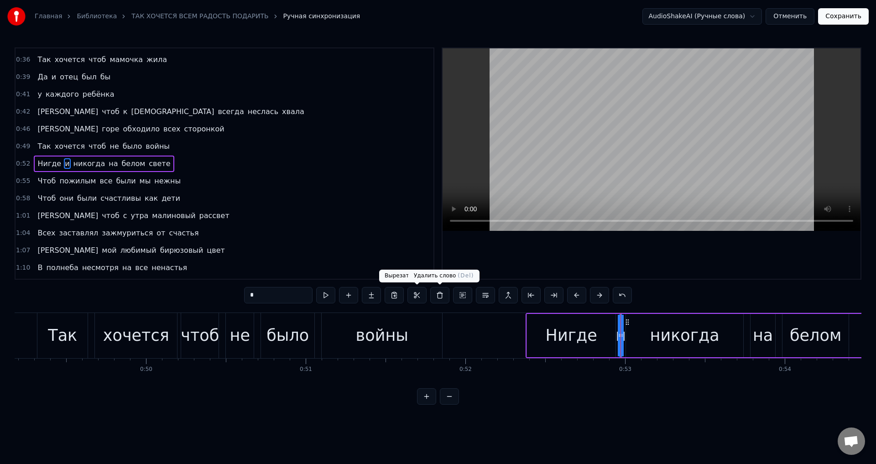
click at [442, 298] on button at bounding box center [439, 295] width 19 height 16
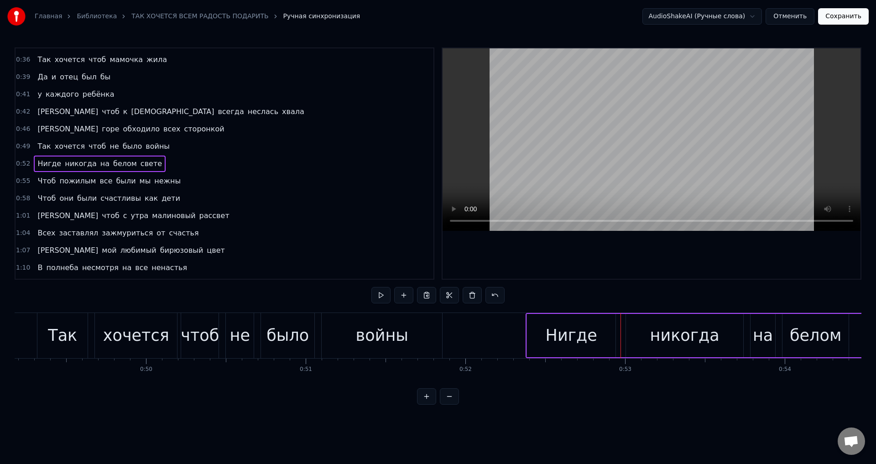
click at [381, 337] on div "войны" at bounding box center [382, 335] width 52 height 24
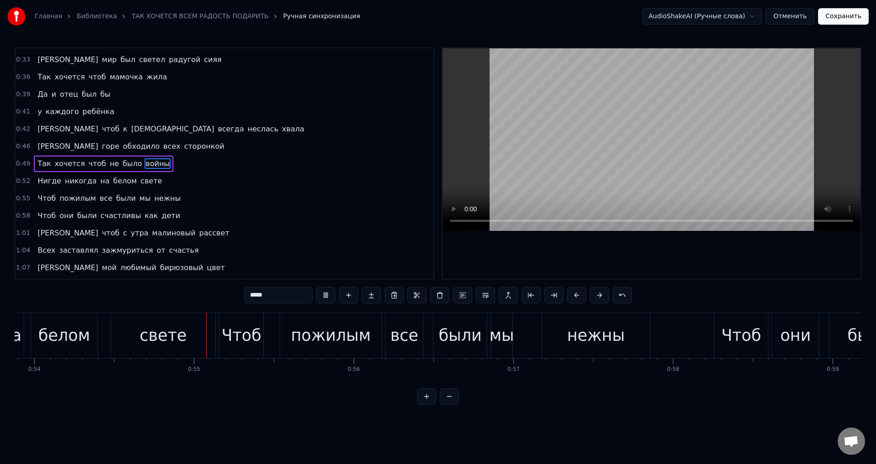
scroll to position [0, 8644]
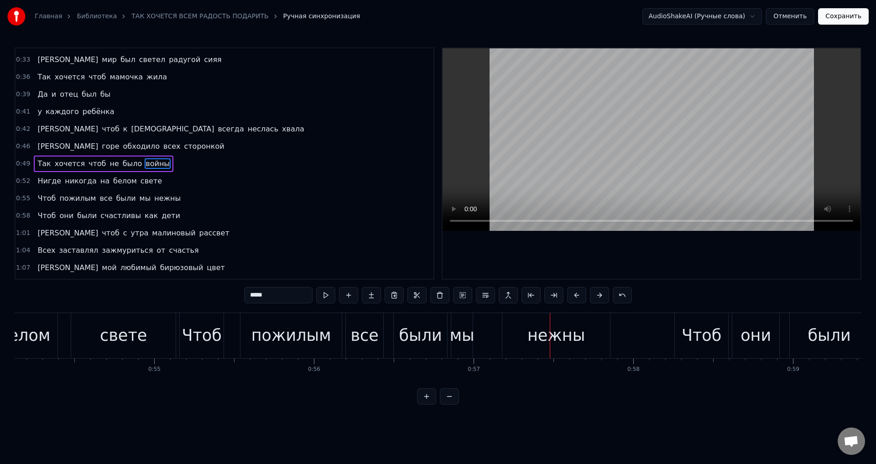
click at [277, 342] on div "пожилым" at bounding box center [291, 335] width 80 height 24
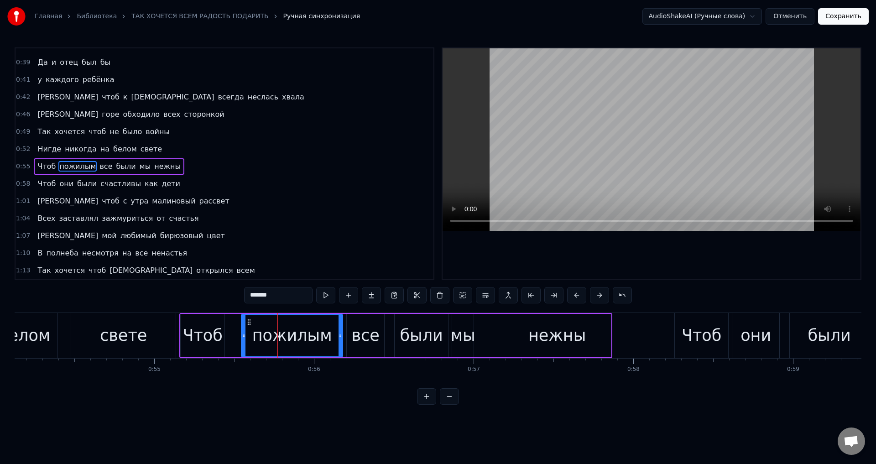
scroll to position [153, 0]
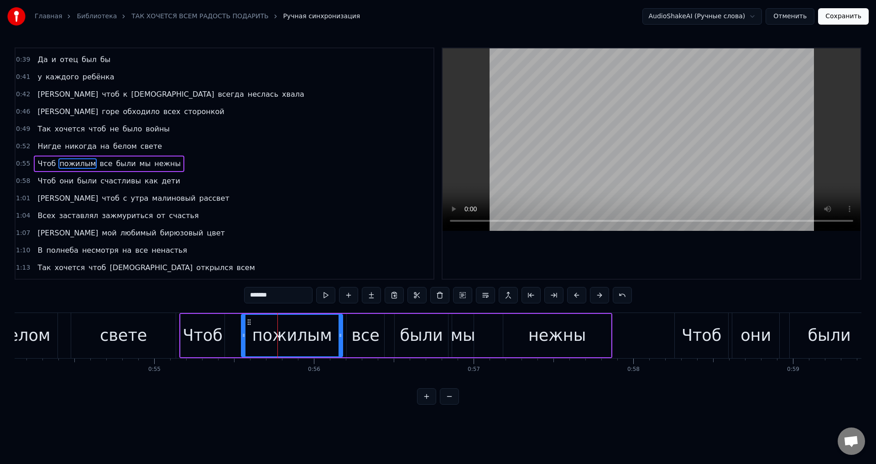
drag, startPoint x: 283, startPoint y: 294, endPoint x: 207, endPoint y: 288, distance: 76.4
click at [207, 288] on div "0:12 Так хочется всем радость подарить 0:15 Чтоб на планете высохли все слёзы 0…" at bounding box center [438, 225] width 847 height 357
click at [104, 332] on div "свете" at bounding box center [123, 335] width 47 height 24
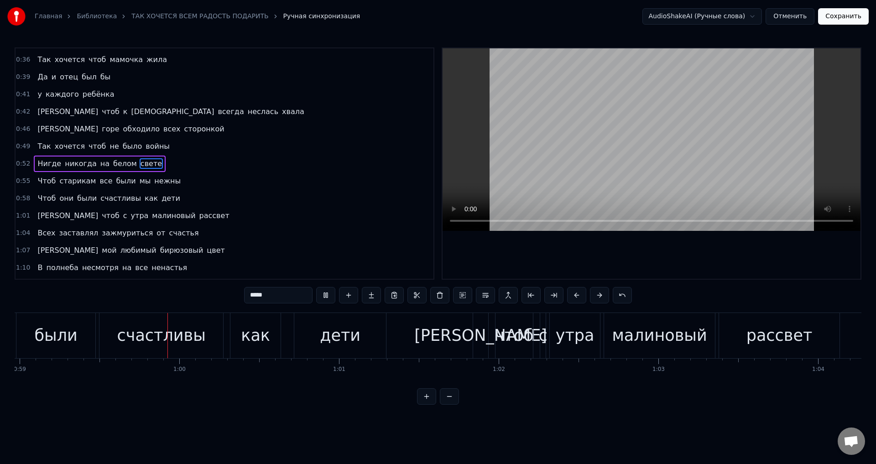
scroll to position [0, 9418]
click at [50, 333] on div "были" at bounding box center [55, 335] width 43 height 24
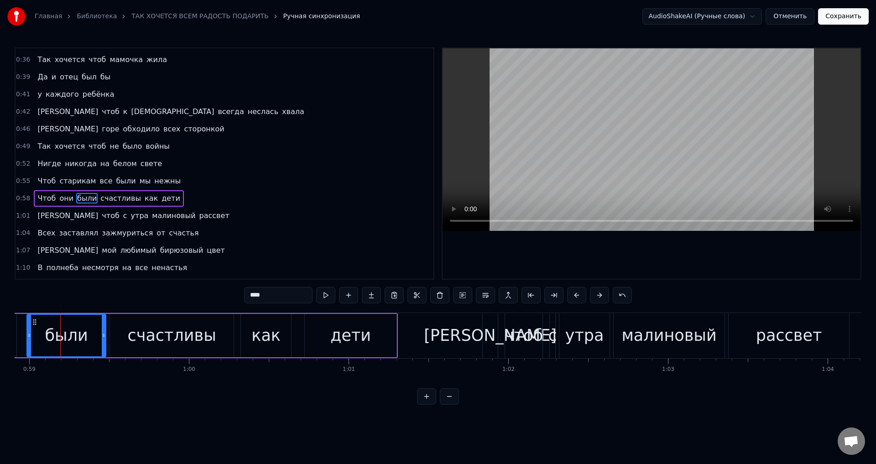
click at [71, 183] on span "старикам" at bounding box center [77, 181] width 38 height 10
type input "********"
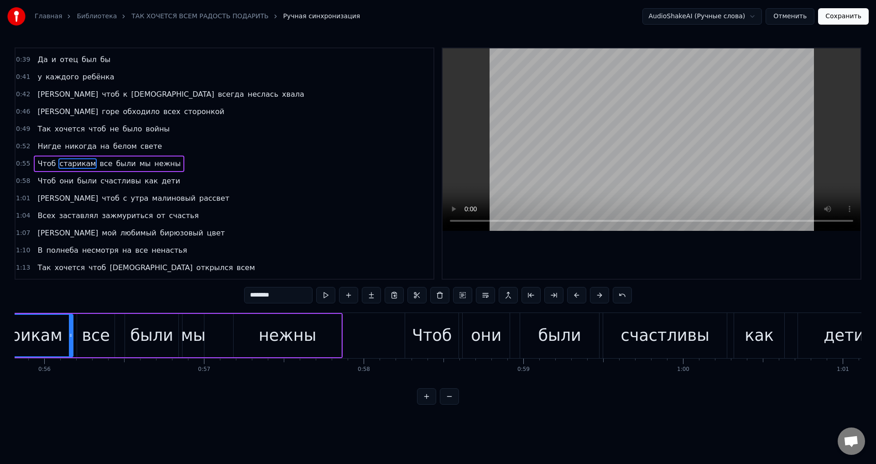
scroll to position [0, 8823]
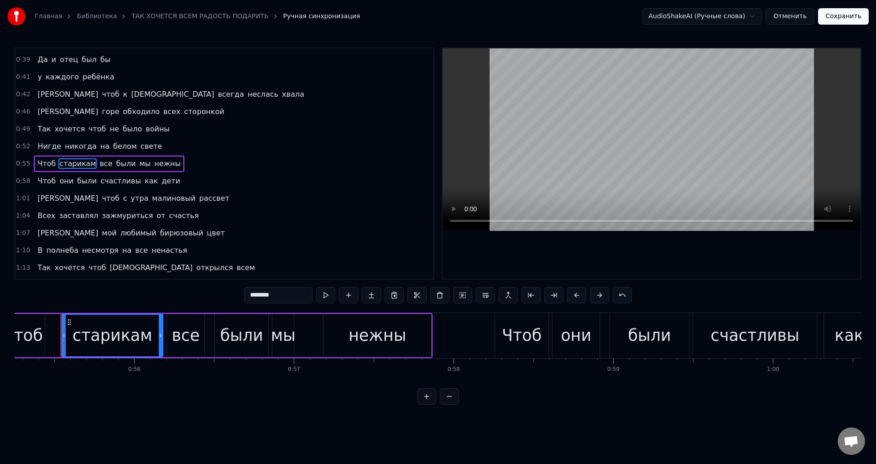
click at [49, 339] on div "Чтоб старикам все были мы нежны" at bounding box center [216, 335] width 433 height 45
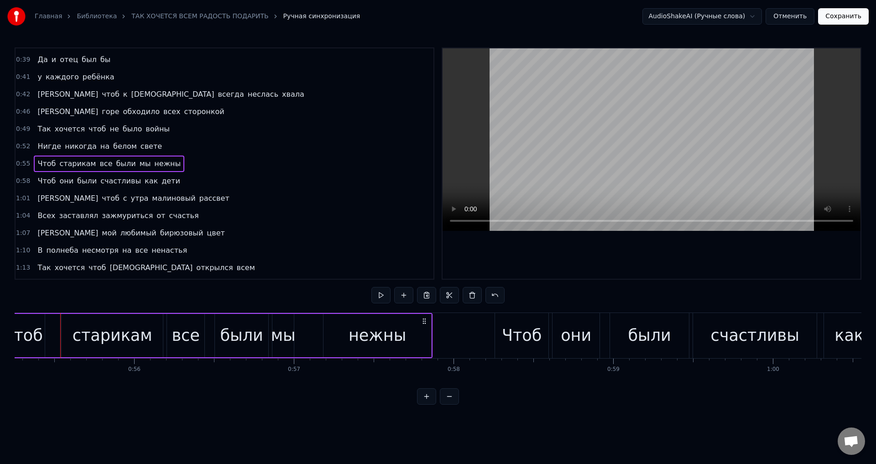
scroll to position [0, 8812]
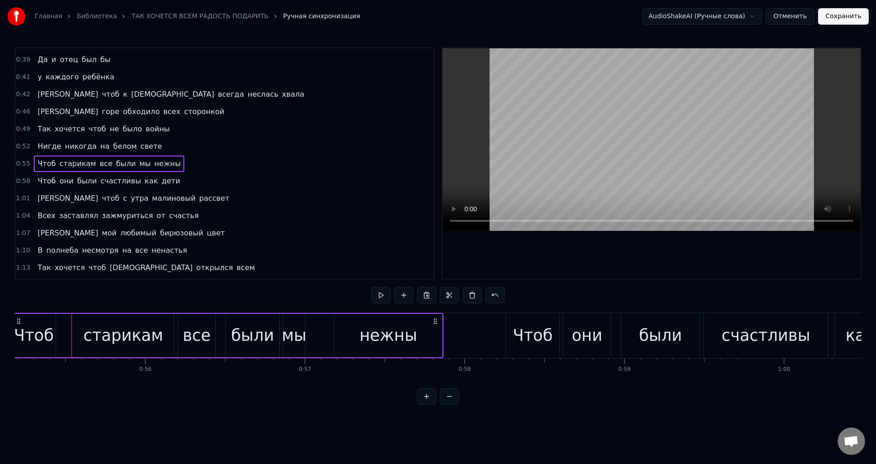
click at [78, 341] on div "старикам" at bounding box center [123, 335] width 101 height 43
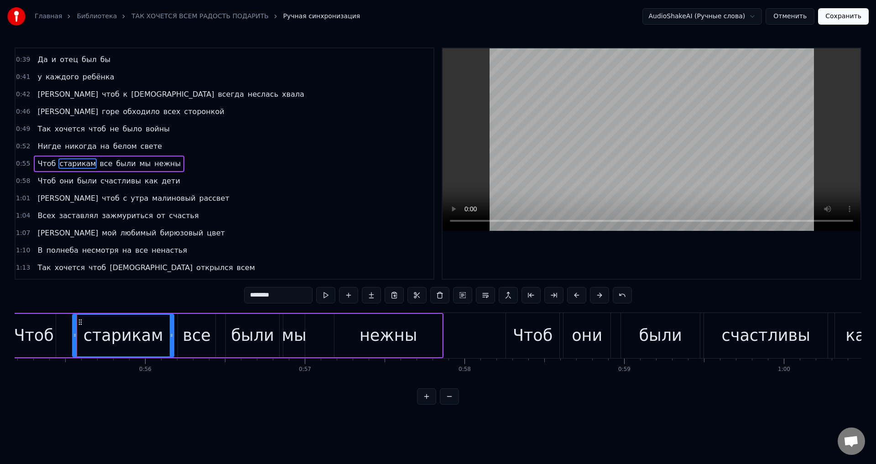
click at [66, 341] on div "Чтоб старикам все были мы нежны" at bounding box center [226, 335] width 433 height 45
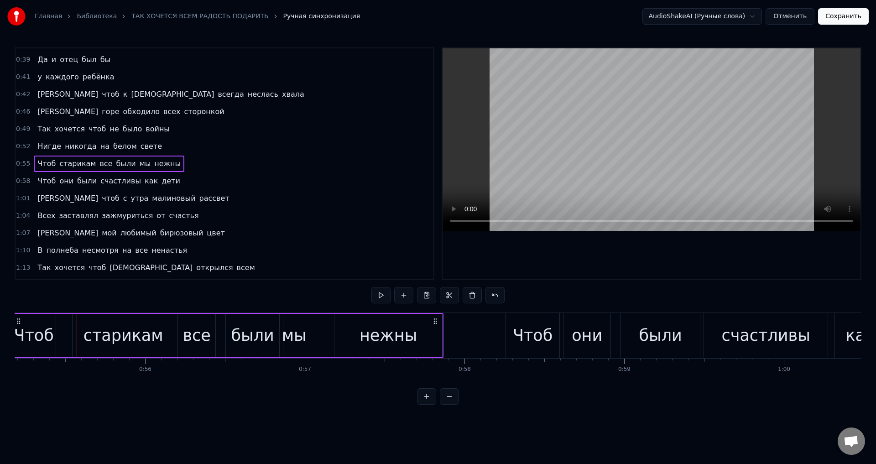
click at [63, 340] on div "Чтоб старикам все были мы нежны" at bounding box center [226, 335] width 433 height 45
click at [63, 333] on div "Чтоб старикам все были мы нежны" at bounding box center [226, 335] width 433 height 45
click at [59, 331] on div "Чтоб старикам все были мы нежны" at bounding box center [226, 335] width 433 height 45
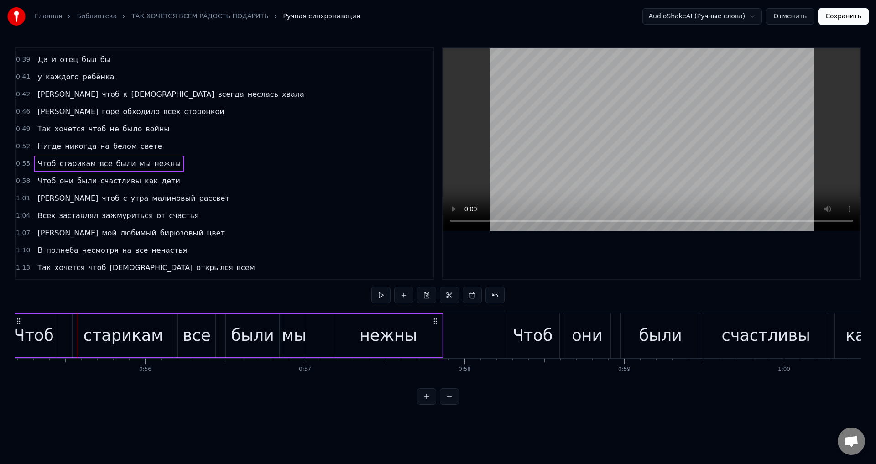
scroll to position [0, 8811]
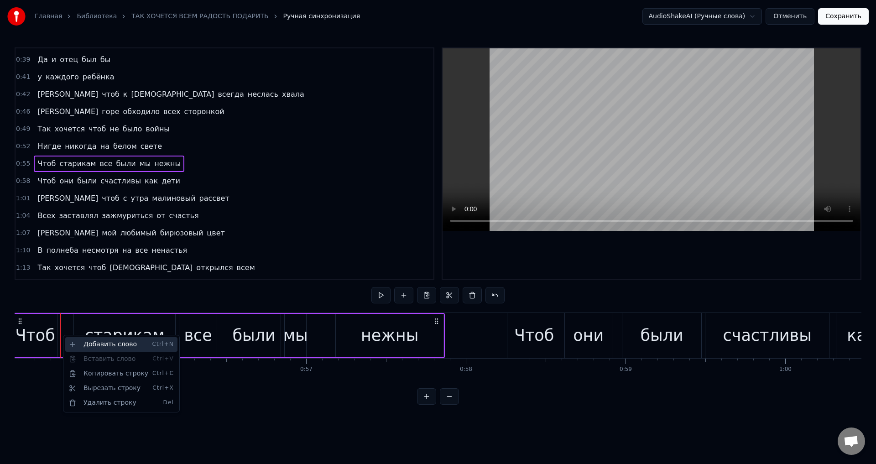
click at [97, 343] on div "Добавить слово Ctrl+N" at bounding box center [121, 344] width 112 height 15
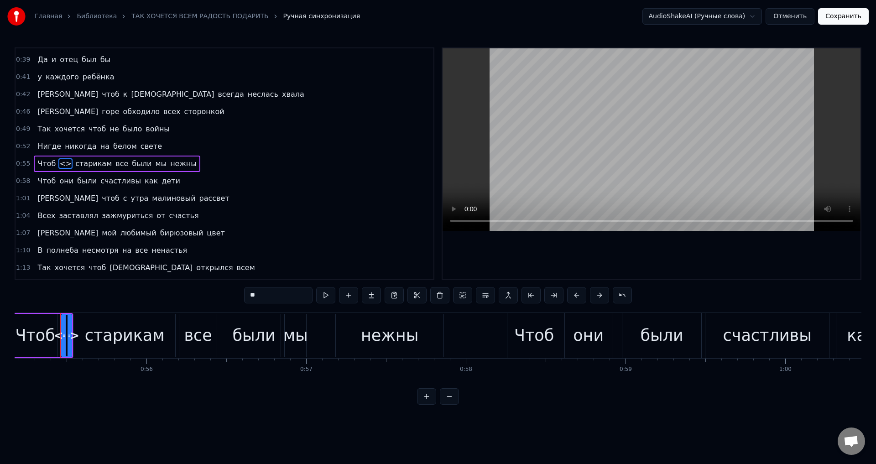
click at [254, 297] on input "**" at bounding box center [278, 295] width 68 height 16
drag, startPoint x: 260, startPoint y: 297, endPoint x: 237, endPoint y: 296, distance: 23.3
click at [237, 296] on div "0:12 Так хочется всем радость подарить 0:15 Чтоб на планете высохли все слёзы 0…" at bounding box center [438, 225] width 847 height 357
click at [35, 336] on div "Чтоб" at bounding box center [35, 335] width 40 height 24
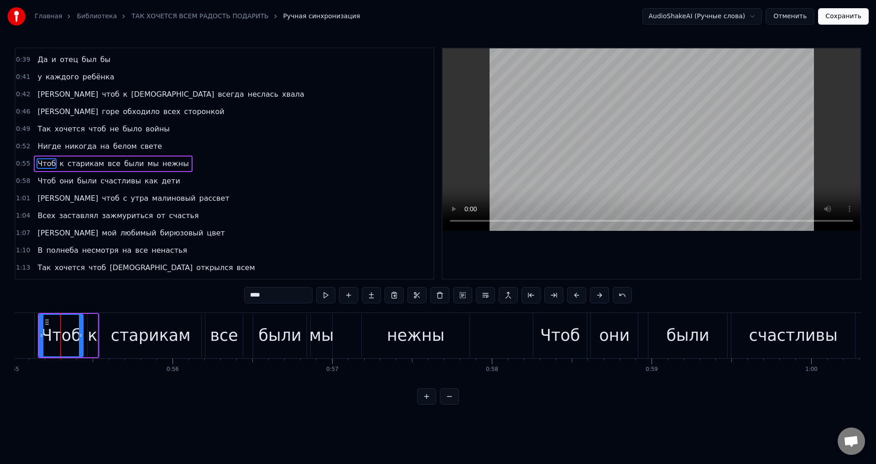
click at [92, 338] on div "к" at bounding box center [93, 335] width 10 height 24
click at [114, 338] on div "старикам" at bounding box center [150, 335] width 101 height 43
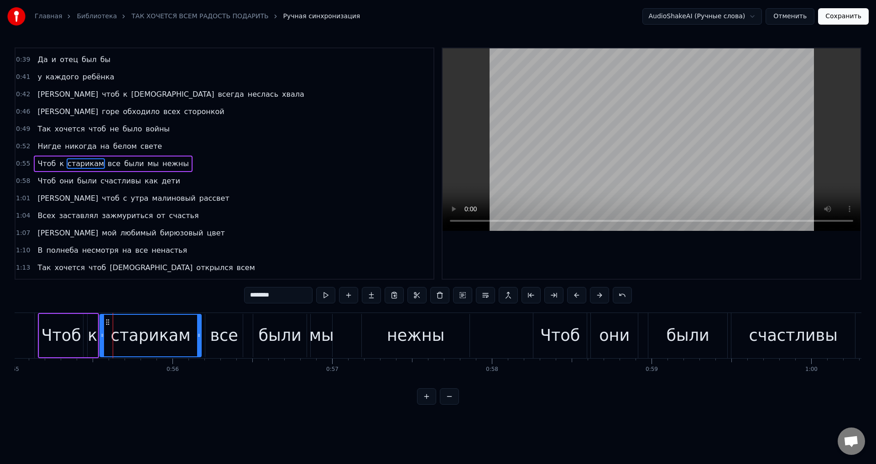
click at [95, 339] on div "к" at bounding box center [93, 335] width 10 height 24
click at [89, 340] on div at bounding box center [89, 336] width 4 height 42
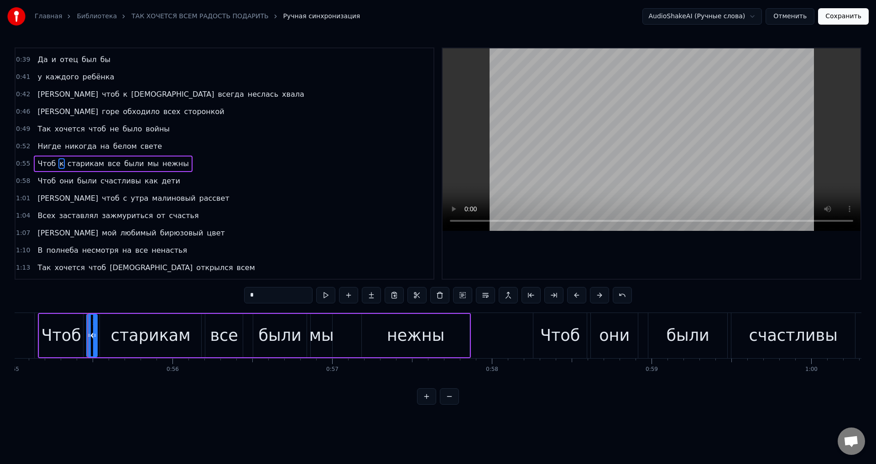
click at [94, 341] on div at bounding box center [95, 336] width 4 height 42
click at [63, 339] on div "Чтоб" at bounding box center [61, 335] width 40 height 24
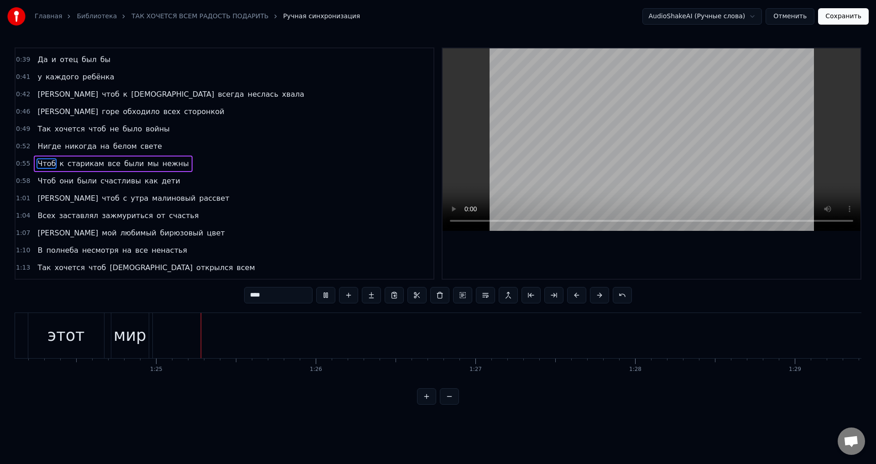
scroll to position [0, 13456]
type input "*******"
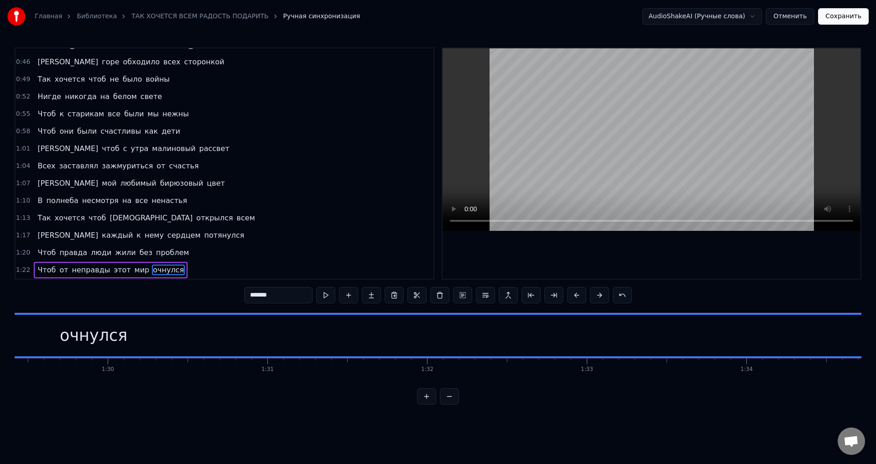
scroll to position [0, 14458]
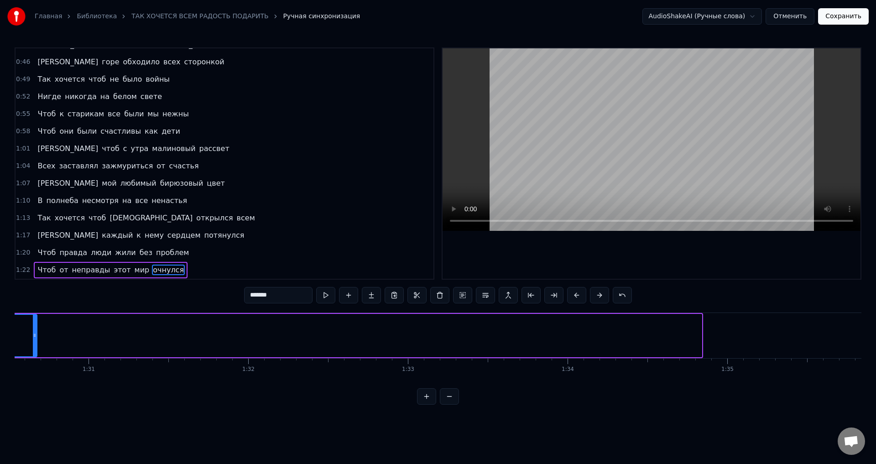
drag, startPoint x: 700, startPoint y: 340, endPoint x: 36, endPoint y: 335, distance: 664.8
click at [36, 335] on div at bounding box center [35, 336] width 4 height 42
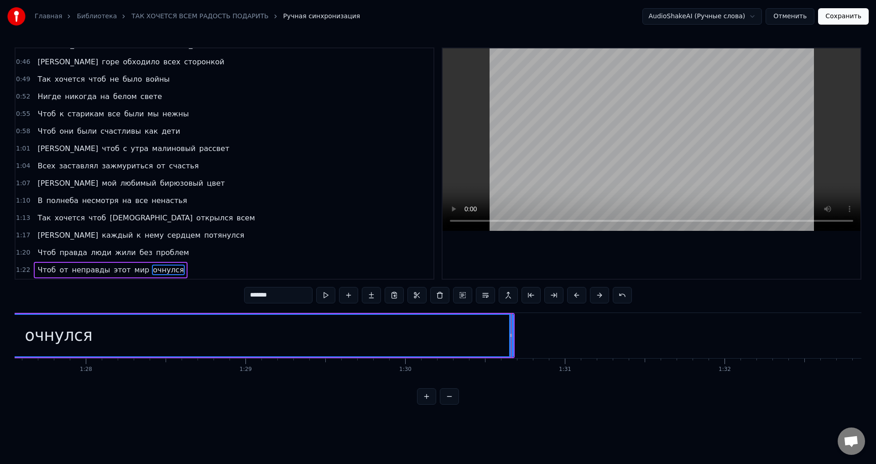
scroll to position [0, 13743]
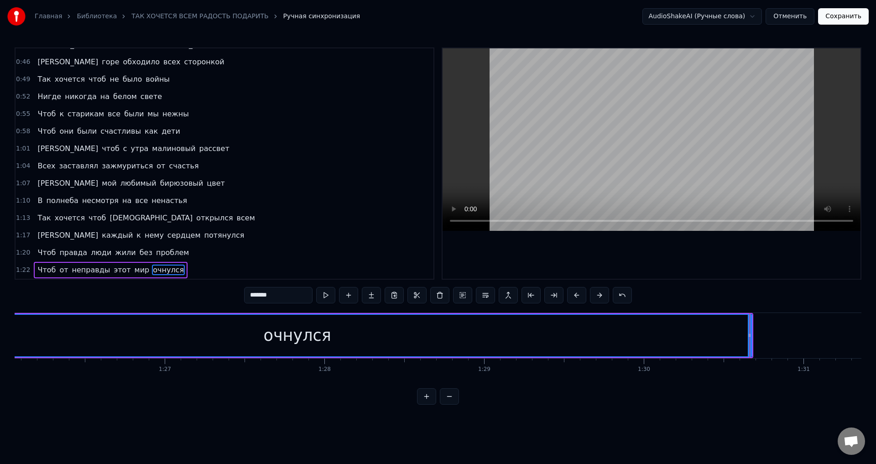
click at [690, 331] on div "очнулся" at bounding box center [297, 336] width 908 height 42
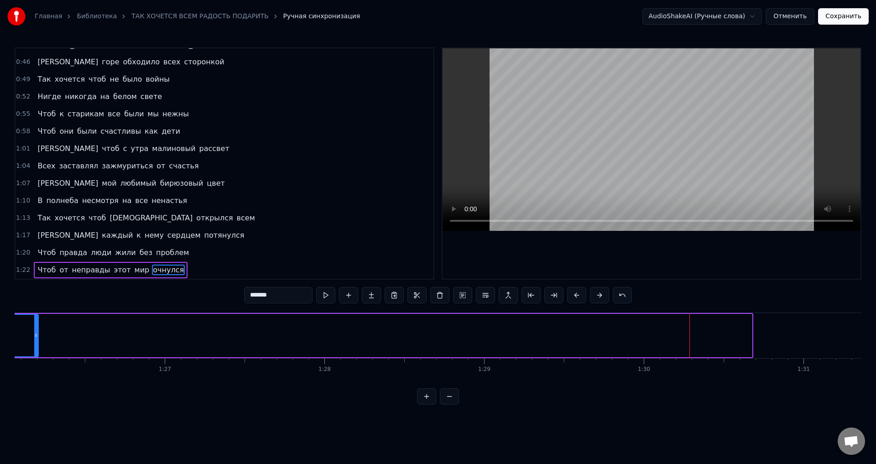
drag, startPoint x: 749, startPoint y: 339, endPoint x: 36, endPoint y: 331, distance: 713.7
click at [36, 331] on div at bounding box center [36, 336] width 4 height 42
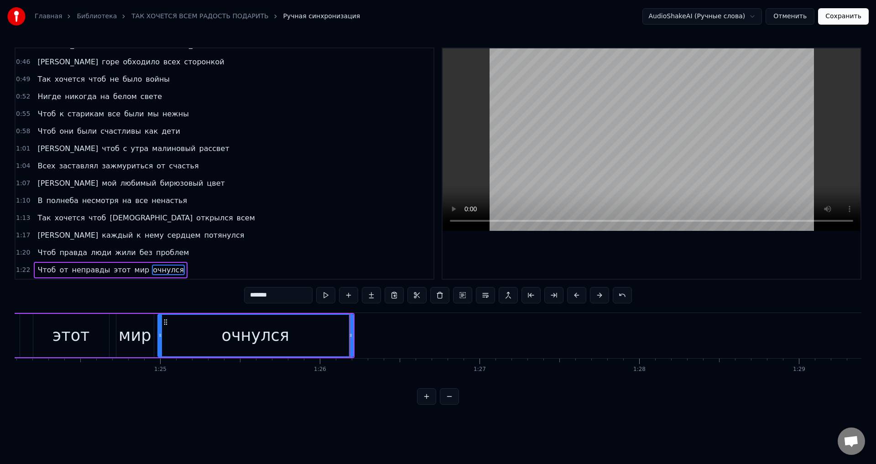
scroll to position [0, 13165]
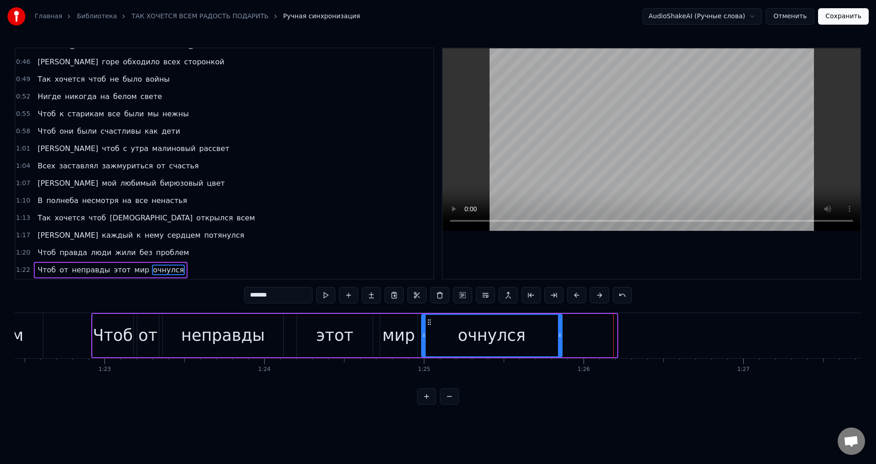
drag, startPoint x: 616, startPoint y: 335, endPoint x: 561, endPoint y: 334, distance: 54.8
click at [561, 334] on icon at bounding box center [560, 335] width 4 height 7
click at [292, 328] on div "Чтоб от неправды этот мир очнулся" at bounding box center [327, 335] width 472 height 45
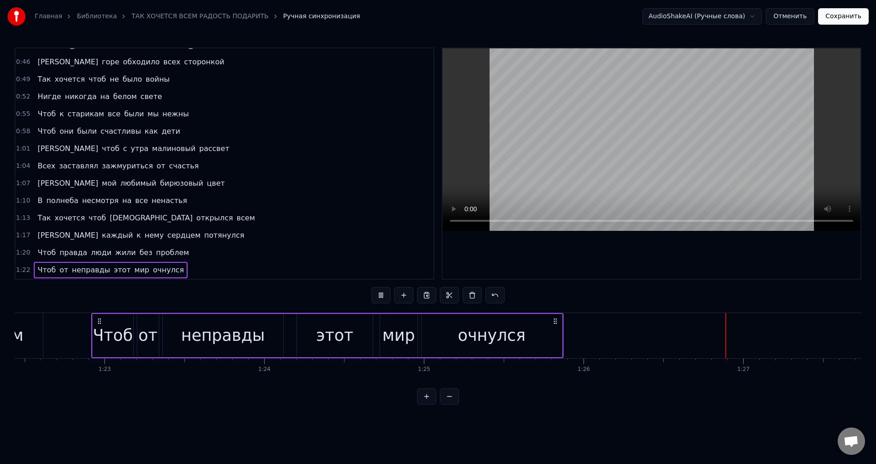
click at [330, 337] on div "этот" at bounding box center [334, 335] width 37 height 24
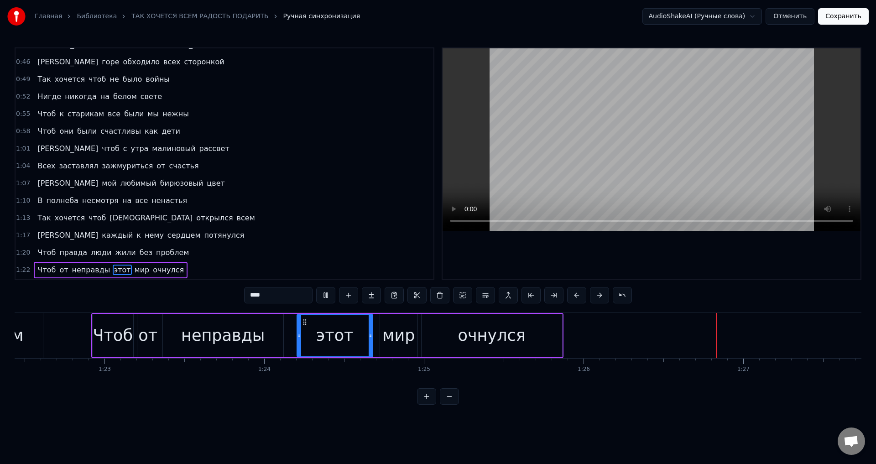
drag, startPoint x: 517, startPoint y: 341, endPoint x: 526, endPoint y: 341, distance: 9.1
click at [517, 341] on div "очнулся" at bounding box center [492, 335] width 68 height 24
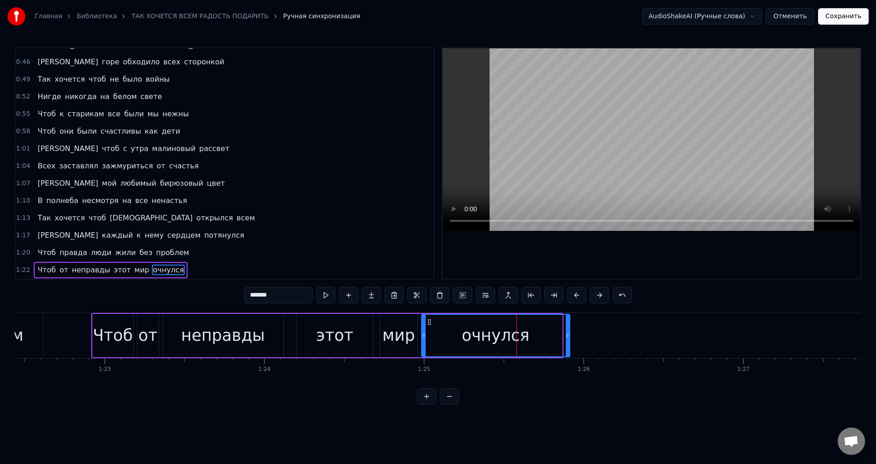
drag, startPoint x: 561, startPoint y: 339, endPoint x: 569, endPoint y: 339, distance: 7.8
click at [569, 339] on div at bounding box center [568, 336] width 4 height 42
click at [325, 337] on div "этот" at bounding box center [334, 335] width 37 height 24
type input "****"
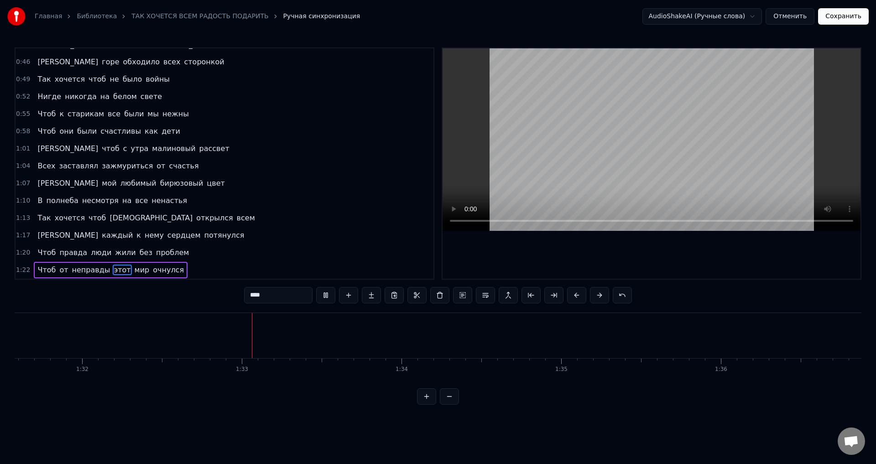
scroll to position [0, 14654]
click at [853, 19] on button "Сохранить" at bounding box center [843, 16] width 51 height 16
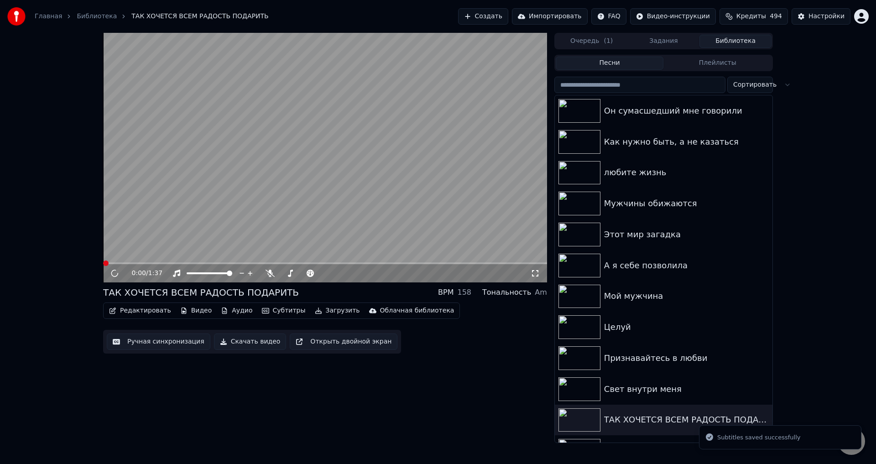
click at [537, 273] on icon at bounding box center [535, 273] width 9 height 7
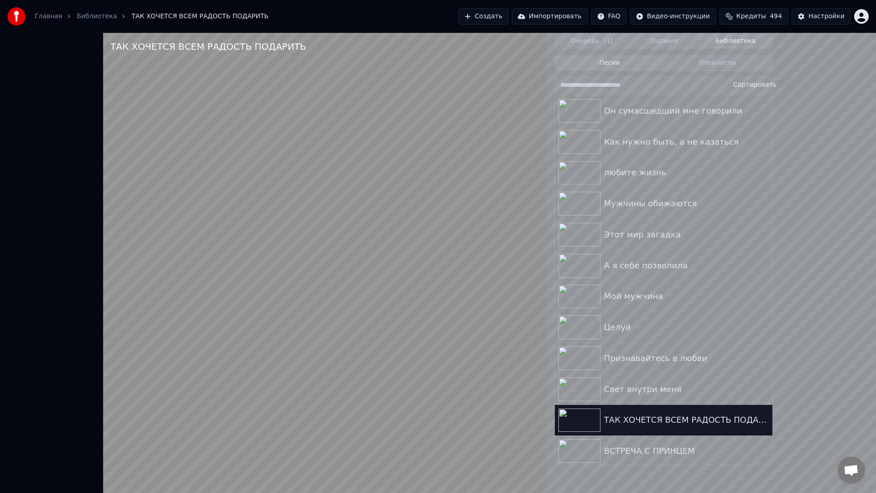
click at [103, 464] on video at bounding box center [325, 279] width 444 height 493
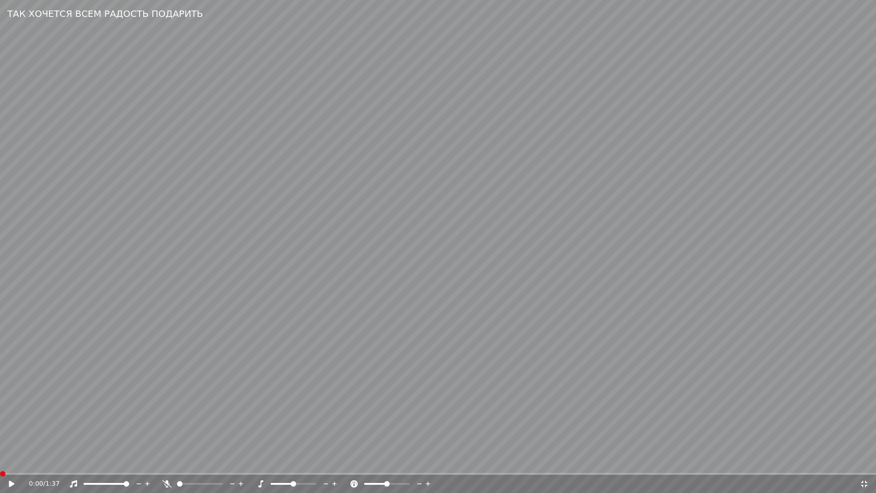
click at [59, 464] on video at bounding box center [438, 246] width 876 height 493
click at [60, 464] on video at bounding box center [438, 246] width 876 height 493
click at [61, 464] on video at bounding box center [438, 246] width 876 height 493
click at [61, 464] on span at bounding box center [438, 474] width 876 height 2
click at [0, 464] on span at bounding box center [2, 473] width 5 height 5
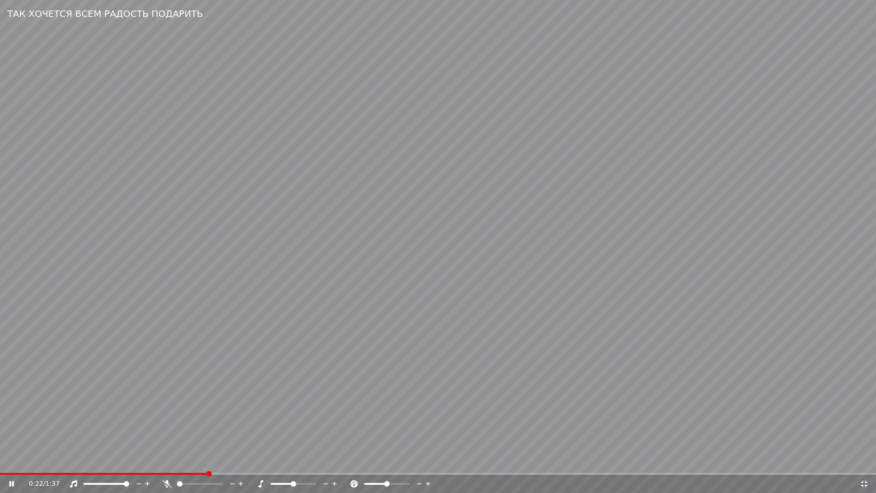
click at [415, 409] on video at bounding box center [438, 246] width 876 height 493
drag, startPoint x: 864, startPoint y: 485, endPoint x: 183, endPoint y: 459, distance: 682.2
click at [864, 464] on icon at bounding box center [864, 483] width 9 height 7
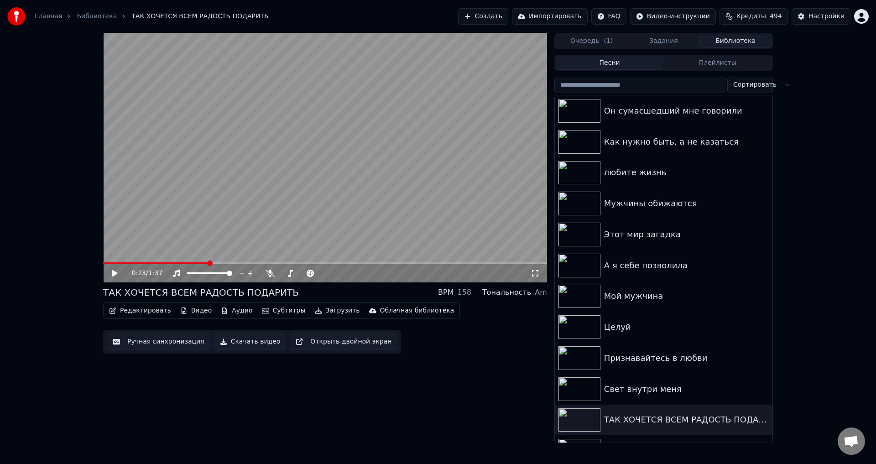
click at [174, 263] on span at bounding box center [155, 263] width 105 height 2
click at [162, 343] on button "Ручная синхронизация" at bounding box center [159, 342] width 104 height 16
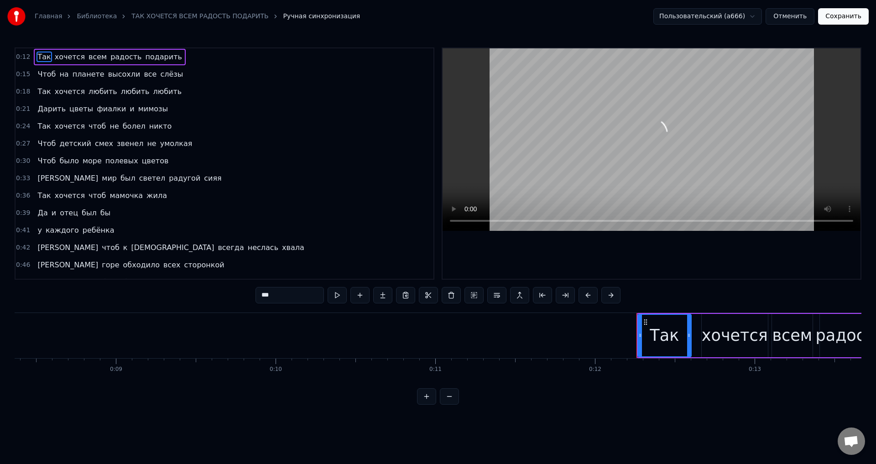
scroll to position [0, 1912]
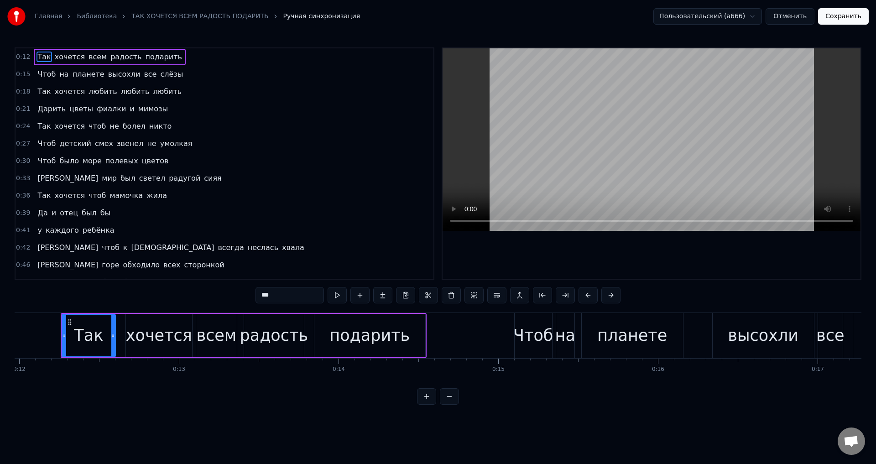
click at [39, 94] on span "Так" at bounding box center [44, 91] width 15 height 10
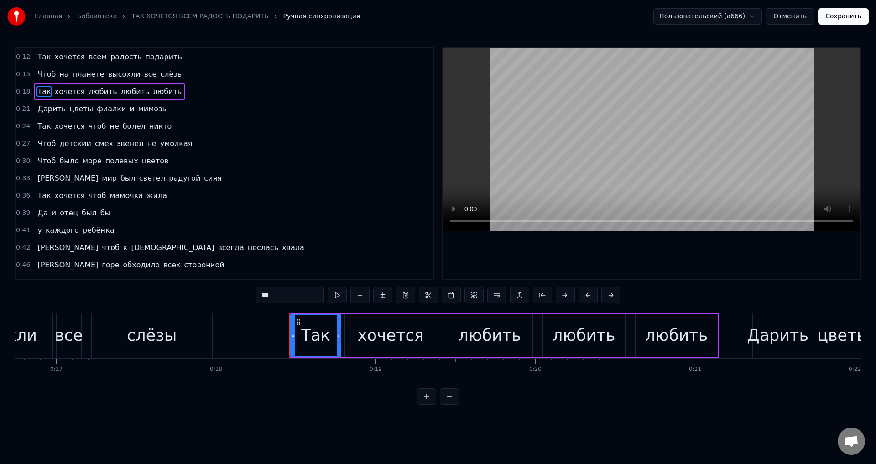
scroll to position [0, 2902]
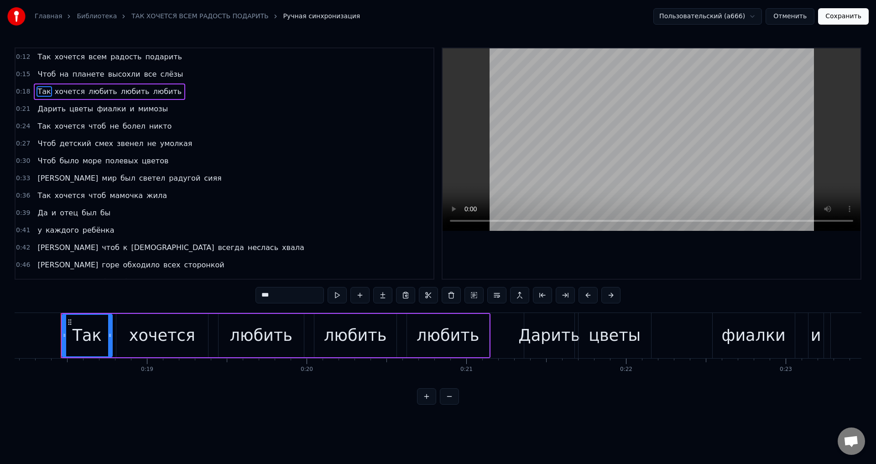
click at [536, 341] on div "Дарить" at bounding box center [549, 335] width 62 height 24
type input "******"
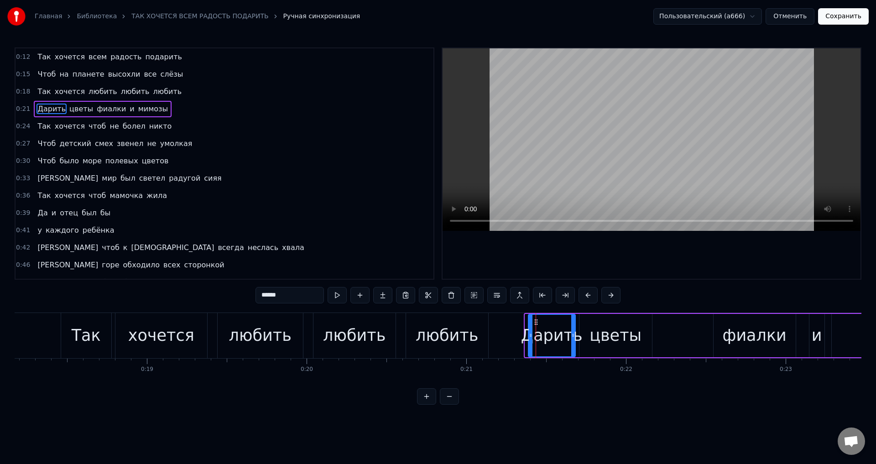
click at [531, 339] on div at bounding box center [531, 336] width 4 height 42
click at [852, 16] on button "Сохранить" at bounding box center [843, 16] width 51 height 16
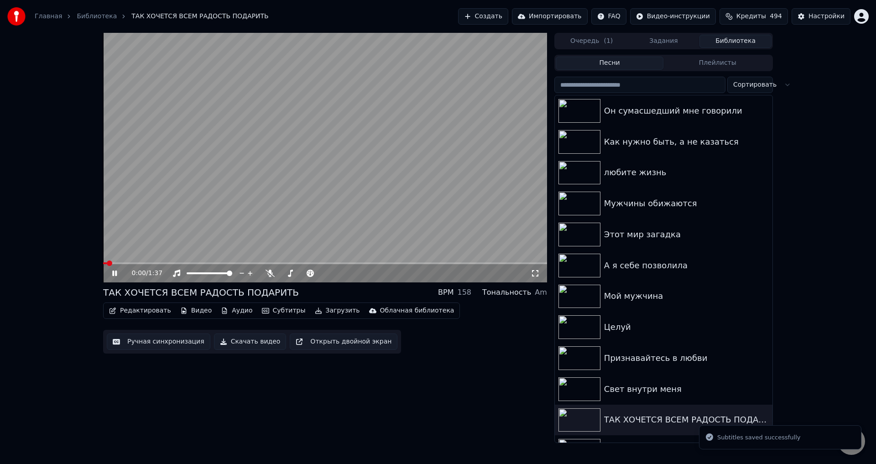
click at [141, 265] on div "0:00 / 1:37" at bounding box center [325, 273] width 444 height 18
click at [147, 263] on span at bounding box center [325, 263] width 444 height 2
click at [531, 277] on icon at bounding box center [535, 273] width 9 height 7
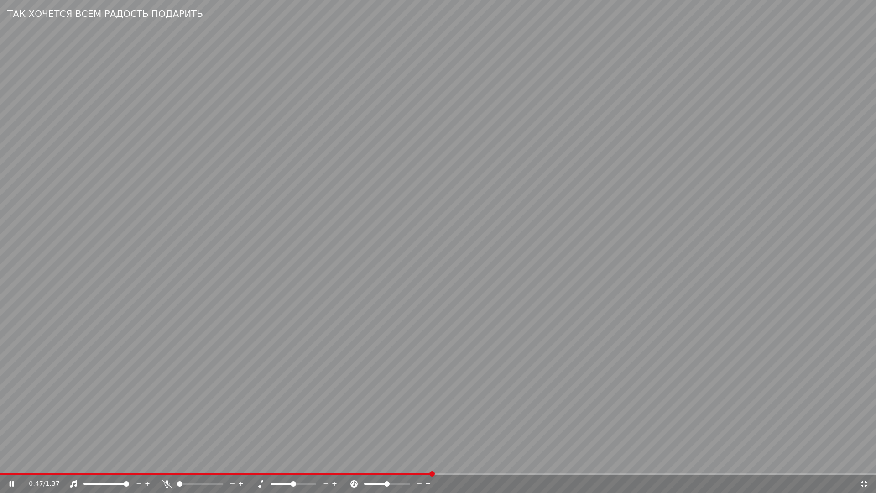
click at [18, 464] on span at bounding box center [216, 474] width 432 height 2
click at [393, 398] on video at bounding box center [438, 246] width 876 height 493
click at [866, 464] on icon at bounding box center [864, 483] width 6 height 6
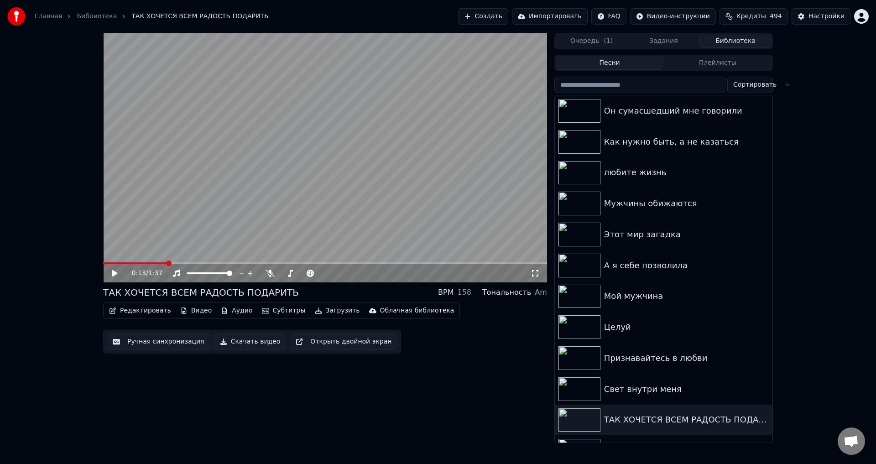
click at [158, 342] on button "Ручная синхронизация" at bounding box center [159, 342] width 104 height 16
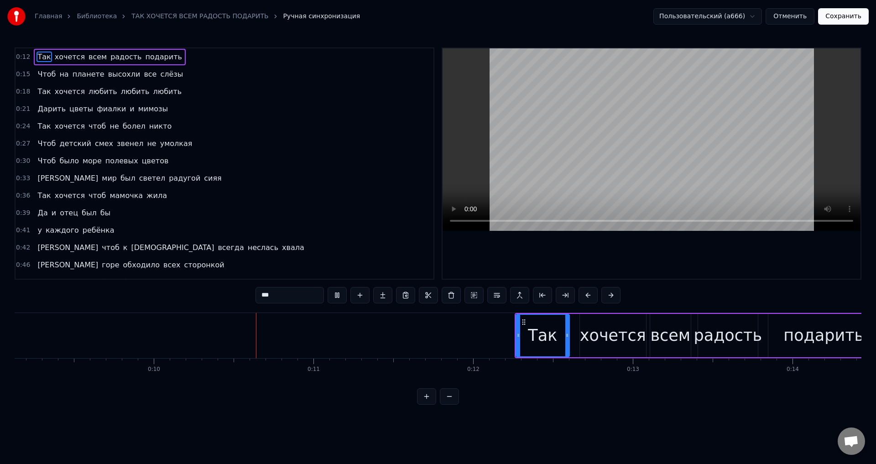
scroll to position [0, 1545]
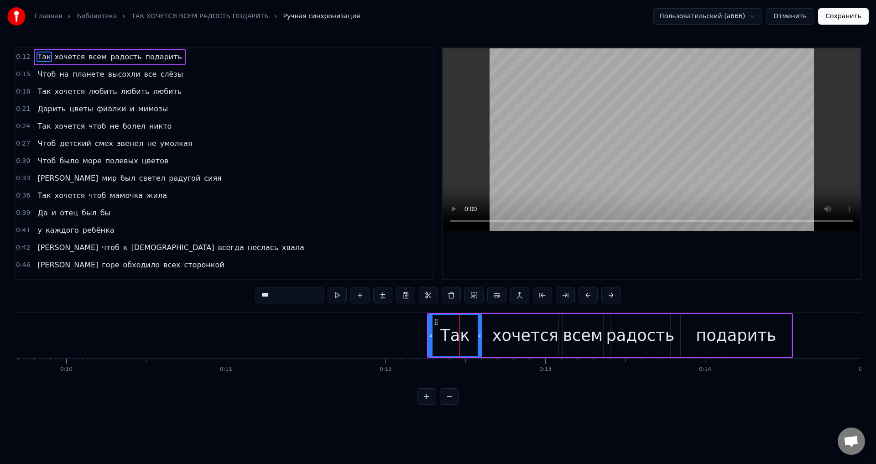
click at [435, 336] on div "Так" at bounding box center [455, 336] width 52 height 42
drag, startPoint x: 432, startPoint y: 336, endPoint x: 438, endPoint y: 336, distance: 5.9
click at [438, 336] on icon at bounding box center [437, 335] width 4 height 7
click at [841, 22] on button "Сохранить" at bounding box center [843, 16] width 51 height 16
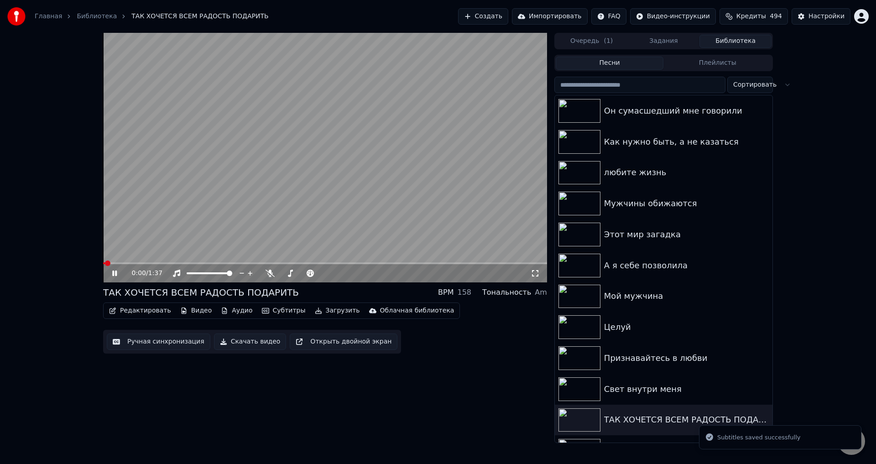
click at [536, 277] on icon at bounding box center [535, 273] width 9 height 7
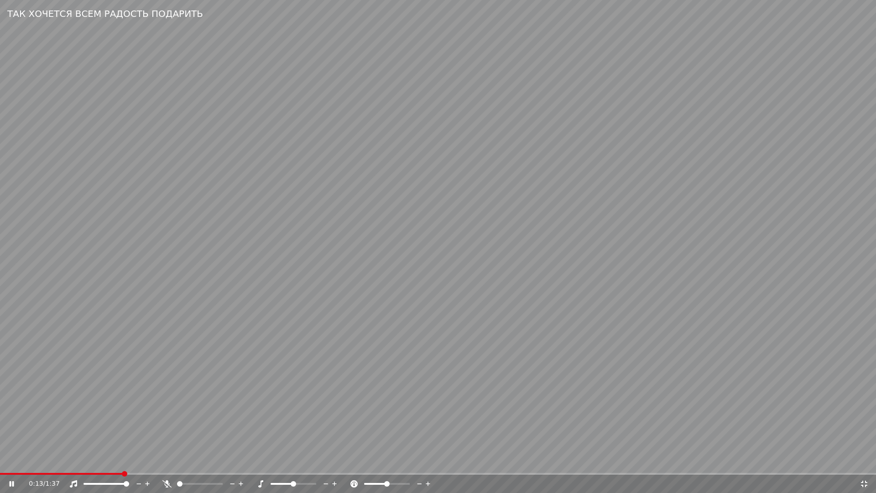
click at [259, 389] on video at bounding box center [438, 246] width 876 height 493
click at [81, 464] on span at bounding box center [40, 474] width 81 height 2
click at [306, 405] on video at bounding box center [438, 246] width 876 height 493
click at [53, 464] on span at bounding box center [76, 474] width 152 height 2
click at [331, 464] on span at bounding box center [197, 474] width 394 height 2
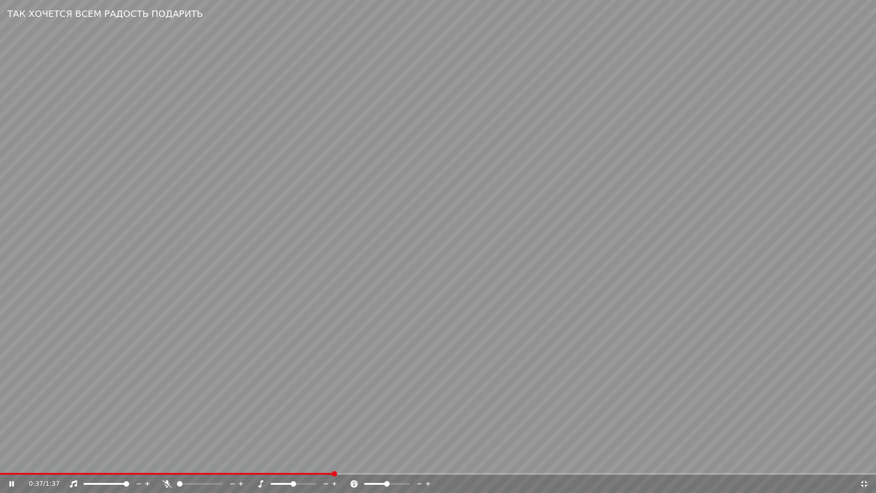
click at [333, 464] on span at bounding box center [167, 474] width 334 height 2
click at [388, 414] on video at bounding box center [438, 246] width 876 height 493
click at [361, 464] on span at bounding box center [180, 474] width 361 height 2
click at [866, 464] on div "0:40 / 1:37" at bounding box center [438, 483] width 869 height 9
click at [863, 464] on icon at bounding box center [864, 483] width 9 height 7
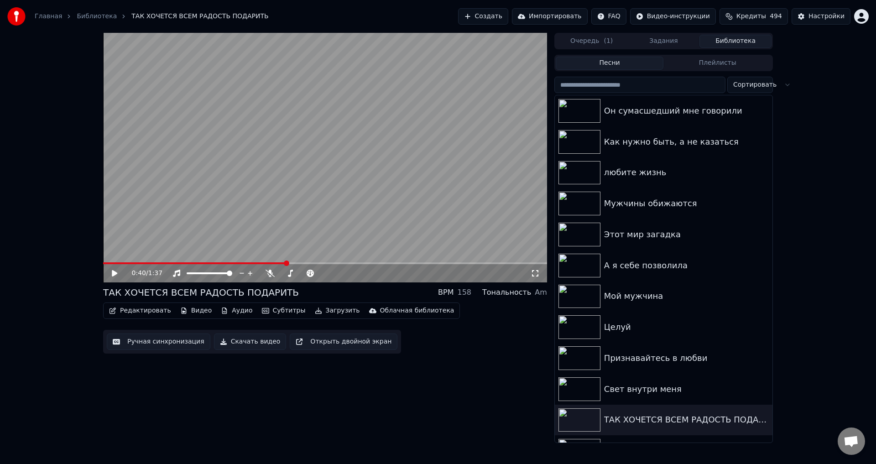
click at [152, 341] on button "Ручная синхронизация" at bounding box center [159, 342] width 104 height 16
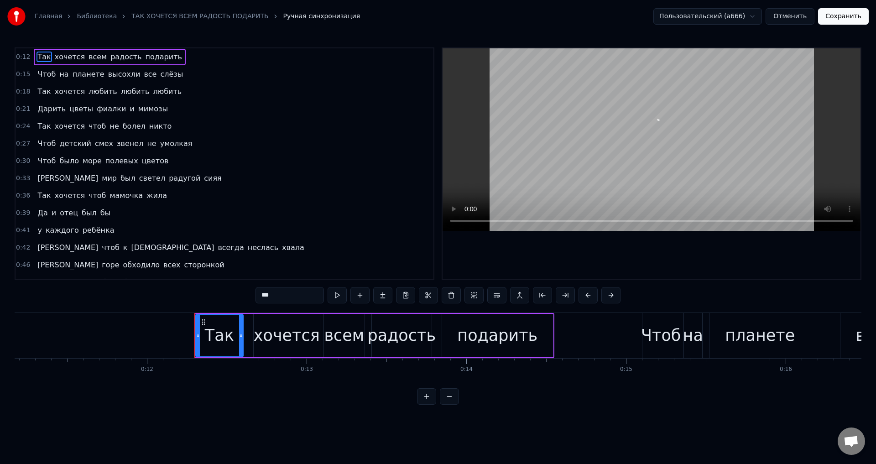
scroll to position [0, 1918]
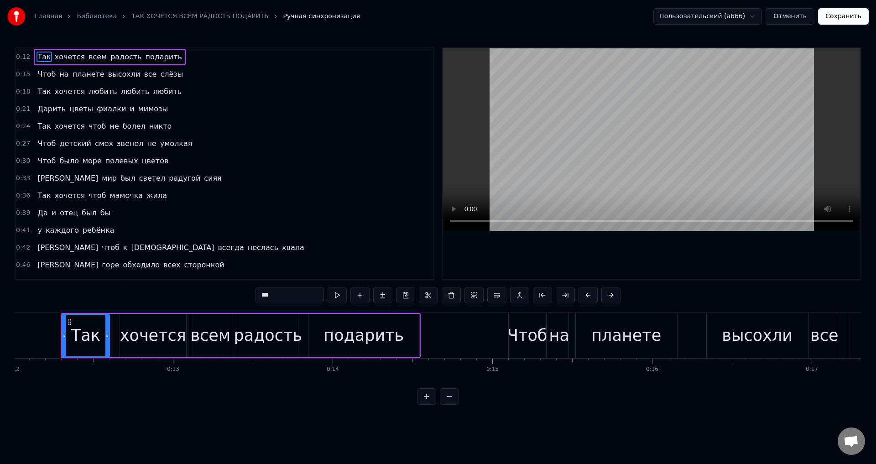
click at [37, 178] on span "[PERSON_NAME]" at bounding box center [68, 178] width 63 height 10
type input "*"
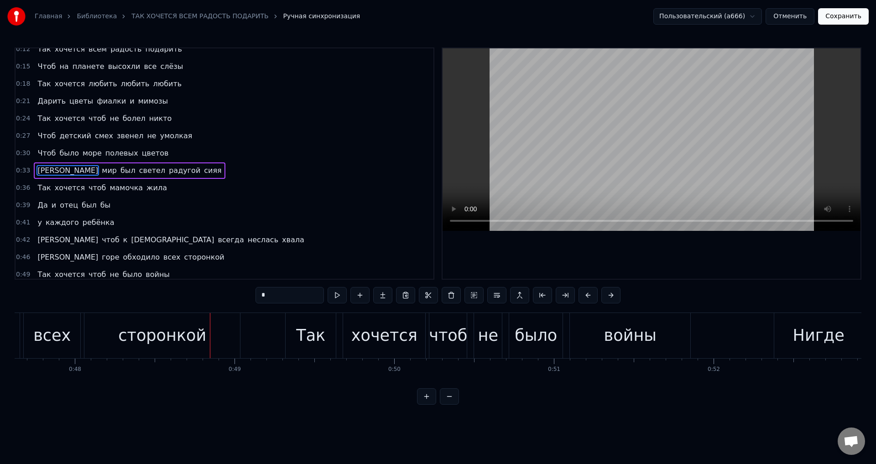
scroll to position [0, 7674]
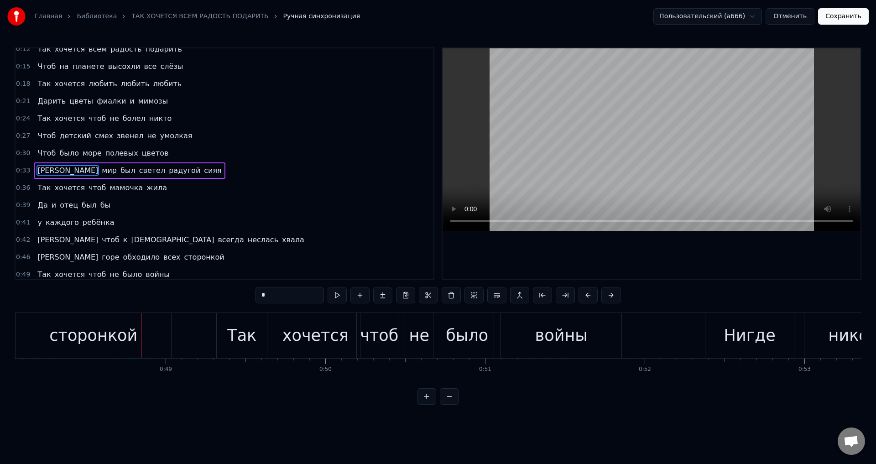
click at [804, 16] on button "Отменить" at bounding box center [790, 16] width 49 height 16
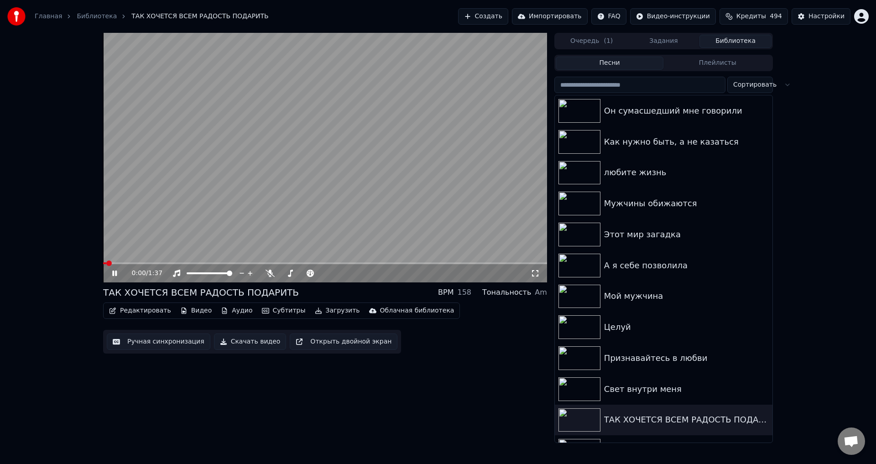
click at [187, 261] on video at bounding box center [325, 158] width 444 height 250
click at [188, 261] on video at bounding box center [325, 158] width 444 height 250
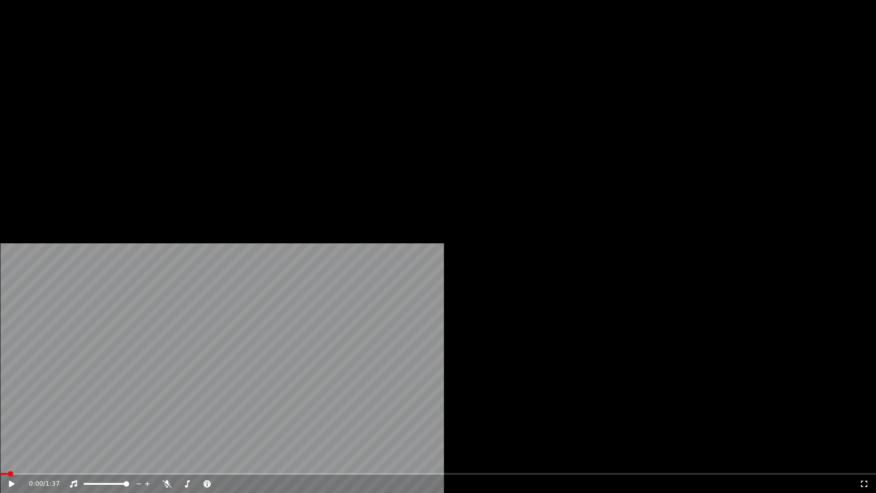
click at [189, 273] on video at bounding box center [438, 246] width 876 height 493
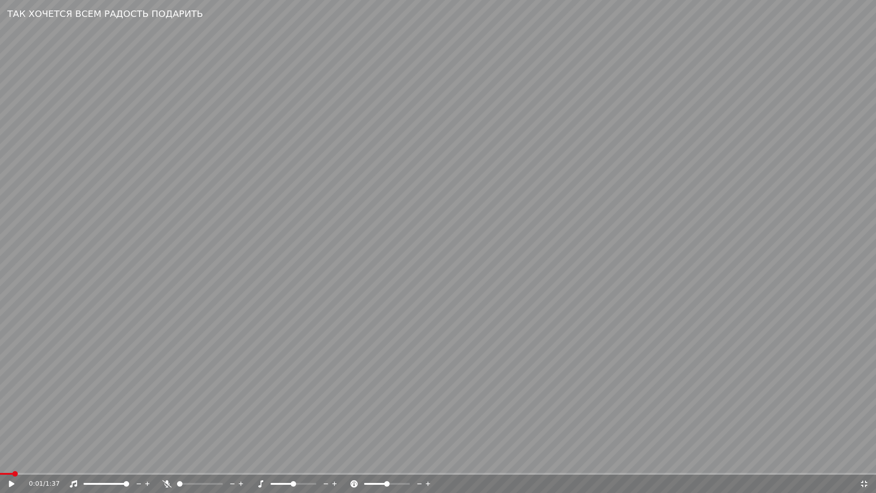
click at [179, 451] on video at bounding box center [438, 246] width 876 height 493
click at [174, 464] on span at bounding box center [438, 474] width 876 height 2
click at [252, 464] on span at bounding box center [438, 474] width 876 height 2
click at [360, 432] on video at bounding box center [438, 246] width 876 height 493
click at [863, 464] on icon at bounding box center [864, 483] width 6 height 6
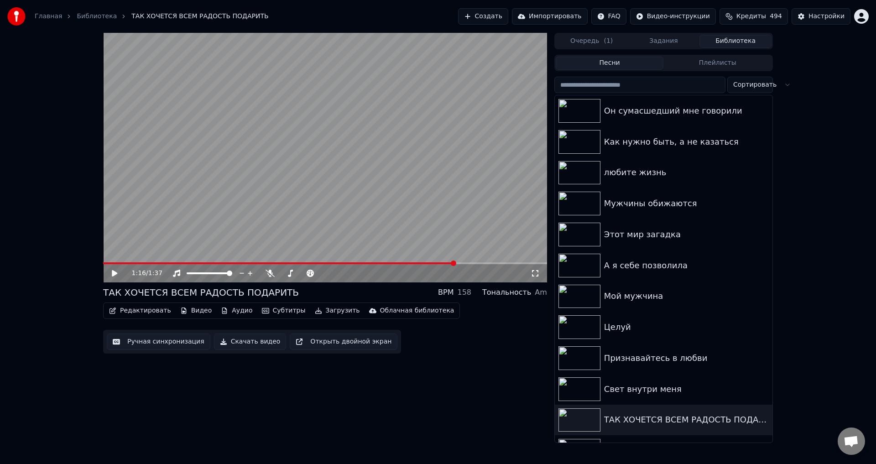
click at [158, 342] on button "Ручная синхронизация" at bounding box center [159, 342] width 104 height 16
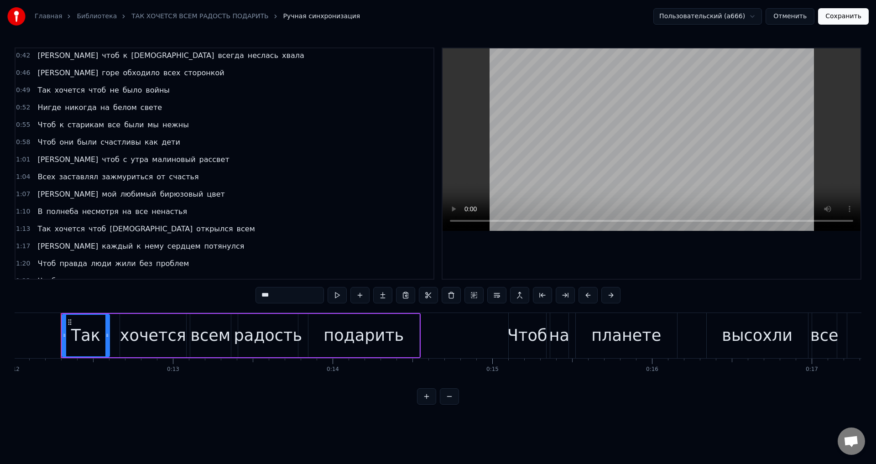
scroll to position [203, 0]
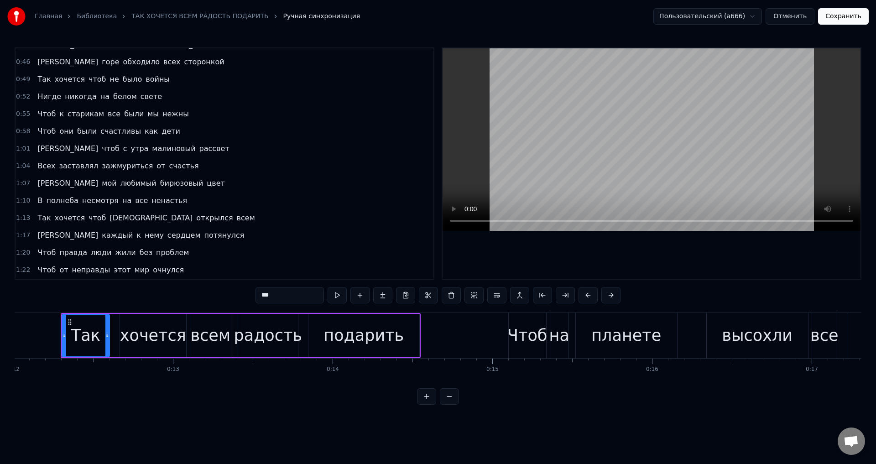
click at [38, 78] on span "Так" at bounding box center [44, 79] width 15 height 10
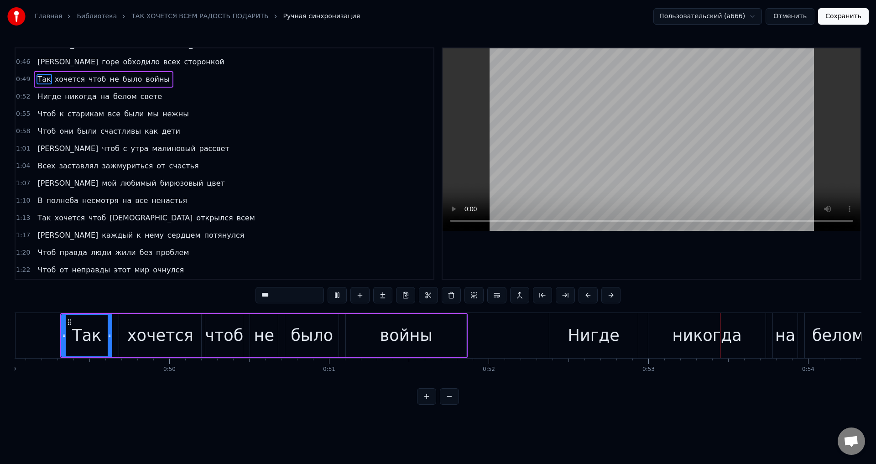
click at [39, 221] on span "Так" at bounding box center [44, 218] width 15 height 10
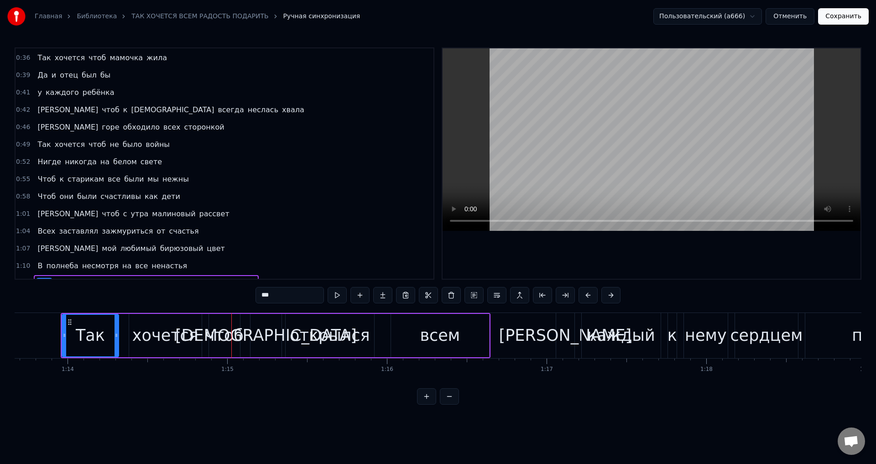
scroll to position [115, 0]
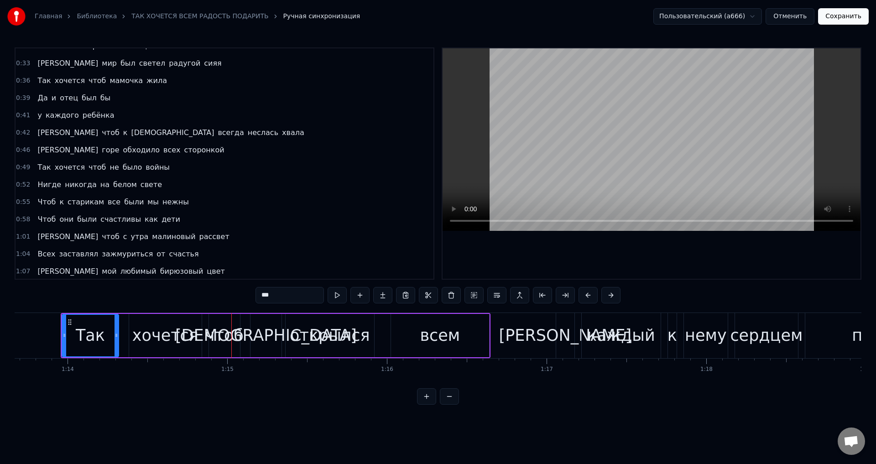
click at [60, 165] on span "хочется" at bounding box center [70, 167] width 32 height 10
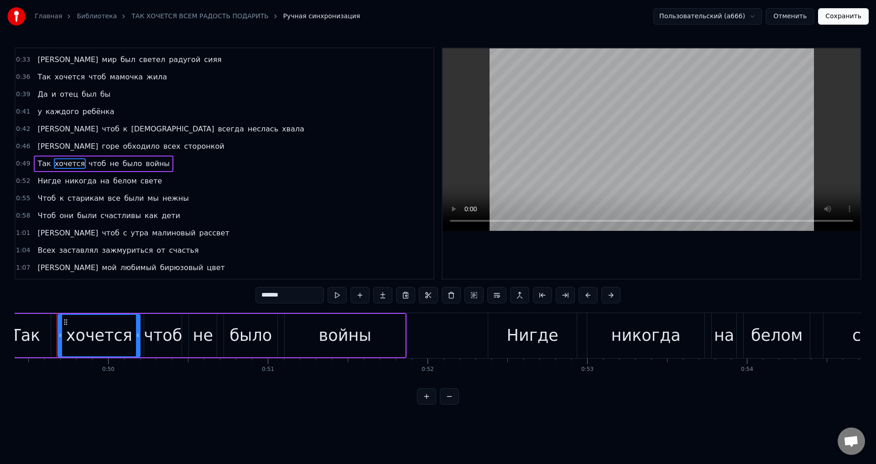
scroll to position [0, 7888]
click at [88, 166] on span "чтоб" at bounding box center [97, 163] width 19 height 10
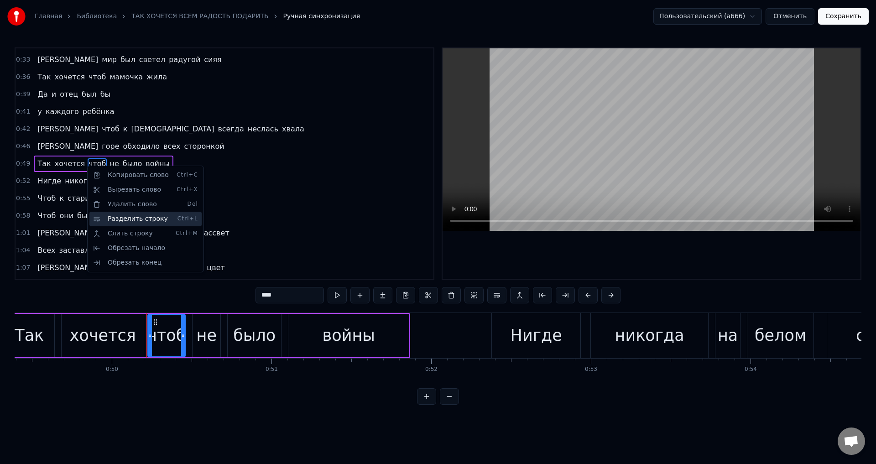
click at [135, 220] on div "Разделить строку Ctrl+L" at bounding box center [145, 219] width 112 height 15
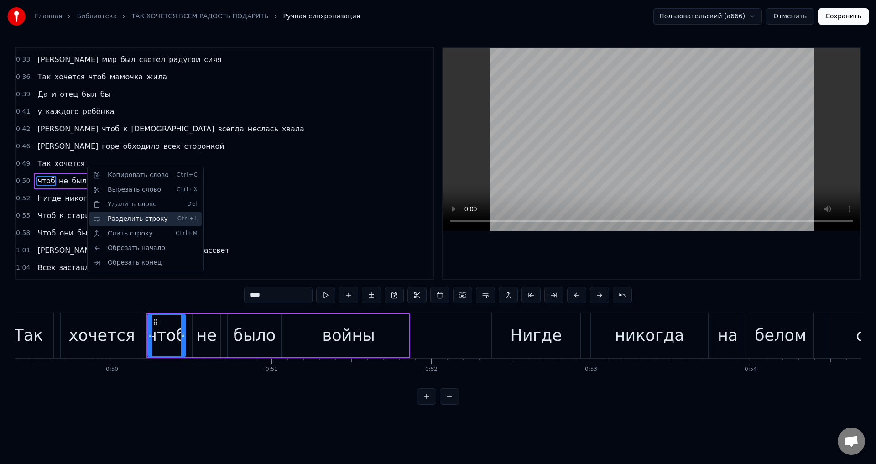
scroll to position [136, 0]
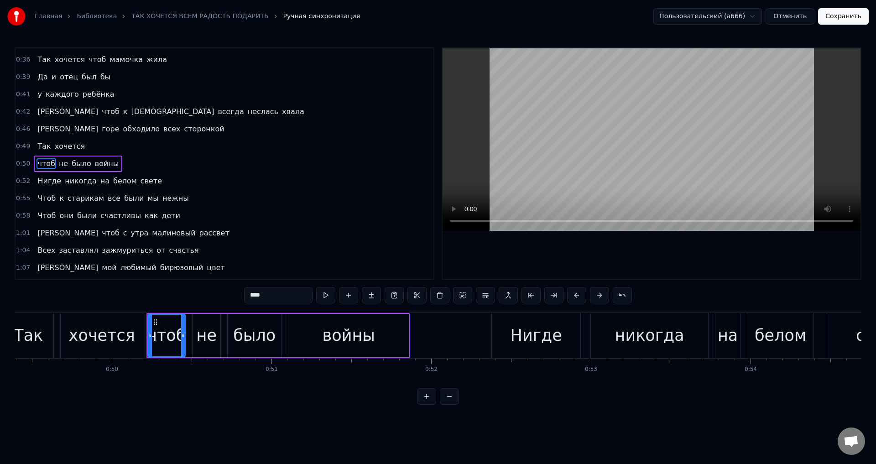
click at [62, 146] on span "хочется" at bounding box center [70, 146] width 32 height 10
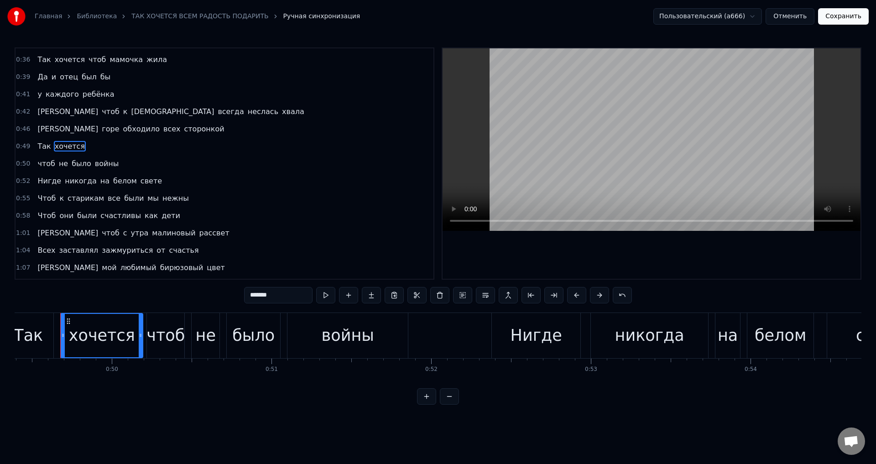
scroll to position [119, 0]
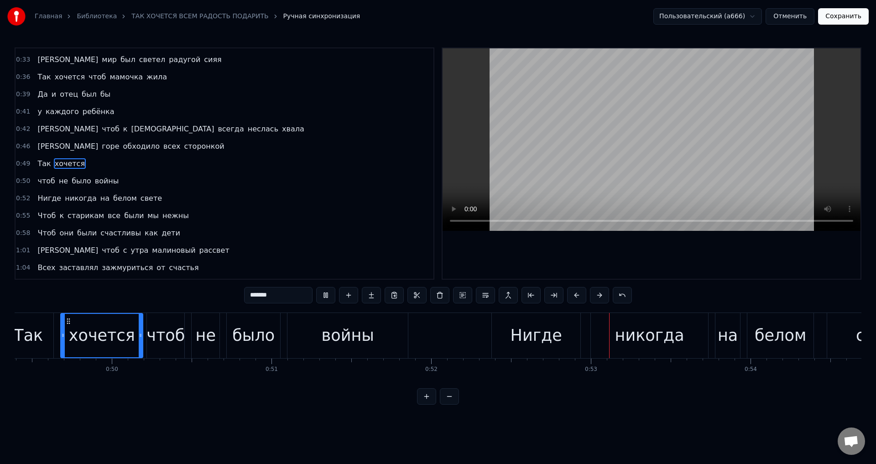
drag, startPoint x: 540, startPoint y: 179, endPoint x: 535, endPoint y: 182, distance: 5.3
click at [540, 180] on video at bounding box center [652, 139] width 418 height 183
click at [623, 296] on button at bounding box center [622, 295] width 19 height 16
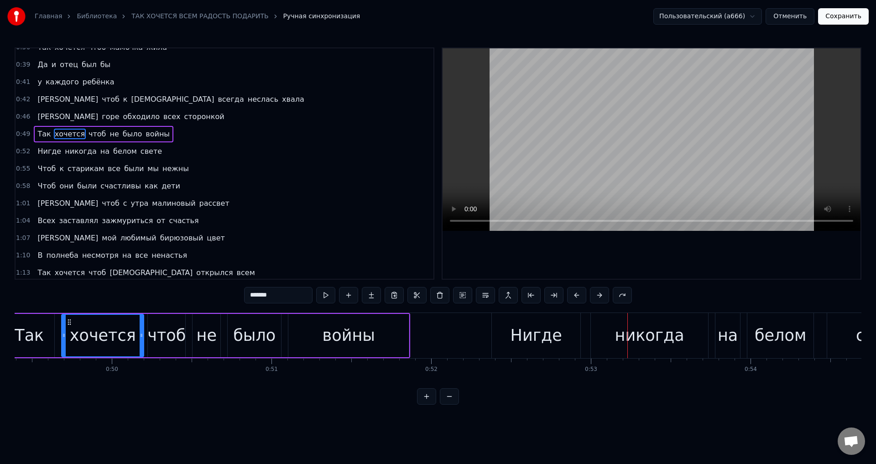
scroll to position [164, 0]
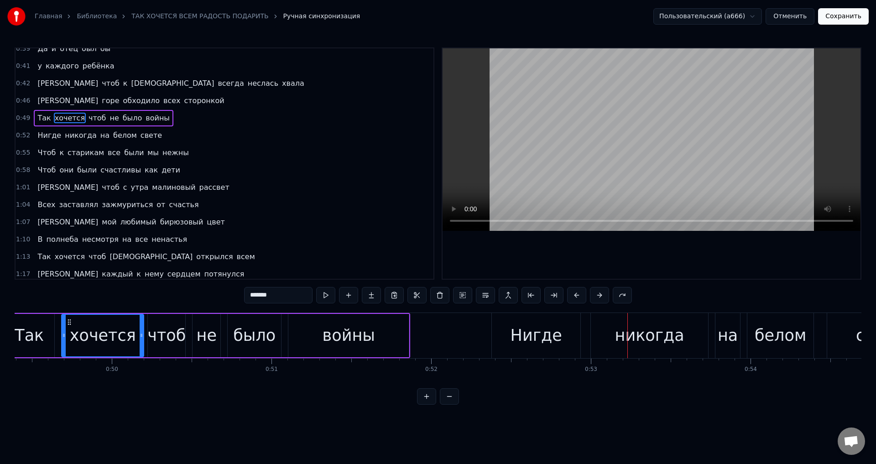
click at [39, 256] on span "Так" at bounding box center [44, 256] width 15 height 10
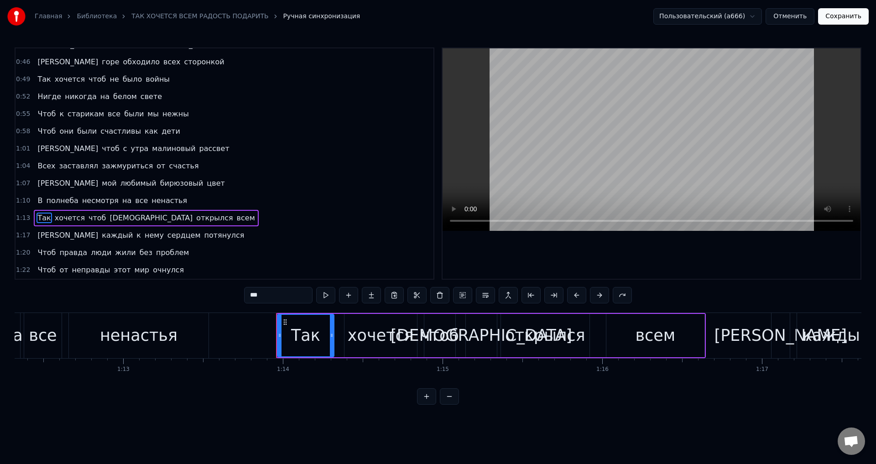
scroll to position [0, 11765]
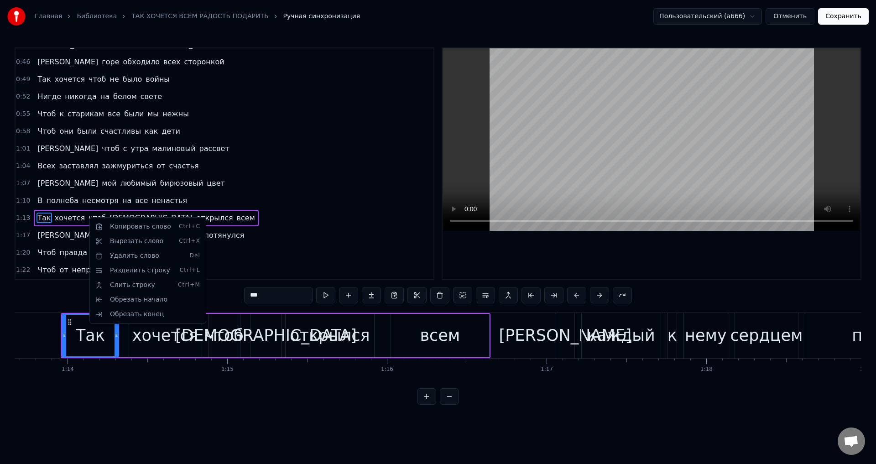
click at [85, 218] on html "Главная Библиотека ТАК ХОЧЕТСЯ ВСЕМ РАДОСТЬ ПОДАРИТЬ Ручная синхронизация Польз…" at bounding box center [438, 209] width 876 height 419
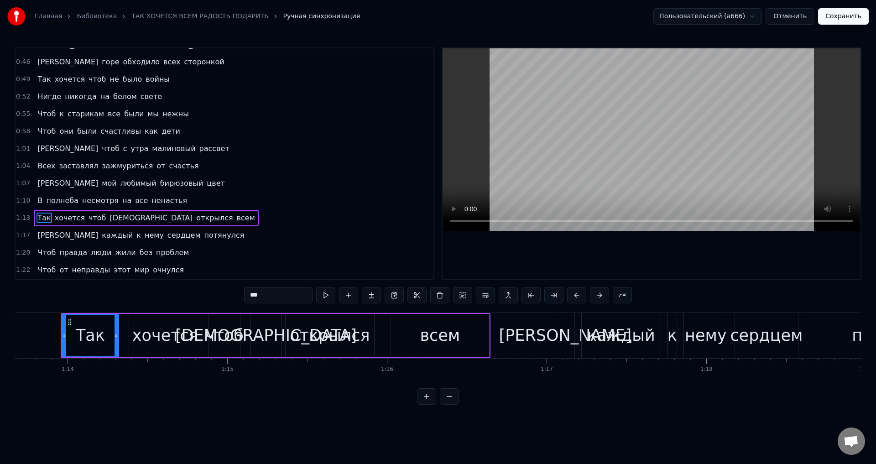
click at [88, 218] on span "чтоб" at bounding box center [97, 218] width 19 height 10
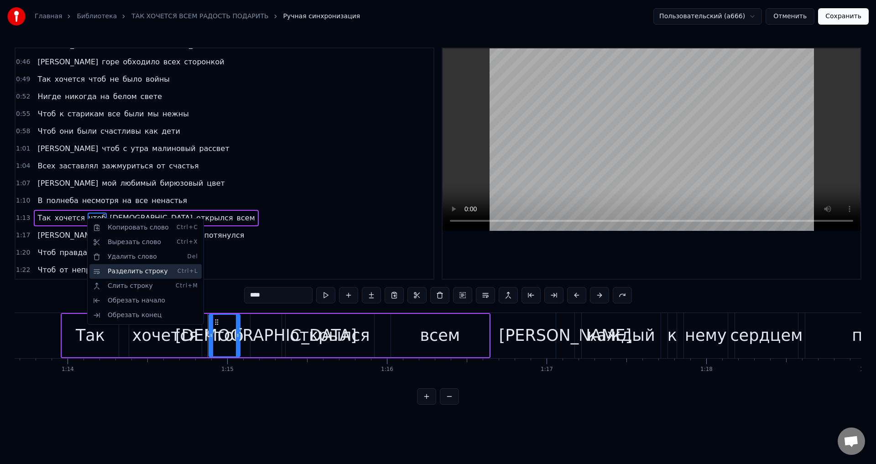
click at [124, 273] on div "Разделить строку Ctrl+L" at bounding box center [145, 271] width 112 height 15
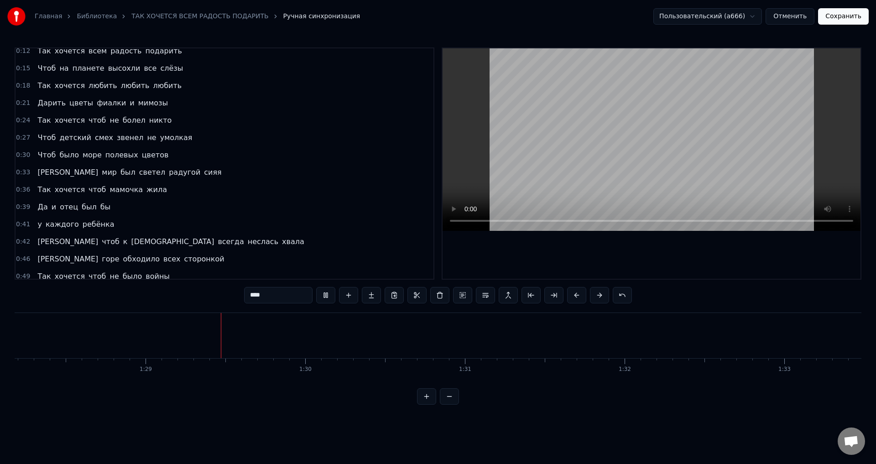
scroll to position [0, 0]
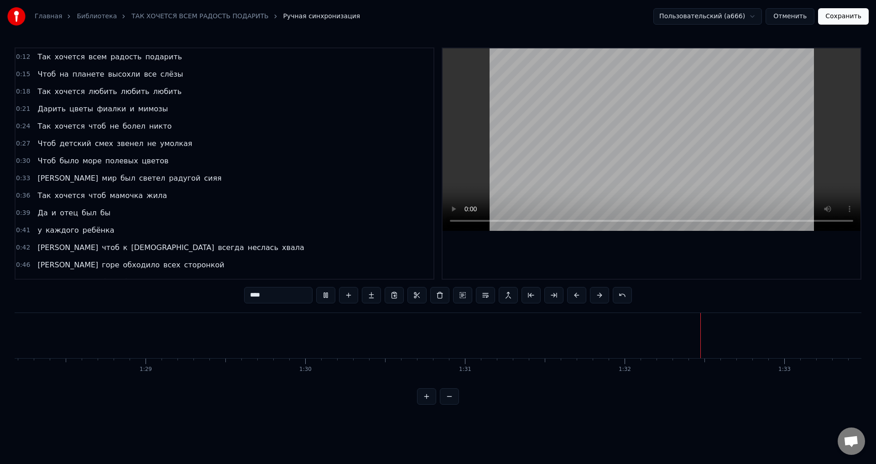
click at [40, 56] on span "Так" at bounding box center [44, 57] width 15 height 10
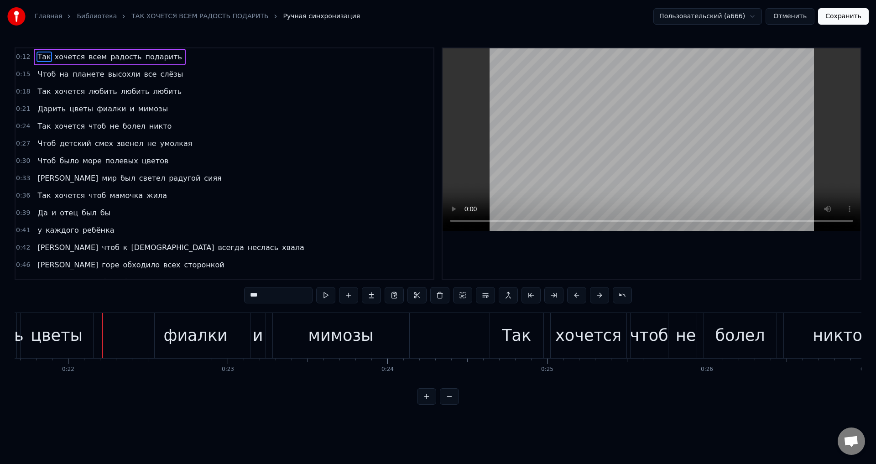
scroll to position [0, 3501]
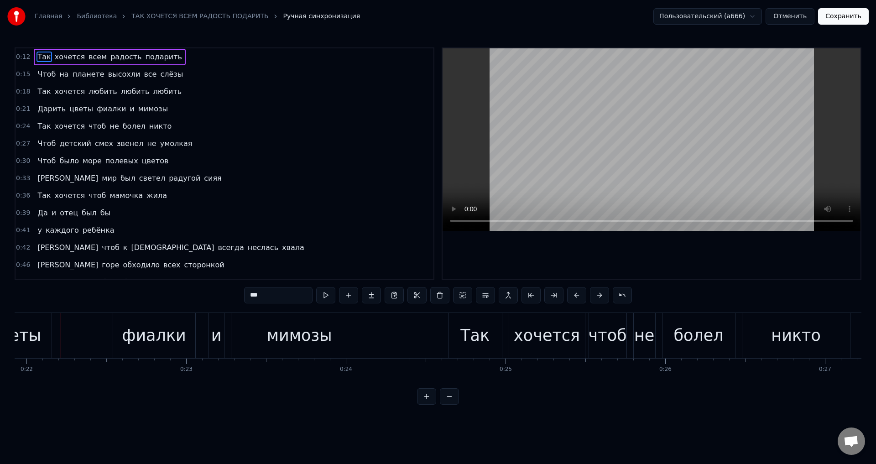
click at [871, 104] on div "Главная Библиотека ТАК ХОЧЕТСЯ ВСЕМ РАДОСТЬ ПОДАРИТЬ Ручная синхронизация Польз…" at bounding box center [438, 202] width 876 height 405
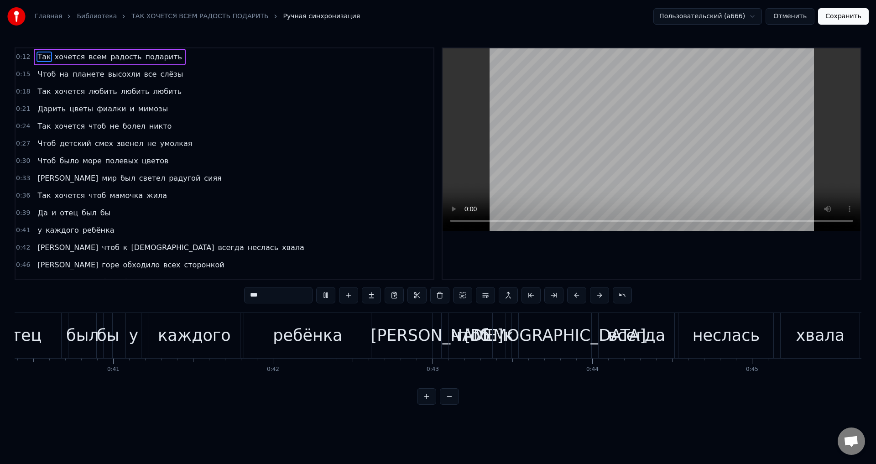
scroll to position [0, 6620]
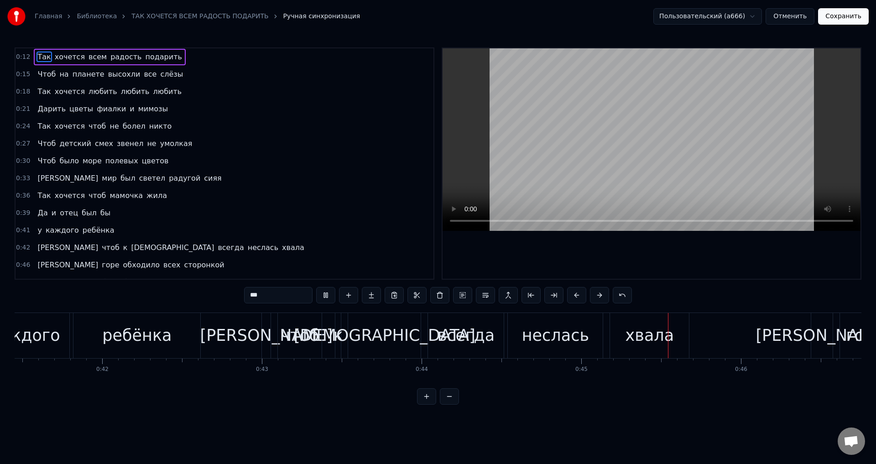
click at [299, 342] on div "чтоб" at bounding box center [300, 335] width 38 height 24
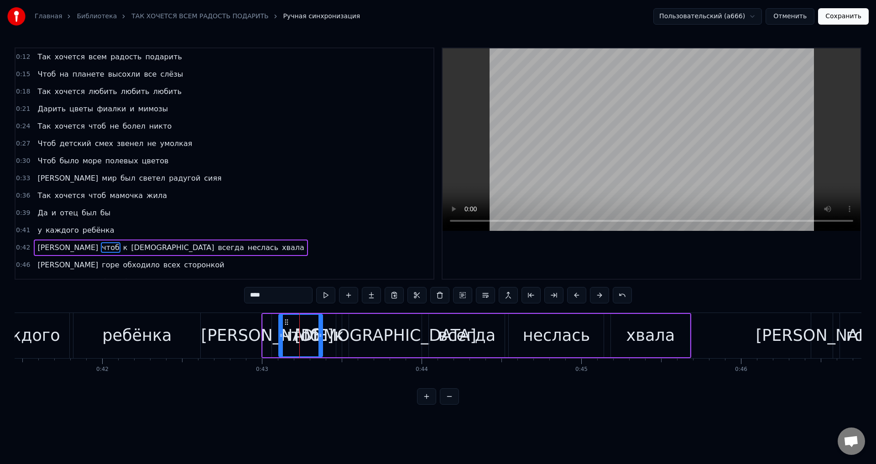
scroll to position [84, 0]
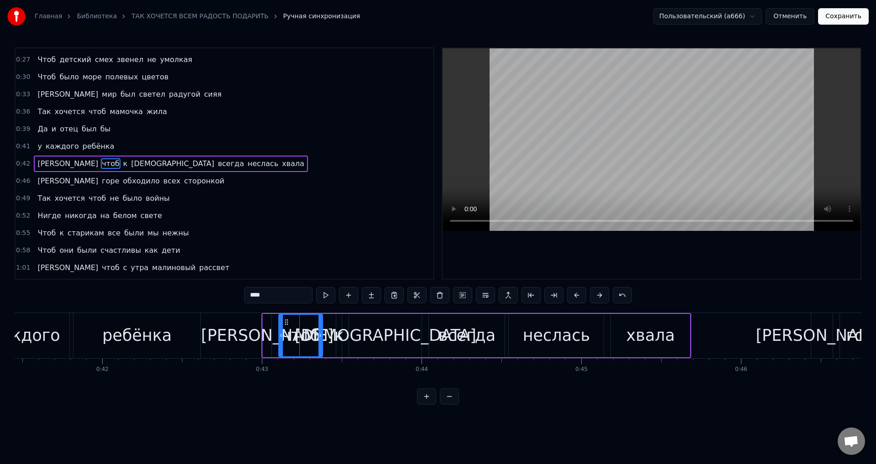
click at [269, 338] on div "[PERSON_NAME]" at bounding box center [267, 335] width 133 height 24
click at [289, 347] on div "чтоб" at bounding box center [301, 335] width 38 height 24
click at [136, 344] on div "ребёнка" at bounding box center [136, 335] width 69 height 24
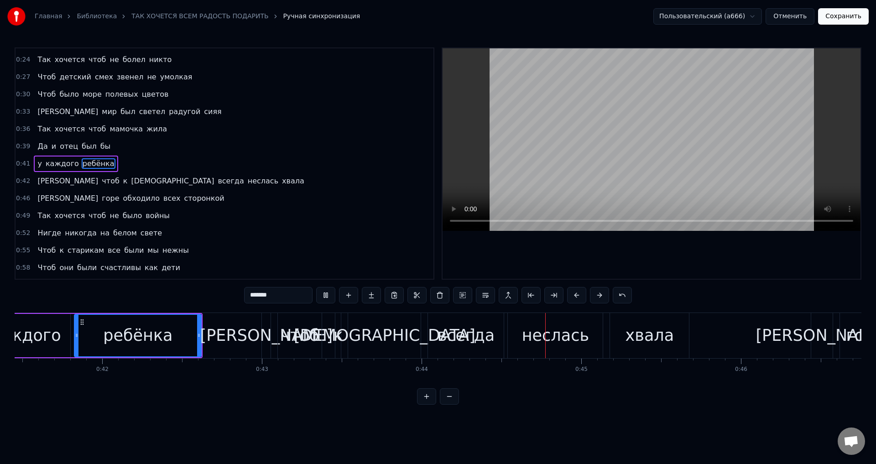
click at [297, 338] on div "чтоб" at bounding box center [300, 335] width 38 height 24
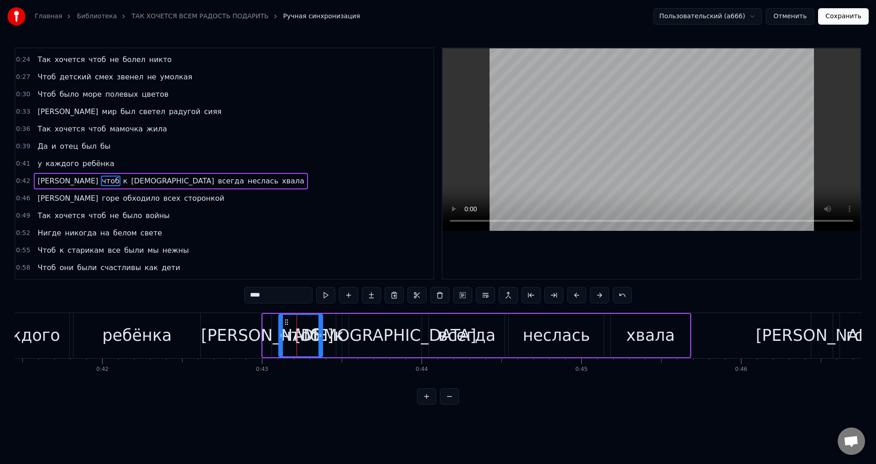
scroll to position [84, 0]
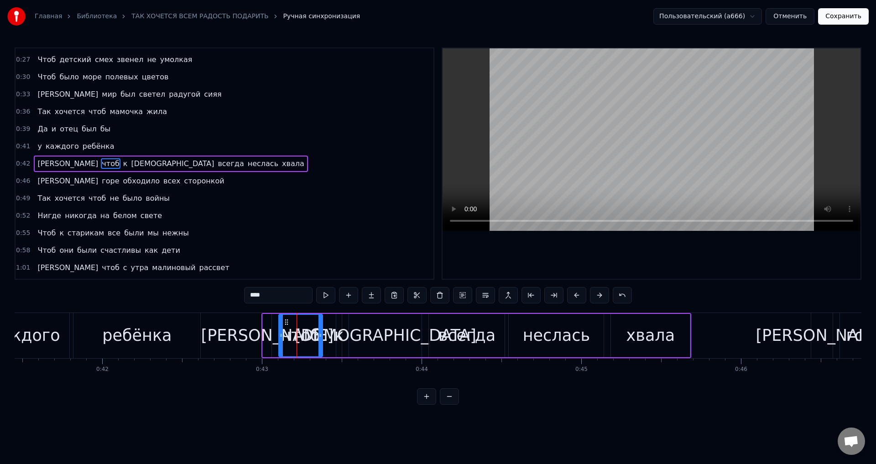
click at [269, 296] on input "****" at bounding box center [278, 295] width 68 height 16
click at [139, 329] on div "ребёнка" at bounding box center [136, 335] width 69 height 24
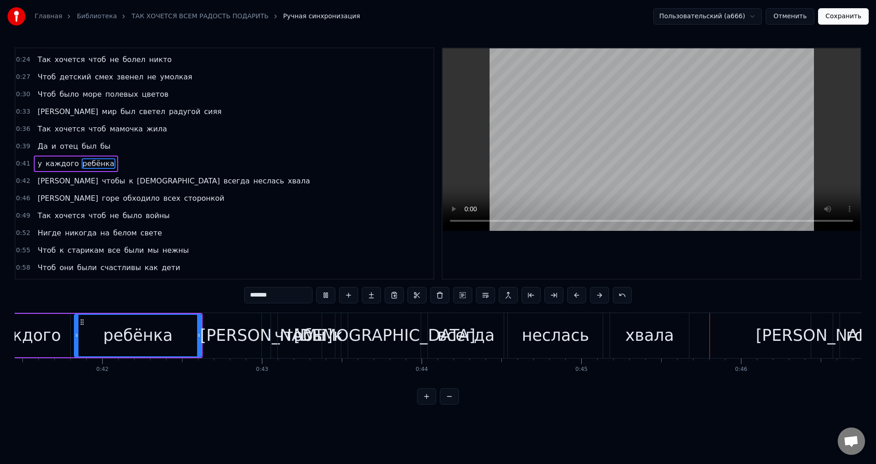
click at [297, 338] on div "чтобы" at bounding box center [300, 335] width 51 height 24
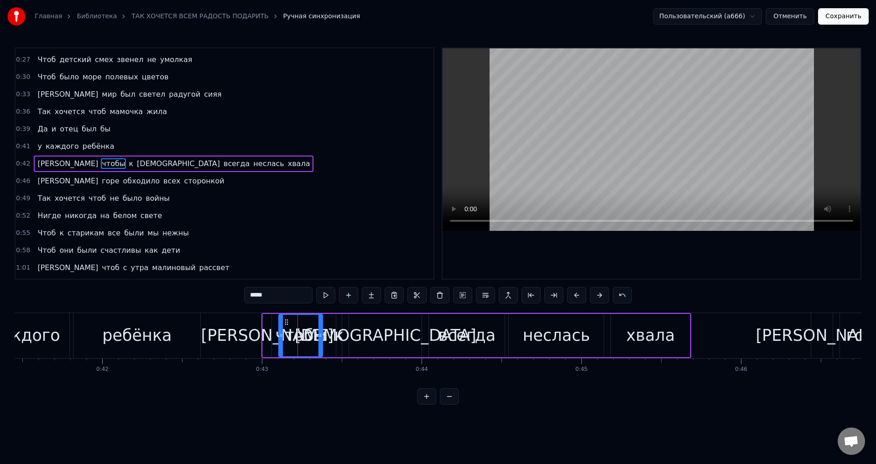
click at [35, 344] on div "каждого" at bounding box center [23, 335] width 73 height 24
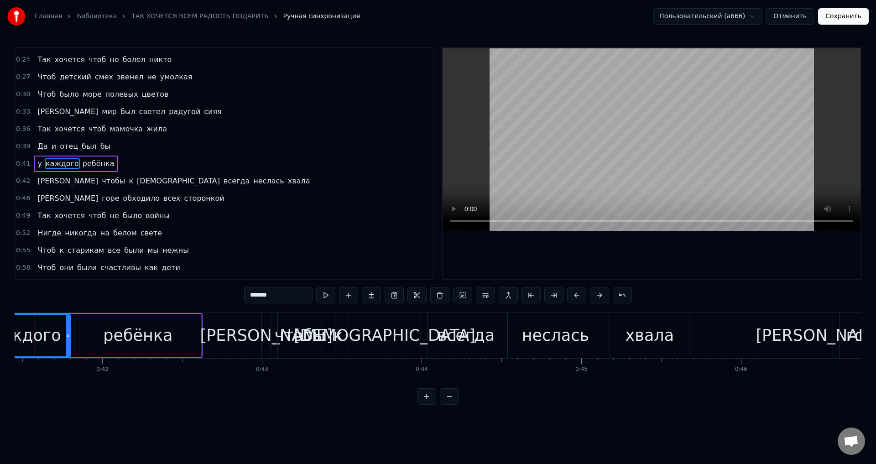
scroll to position [0, 6594]
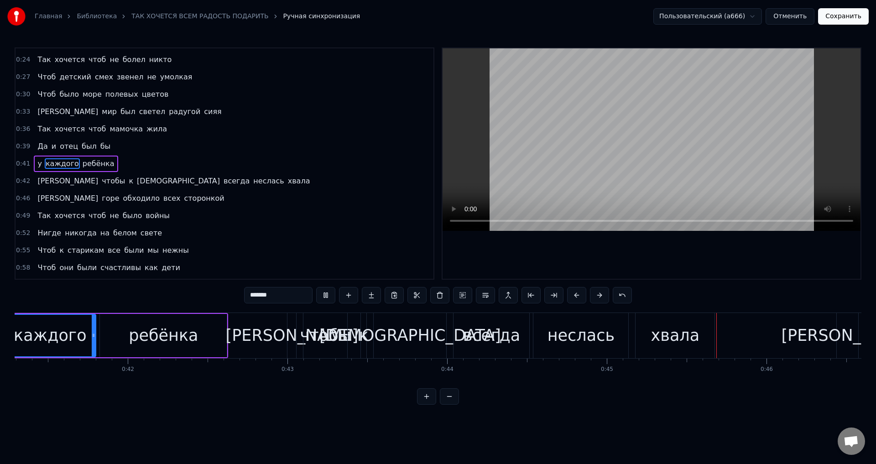
click at [315, 329] on div "чтобы" at bounding box center [325, 335] width 51 height 24
type input "*****"
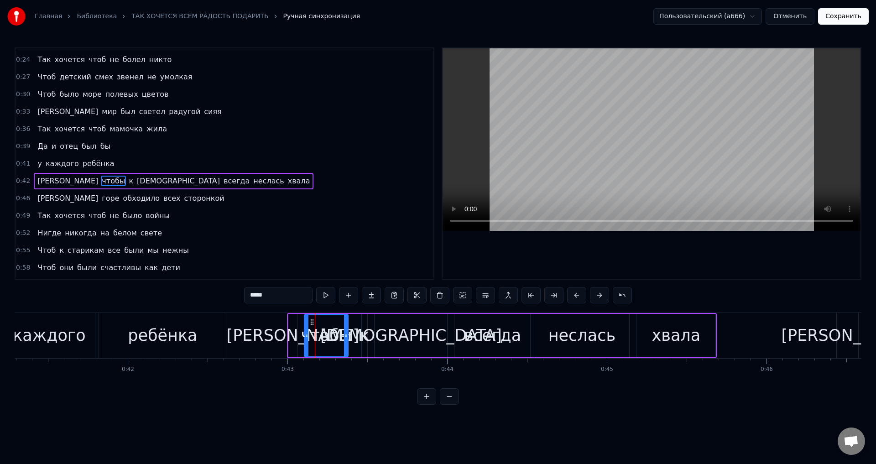
scroll to position [84, 0]
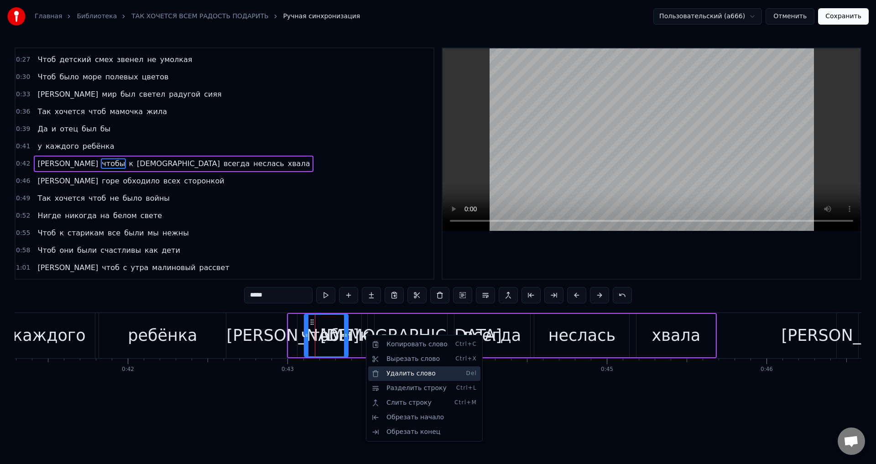
click at [416, 376] on div "Удалить слово Del" at bounding box center [424, 373] width 112 height 15
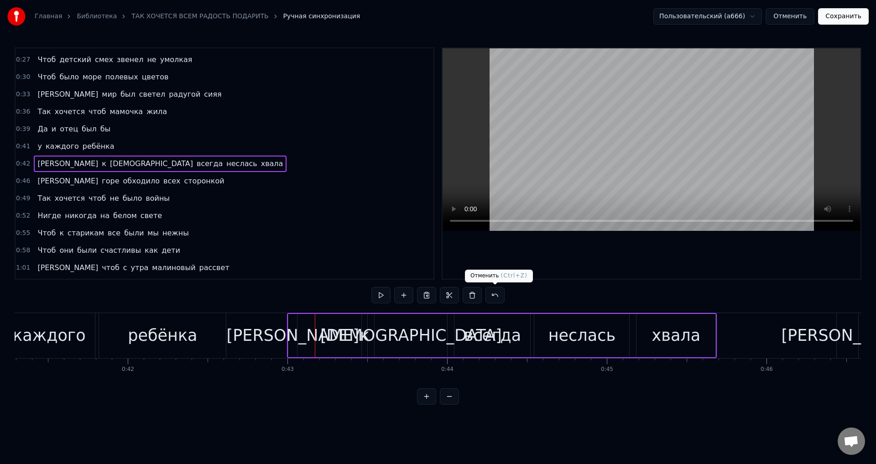
click at [497, 293] on button at bounding box center [494, 295] width 19 height 16
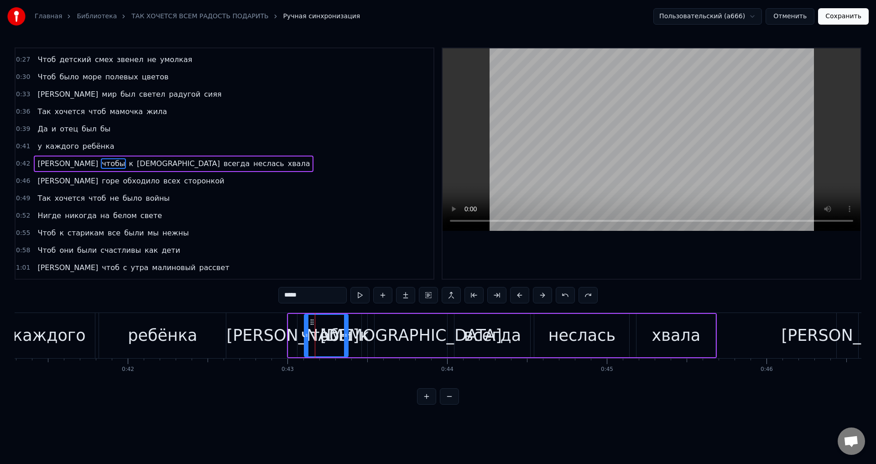
click at [365, 339] on div "к" at bounding box center [365, 335] width 10 height 24
type input "*"
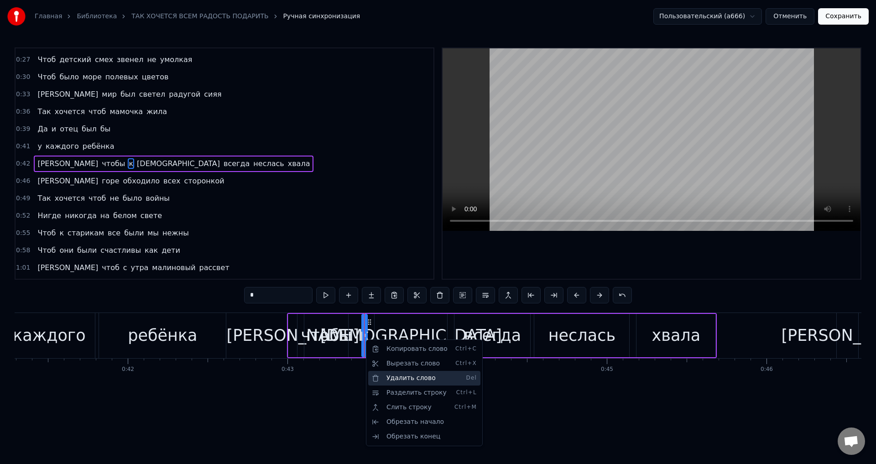
click at [413, 380] on div "Удалить слово Del" at bounding box center [424, 378] width 112 height 15
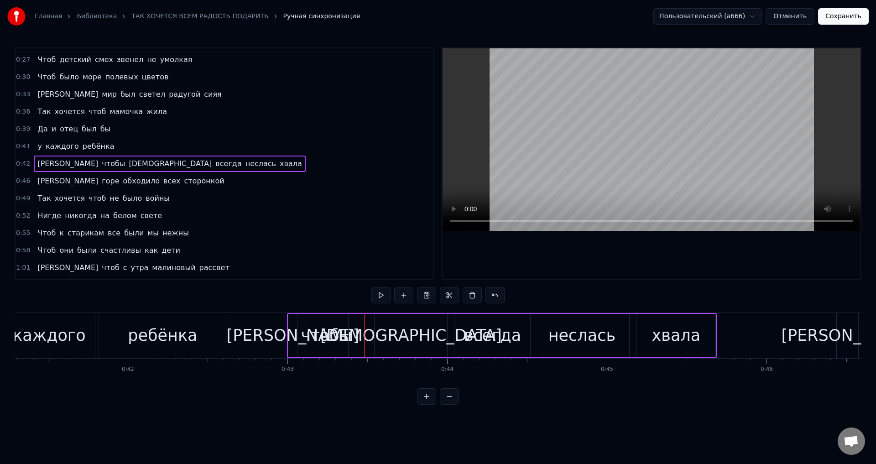
click at [381, 334] on div "[DEMOGRAPHIC_DATA]" at bounding box center [411, 335] width 182 height 24
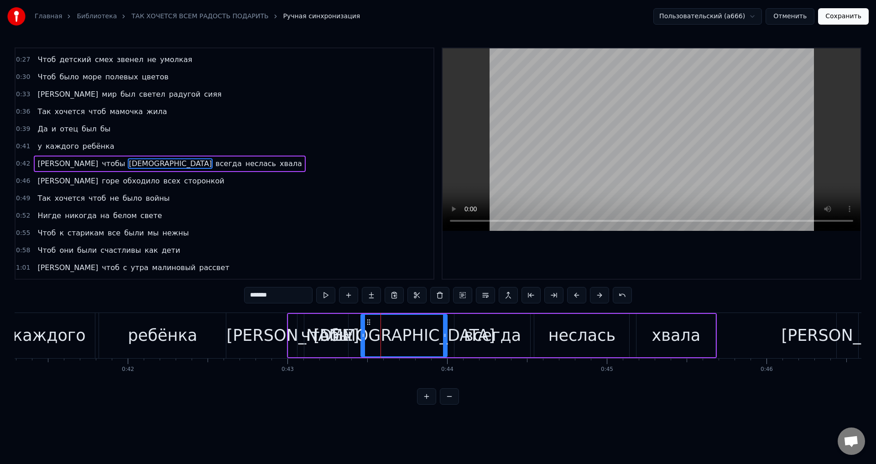
drag, startPoint x: 376, startPoint y: 334, endPoint x: 363, endPoint y: 335, distance: 13.7
click at [363, 335] on icon at bounding box center [363, 335] width 4 height 7
click at [175, 343] on div "ребёнка" at bounding box center [162, 335] width 69 height 24
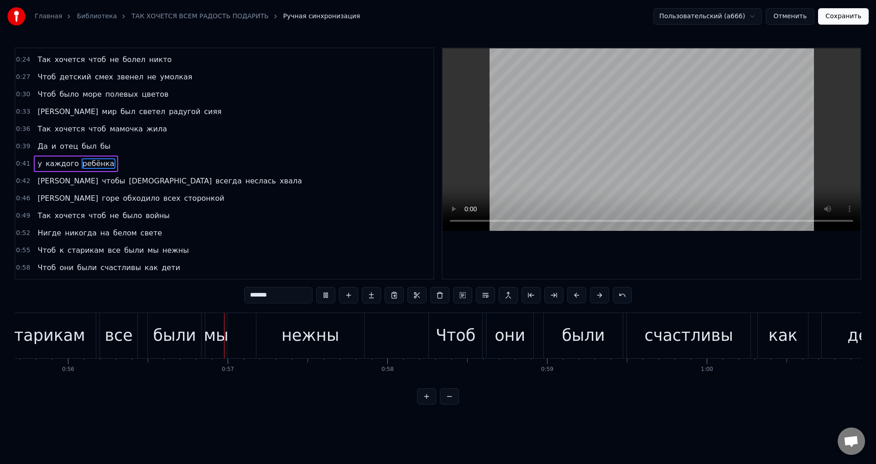
scroll to position [0, 8955]
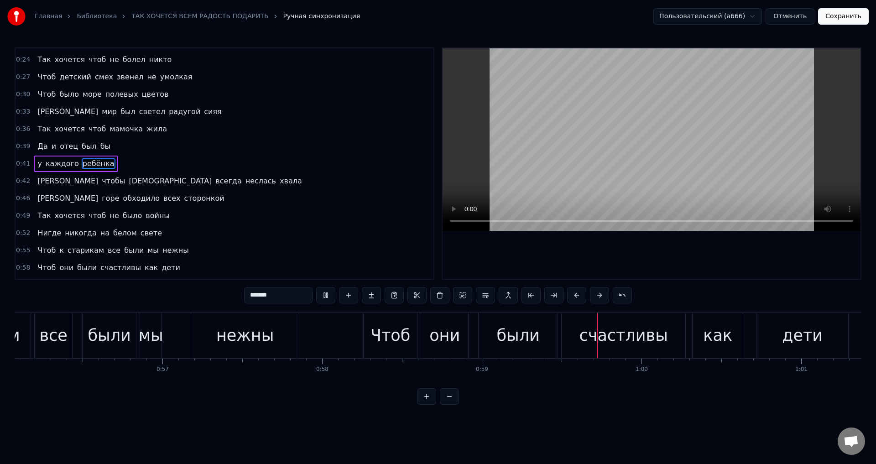
click at [46, 345] on div "все" at bounding box center [53, 335] width 28 height 24
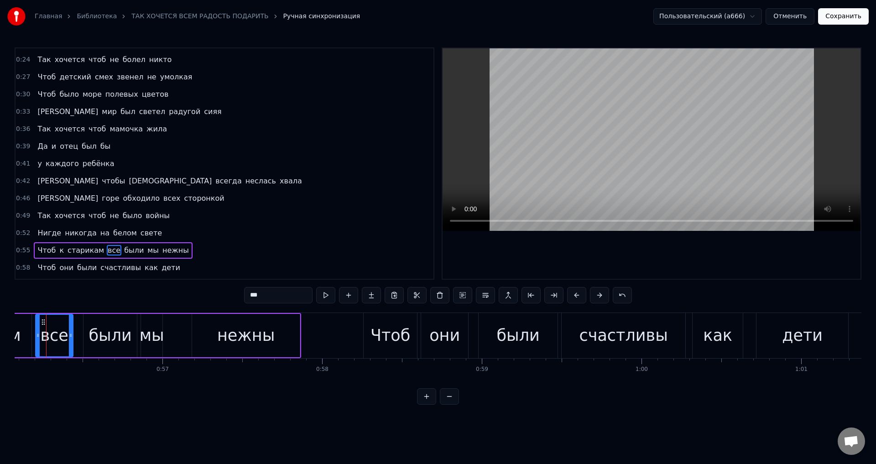
scroll to position [0, 8941]
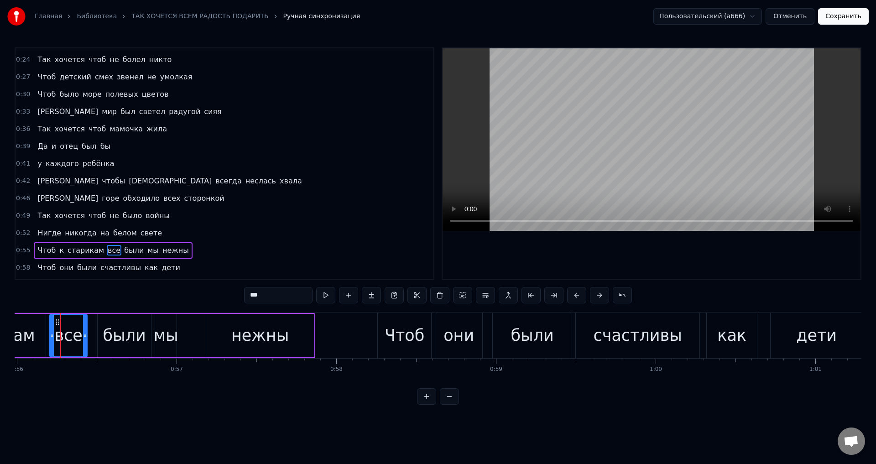
click at [37, 251] on span "Чтоб" at bounding box center [47, 250] width 20 height 10
type input "****"
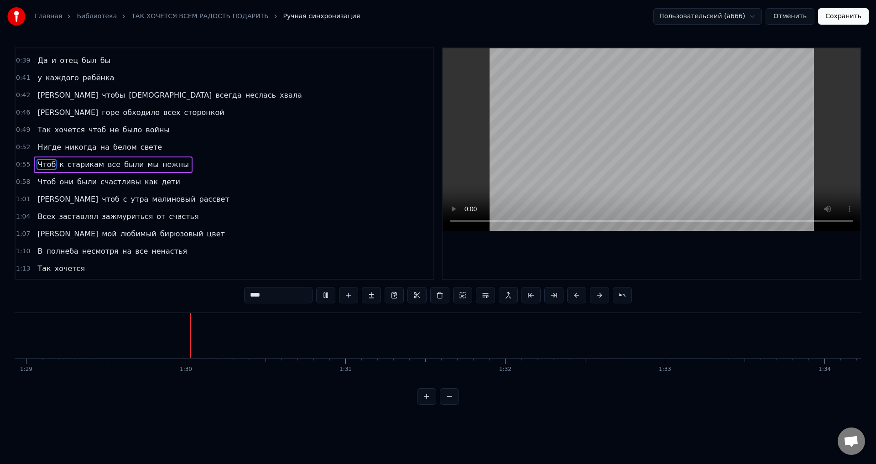
scroll to position [0, 14202]
click at [842, 16] on button "Сохранить" at bounding box center [843, 16] width 51 height 16
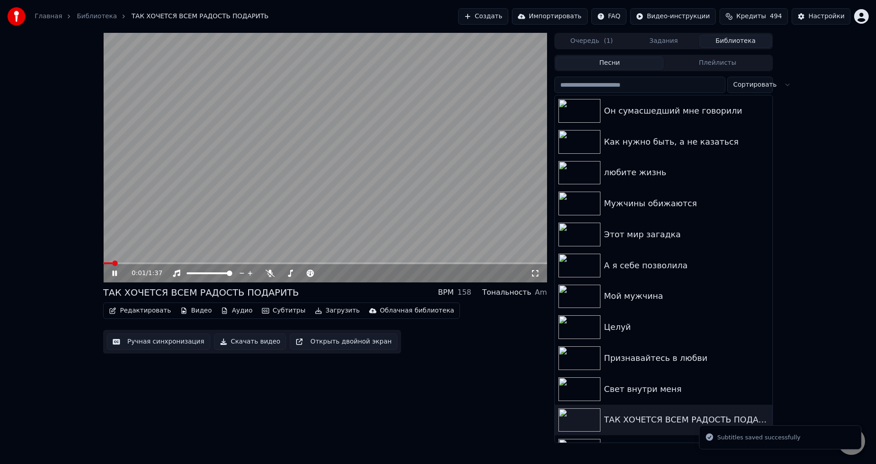
click at [113, 274] on icon at bounding box center [114, 273] width 5 height 5
